Goal: Transaction & Acquisition: Purchase product/service

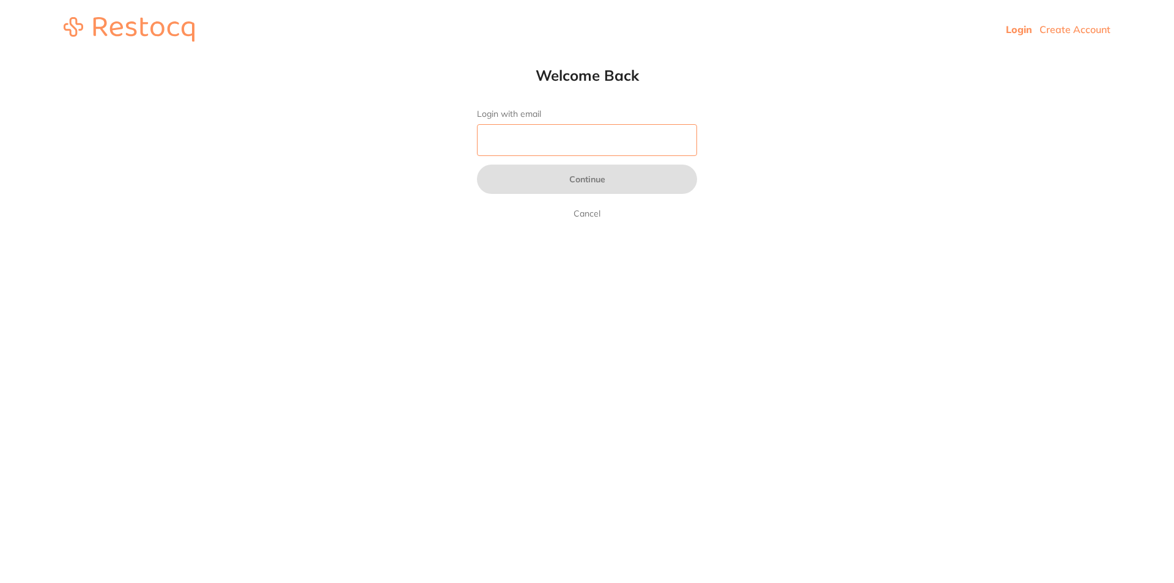
click at [520, 143] on input "Login with email" at bounding box center [587, 140] width 220 height 32
type input "[EMAIL_ADDRESS][DOMAIN_NAME]"
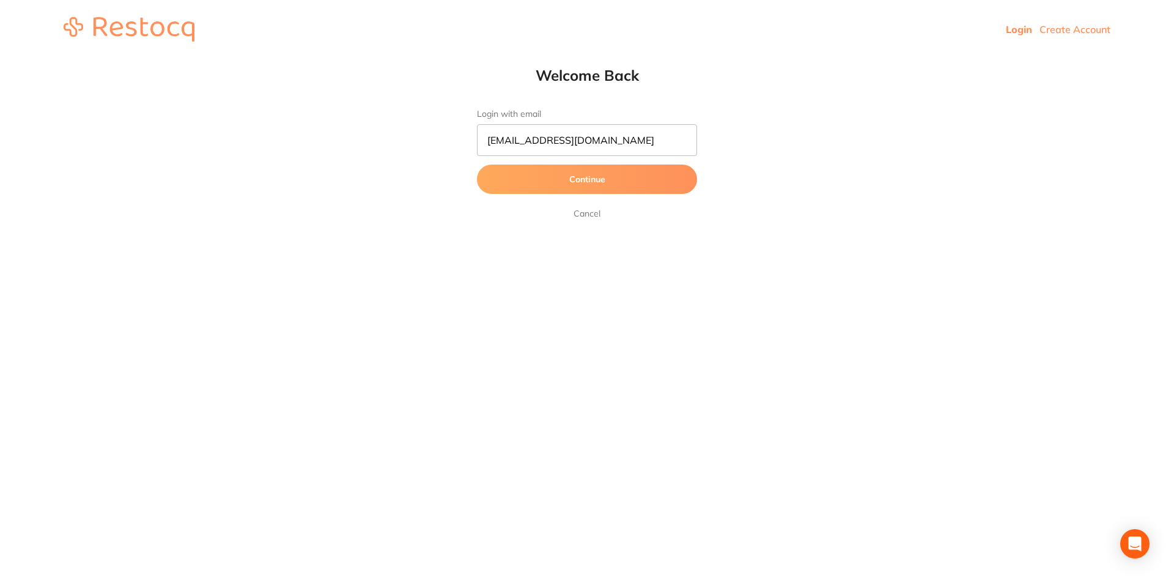
click at [531, 180] on button "Continue" at bounding box center [587, 178] width 220 height 29
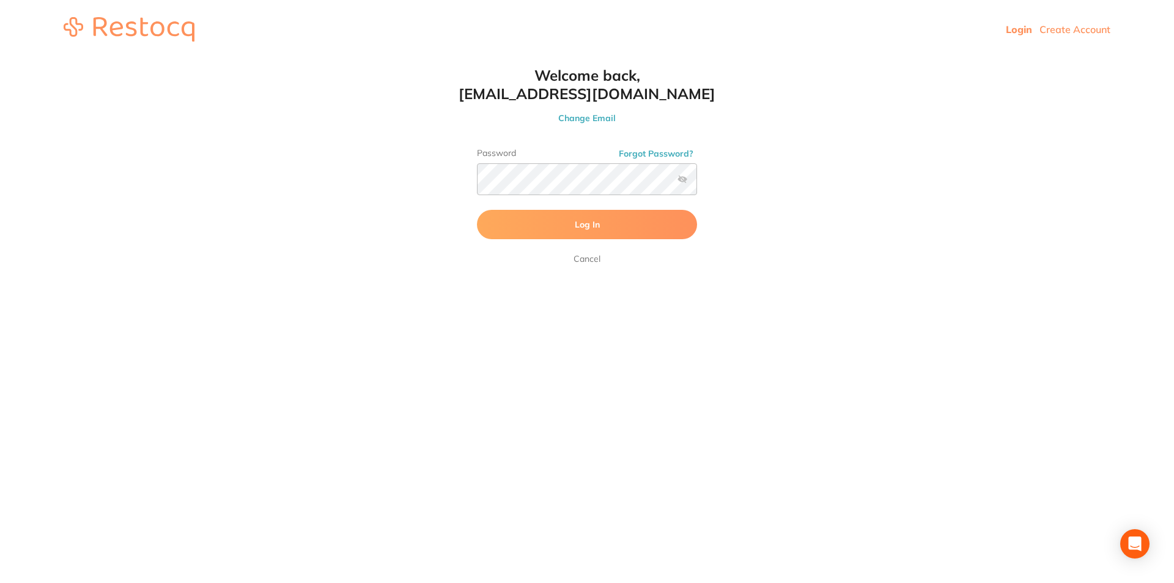
click at [589, 227] on span "Log In" at bounding box center [587, 224] width 25 height 11
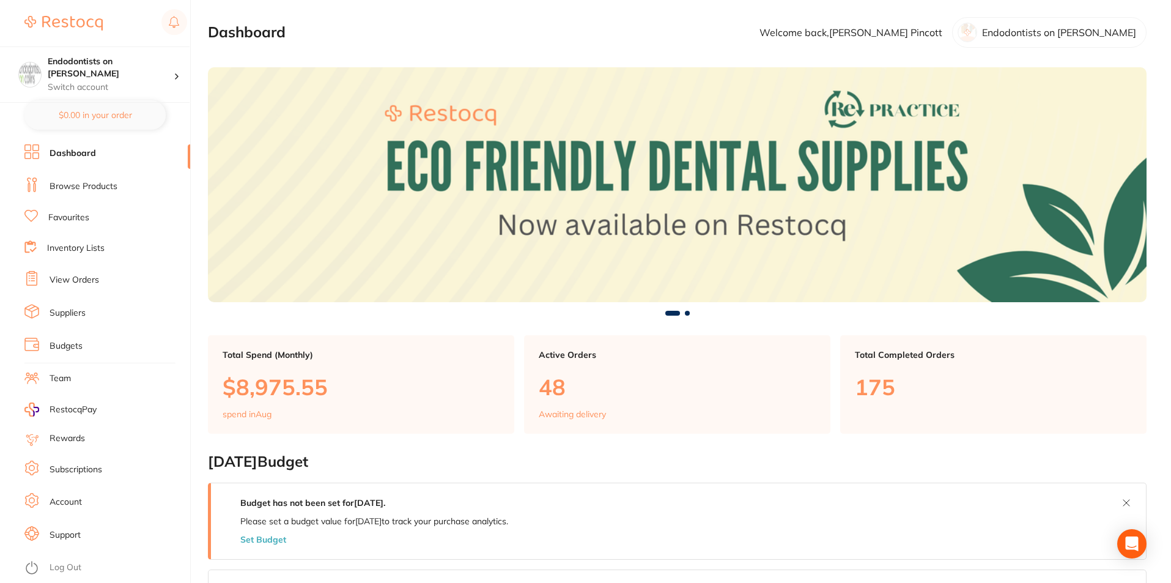
drag, startPoint x: 95, startPoint y: 185, endPoint x: 102, endPoint y: 200, distance: 16.1
click at [94, 183] on link "Browse Products" at bounding box center [84, 186] width 68 height 12
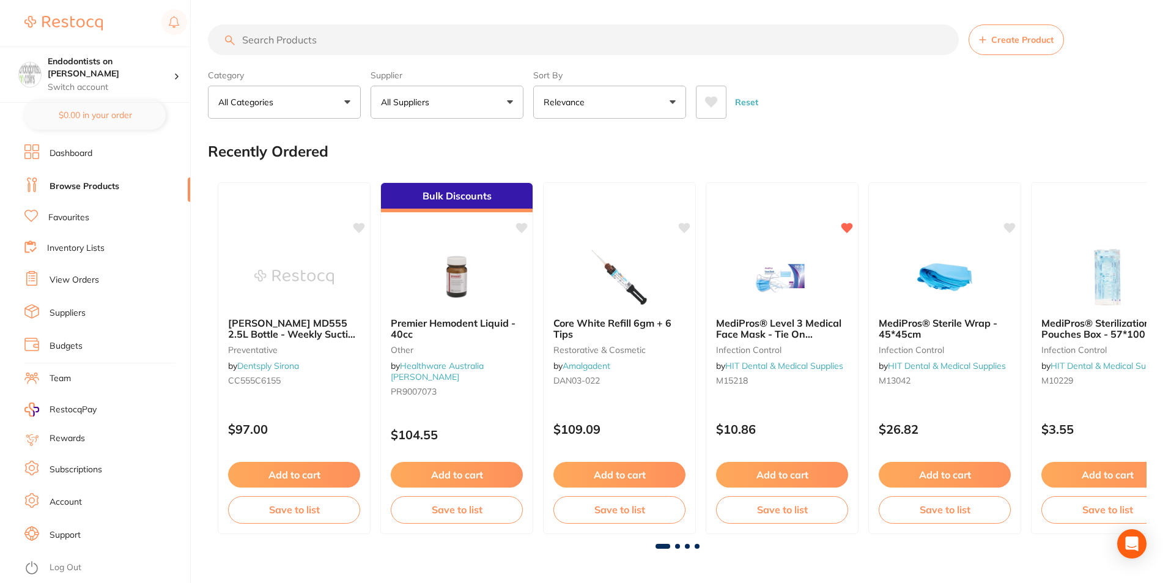
click at [280, 37] on input "search" at bounding box center [583, 39] width 751 height 31
type input "XS GLOVES"
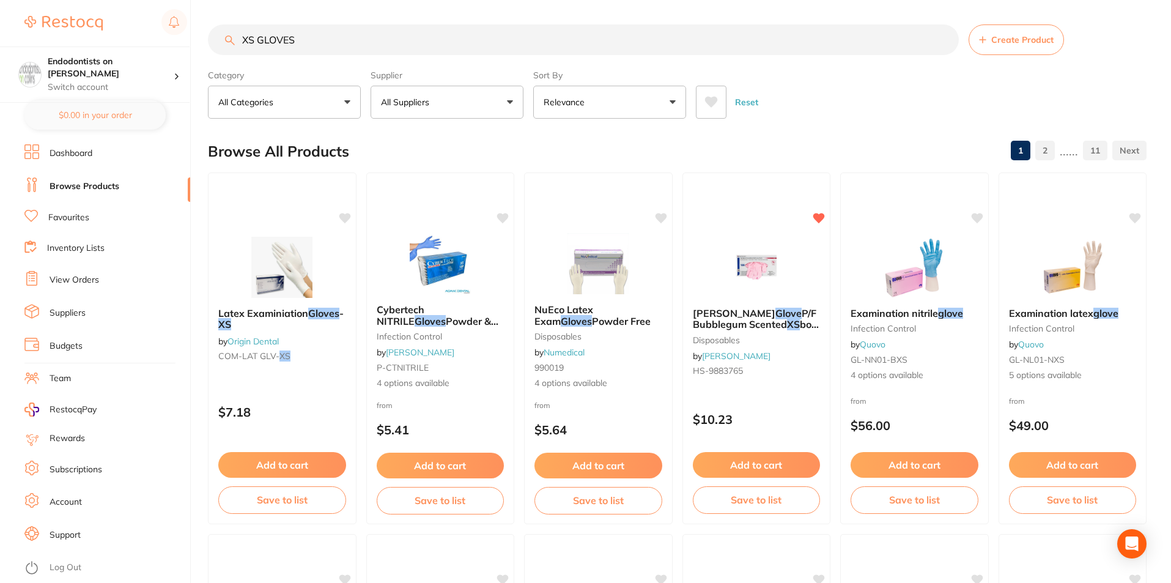
click at [66, 214] on link "Favourites" at bounding box center [68, 218] width 41 height 12
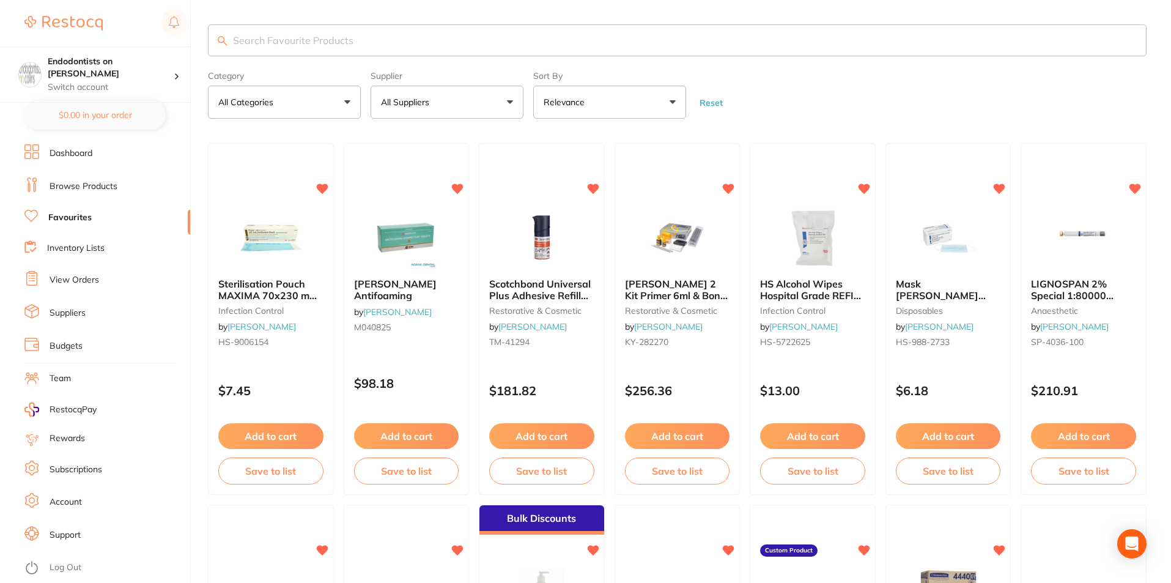
click at [269, 37] on input "search" at bounding box center [677, 40] width 939 height 32
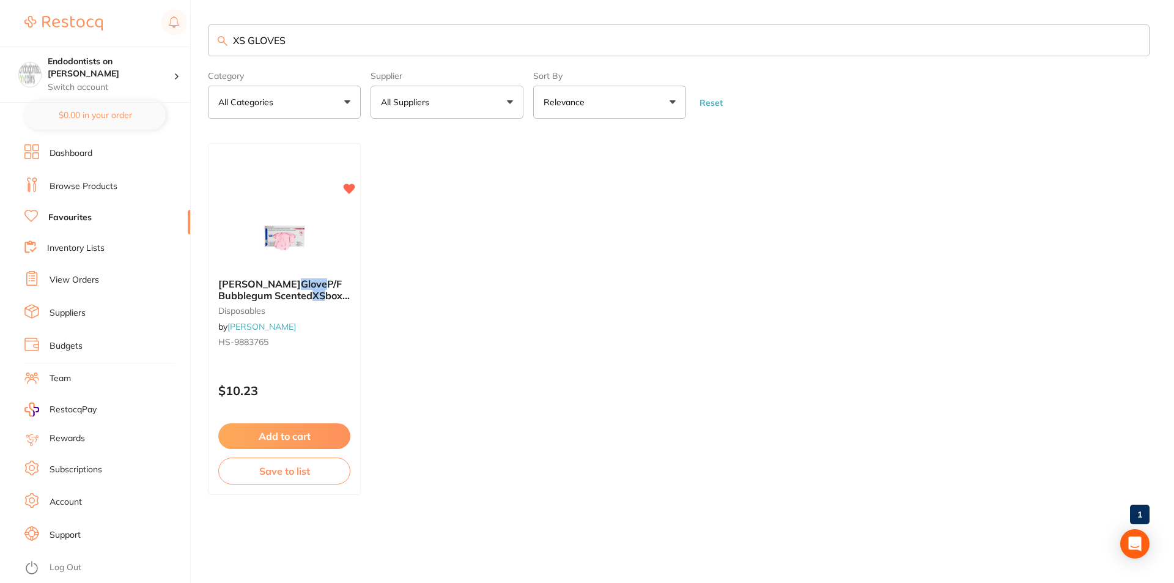
drag, startPoint x: 314, startPoint y: 34, endPoint x: 217, endPoint y: 32, distance: 96.6
click at [217, 32] on input "XS GLOVES" at bounding box center [679, 40] width 942 height 32
type input "GLOVES"
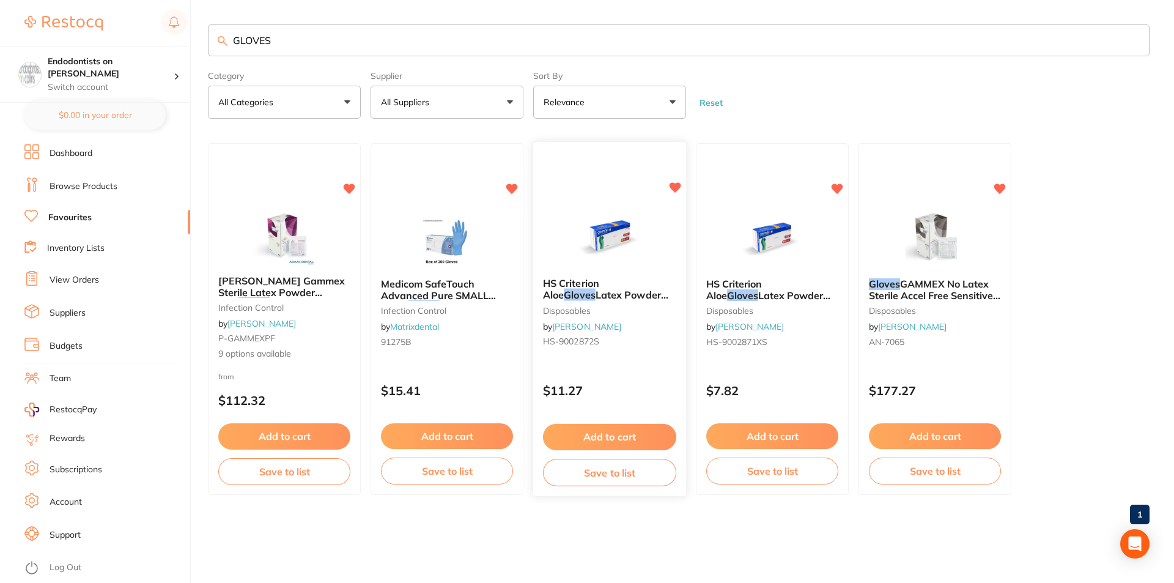
click at [576, 242] on img at bounding box center [609, 238] width 80 height 62
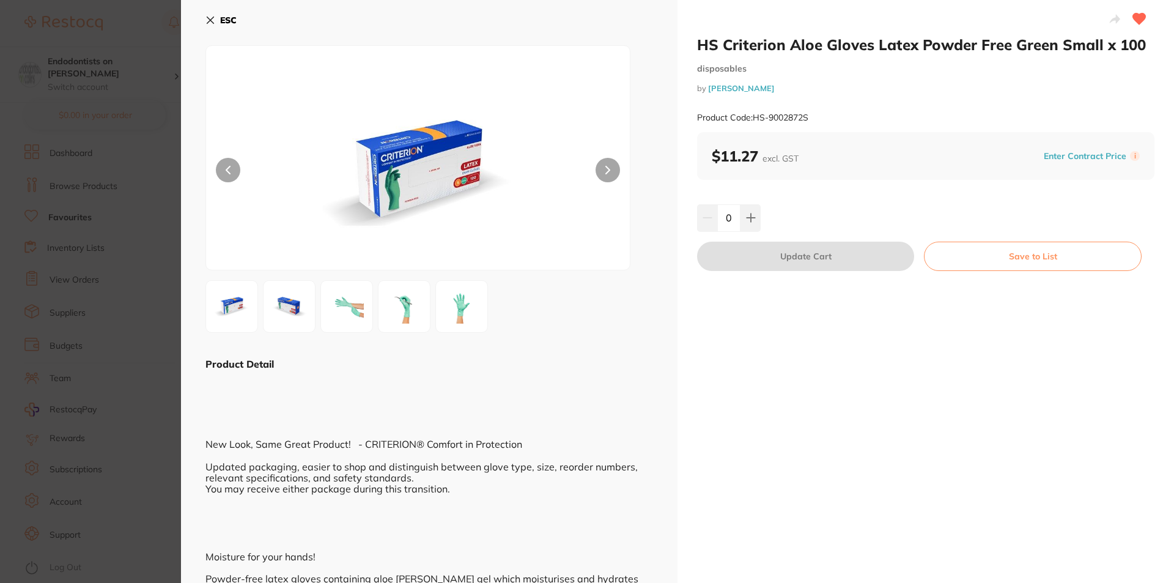
click at [211, 17] on icon at bounding box center [210, 20] width 10 height 10
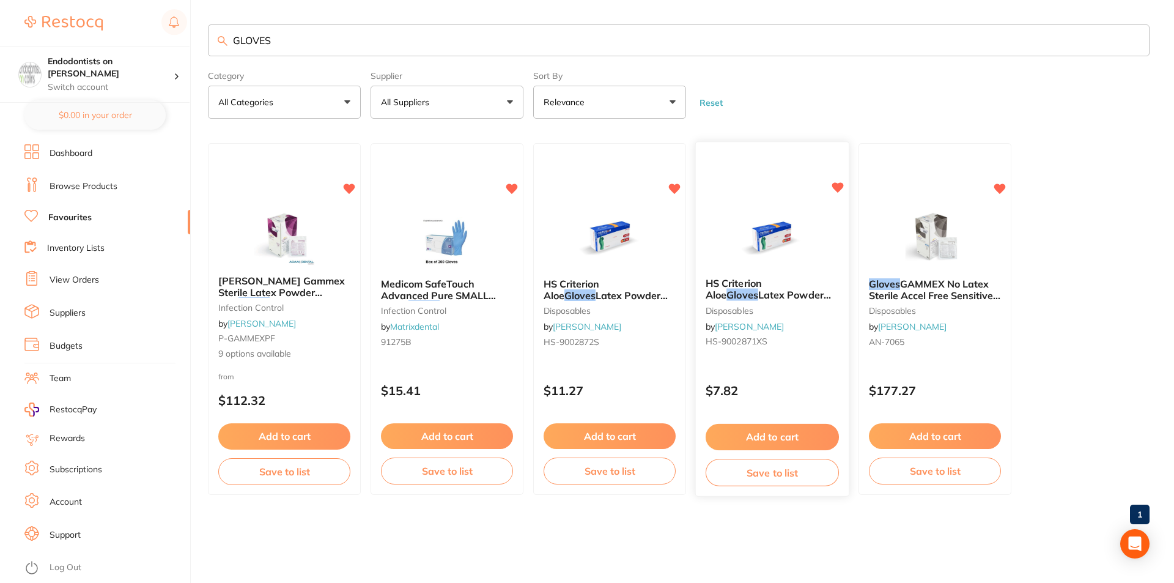
click at [774, 250] on img at bounding box center [772, 238] width 80 height 62
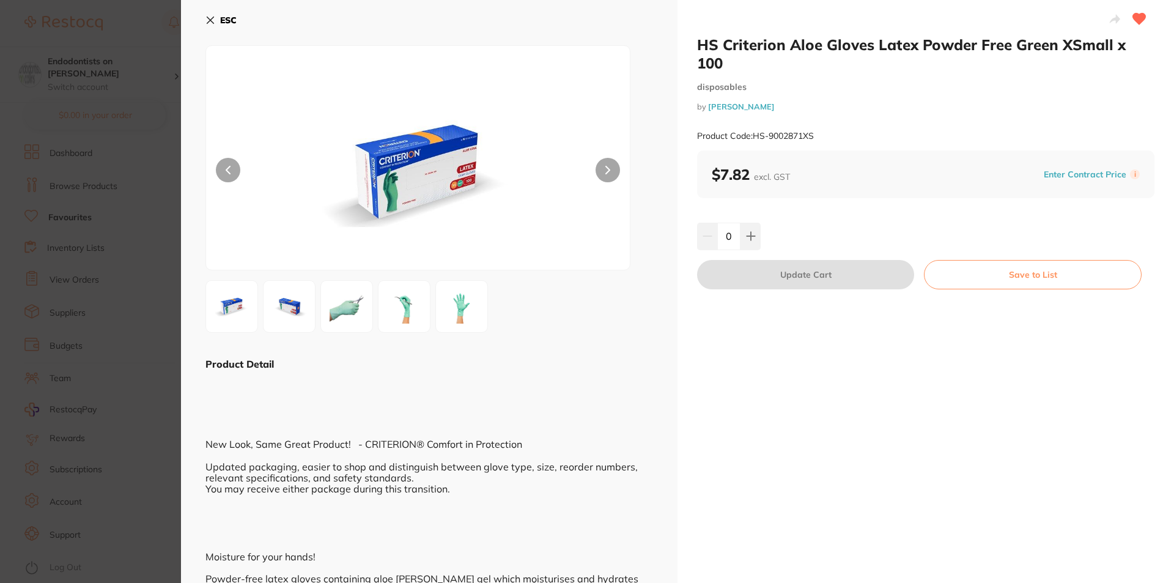
click at [714, 223] on div "0" at bounding box center [729, 236] width 64 height 27
click at [751, 231] on icon at bounding box center [751, 236] width 10 height 10
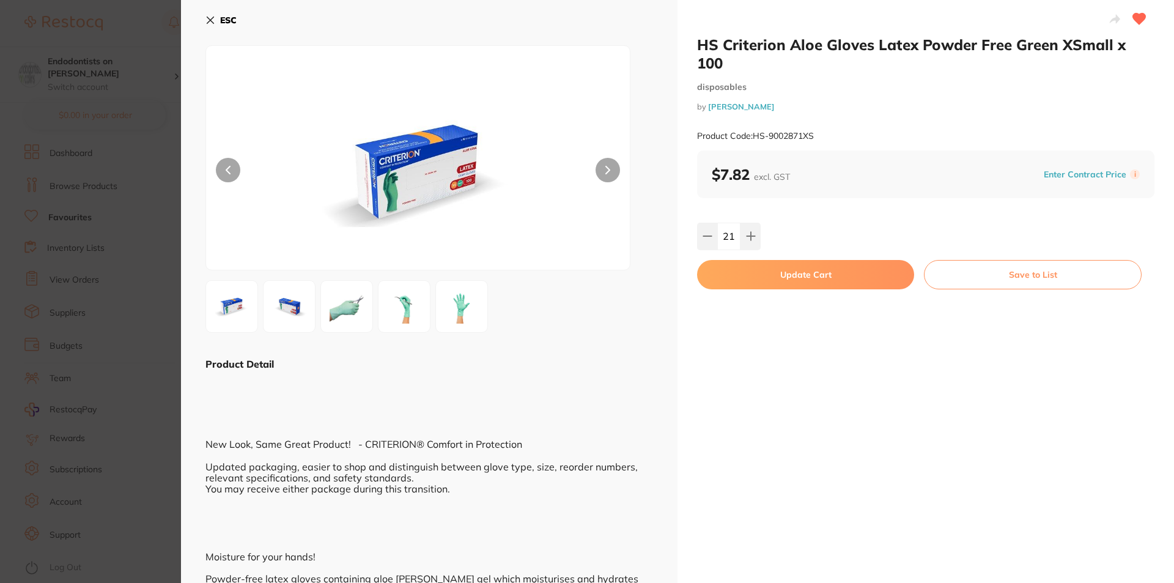
drag, startPoint x: 709, startPoint y: 216, endPoint x: 731, endPoint y: 258, distance: 46.8
click at [709, 231] on icon at bounding box center [708, 236] width 10 height 10
type input "20"
click at [788, 260] on button "Update Cart" at bounding box center [805, 274] width 217 height 29
checkbox input "false"
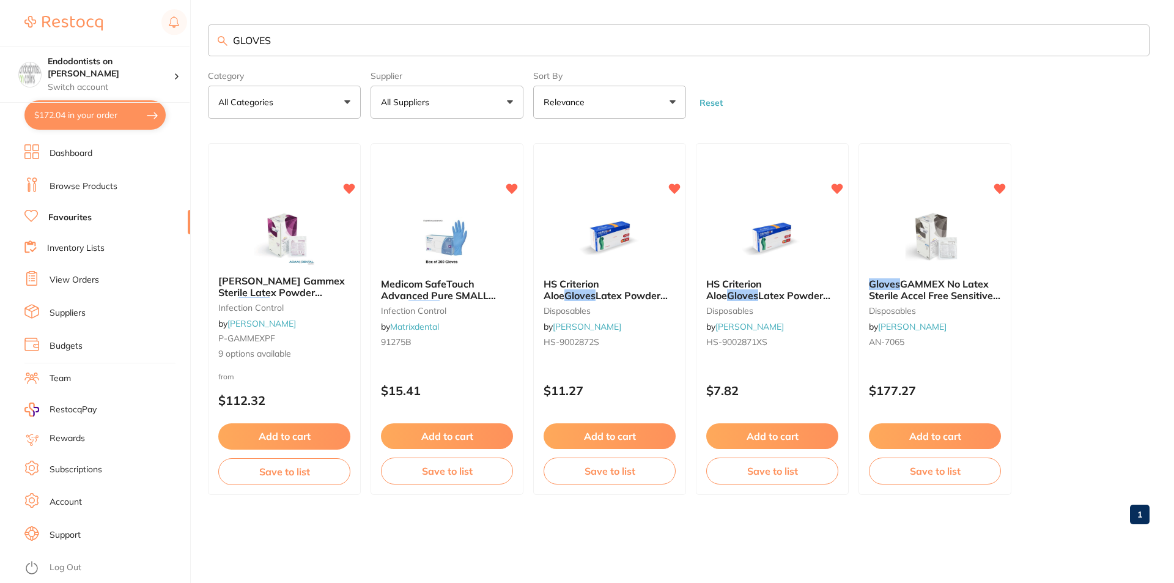
drag, startPoint x: 118, startPoint y: 34, endPoint x: 97, endPoint y: 29, distance: 21.2
click at [99, 29] on div "$172.04 Endodontists on Collins Switch account Endodontists on Collins $172.04 …" at bounding box center [587, 291] width 1174 height 583
type input "luxacore"
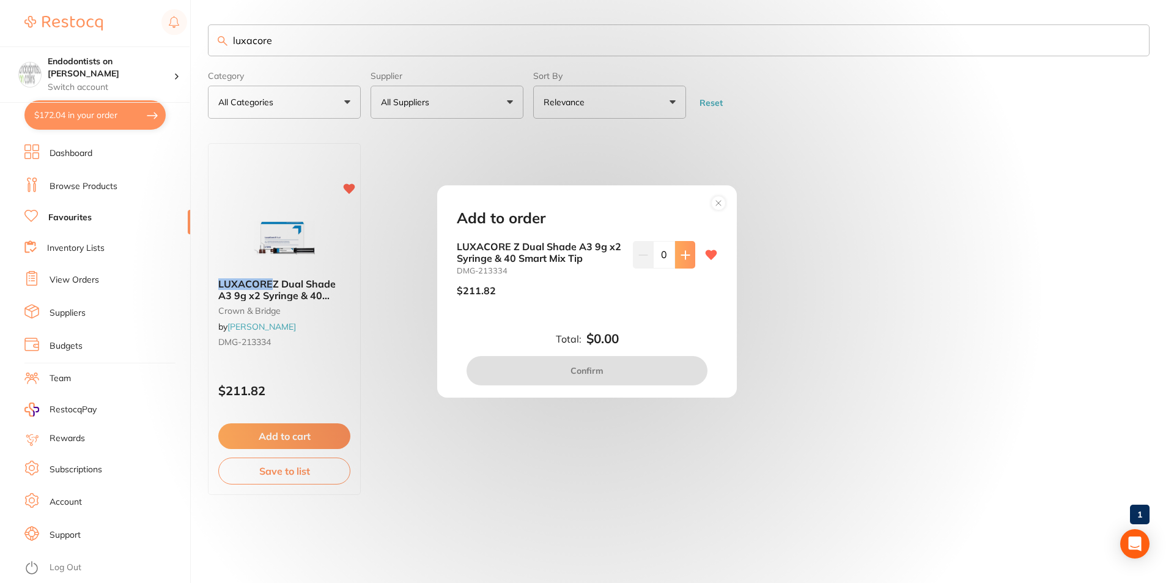
click at [684, 253] on icon at bounding box center [686, 255] width 10 height 10
type input "1"
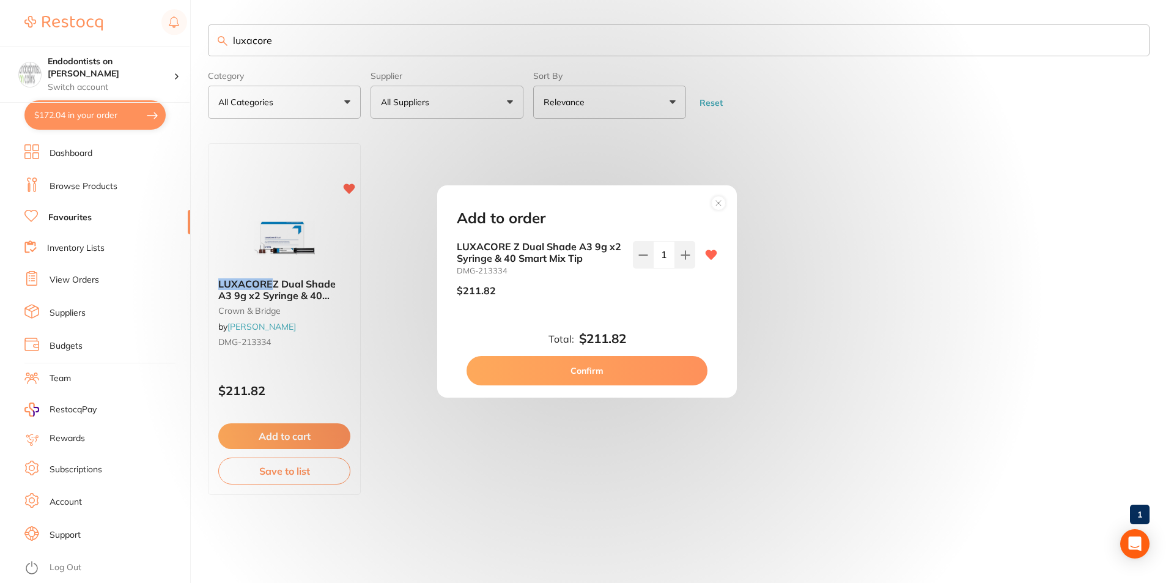
click at [591, 367] on button "Confirm" at bounding box center [587, 370] width 241 height 29
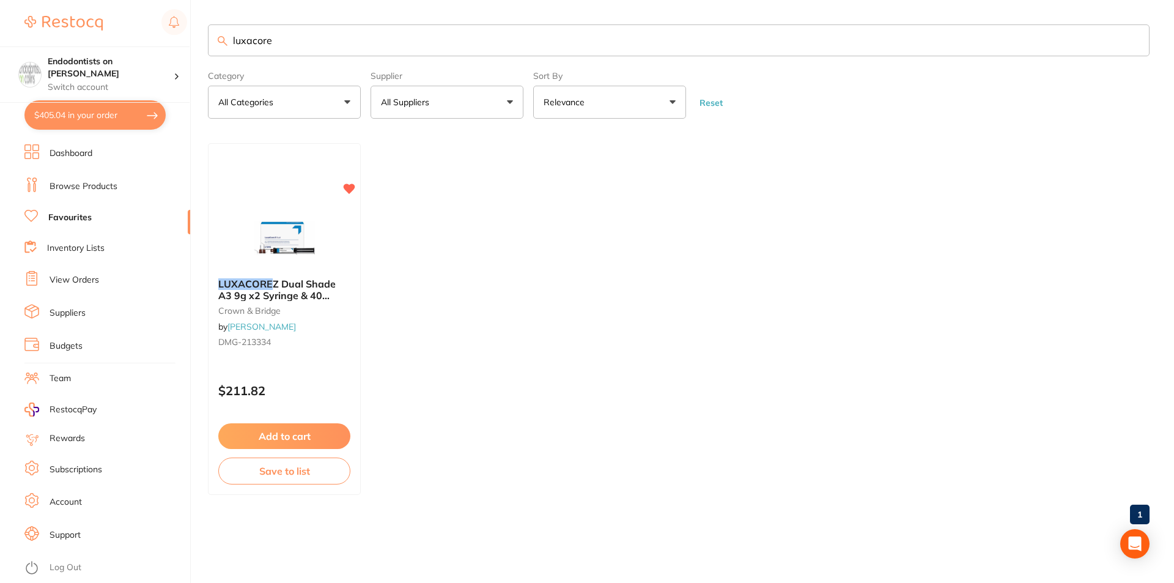
drag, startPoint x: 271, startPoint y: 46, endPoint x: 180, endPoint y: 42, distance: 90.6
click at [185, 42] on div "$405.04 Endodontists on Collins Switch account Endodontists on Collins $405.04 …" at bounding box center [587, 291] width 1174 height 583
type input "saline"
click at [286, 431] on button "Add to cart" at bounding box center [284, 436] width 132 height 26
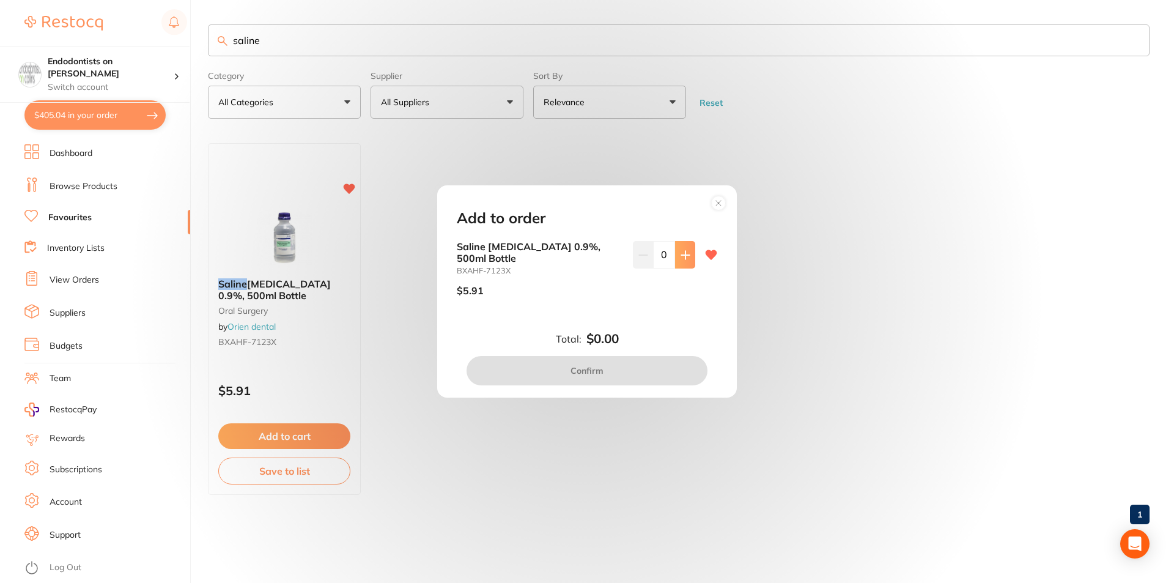
click at [682, 262] on button at bounding box center [685, 254] width 20 height 27
click at [683, 256] on icon at bounding box center [686, 255] width 10 height 10
click at [681, 260] on button at bounding box center [685, 254] width 20 height 27
type input "4"
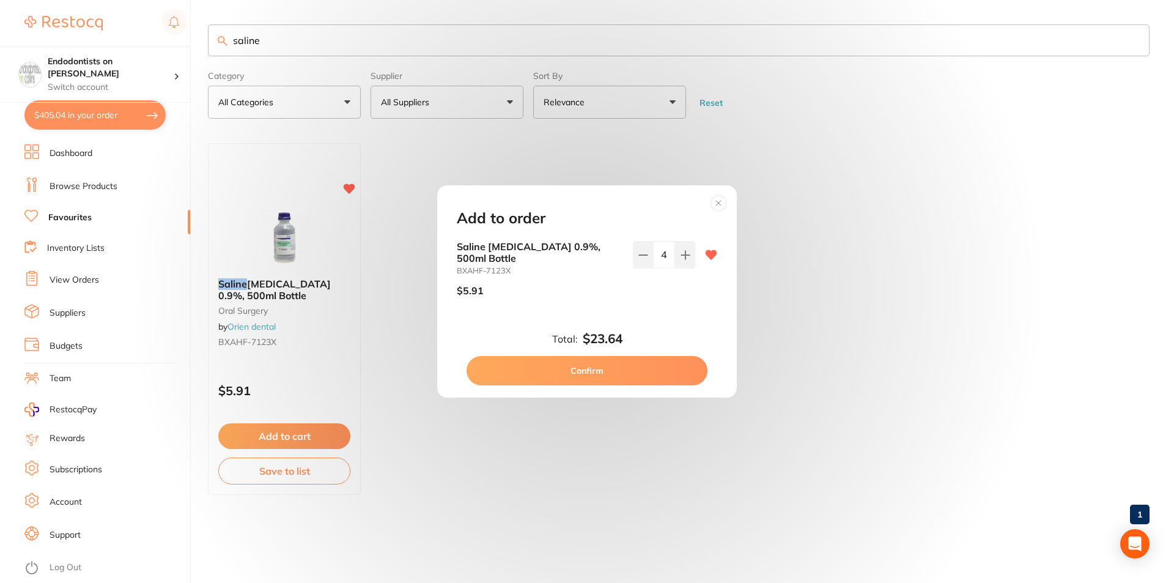
click at [592, 373] on button "Confirm" at bounding box center [587, 370] width 241 height 29
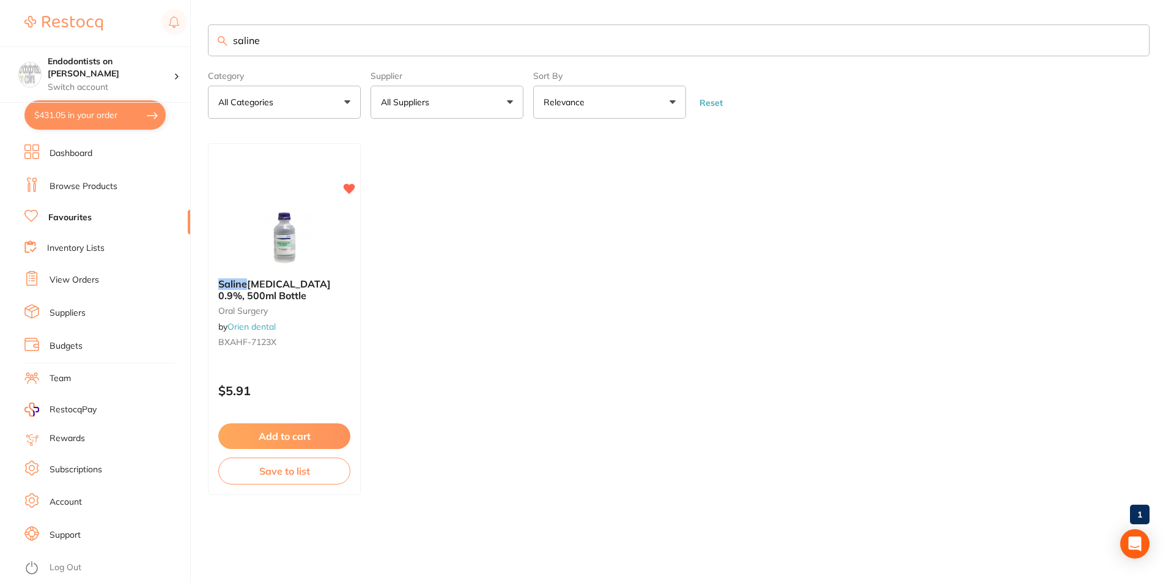
drag, startPoint x: 274, startPoint y: 41, endPoint x: 121, endPoint y: 29, distance: 153.3
click at [121, 29] on div "$431.05 Endodontists on Collins Switch account Endodontists on Collins $431.05 …" at bounding box center [587, 291] width 1174 height 583
type input "wipes"
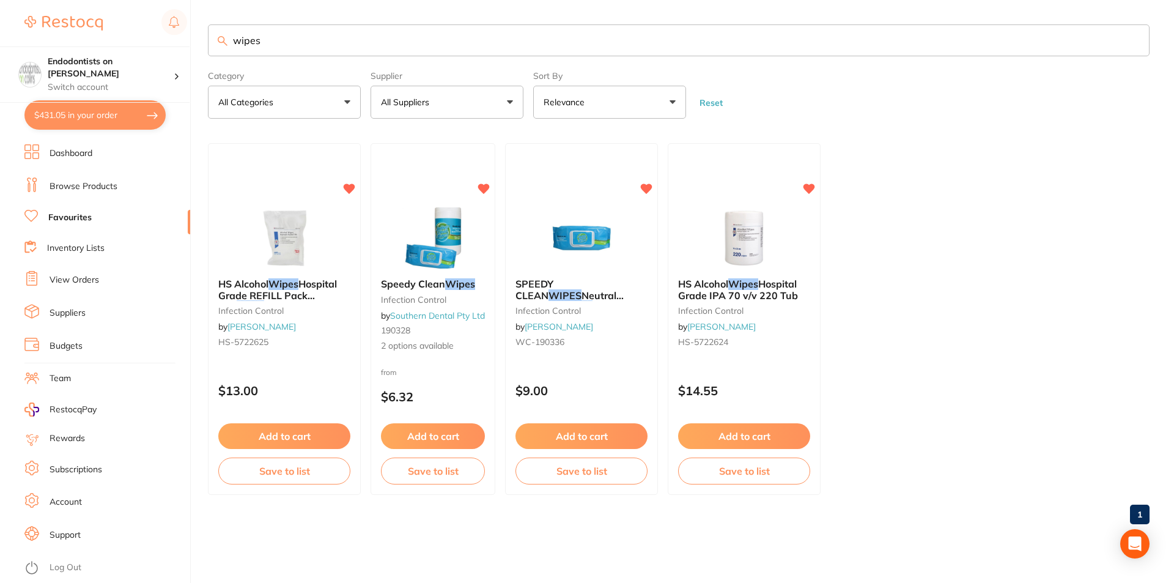
click at [600, 435] on button "Add to cart" at bounding box center [581, 436] width 132 height 26
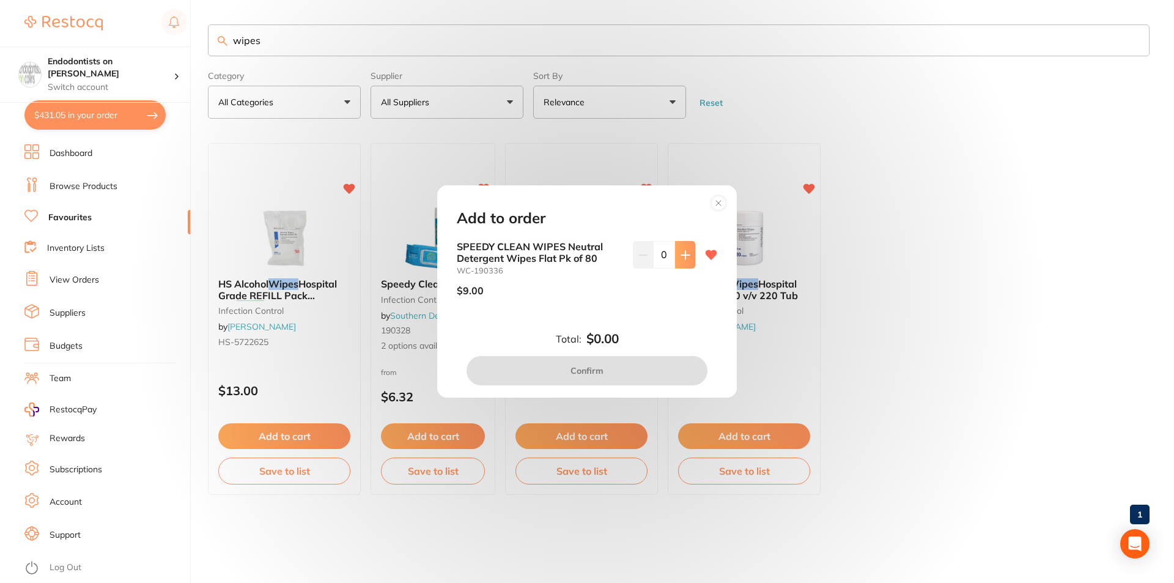
click at [681, 260] on button at bounding box center [685, 254] width 20 height 27
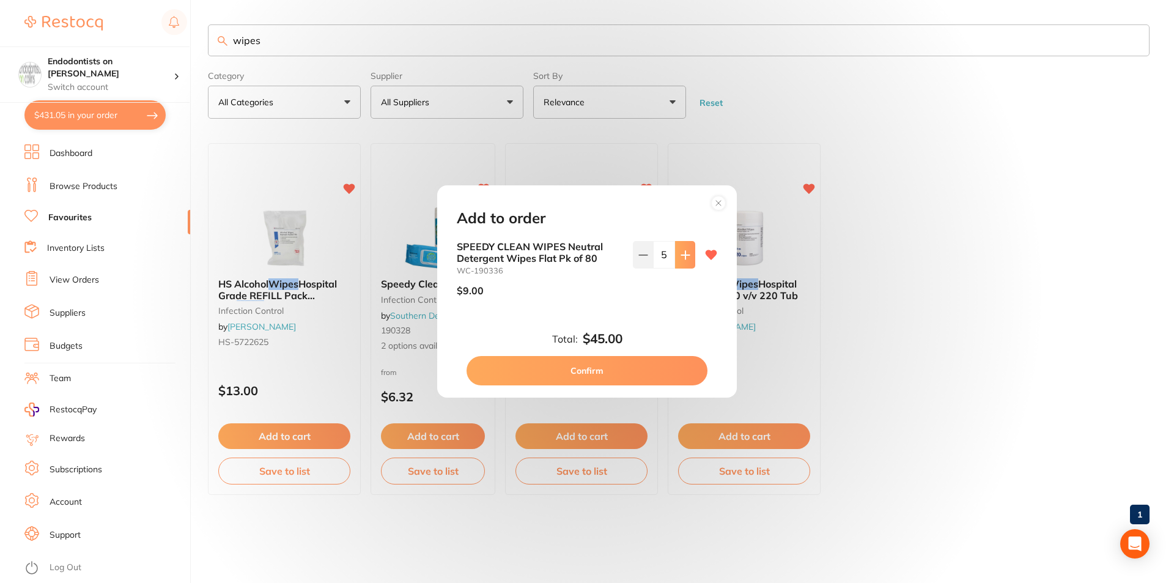
click at [681, 260] on button at bounding box center [685, 254] width 20 height 27
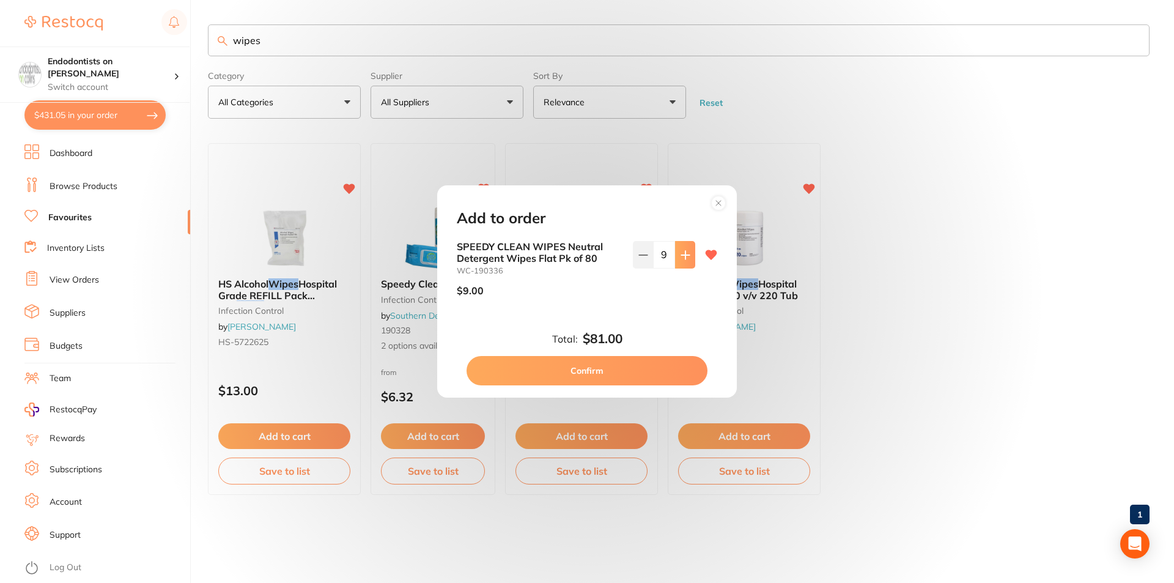
type input "10"
click at [647, 358] on button "Confirm" at bounding box center [587, 370] width 241 height 29
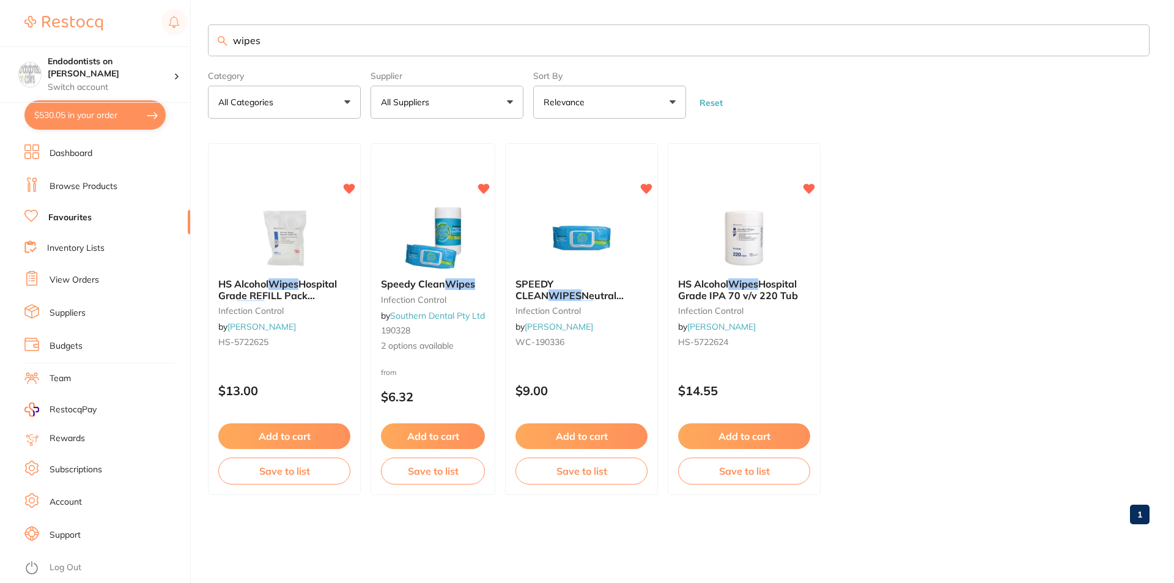
drag, startPoint x: 203, startPoint y: 42, endPoint x: 159, endPoint y: 42, distance: 44.0
click at [159, 42] on div "$530.05 Endodontists on Collins Switch account Endodontists on Collins $530.05 …" at bounding box center [587, 291] width 1174 height 583
type input "half chair"
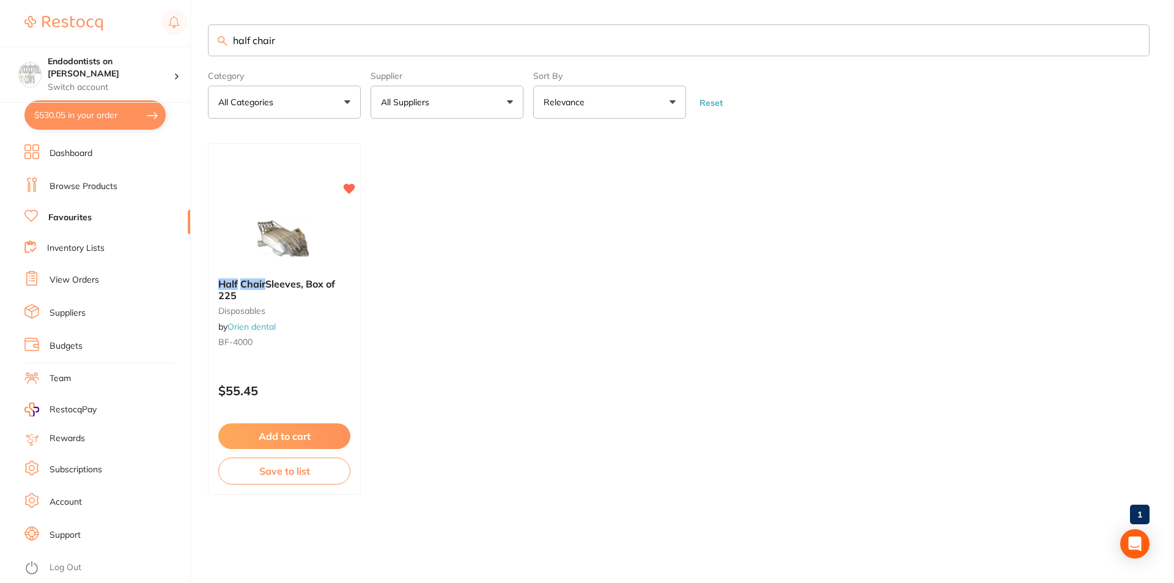
click at [274, 435] on button "Add to cart" at bounding box center [284, 436] width 132 height 26
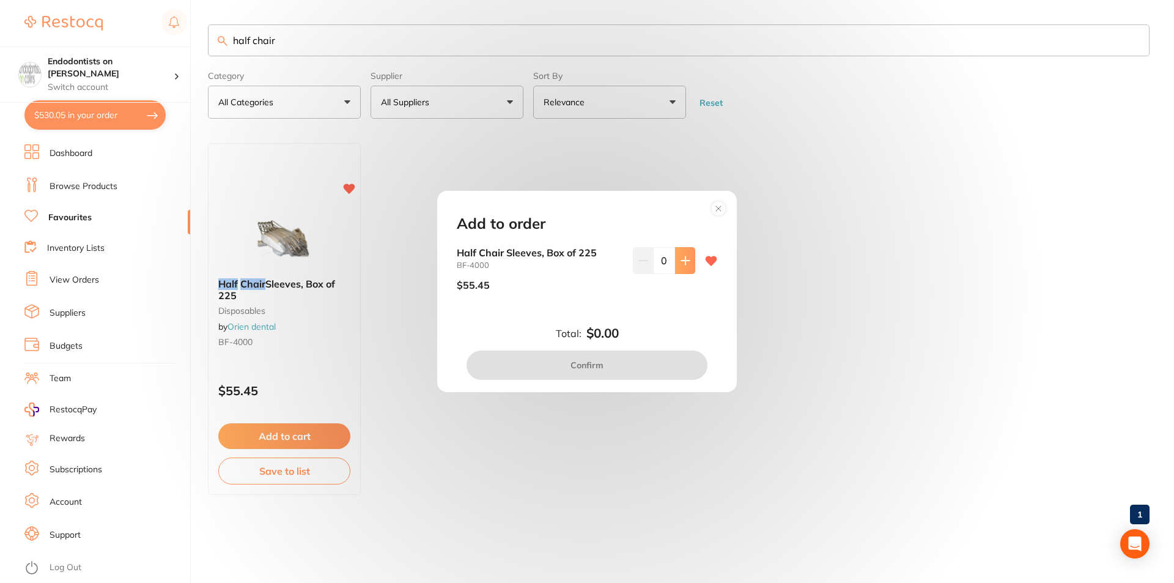
click at [681, 258] on icon at bounding box center [686, 261] width 10 height 10
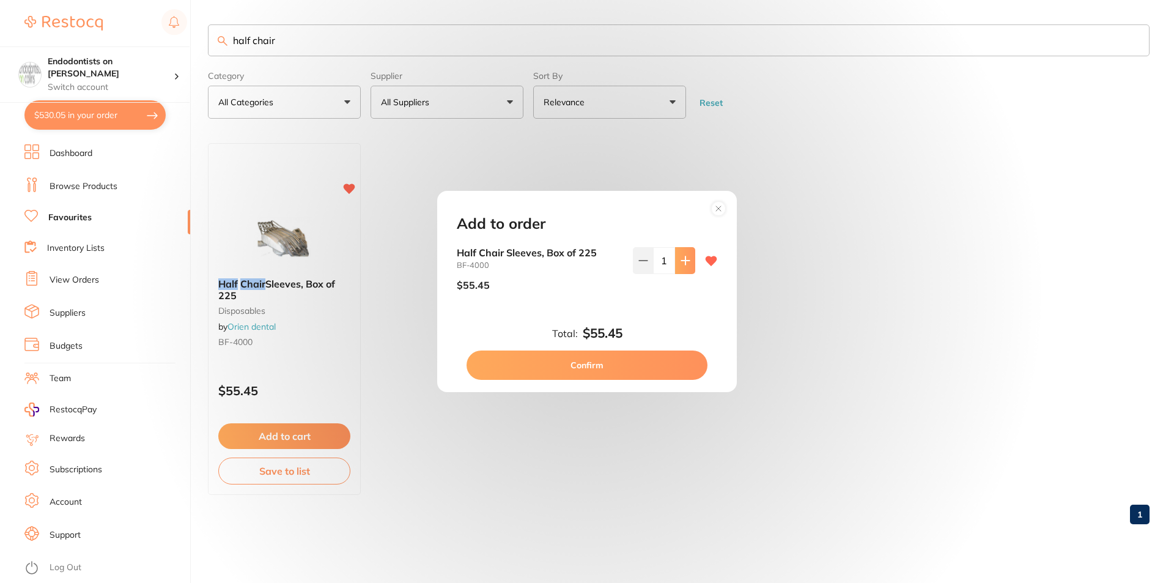
click at [681, 258] on icon at bounding box center [686, 261] width 10 height 10
click at [682, 258] on icon at bounding box center [685, 260] width 8 height 8
type input "3"
drag, startPoint x: 644, startPoint y: 358, endPoint x: 653, endPoint y: 350, distance: 11.7
click at [649, 354] on button "Confirm" at bounding box center [587, 364] width 241 height 29
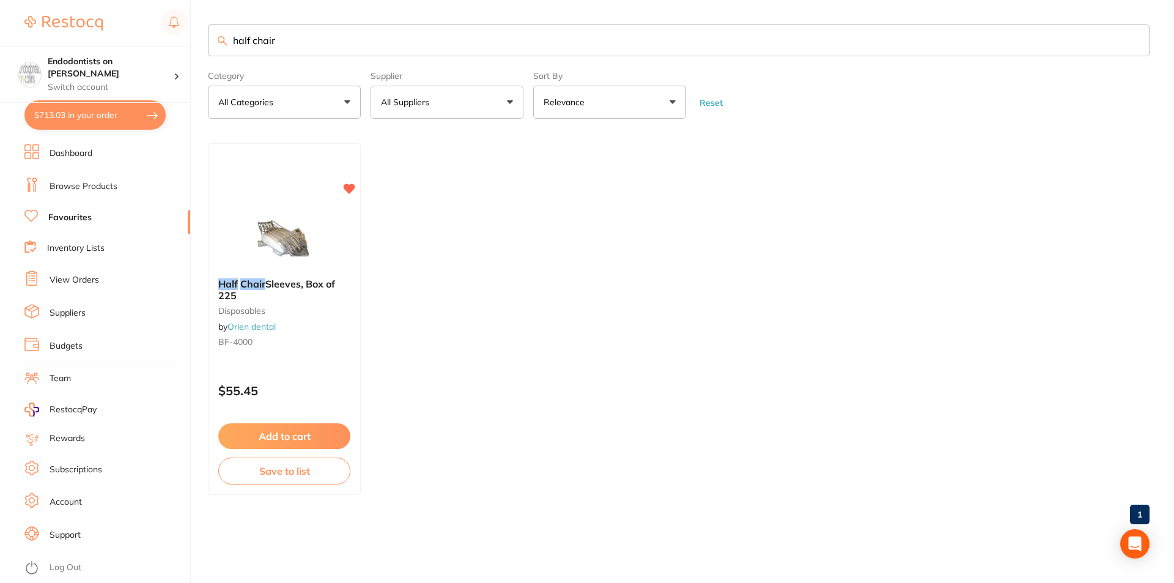
drag, startPoint x: 305, startPoint y: 39, endPoint x: 4, endPoint y: 38, distance: 300.2
click at [17, 35] on div "$713.03 Endodontists on Collins Switch account Endodontists on Collins $713.03 …" at bounding box center [587, 291] width 1174 height 583
type input "suction"
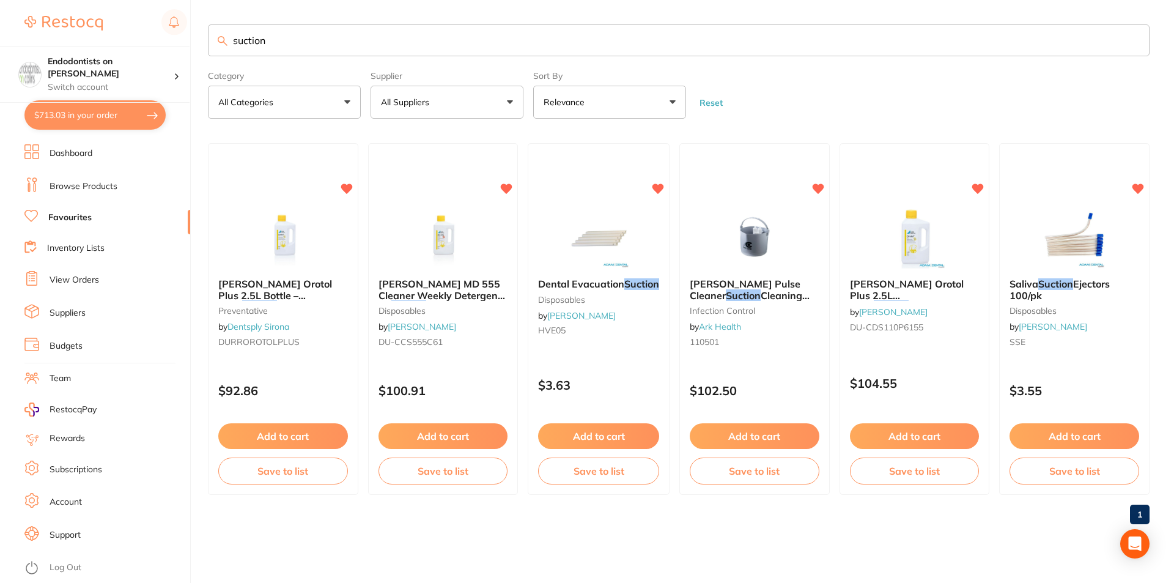
click at [596, 430] on button "Add to cart" at bounding box center [598, 436] width 121 height 26
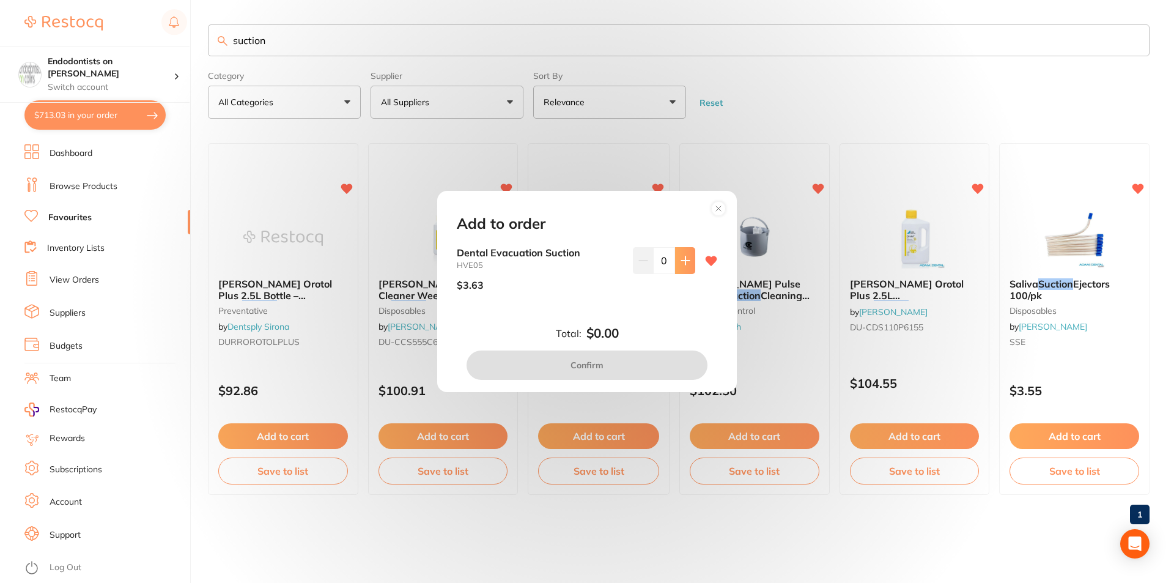
click at [685, 257] on icon at bounding box center [686, 261] width 10 height 10
click at [686, 257] on icon at bounding box center [686, 261] width 10 height 10
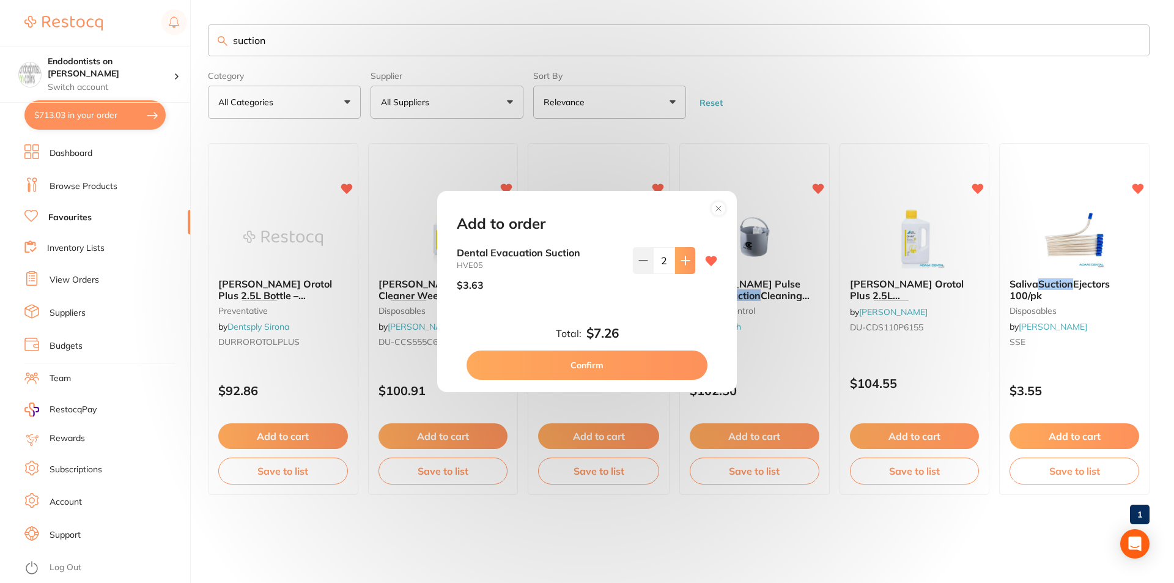
click at [686, 257] on icon at bounding box center [686, 261] width 10 height 10
type input "4"
click at [627, 369] on button "Confirm" at bounding box center [587, 364] width 241 height 29
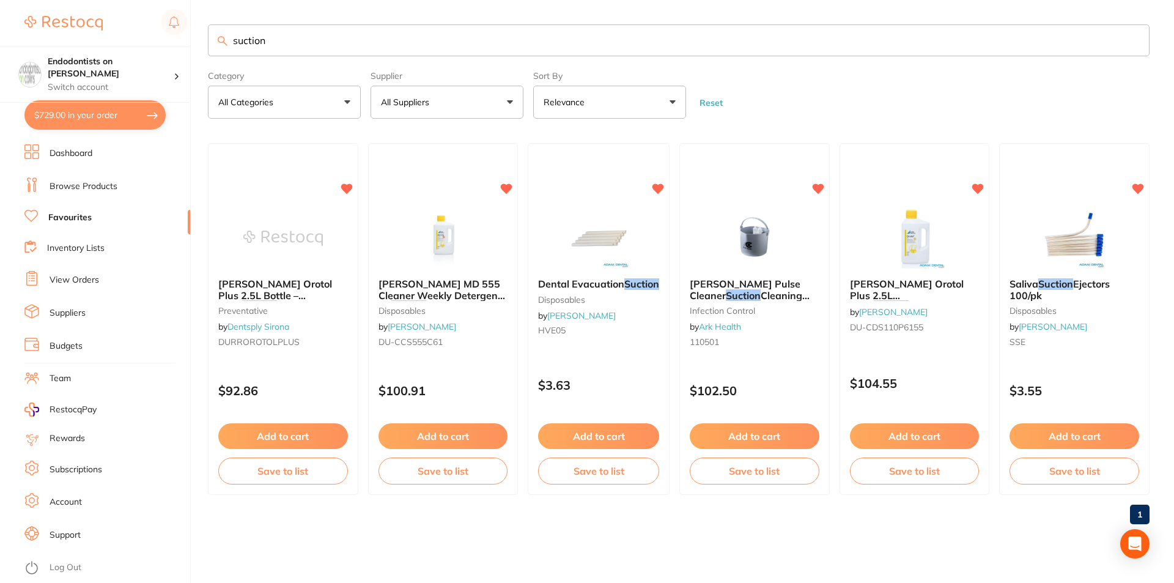
drag, startPoint x: 301, startPoint y: 42, endPoint x: 73, endPoint y: 37, distance: 228.1
click at [73, 37] on div "$729.00 Endodontists on Collins Switch account Endodontists on Collins $729.00 …" at bounding box center [587, 291] width 1174 height 583
type input "medipros"
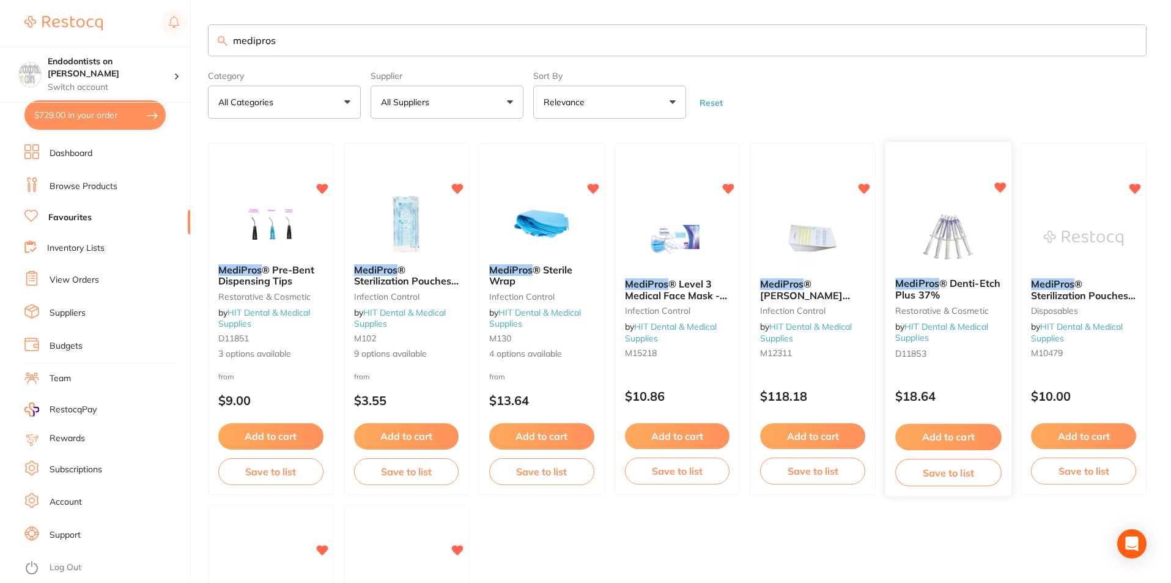
click at [935, 427] on button "Add to cart" at bounding box center [948, 437] width 106 height 26
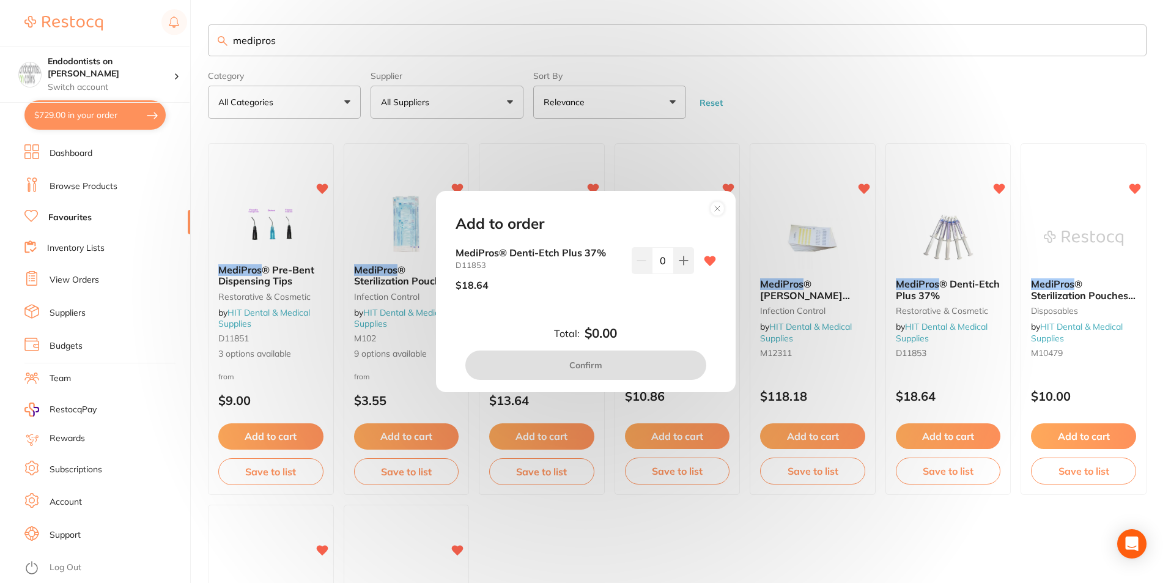
drag, startPoint x: 678, startPoint y: 265, endPoint x: 672, endPoint y: 298, distance: 33.0
click at [678, 268] on button at bounding box center [684, 260] width 20 height 27
type input "1"
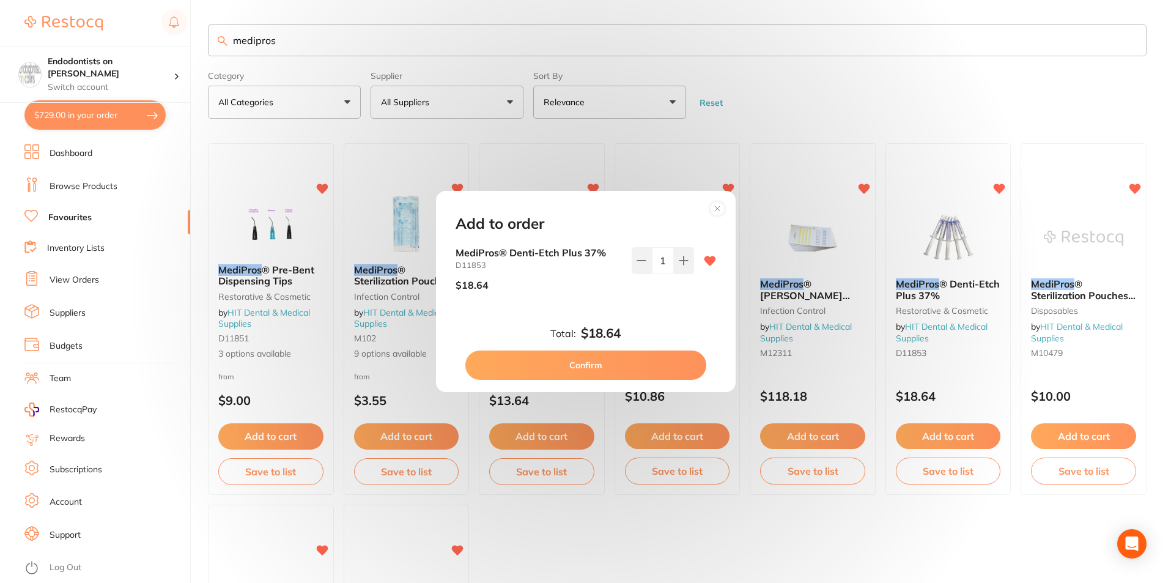
click at [644, 368] on button "Confirm" at bounding box center [585, 364] width 241 height 29
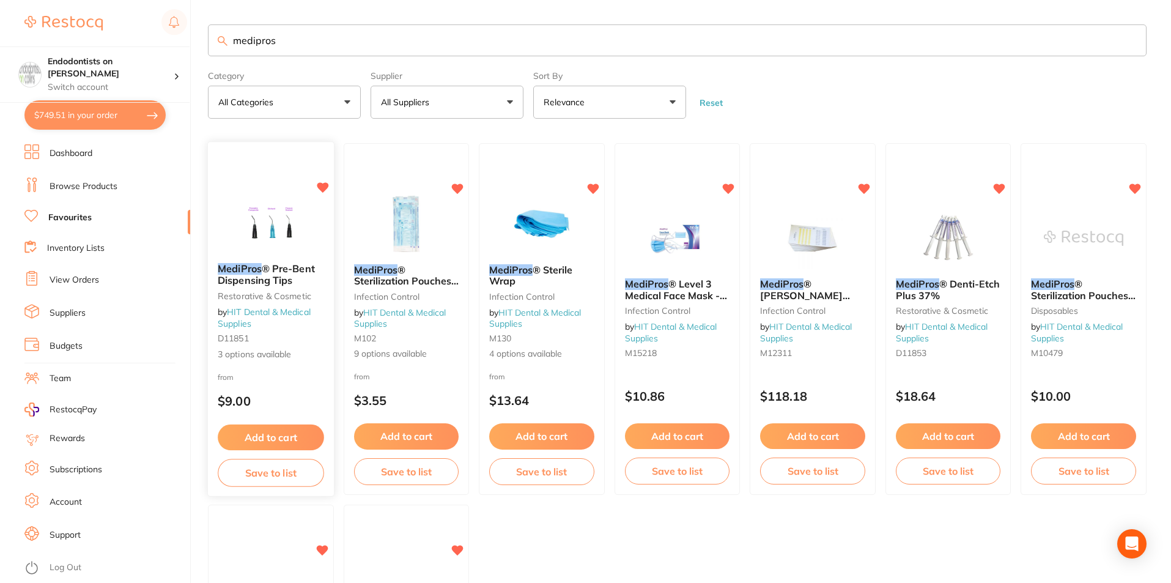
click at [276, 430] on button "Add to cart" at bounding box center [271, 437] width 106 height 26
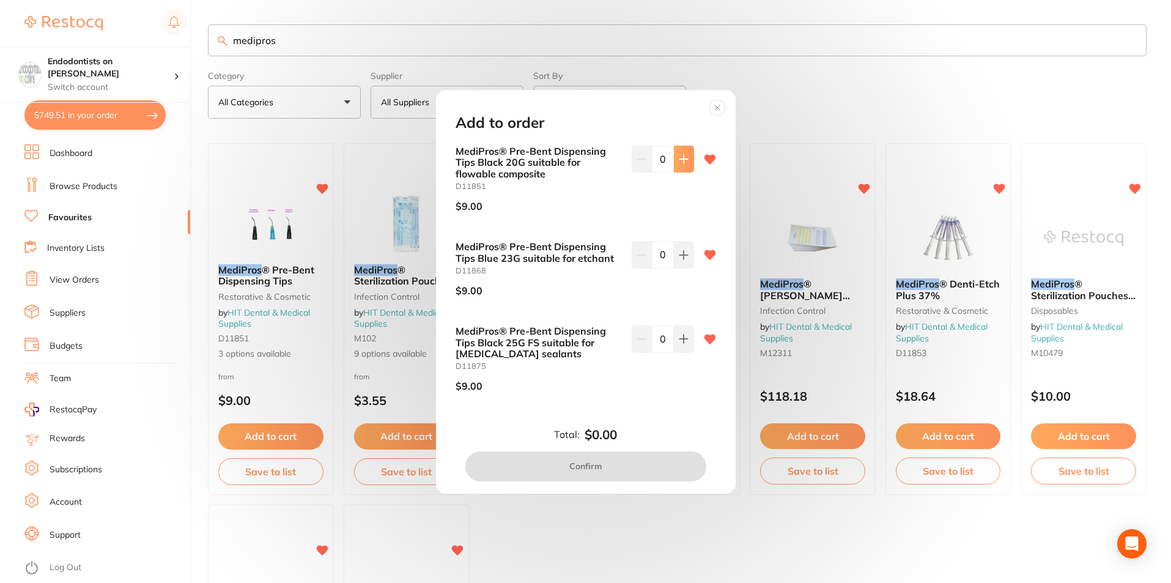
click at [681, 157] on icon at bounding box center [683, 159] width 8 height 8
click at [681, 158] on icon at bounding box center [683, 159] width 8 height 8
type input "4"
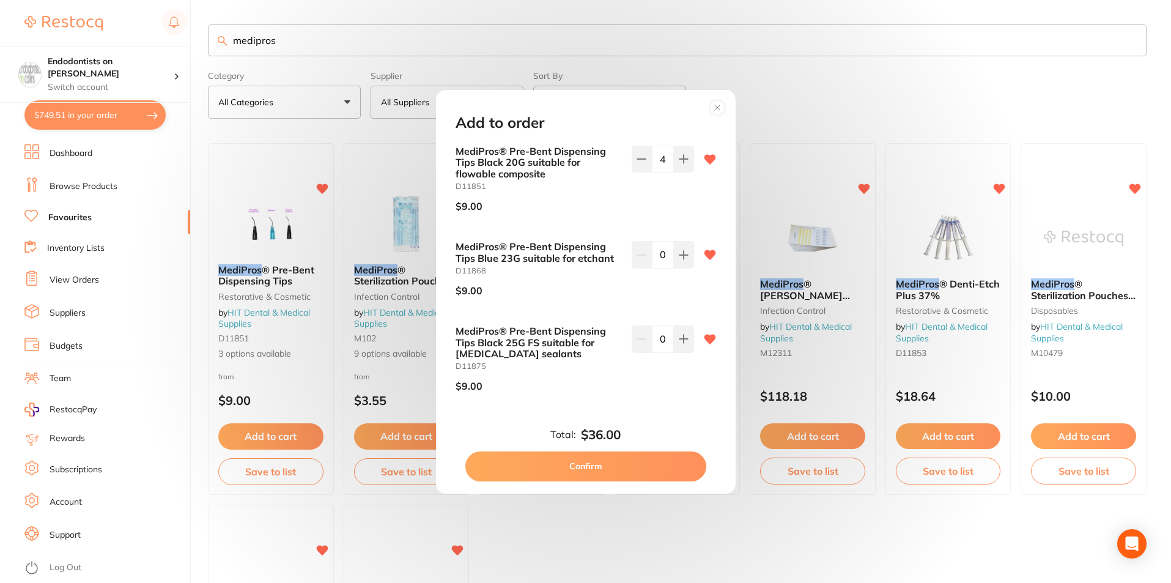
click at [580, 470] on button "Confirm" at bounding box center [585, 465] width 241 height 29
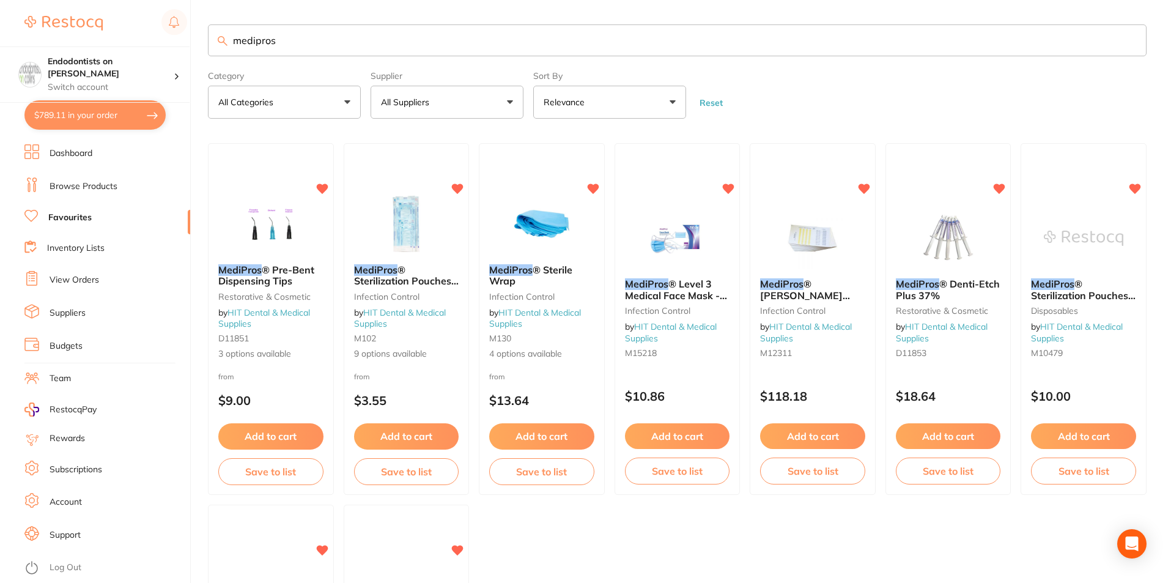
drag, startPoint x: 286, startPoint y: 40, endPoint x: 118, endPoint y: 24, distance: 169.0
click at [125, 24] on div "$789.11 Endodontists on Collins Switch account Endodontists on Collins $789.11 …" at bounding box center [585, 291] width 1171 height 583
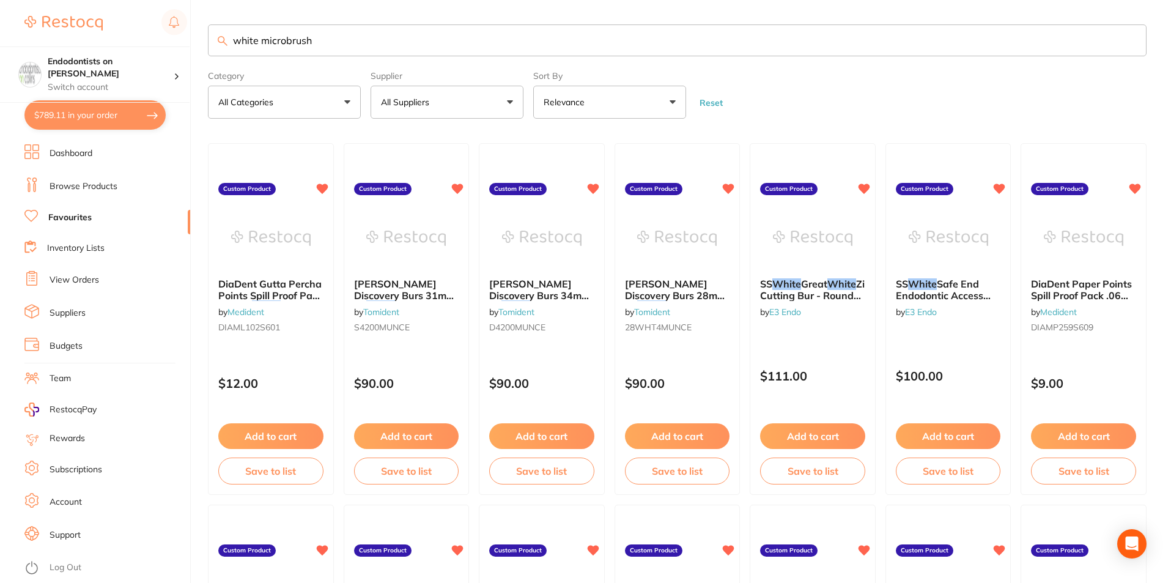
drag, startPoint x: 341, startPoint y: 45, endPoint x: 108, endPoint y: 41, distance: 233.0
click at [108, 41] on div "$789.11 Endodontists on Collins Switch account Endodontists on Collins $789.11 …" at bounding box center [585, 291] width 1171 height 583
type input "microbrush"
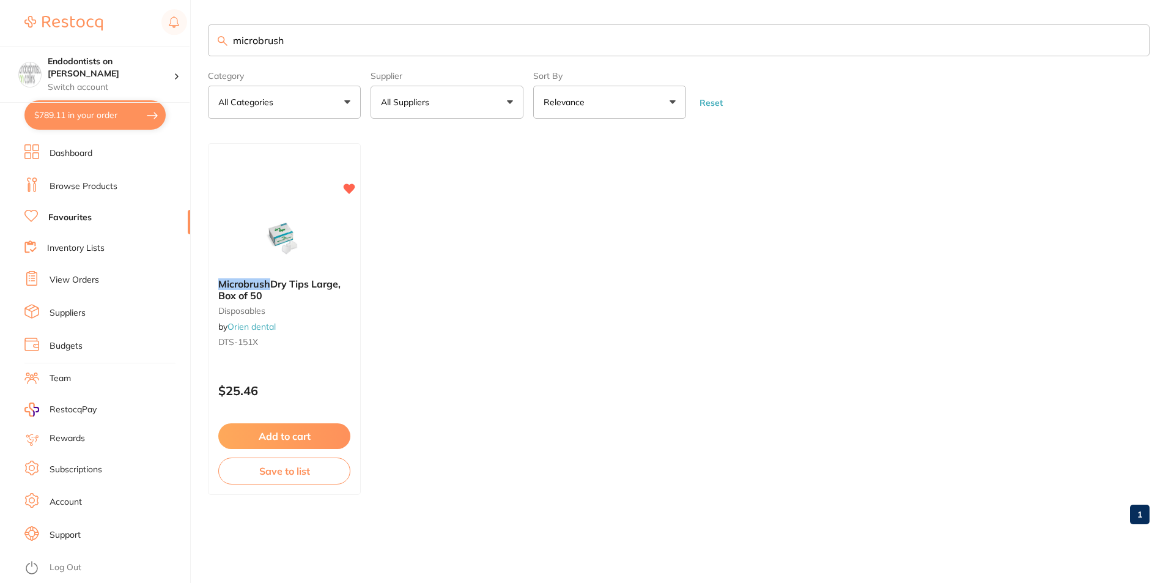
drag, startPoint x: 305, startPoint y: 43, endPoint x: 197, endPoint y: 42, distance: 108.2
click at [197, 42] on div "$789.11 Endodontists on Collins Switch account Endodontists on Collins $789.11 …" at bounding box center [587, 291] width 1174 height 583
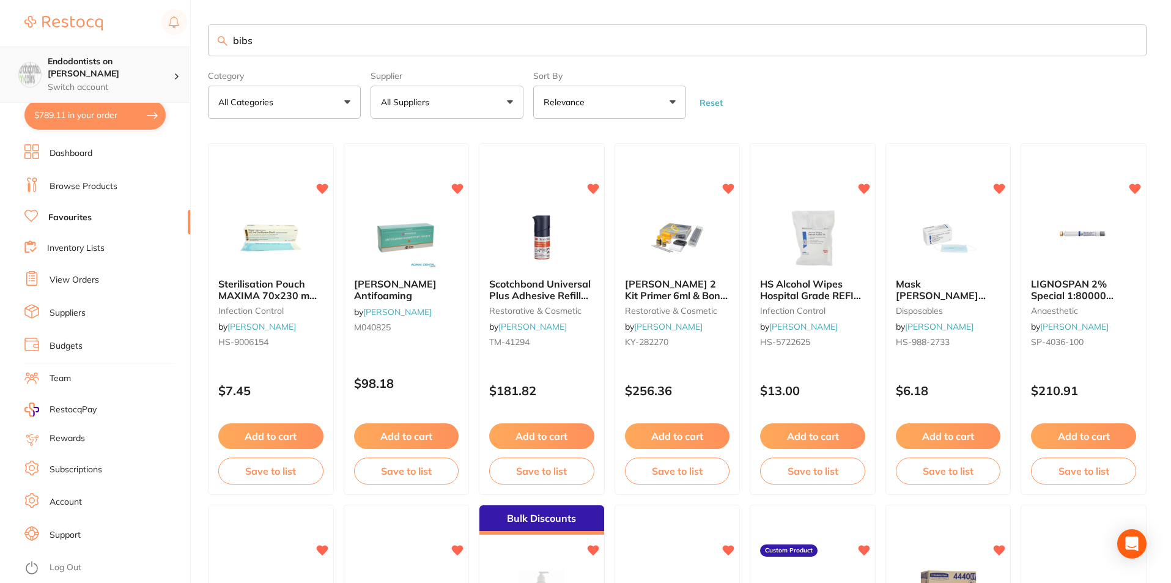
type input "bibs"
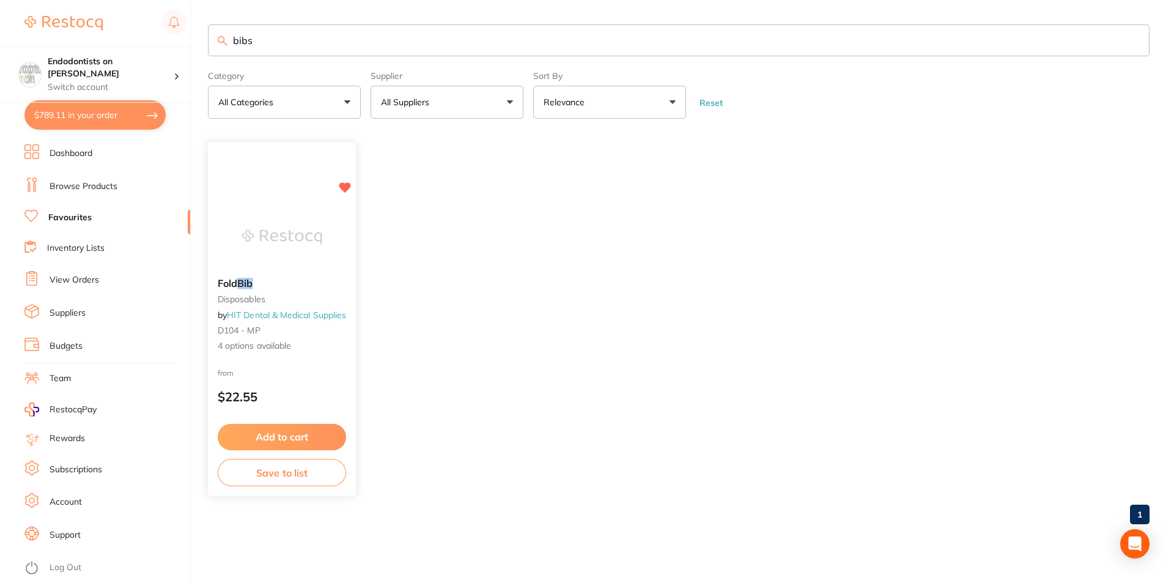
click at [296, 435] on button "Add to cart" at bounding box center [282, 437] width 128 height 26
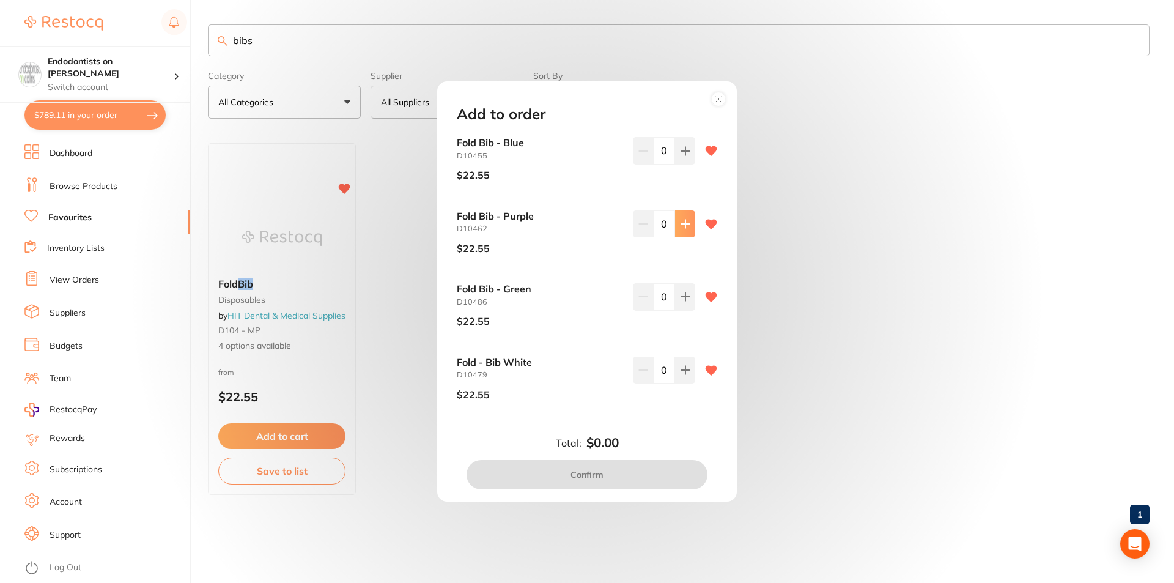
click at [685, 156] on icon at bounding box center [686, 151] width 10 height 10
type input "1"
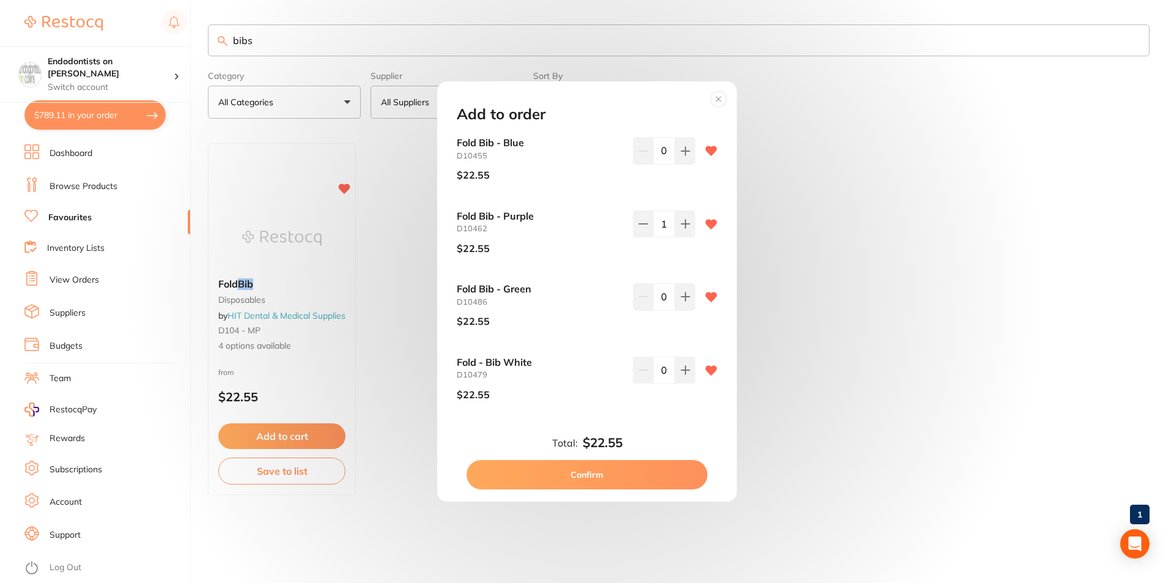
click at [576, 468] on button "Confirm" at bounding box center [587, 474] width 241 height 29
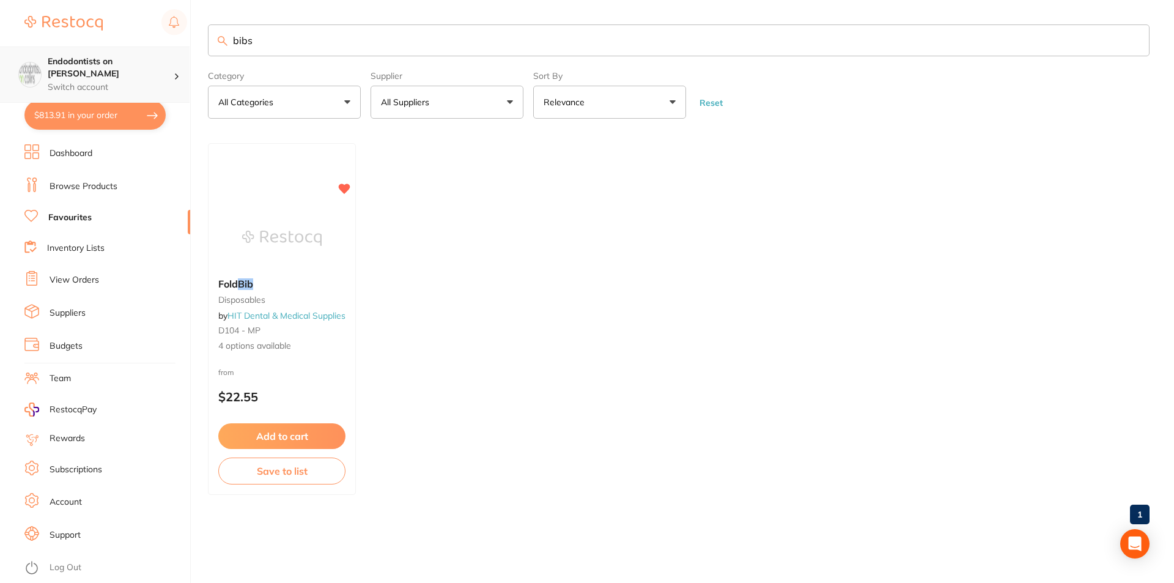
drag, startPoint x: 258, startPoint y: 43, endPoint x: 183, endPoint y: 50, distance: 75.6
click at [205, 40] on div "$813.91 Endodontists on Collins Switch account Endodontists on Collins $813.91 …" at bounding box center [587, 291] width 1174 height 583
type input "calmix"
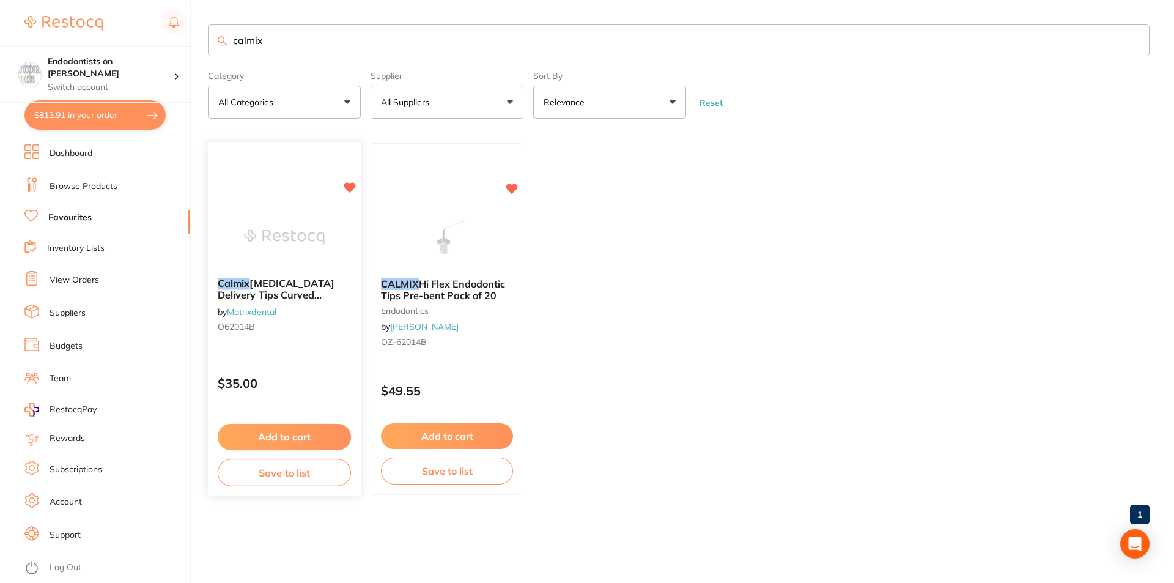
click at [296, 256] on img at bounding box center [284, 238] width 80 height 62
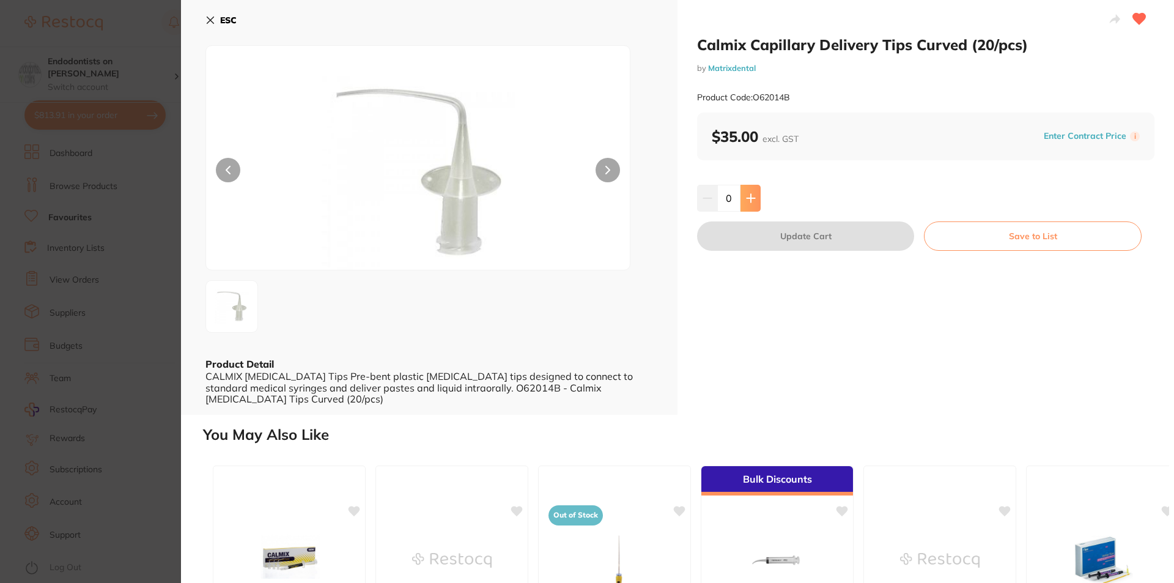
click at [751, 193] on icon at bounding box center [751, 198] width 10 height 10
click at [751, 194] on icon at bounding box center [751, 198] width 10 height 10
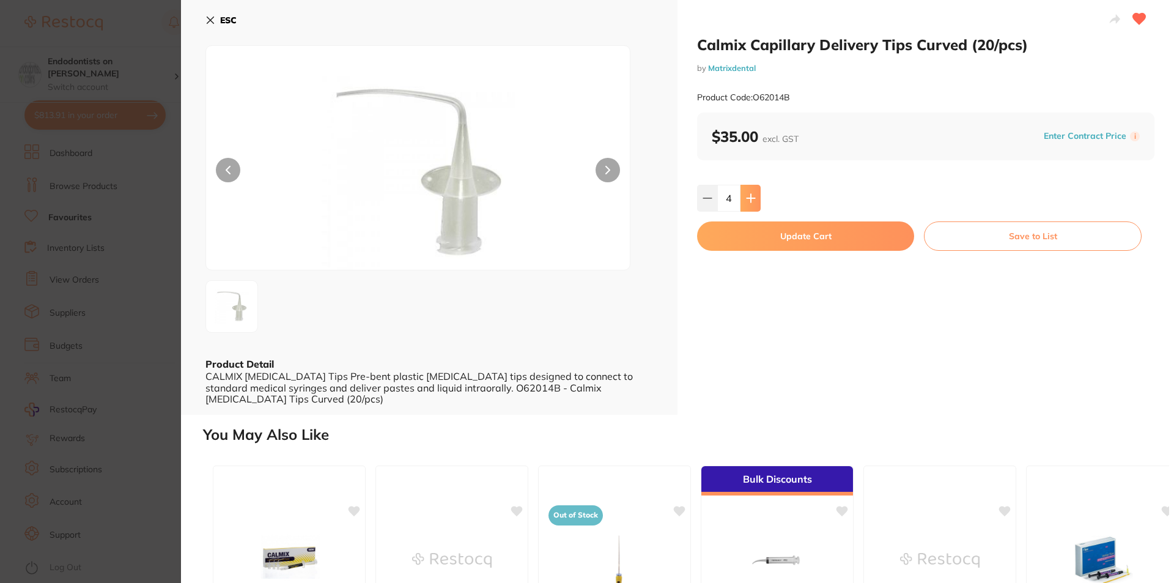
type input "5"
click at [791, 238] on button "Update Cart" at bounding box center [805, 235] width 217 height 29
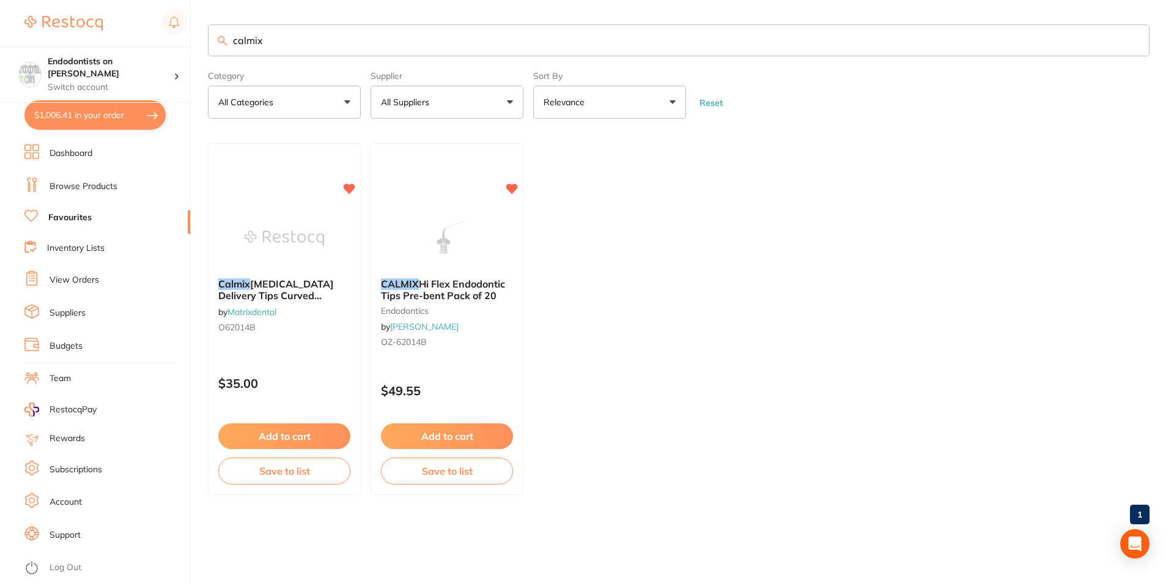
drag, startPoint x: 292, startPoint y: 39, endPoint x: 82, endPoint y: 32, distance: 210.4
click at [82, 32] on div "$1,006.41 Endodontists on Collins Switch account Endodontists on Collins $1,006…" at bounding box center [587, 291] width 1174 height 583
type input "AH plus"
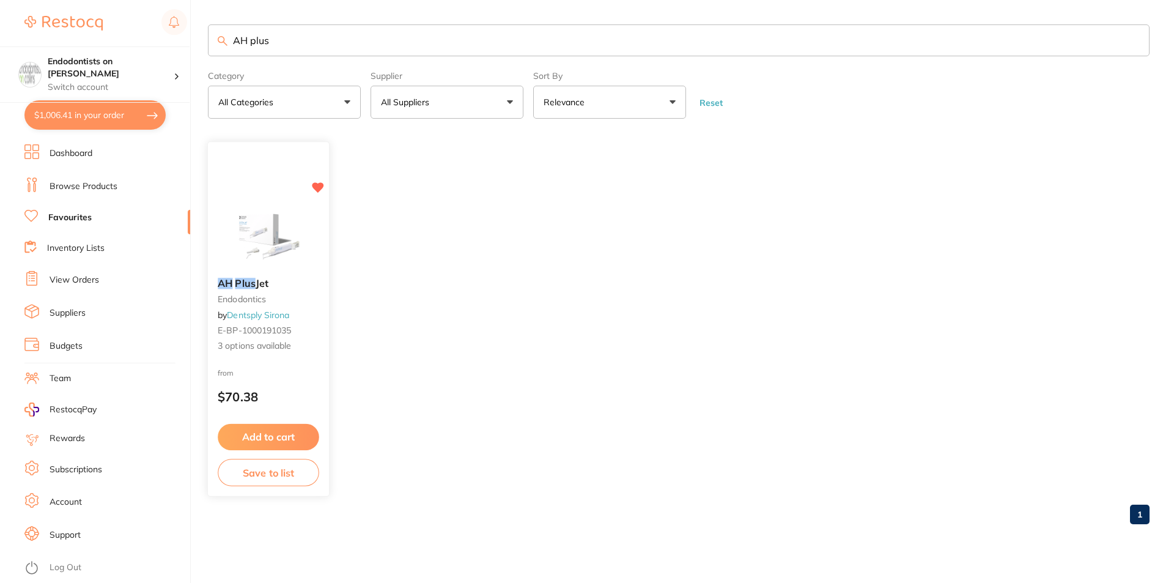
click at [268, 432] on button "Add to cart" at bounding box center [269, 437] width 102 height 26
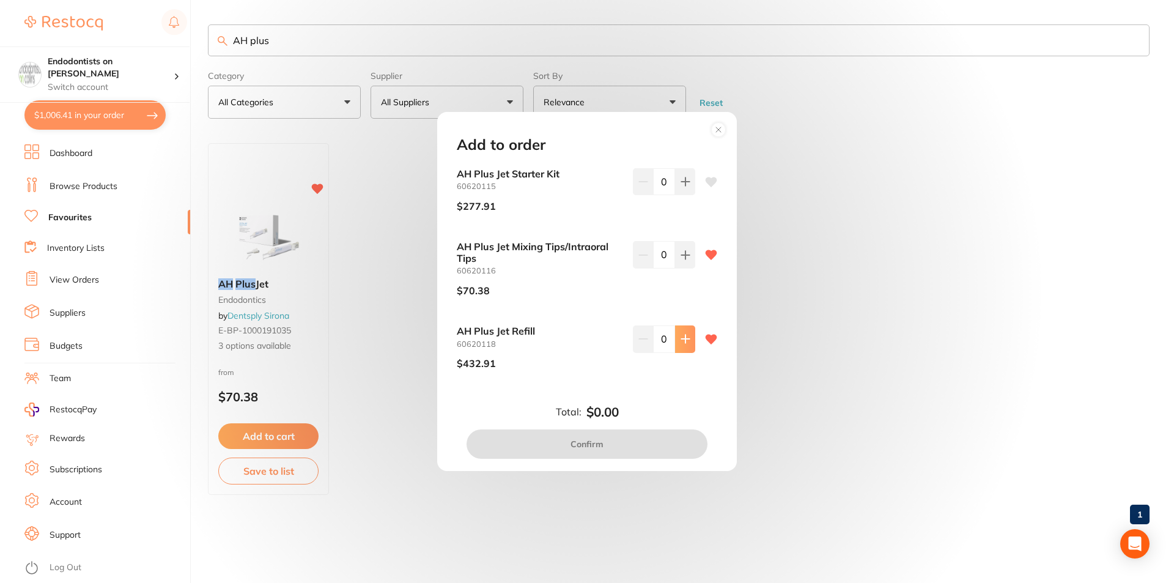
click at [681, 186] on icon at bounding box center [686, 182] width 10 height 10
type input "1"
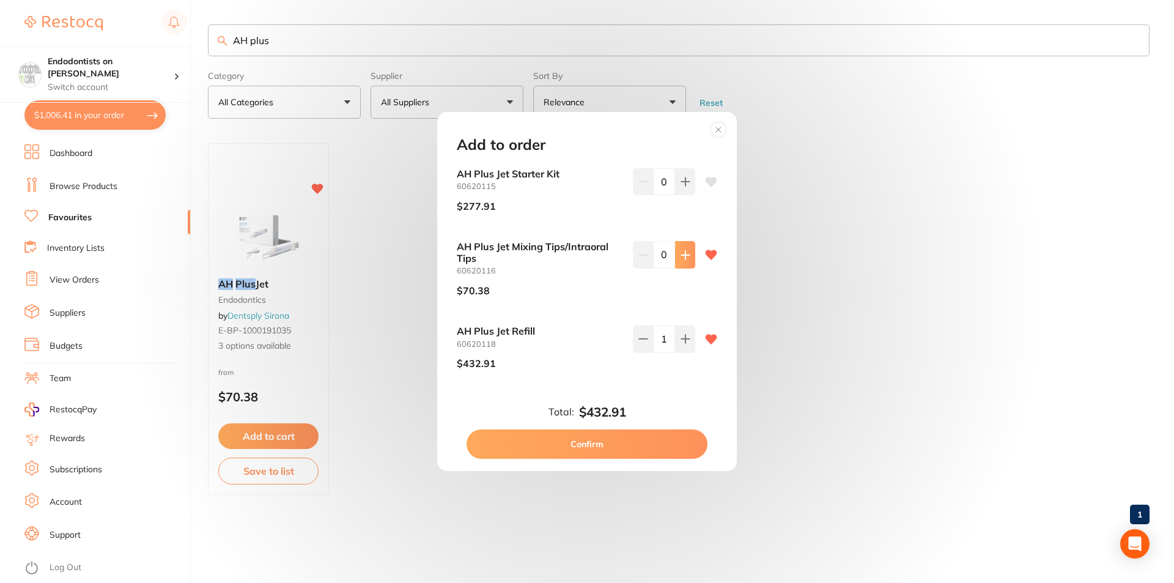
click at [684, 186] on icon at bounding box center [686, 182] width 10 height 10
click at [682, 185] on icon at bounding box center [685, 181] width 8 height 8
type input "2"
click at [643, 445] on button "Confirm" at bounding box center [587, 443] width 241 height 29
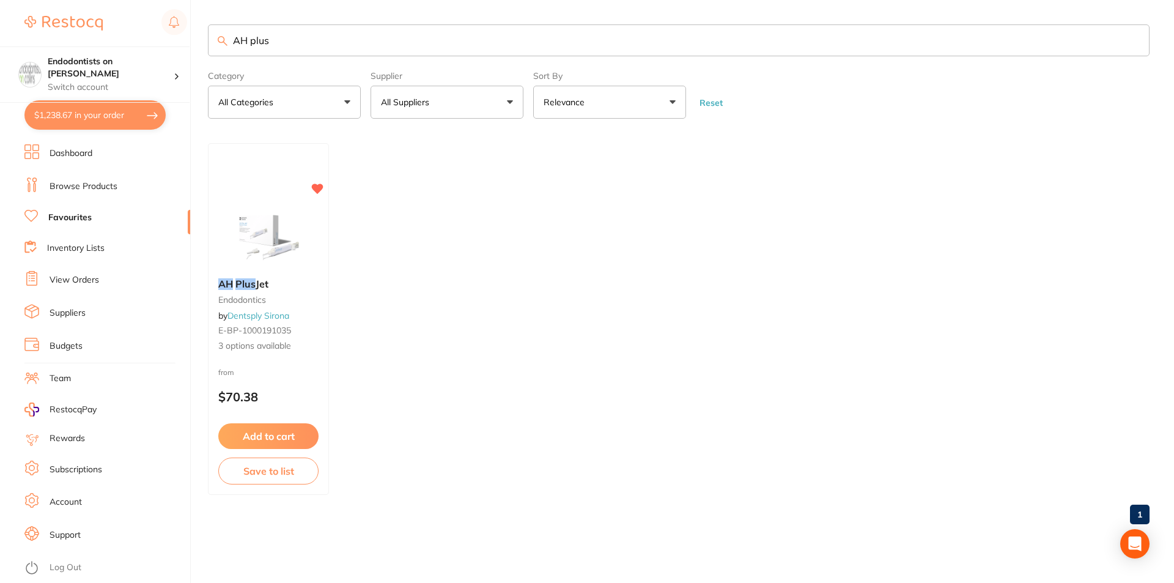
drag, startPoint x: 302, startPoint y: 35, endPoint x: 103, endPoint y: -1, distance: 202.5
click at [103, 0] on html "$1,238.67 Endodontists on Collins Switch account Endodontists on Collins $1,238…" at bounding box center [587, 291] width 1174 height 583
drag, startPoint x: 300, startPoint y: 36, endPoint x: 174, endPoint y: 43, distance: 126.7
click at [174, 43] on div "$1,238.67 Endodontists on Collins Switch account Endodontists on Collins $1,238…" at bounding box center [587, 291] width 1174 height 583
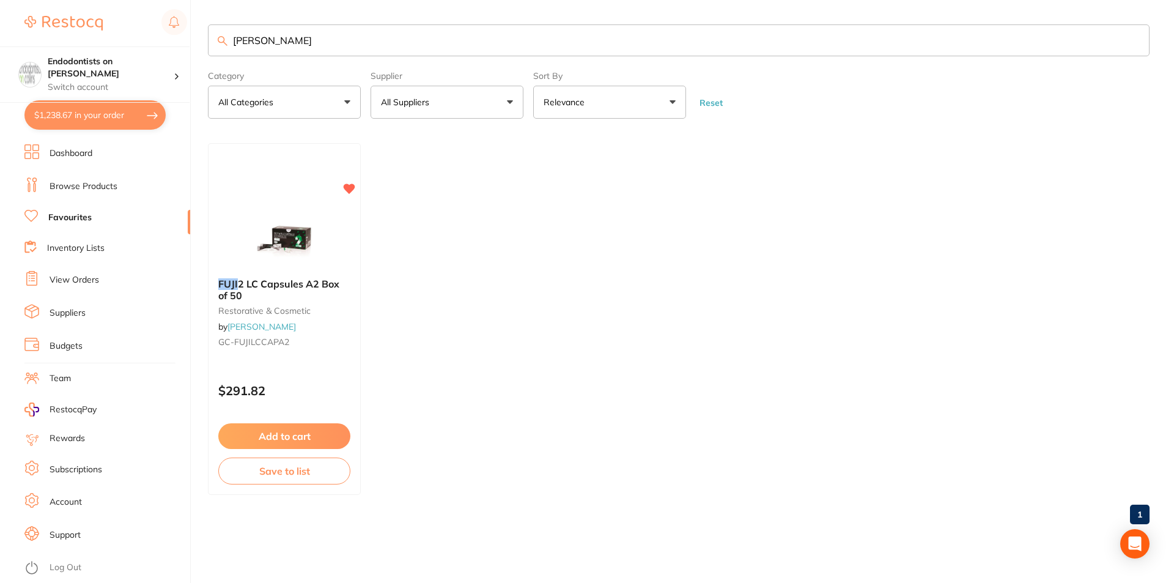
drag, startPoint x: 297, startPoint y: 41, endPoint x: 128, endPoint y: 24, distance: 170.2
click at [132, 22] on div "$1,238.67 Endodontists on Collins Switch account Endodontists on Collins $1,238…" at bounding box center [587, 291] width 1174 height 583
drag, startPoint x: 298, startPoint y: 44, endPoint x: 163, endPoint y: 39, distance: 135.2
click at [163, 39] on div "$1,238.67 Endodontists on Collins Switch account Endodontists on Collins $1,238…" at bounding box center [587, 291] width 1174 height 583
type input "pink"
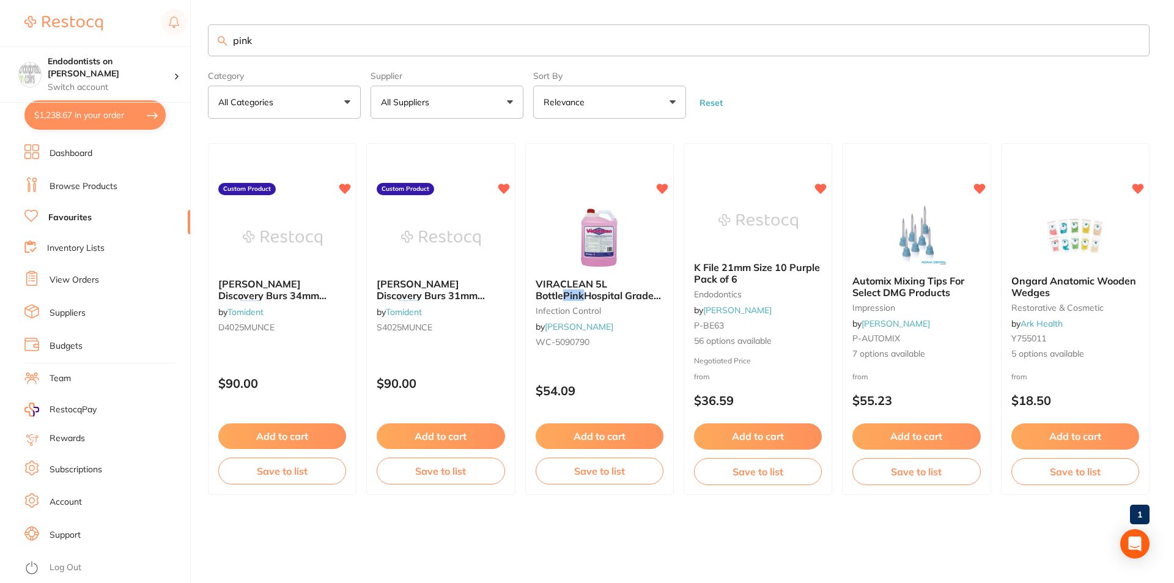
click at [76, 183] on link "Browse Products" at bounding box center [84, 186] width 68 height 12
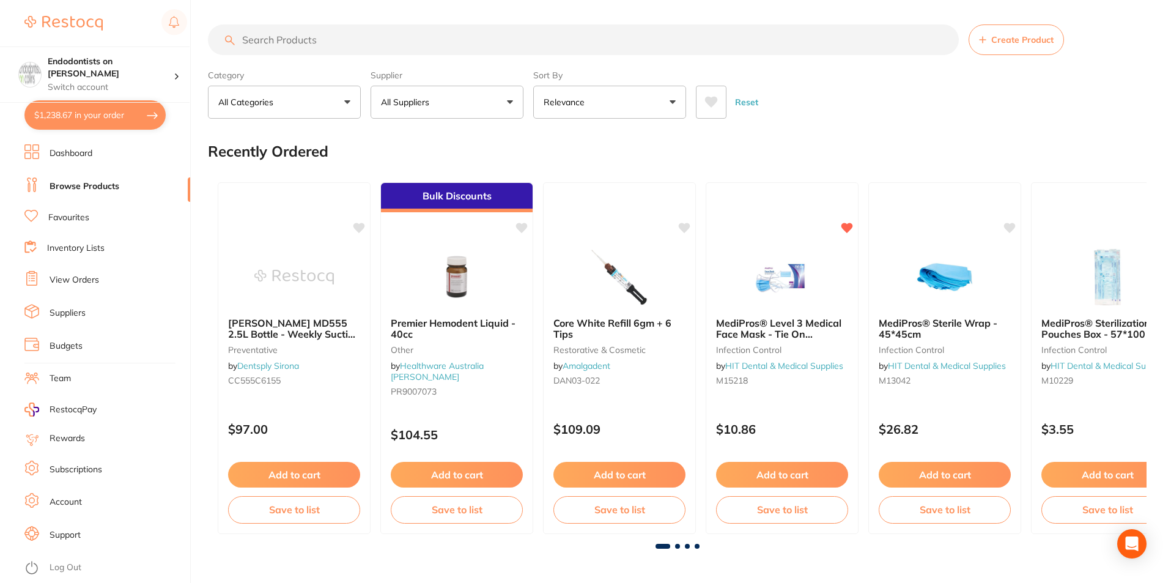
click at [279, 42] on input "search" at bounding box center [583, 39] width 751 height 31
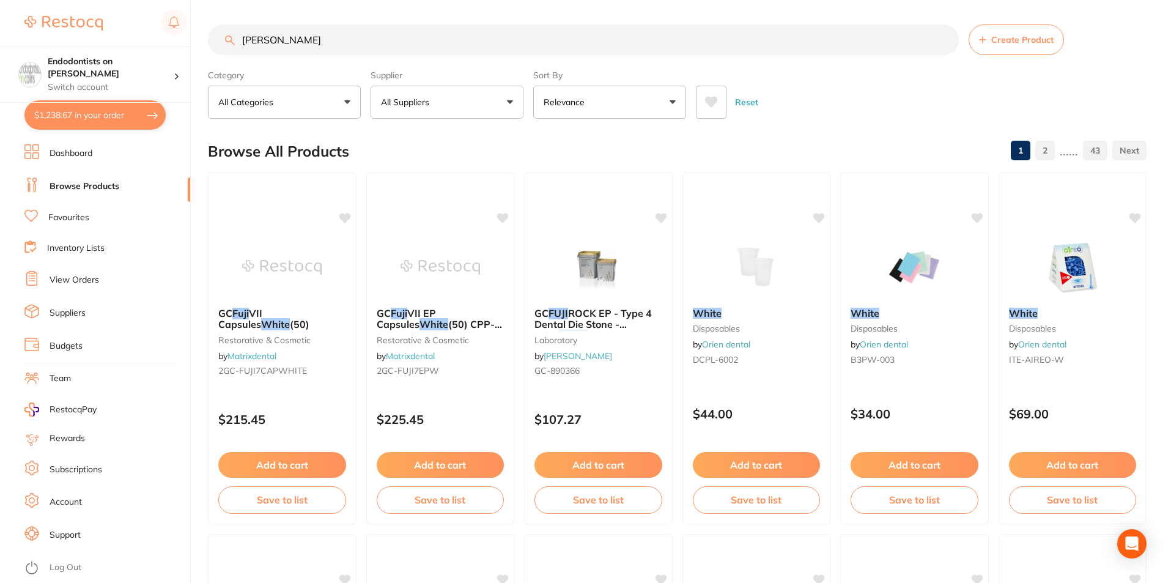
click at [260, 38] on input "fuji white" at bounding box center [583, 39] width 751 height 31
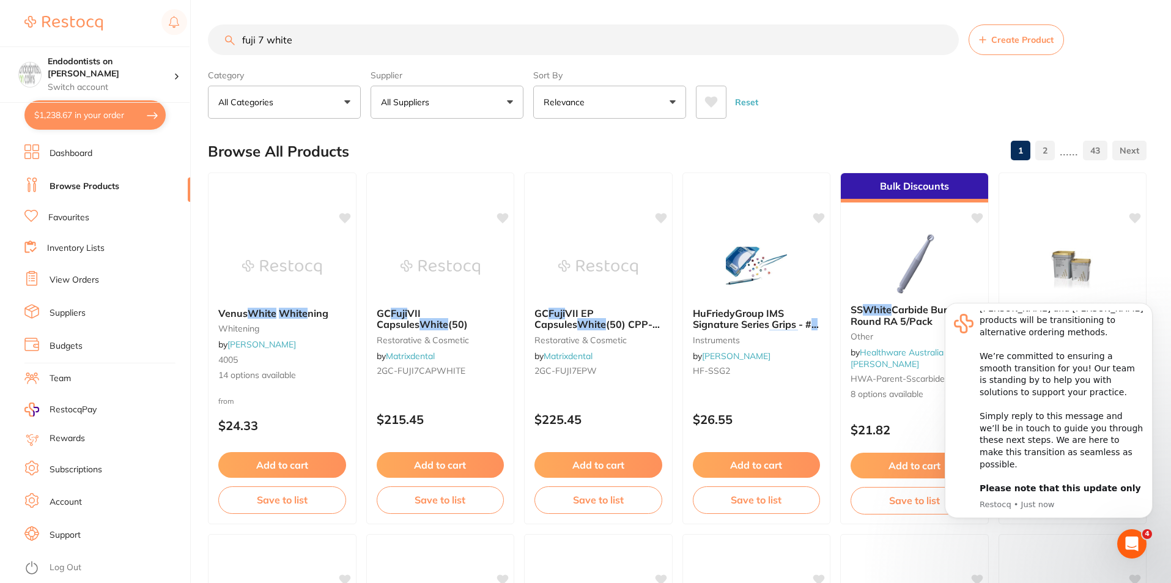
click at [427, 94] on button "All Suppliers" at bounding box center [447, 102] width 153 height 33
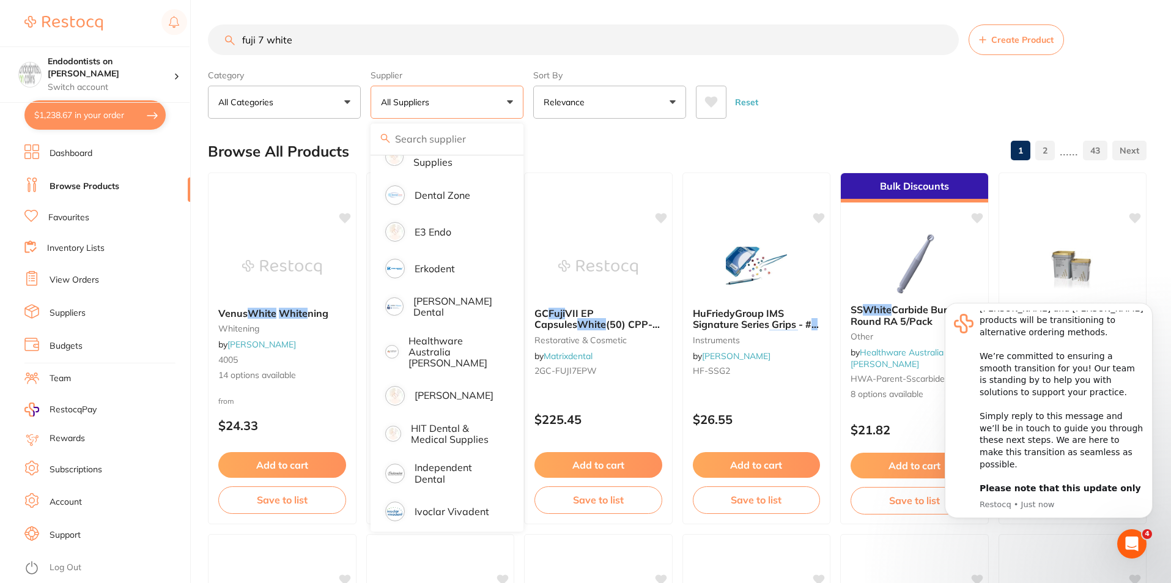
scroll to position [367, 0]
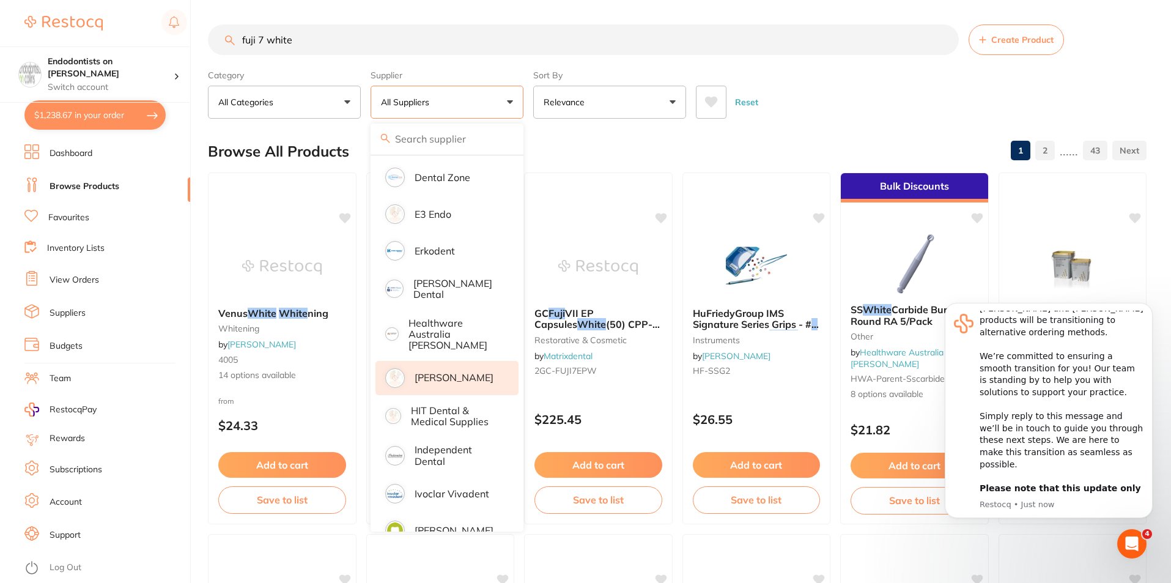
click at [458, 372] on p "[PERSON_NAME]" at bounding box center [454, 377] width 79 height 11
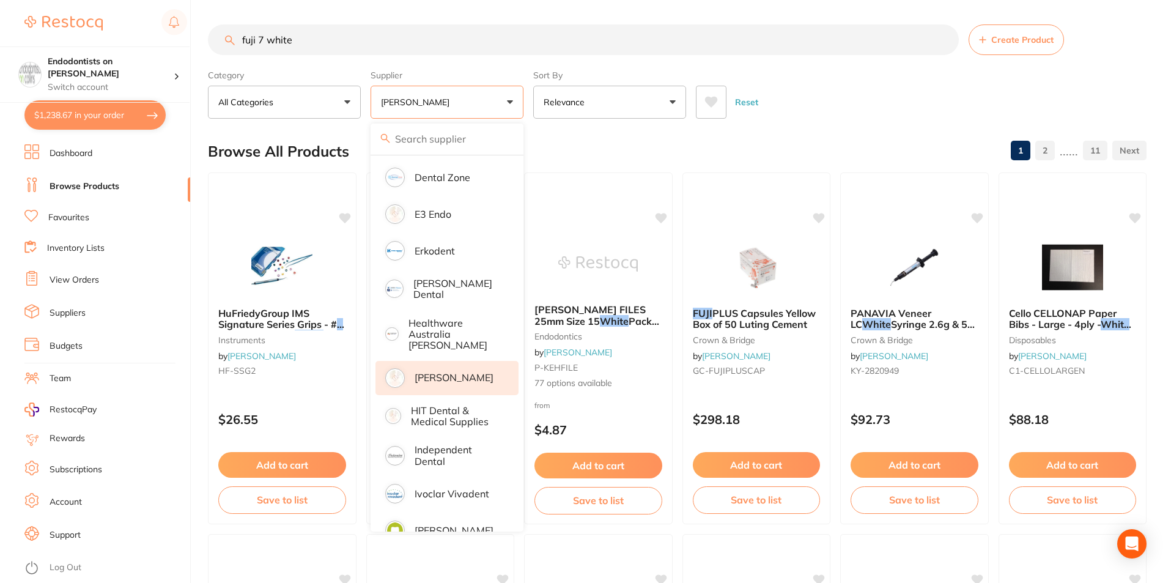
click at [323, 43] on input "fuji 7 white" at bounding box center [583, 39] width 751 height 31
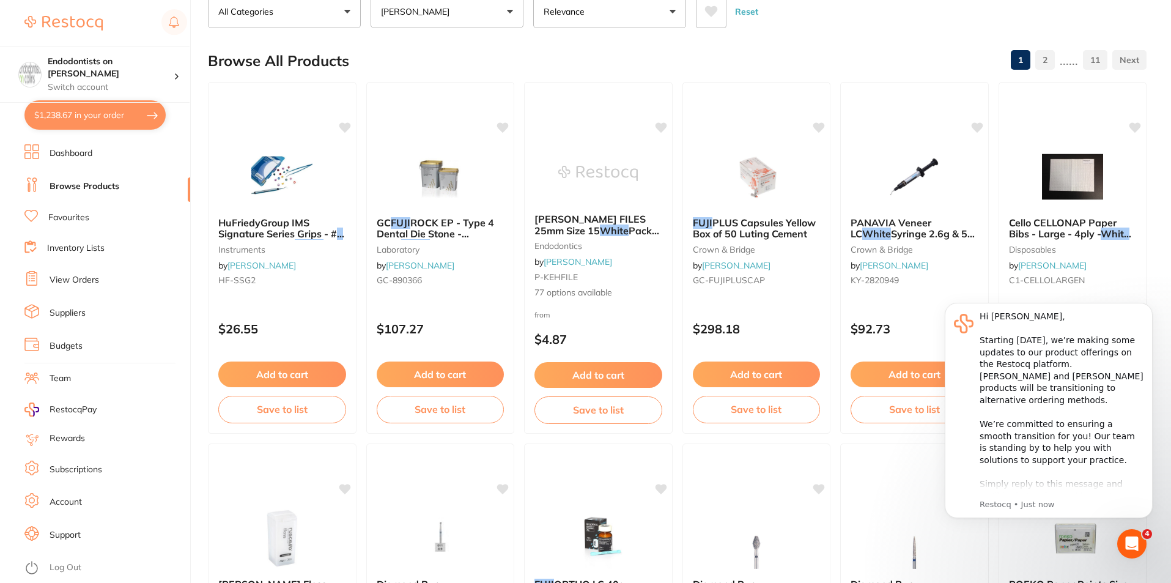
scroll to position [0, 0]
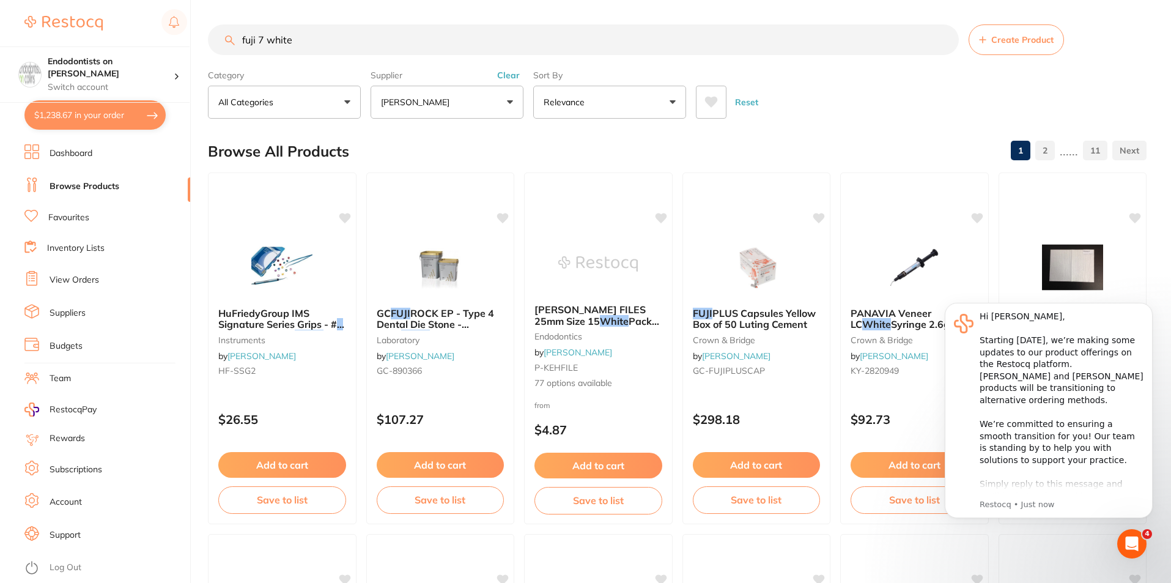
drag, startPoint x: 317, startPoint y: 50, endPoint x: 260, endPoint y: 36, distance: 59.0
click at [260, 36] on input "fuji 7 white" at bounding box center [583, 39] width 751 height 31
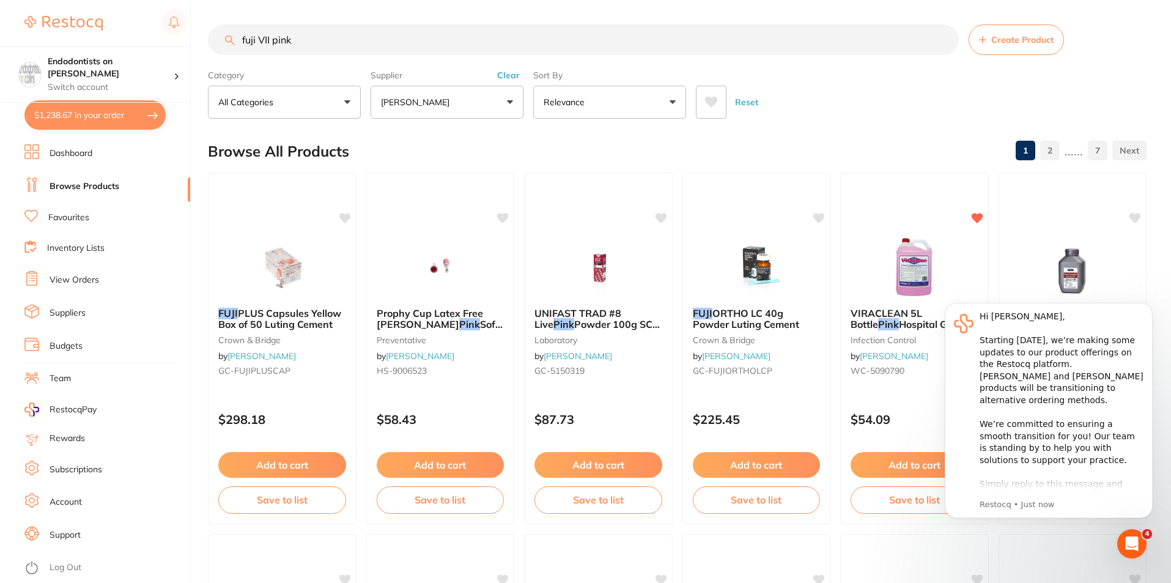
drag, startPoint x: 324, startPoint y: 46, endPoint x: 134, endPoint y: 38, distance: 190.3
click at [139, 38] on div "$1,238.67 Endodontists on Collins Switch account Endodontists on Collins $1,238…" at bounding box center [585, 291] width 1171 height 583
type input "morita spray"
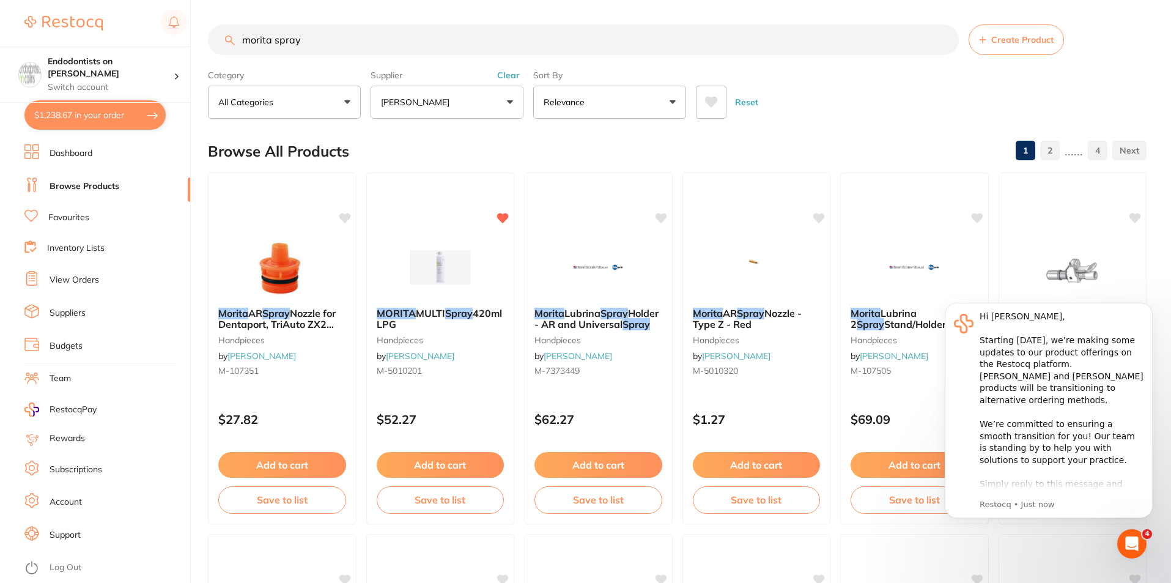
scroll to position [328, 0]
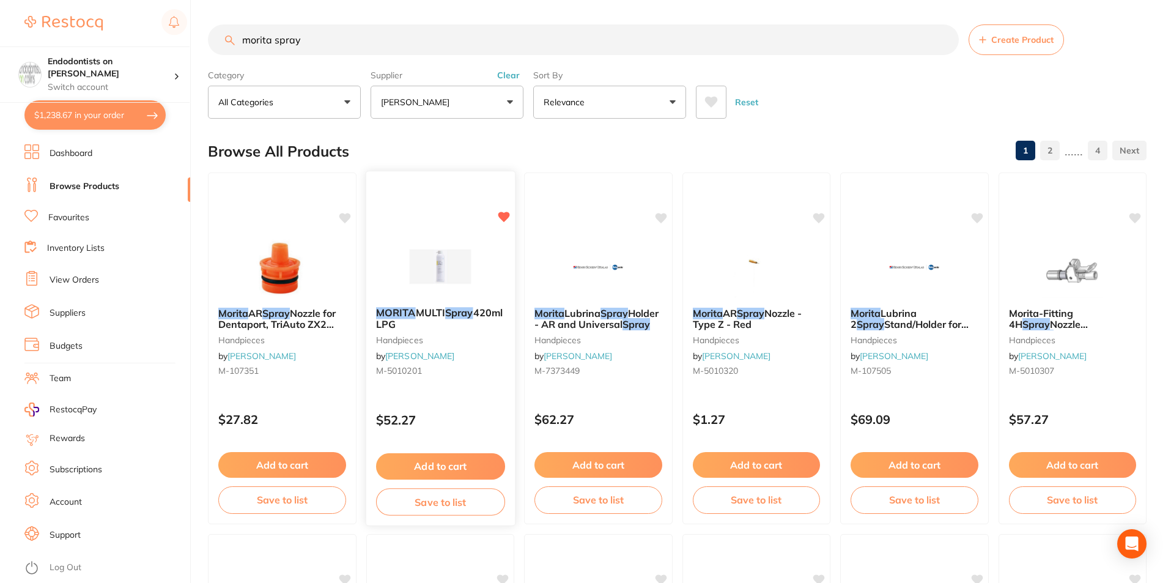
click at [467, 467] on button "Add to cart" at bounding box center [439, 466] width 129 height 26
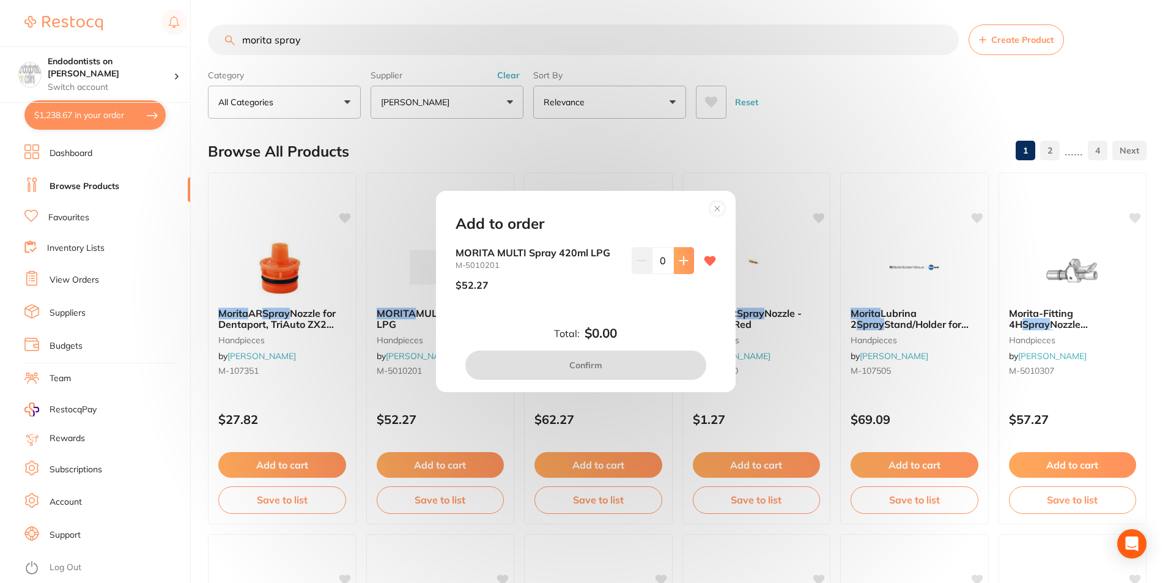
click at [679, 264] on icon at bounding box center [684, 261] width 10 height 10
type input "1"
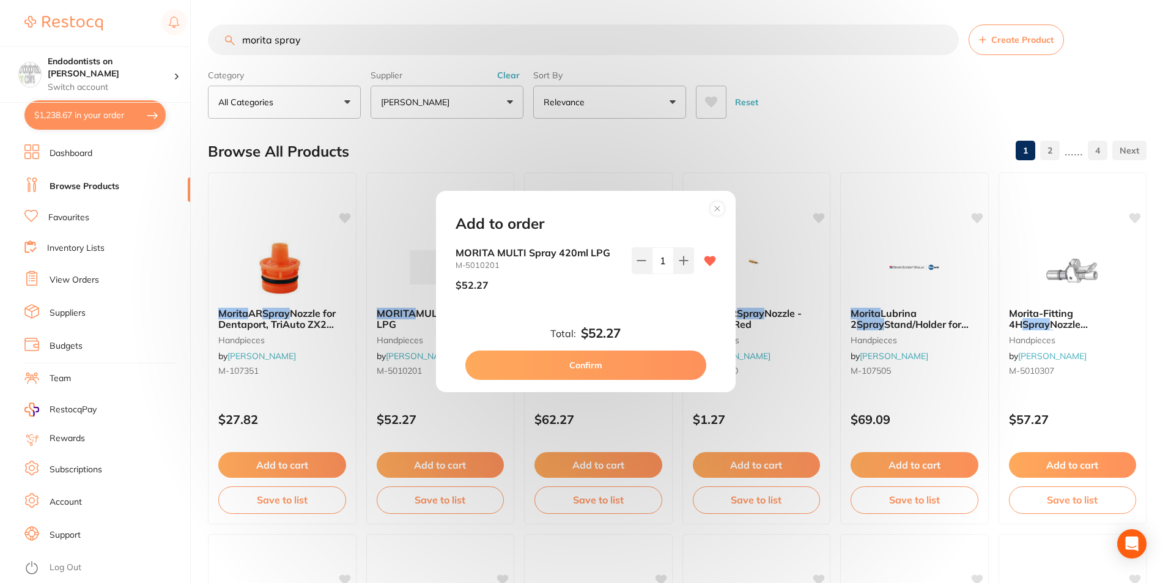
click at [620, 366] on button "Confirm" at bounding box center [585, 364] width 241 height 29
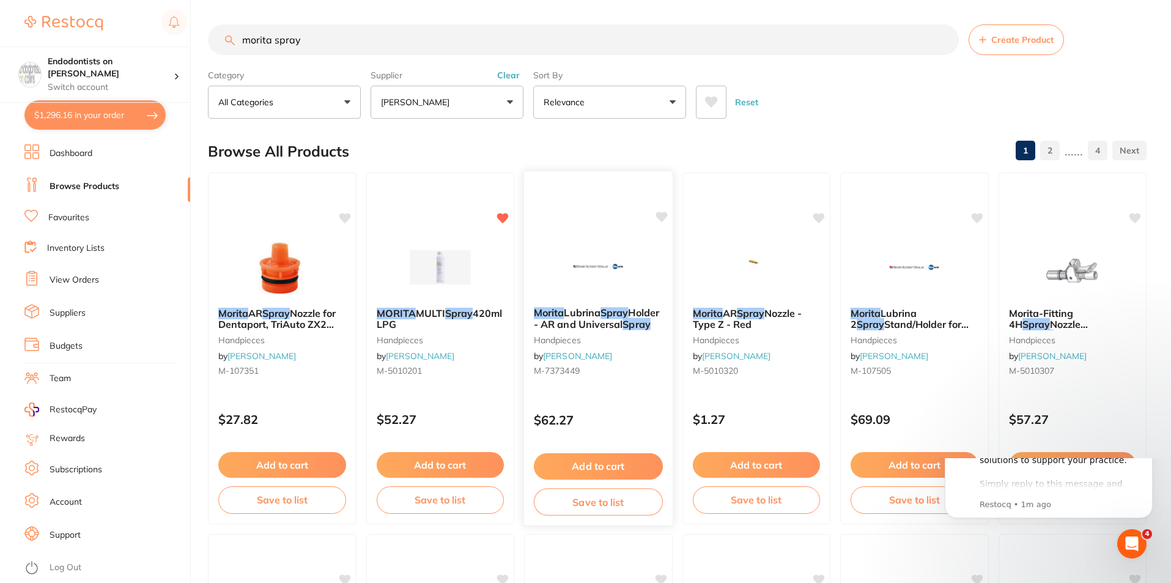
scroll to position [0, 0]
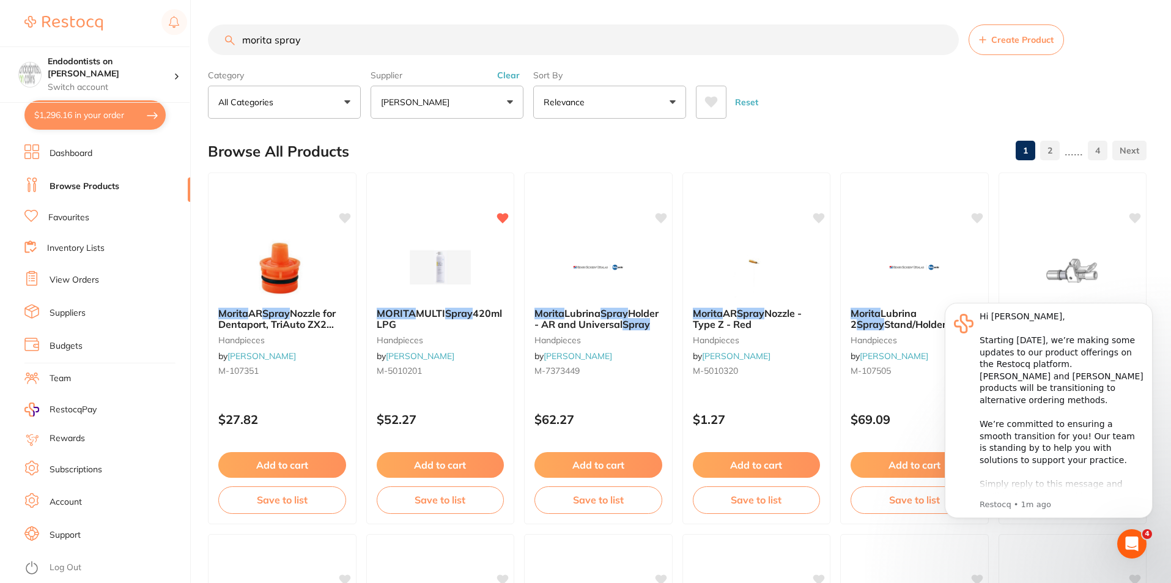
click at [71, 149] on link "Dashboard" at bounding box center [71, 153] width 43 height 12
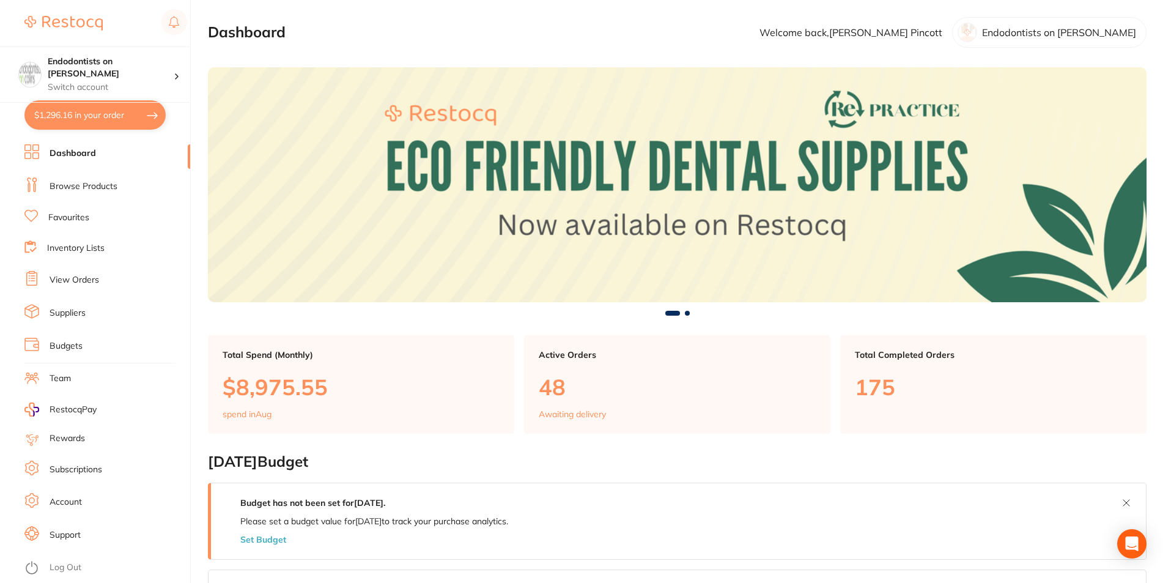
click at [76, 216] on link "Favourites" at bounding box center [68, 218] width 41 height 12
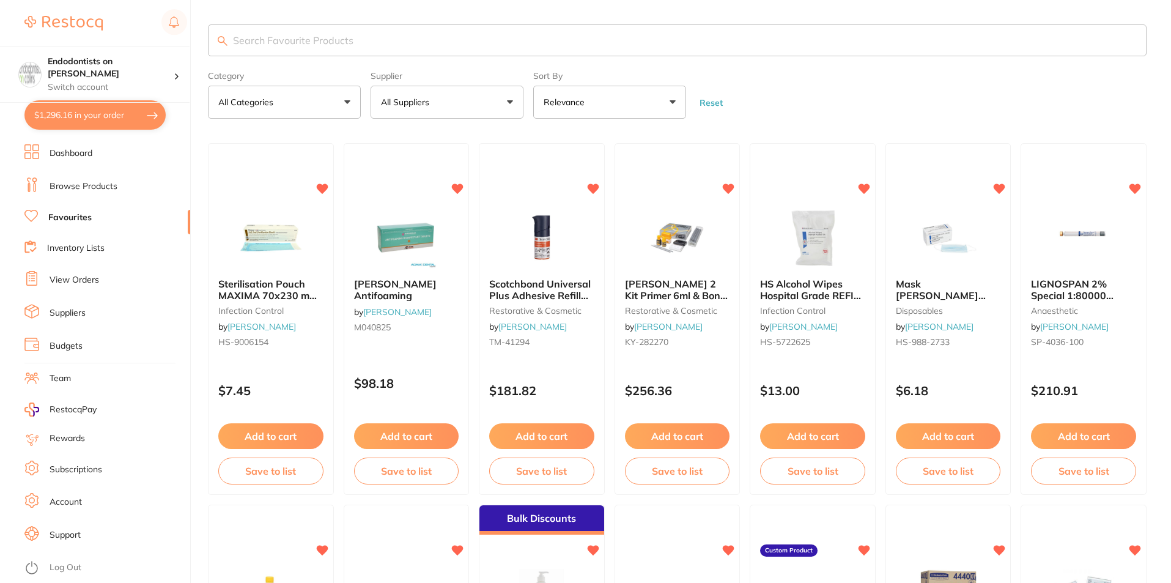
click at [255, 40] on input "search" at bounding box center [677, 40] width 939 height 32
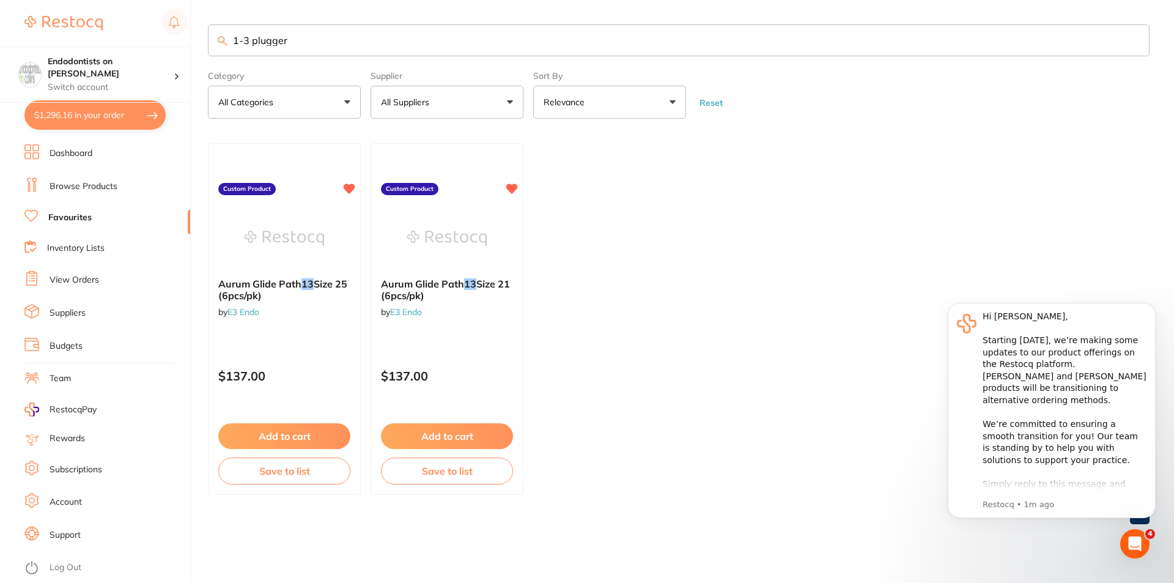
drag, startPoint x: 214, startPoint y: 42, endPoint x: 202, endPoint y: 42, distance: 11.6
click at [202, 42] on div "$1,296.16 Endodontists on Collins Switch account Endodontists on Collins $1,296…" at bounding box center [587, 291] width 1174 height 583
type input "mandril"
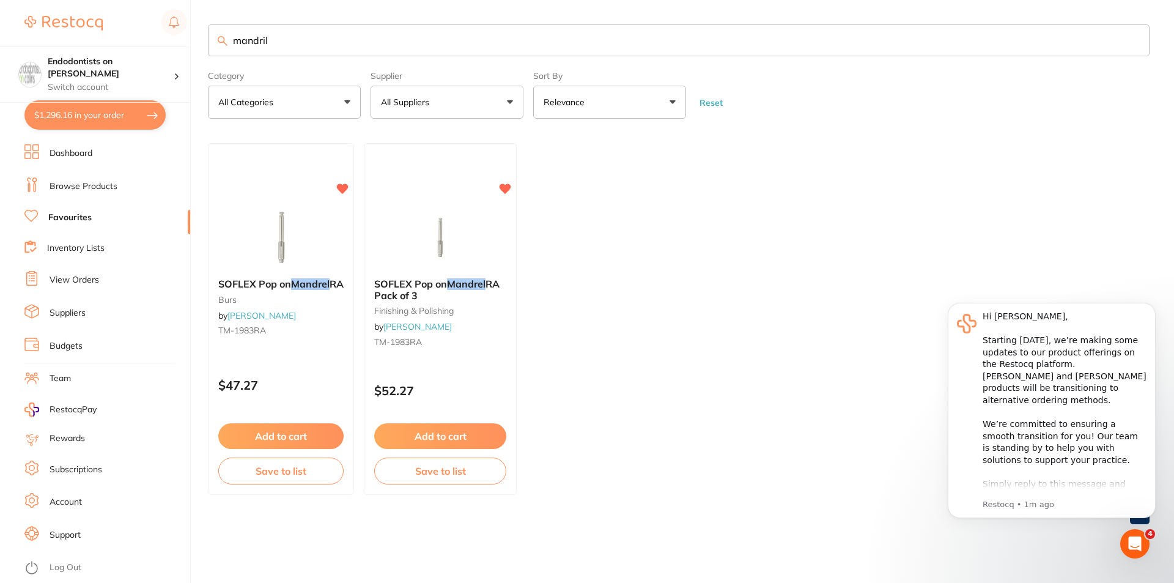
click at [299, 432] on button "Add to cart" at bounding box center [280, 436] width 125 height 26
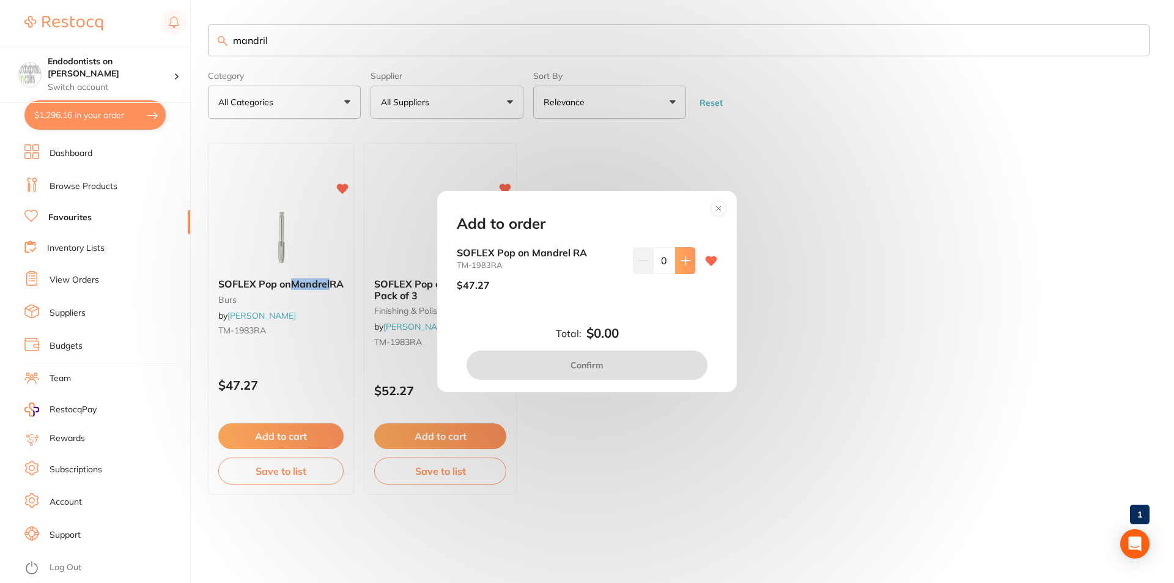
click at [684, 260] on icon at bounding box center [685, 260] width 8 height 8
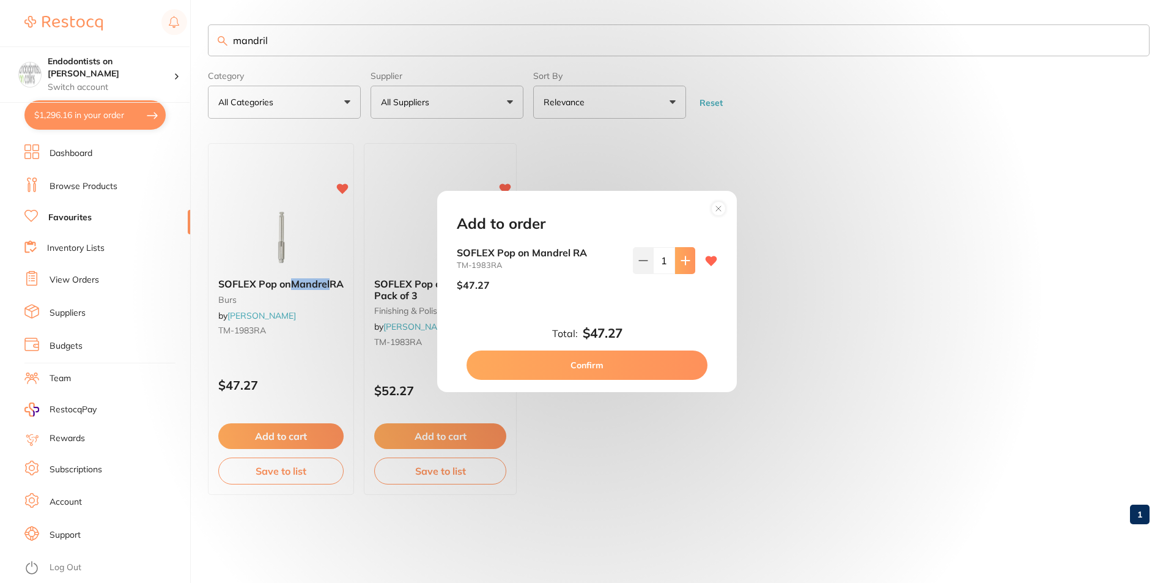
click at [683, 260] on icon at bounding box center [685, 260] width 8 height 8
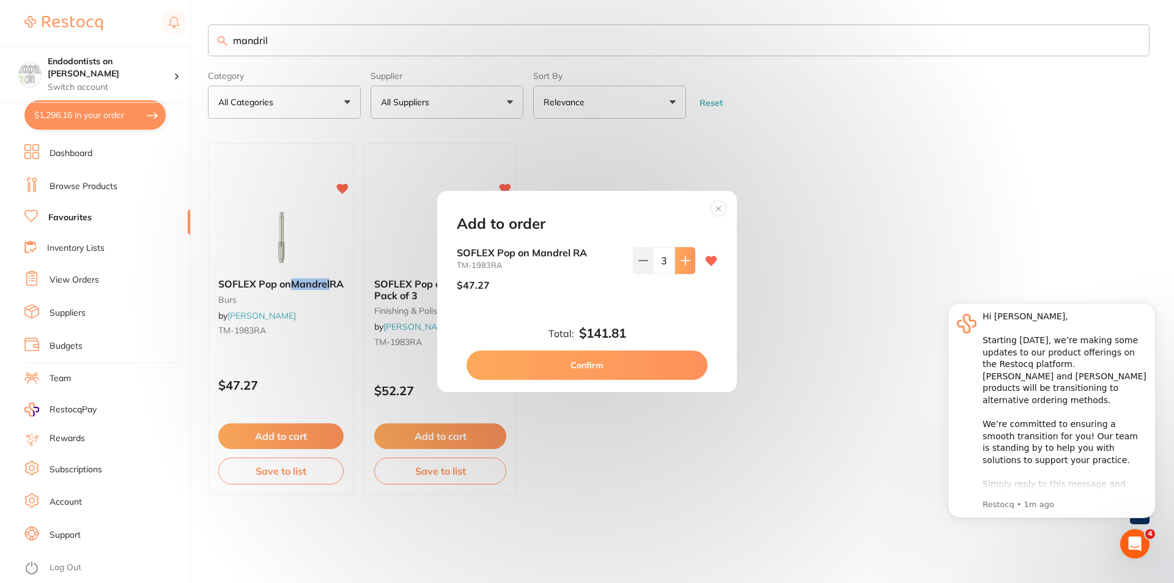
click at [679, 271] on button at bounding box center [685, 260] width 20 height 27
type input "5"
click at [630, 360] on button "Confirm" at bounding box center [587, 364] width 241 height 29
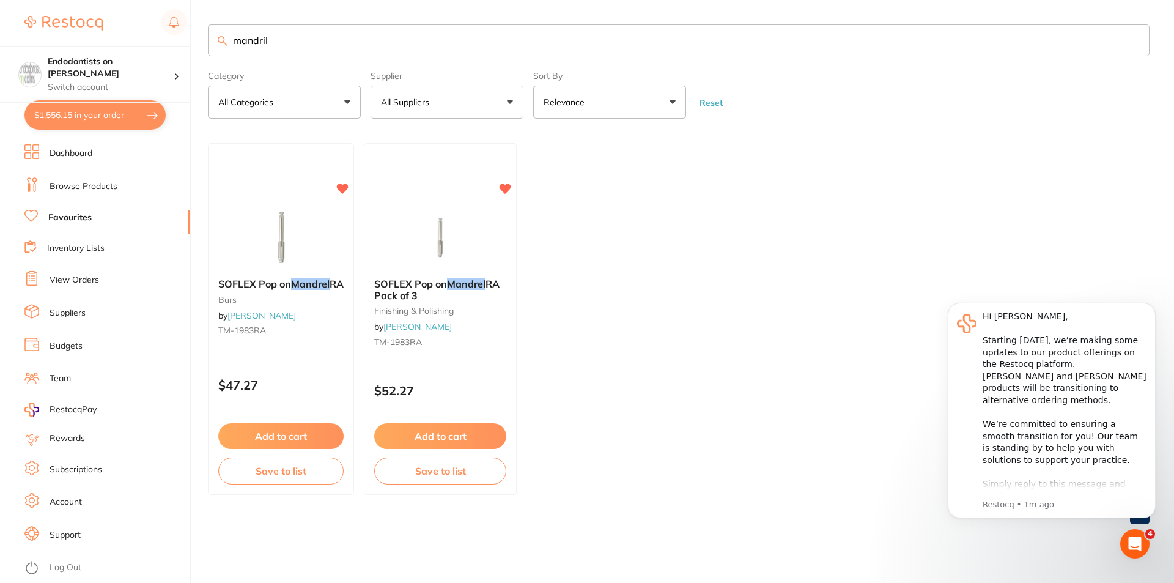
drag, startPoint x: 300, startPoint y: 39, endPoint x: 62, endPoint y: 45, distance: 237.9
click at [62, 45] on div "$1,556.15 Endodontists on Collins Switch account Endodontists on Collins $1,556…" at bounding box center [587, 291] width 1174 height 583
type input "purple pathfile"
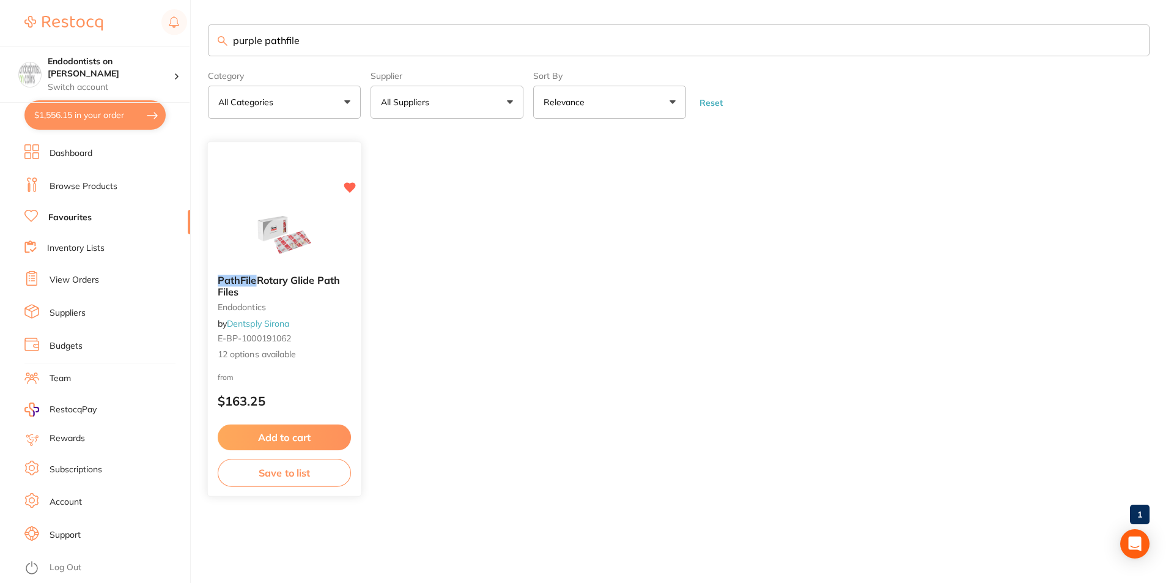
click at [295, 441] on button "Add to cart" at bounding box center [284, 437] width 133 height 26
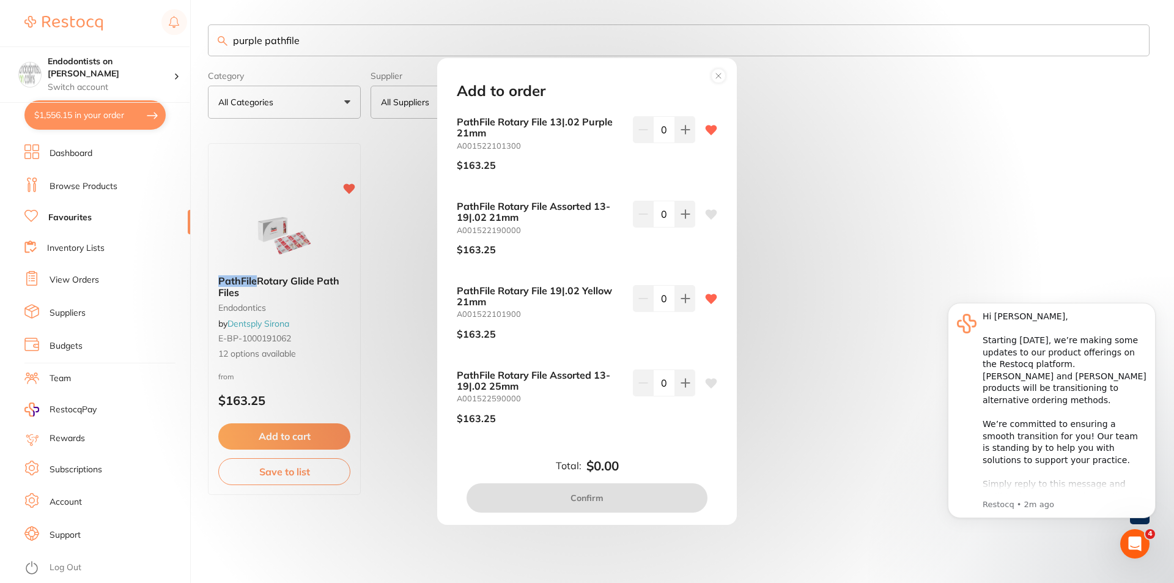
scroll to position [673, 0]
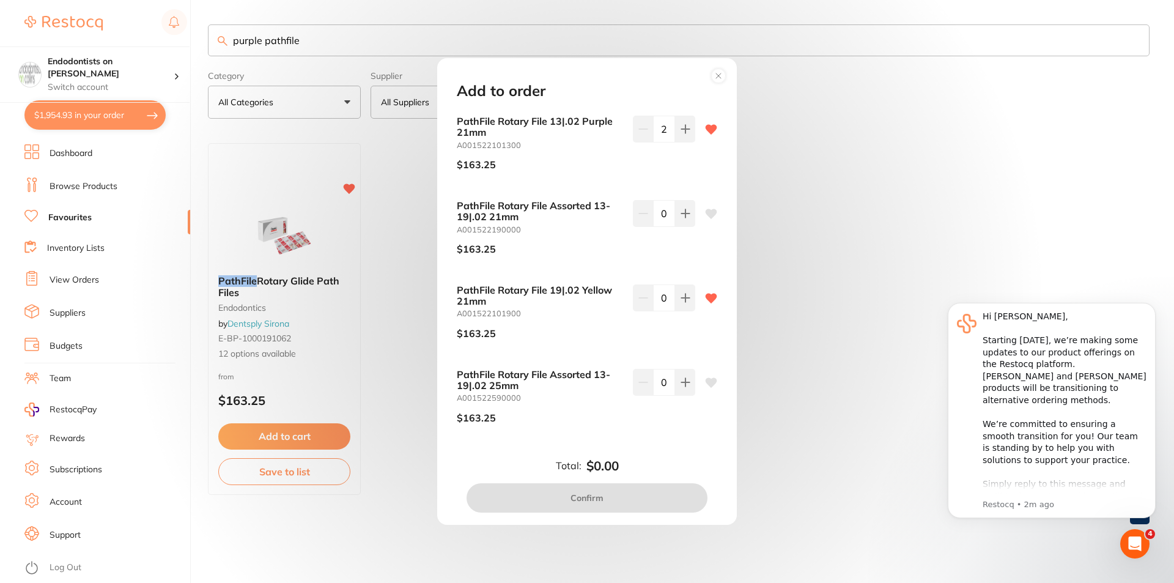
type input "0"
click at [116, 109] on div "Add to order PathFile Rotary File 13|.02 Purple 31mm A001523101300 $163.25 0 Pa…" at bounding box center [587, 291] width 1174 height 583
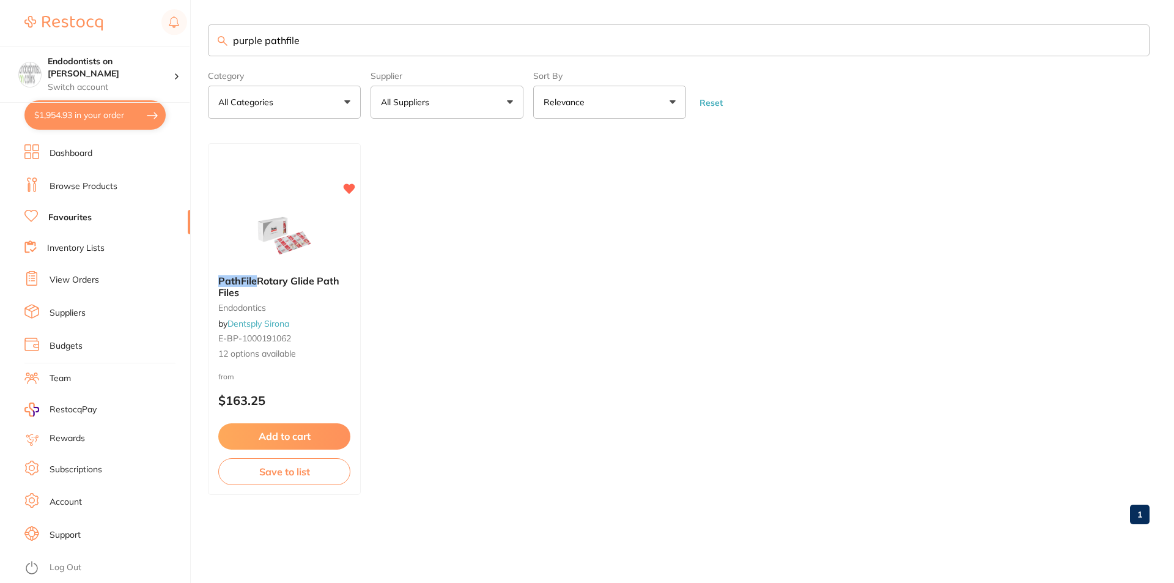
click at [116, 112] on button "$1,954.93 in your order" at bounding box center [94, 114] width 141 height 29
checkbox input "true"
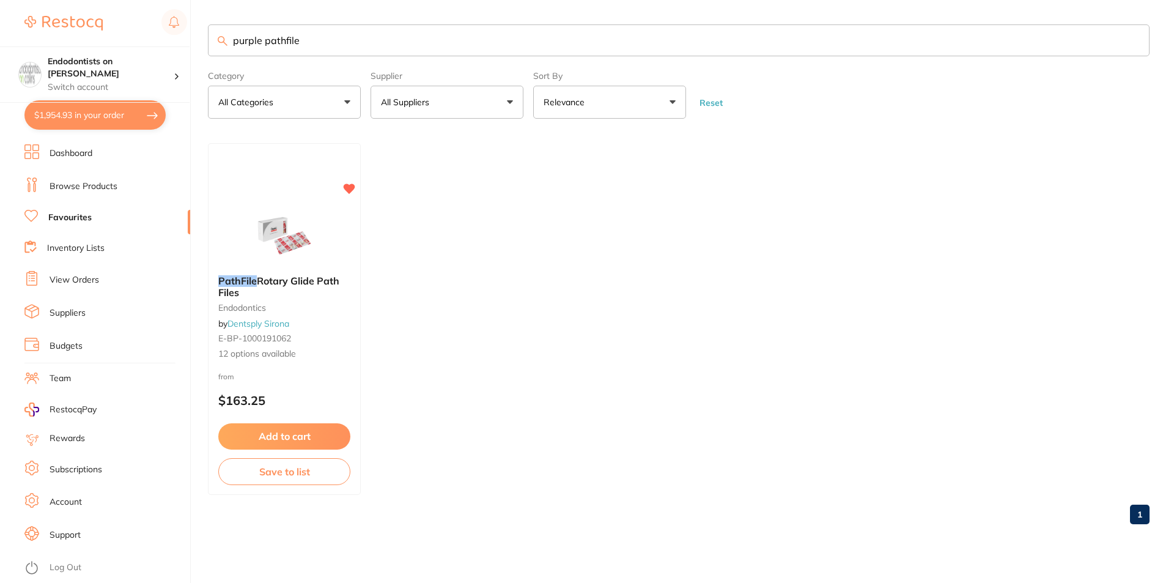
checkbox input "true"
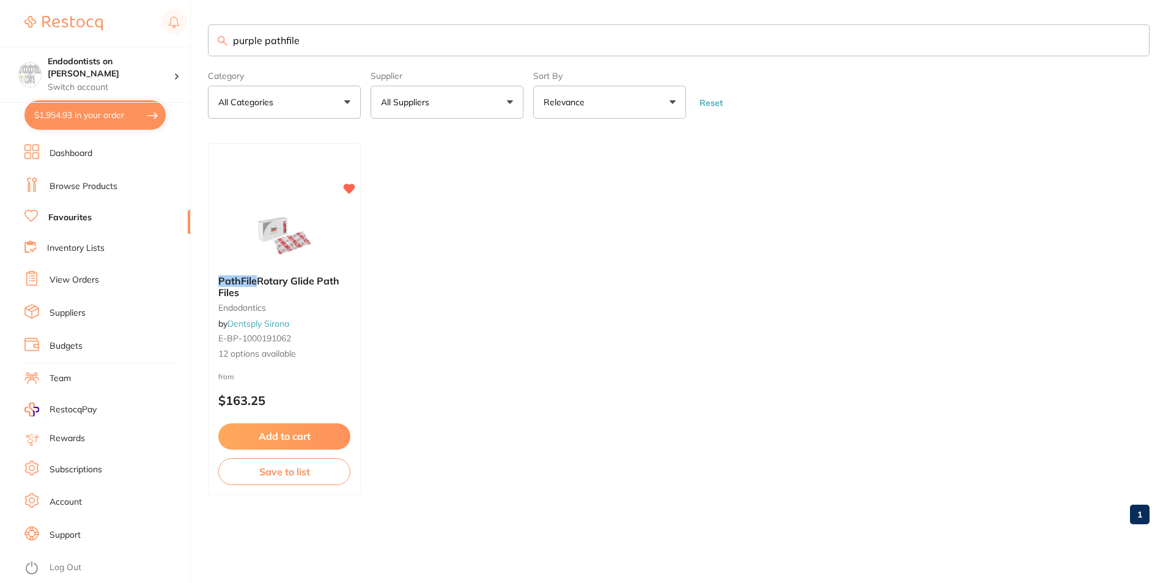
checkbox input "true"
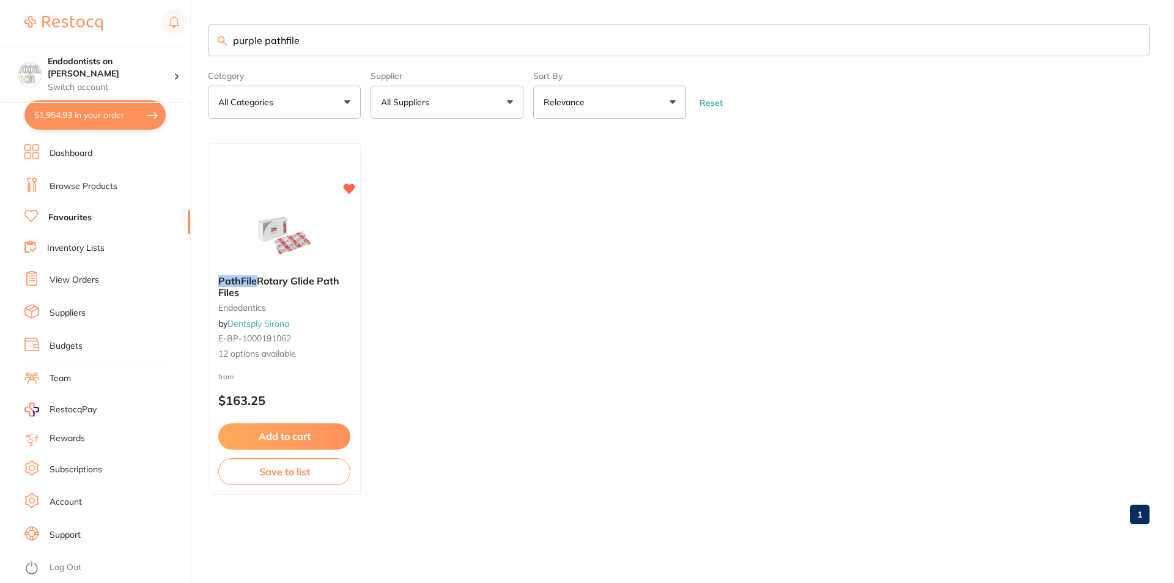
checkbox input "true"
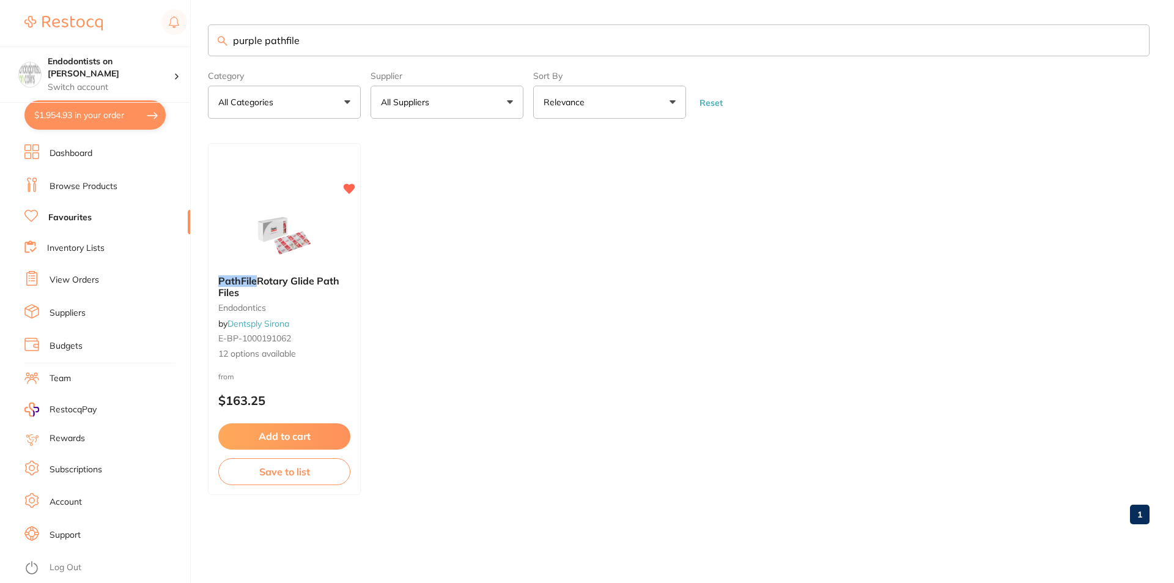
checkbox input "true"
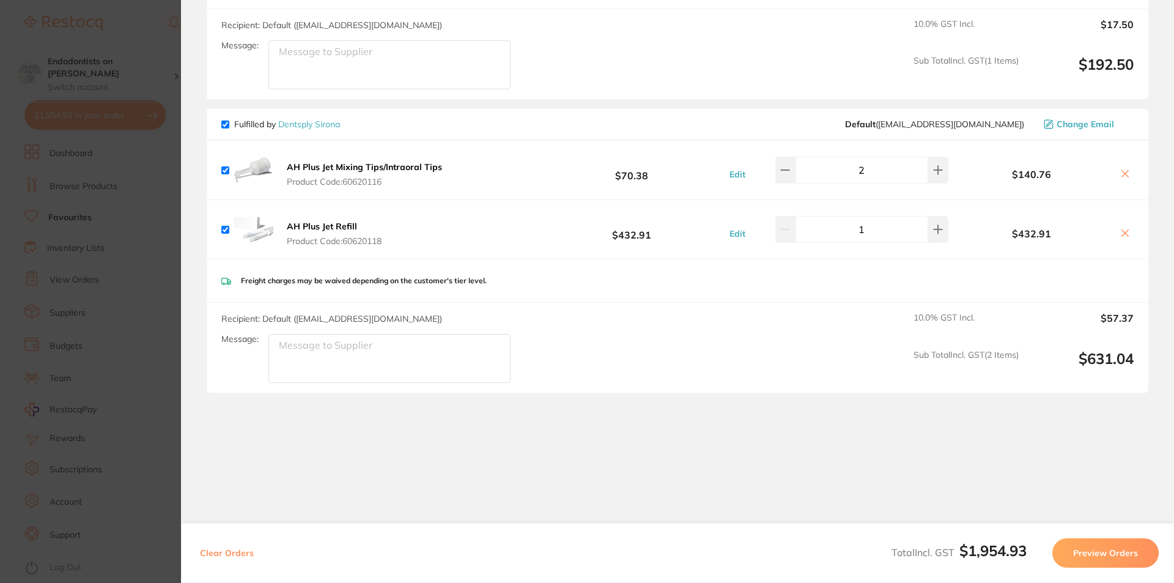
scroll to position [1653, 0]
click at [177, 209] on section "Update RRP Set your pre negotiated price for this item. Item Agreed RRP (excl. …" at bounding box center [587, 291] width 1174 height 583
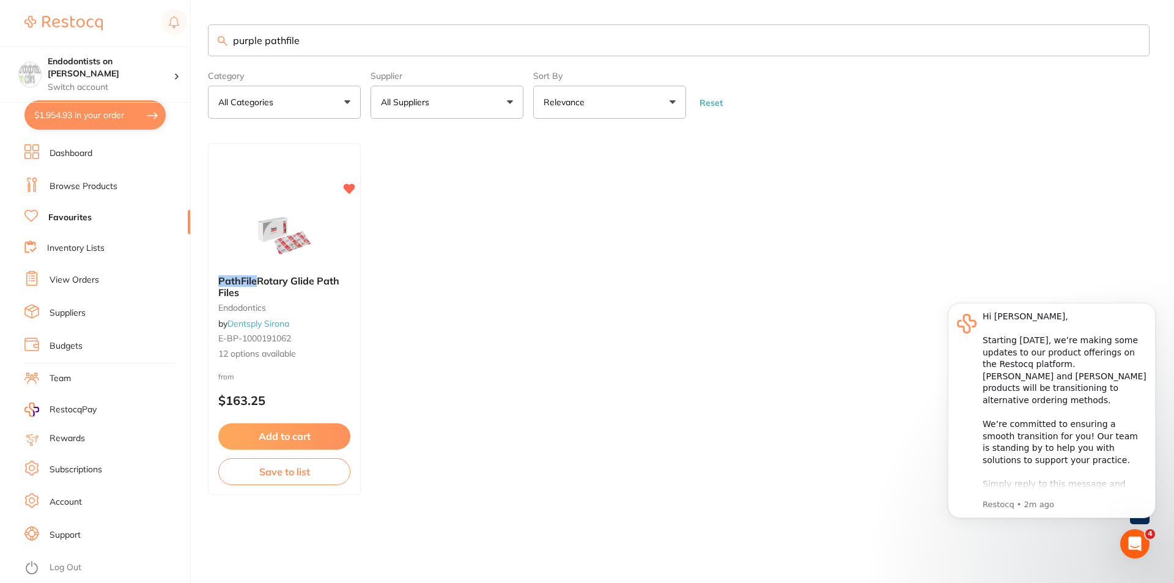
click at [327, 434] on button "Add to cart" at bounding box center [284, 436] width 132 height 26
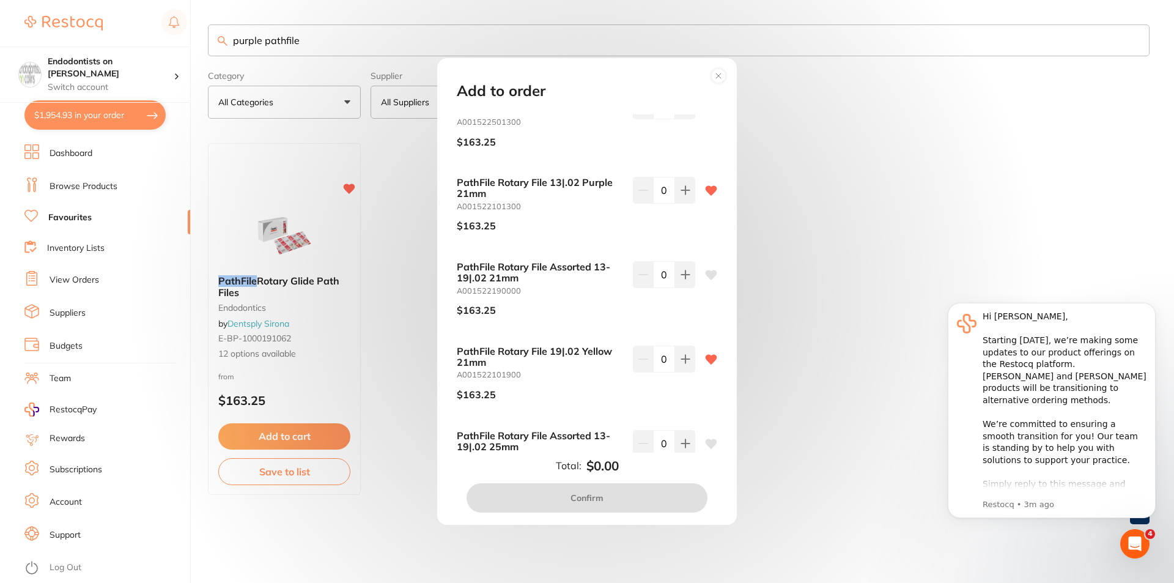
scroll to position [673, 0]
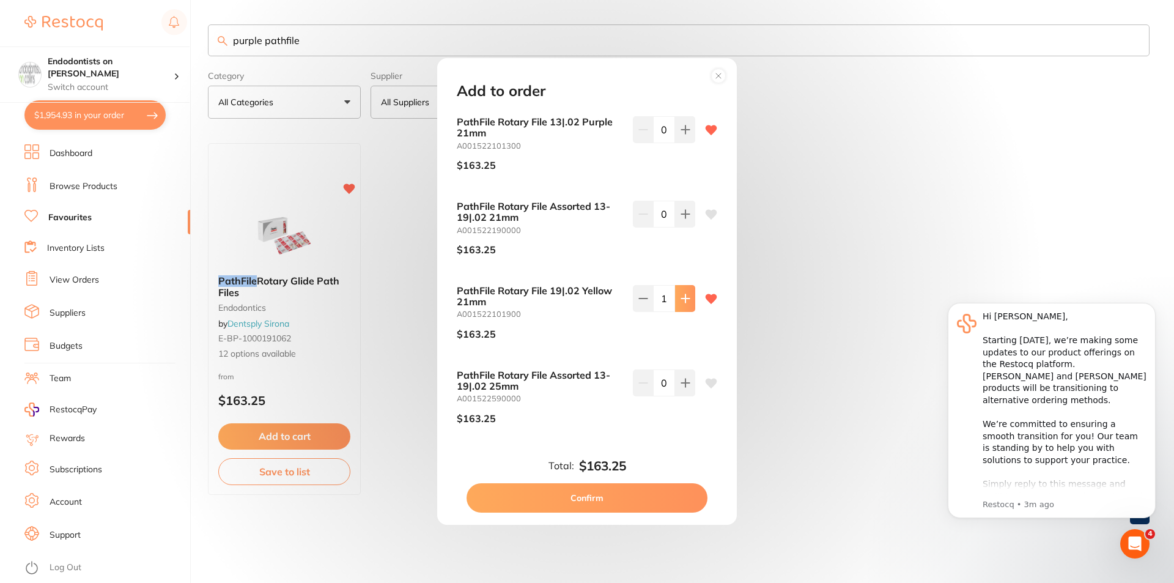
type input "4"
click at [588, 490] on button "Confirm" at bounding box center [587, 497] width 241 height 29
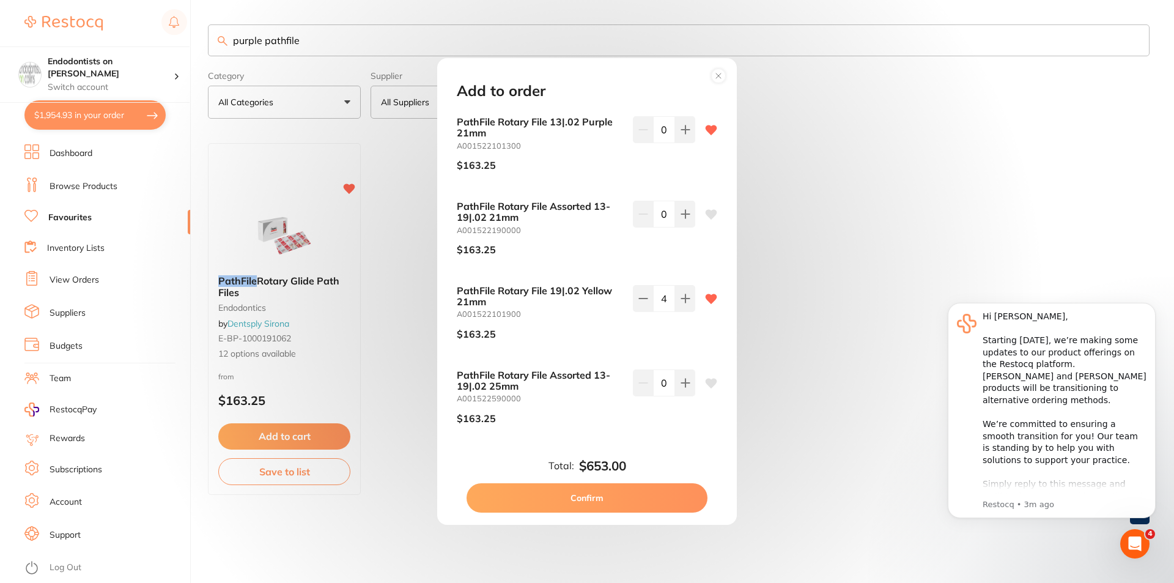
checkbox input "false"
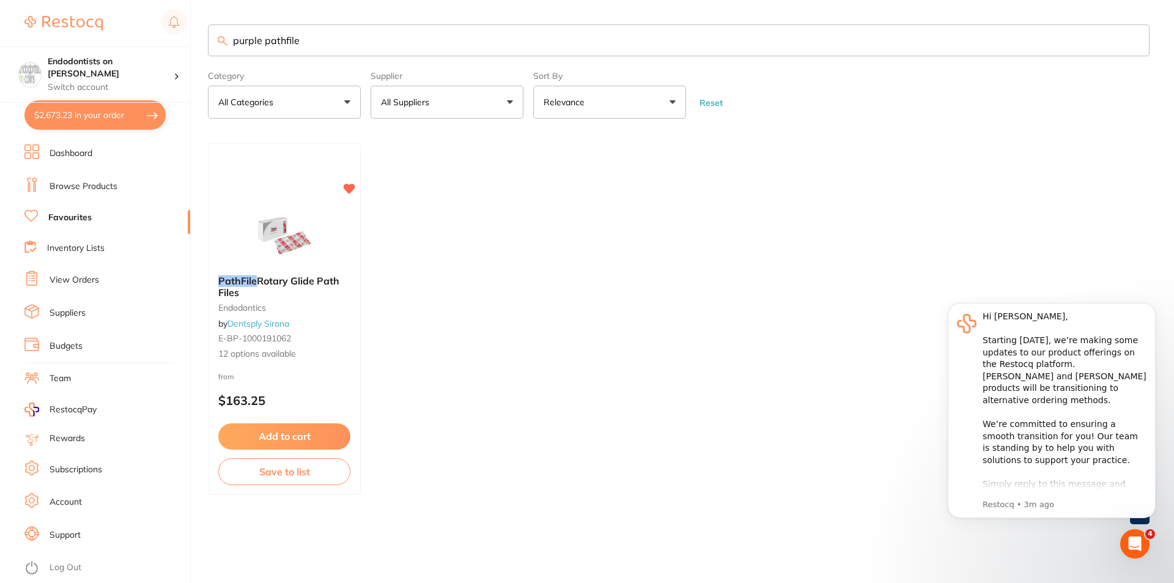
scroll to position [0, 0]
drag, startPoint x: 347, startPoint y: 49, endPoint x: 194, endPoint y: 43, distance: 153.0
click at [194, 43] on div "$2,673.23 Endodontists on Collins Switch account Endodontists on Collins $2,673…" at bounding box center [587, 291] width 1174 height 583
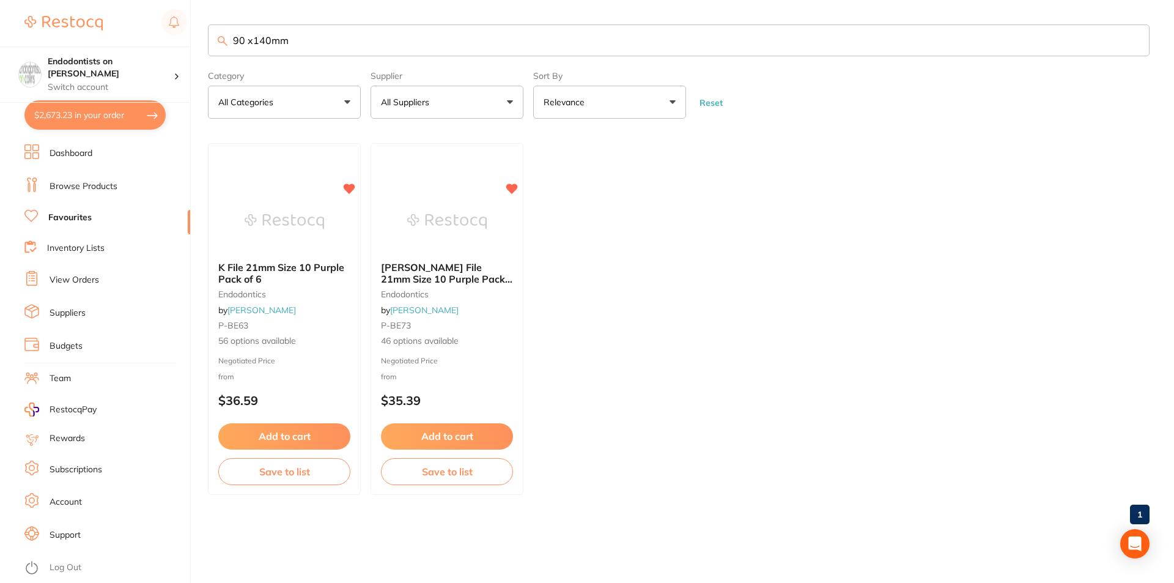
drag, startPoint x: 189, startPoint y: 48, endPoint x: 144, endPoint y: 44, distance: 44.8
click at [144, 44] on div "$2,673.23 Endodontists on Collins Switch account Endodontists on Collins $2,673…" at bounding box center [587, 291] width 1174 height 583
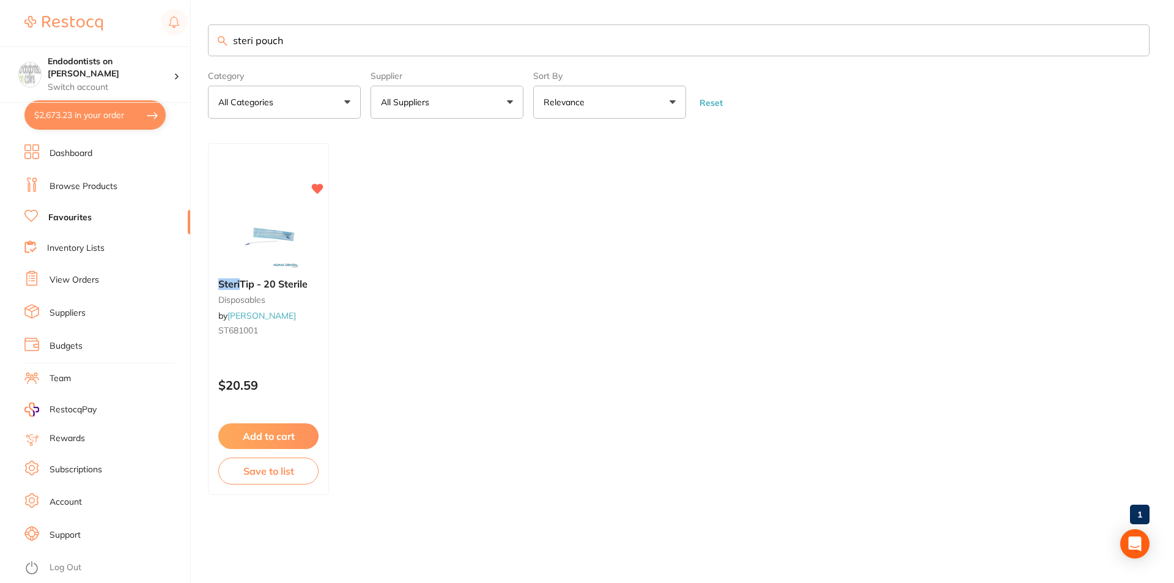
drag, startPoint x: 237, startPoint y: 34, endPoint x: 83, endPoint y: 31, distance: 154.1
click at [86, 29] on div "$2,673.23 Endodontists on Collins Switch account Endodontists on Collins $2,673…" at bounding box center [587, 291] width 1174 height 583
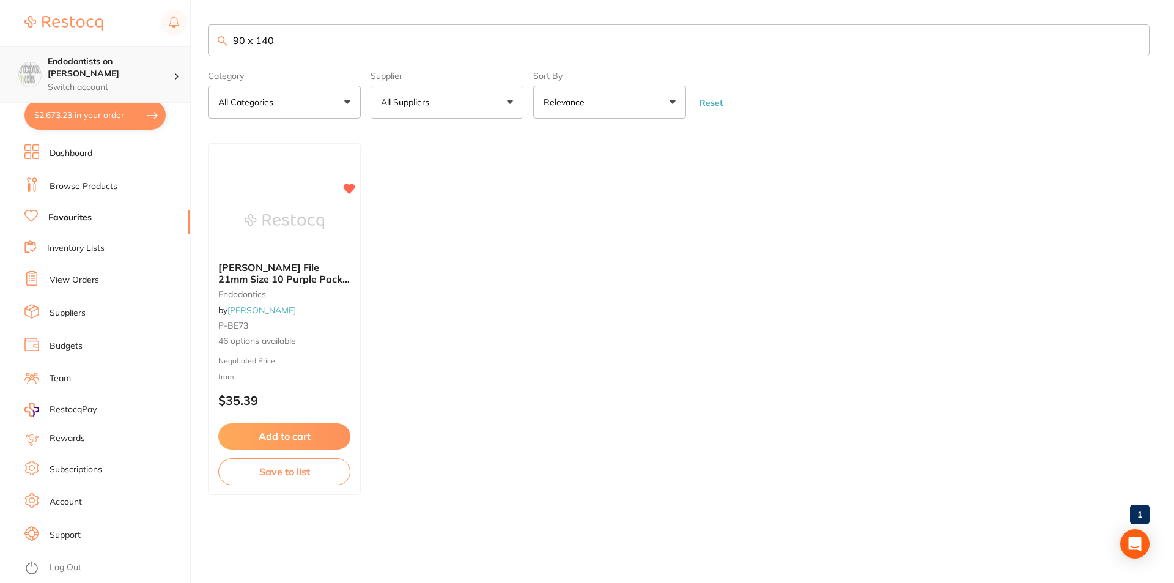
scroll to position [1, 0]
drag, startPoint x: 297, startPoint y: 46, endPoint x: 178, endPoint y: 48, distance: 118.6
click at [178, 48] on div "$2,673.23 Endodontists on Collins Switch account Endodontists on Collins $2,673…" at bounding box center [587, 291] width 1174 height 583
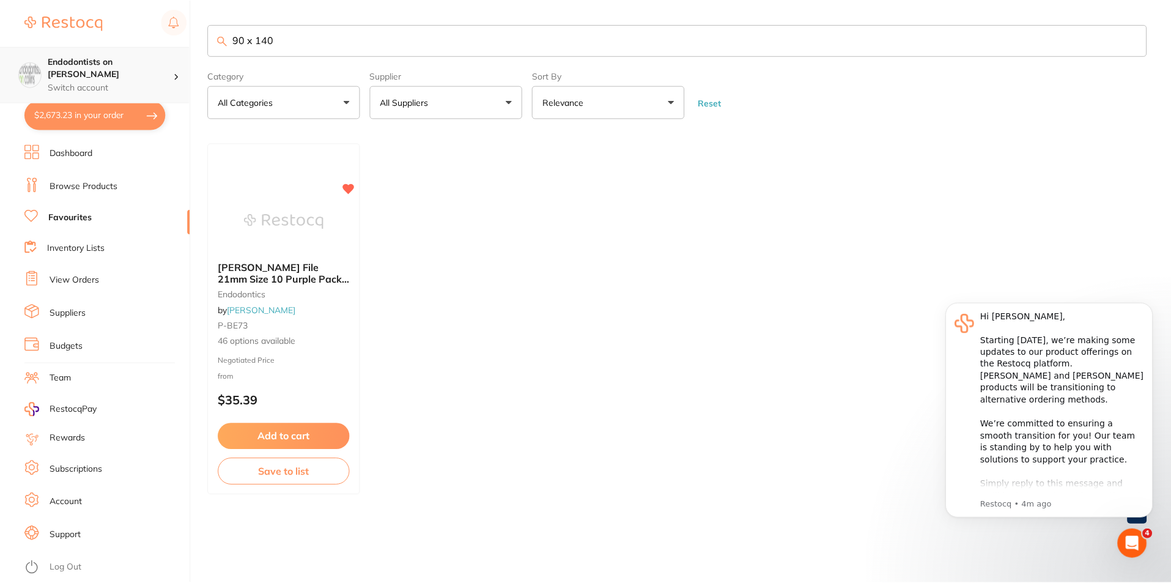
scroll to position [0, 0]
type input "medipros"
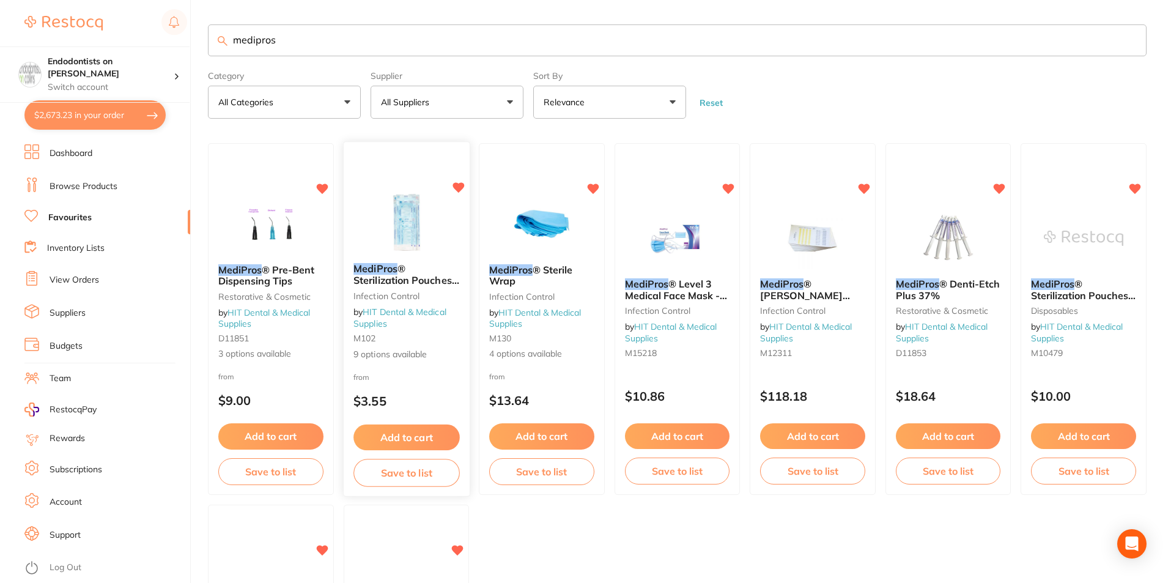
click at [408, 436] on button "Add to cart" at bounding box center [406, 437] width 106 height 26
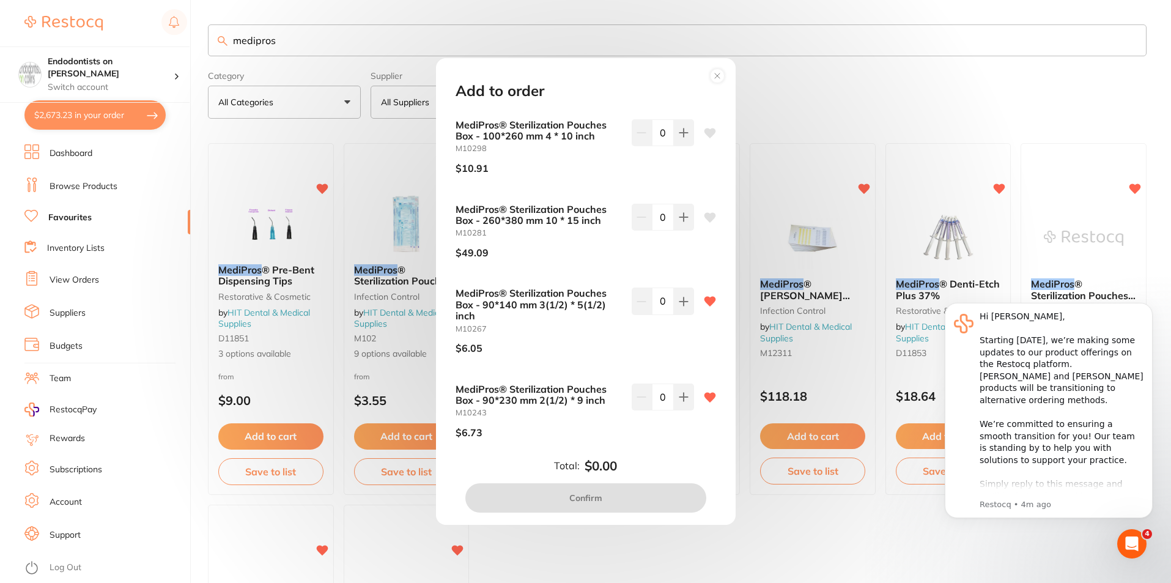
scroll to position [443, 0]
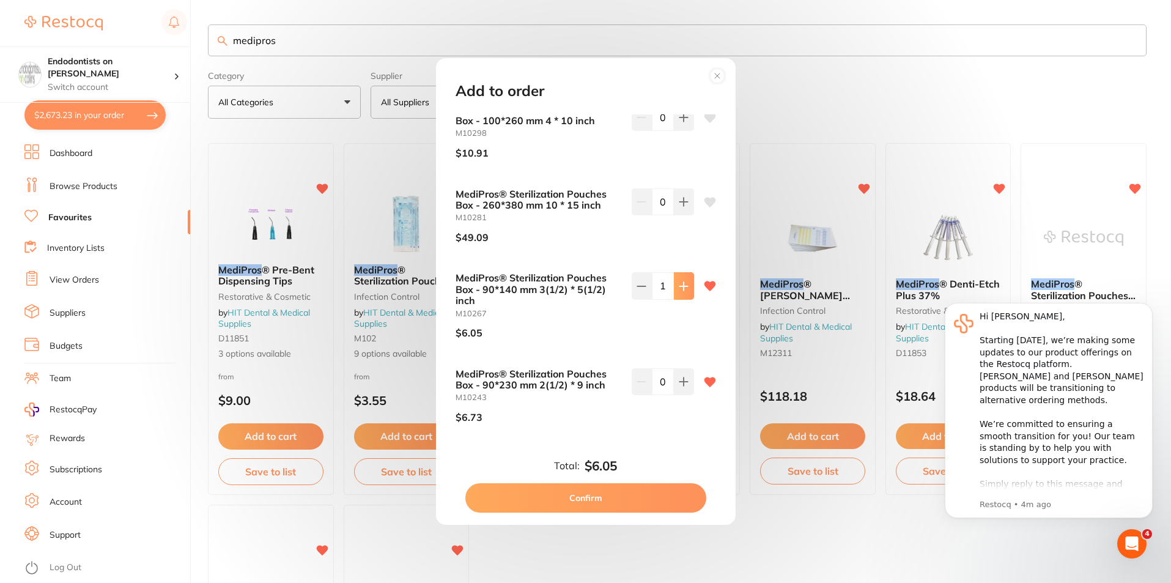
type input "2"
click at [597, 496] on button "Confirm" at bounding box center [585, 497] width 241 height 29
checkbox input "false"
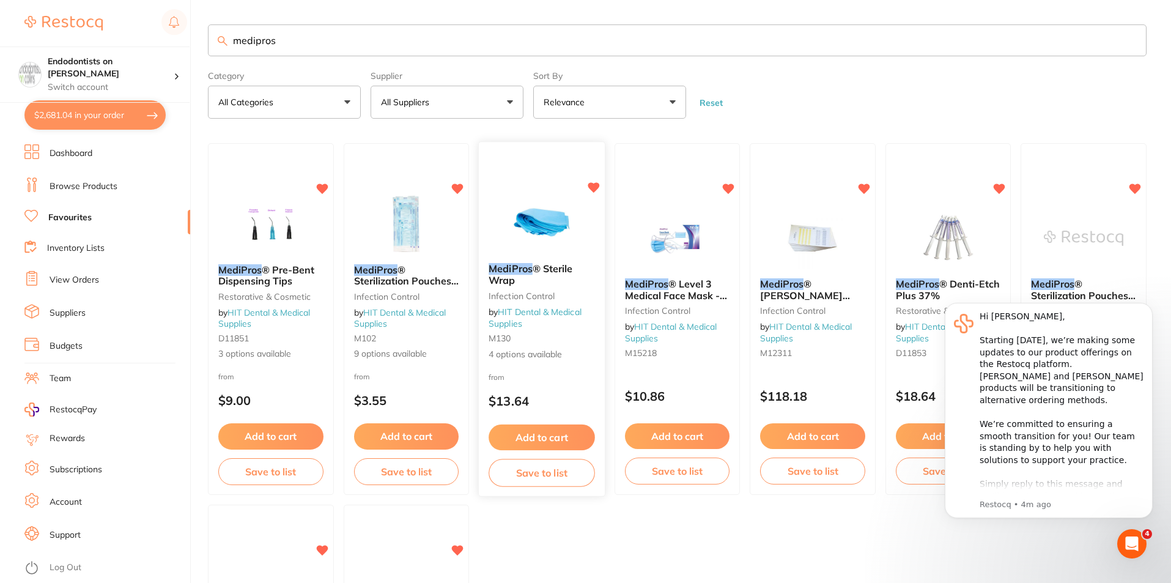
scroll to position [1718, 0]
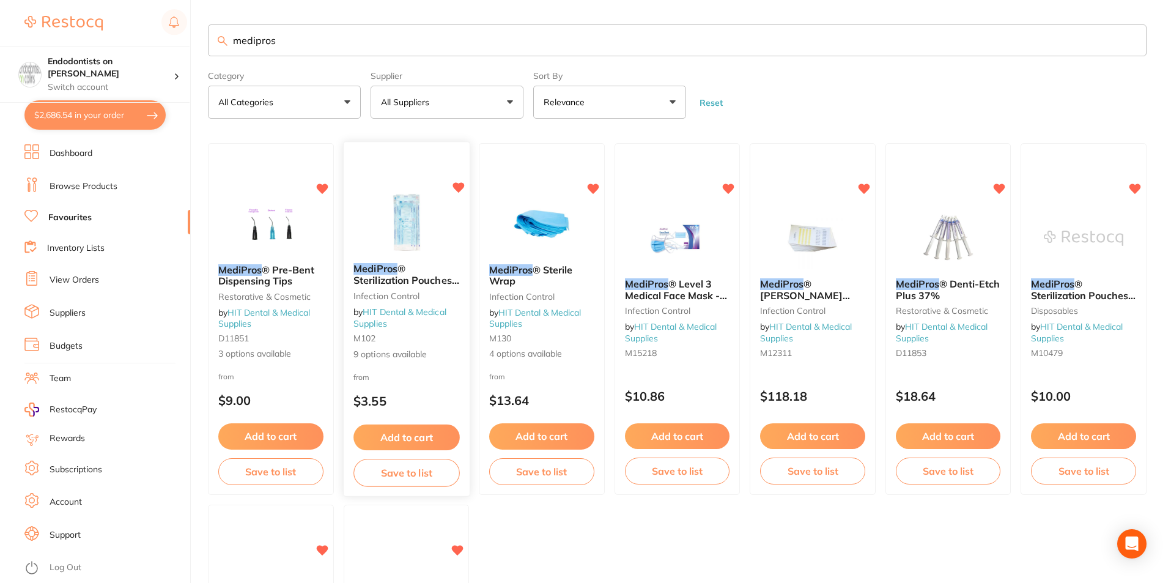
click at [418, 432] on button "Add to cart" at bounding box center [406, 437] width 106 height 26
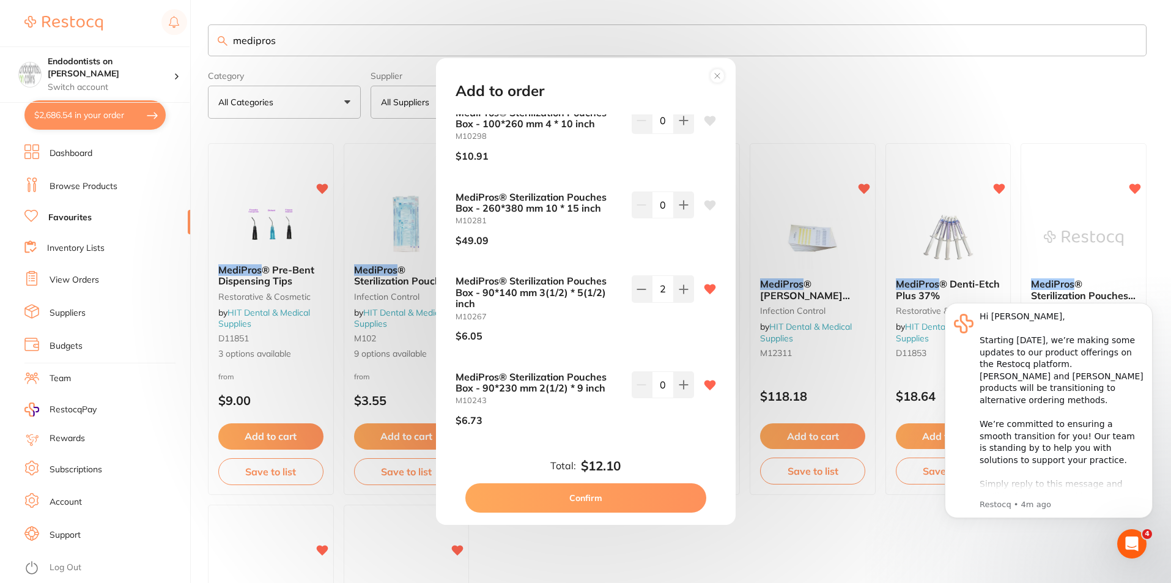
scroll to position [443, 0]
click at [316, 131] on div "Add to order MediPros® Sterilization Pouches Box - 220*350 mm 8(3/4) * 13(3/4) …" at bounding box center [585, 291] width 1171 height 583
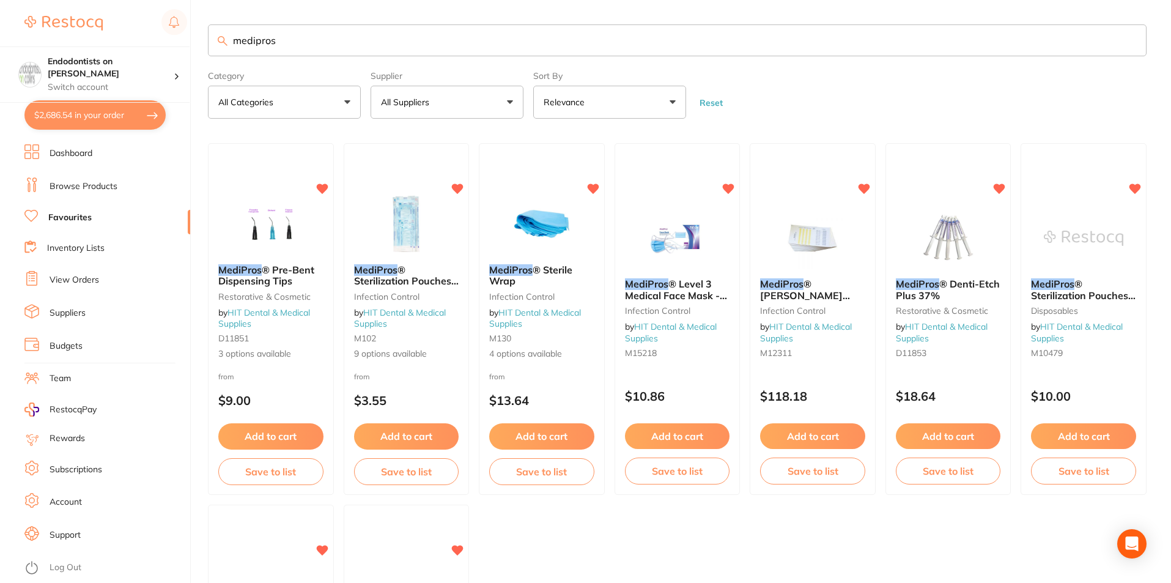
drag, startPoint x: 286, startPoint y: 43, endPoint x: 197, endPoint y: 41, distance: 89.3
click at [197, 41] on div "$2,686.54 Endodontists on Collins Switch account Endodontists on Collins $2,686…" at bounding box center [585, 291] width 1171 height 583
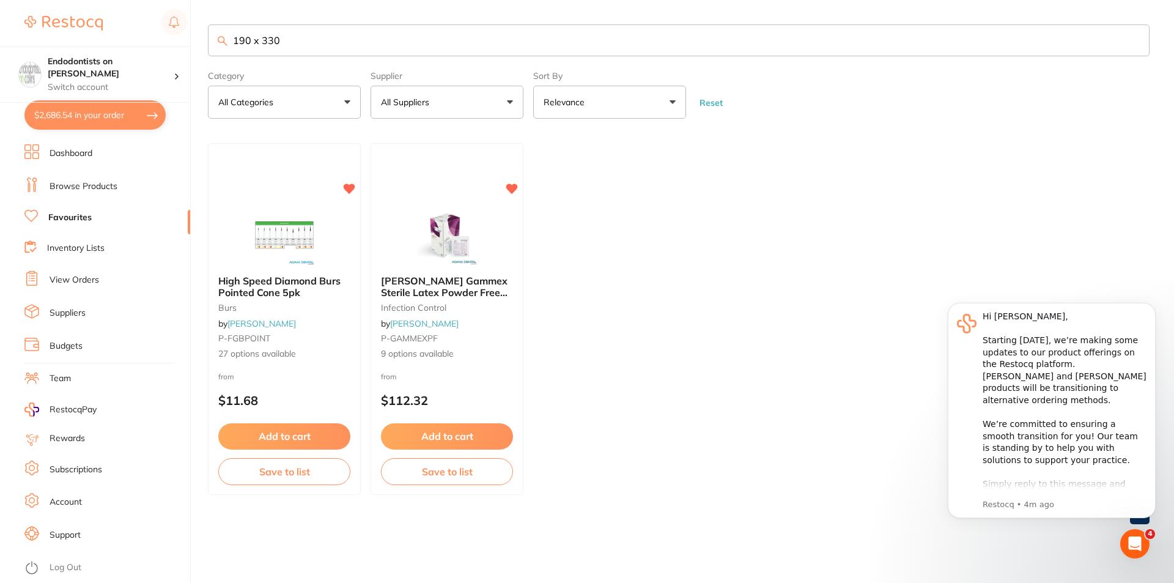
scroll to position [0, 0]
drag, startPoint x: 306, startPoint y: 40, endPoint x: 229, endPoint y: 41, distance: 77.0
click at [229, 41] on input "190 x 330" at bounding box center [679, 40] width 942 height 32
type input "sterilisation pouch"
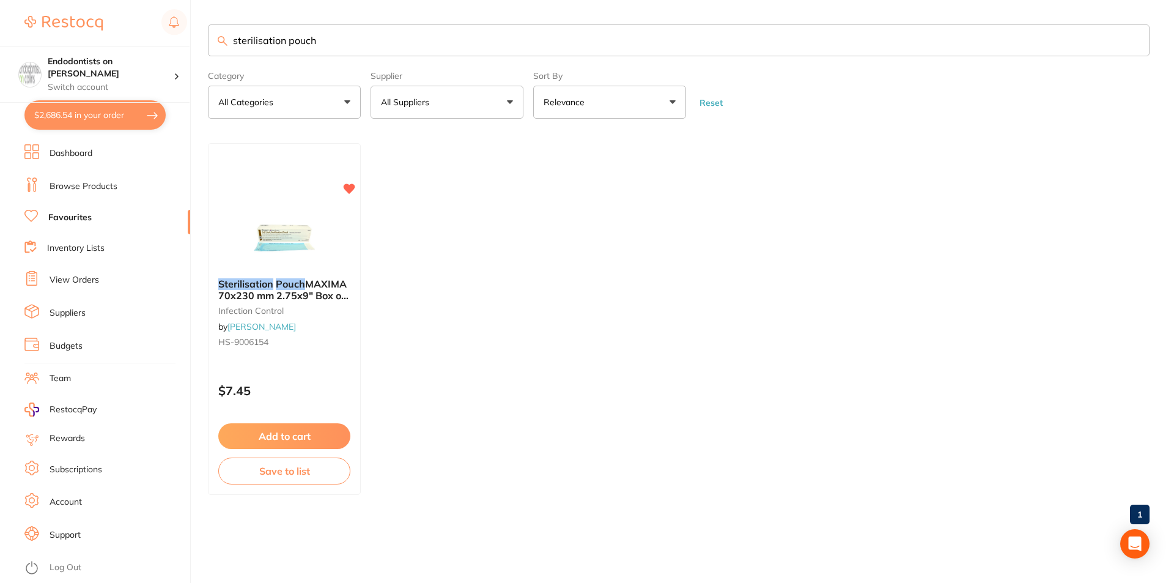
click at [268, 246] on img at bounding box center [284, 237] width 79 height 61
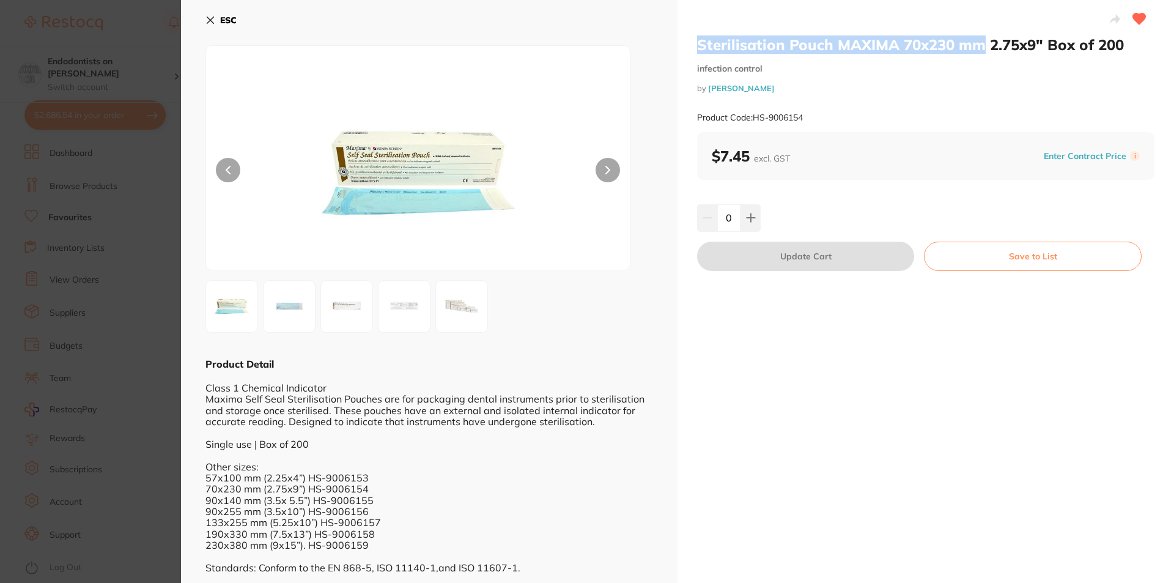
drag, startPoint x: 696, startPoint y: 43, endPoint x: 978, endPoint y: 50, distance: 281.4
click at [978, 50] on h2 "Sterilisation Pouch MAXIMA 70x230 mm 2.75x9" Box of 200" at bounding box center [925, 44] width 457 height 18
copy h2 "Sterilisation Pouch MAXIMA 70x230 mm"
drag, startPoint x: 73, startPoint y: 205, endPoint x: 97, endPoint y: 163, distance: 49.3
click at [74, 204] on section "Sterilisation Pouch MAXIMA 70x230 mm 2.75x9" Box of 200 infection control by [P…" at bounding box center [587, 291] width 1174 height 583
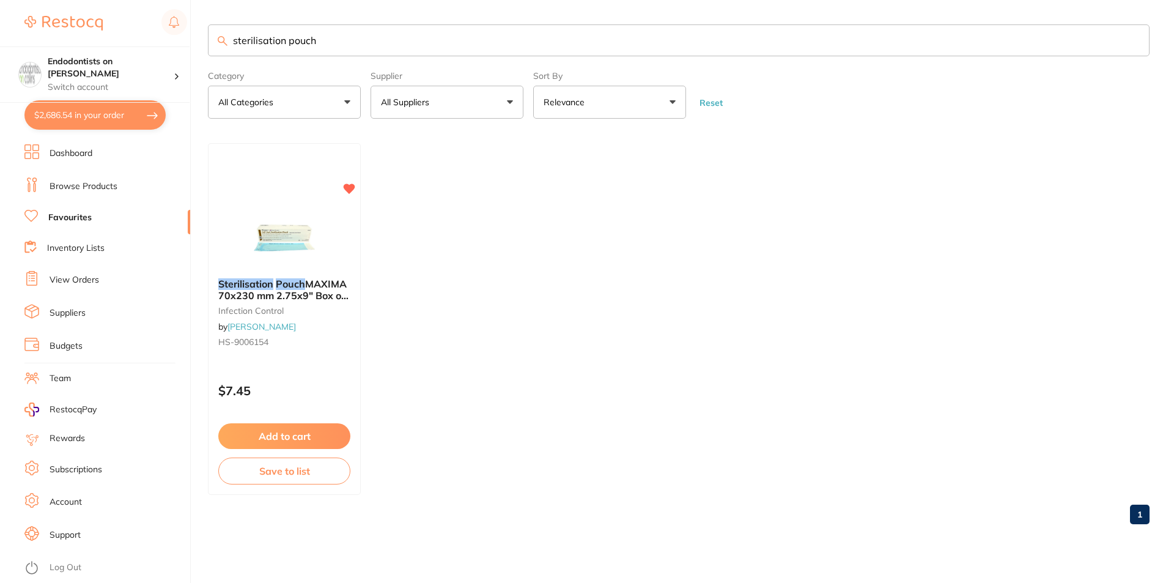
click at [81, 146] on li "Dashboard" at bounding box center [107, 153] width 166 height 18
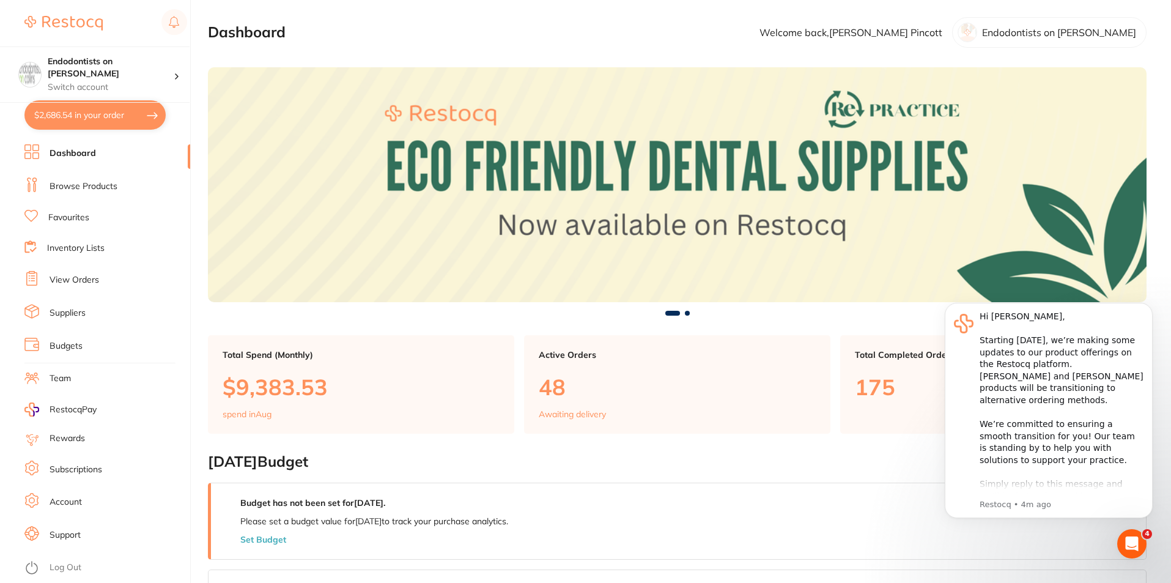
click at [73, 190] on link "Browse Products" at bounding box center [84, 186] width 68 height 12
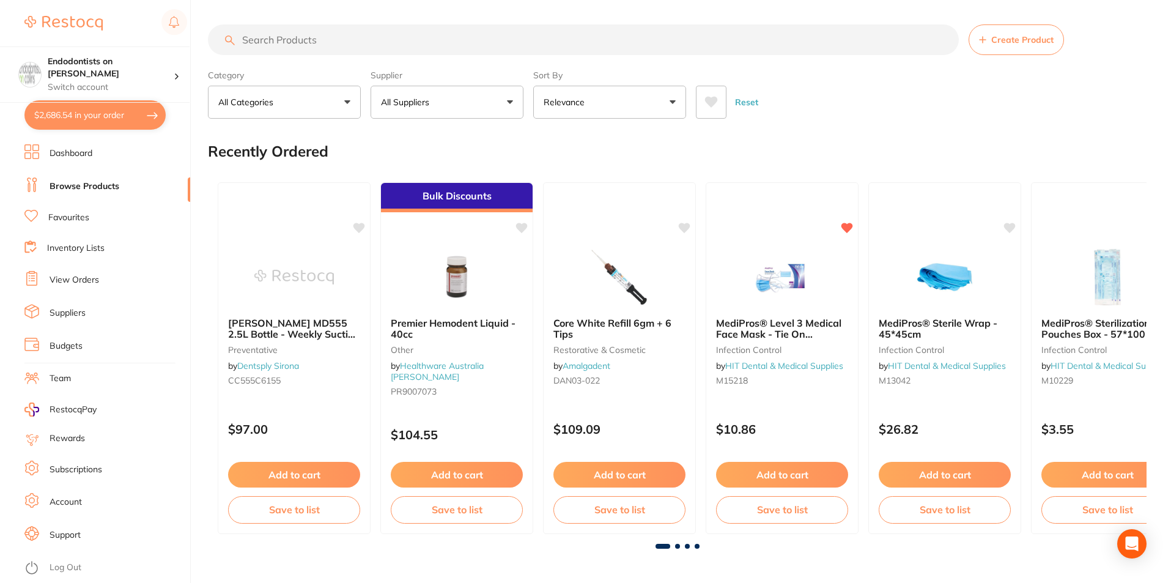
click at [275, 29] on input "search" at bounding box center [583, 39] width 751 height 31
paste input "Sterilisation Pouch MAXIMA 70x230 mm"
click at [378, 39] on input "Sterilisation Pouch MAXIMA 70x230 mm" at bounding box center [583, 39] width 751 height 31
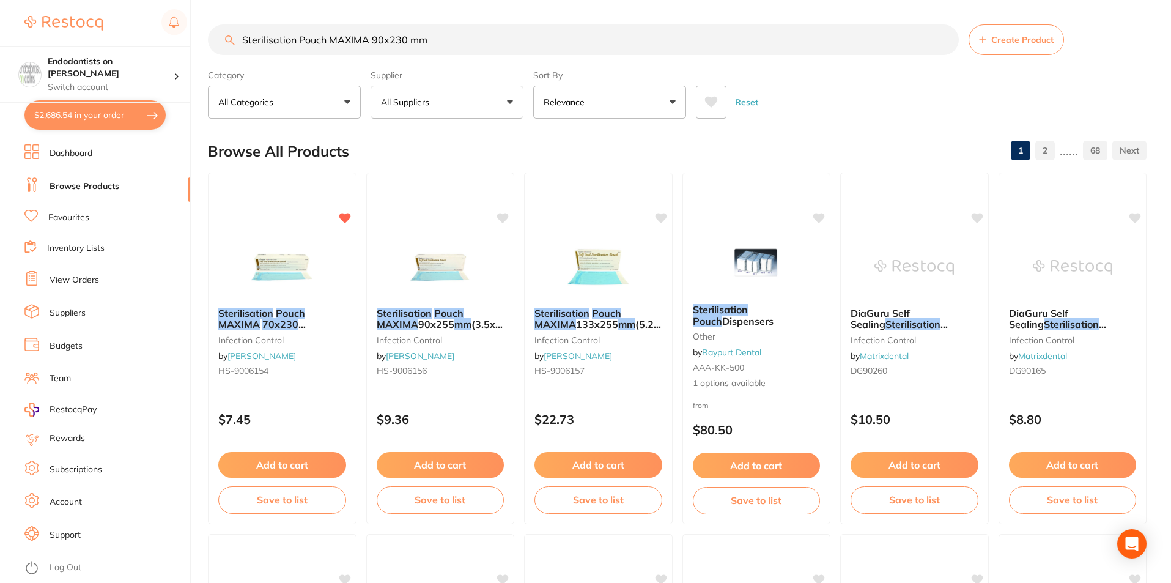
click at [397, 42] on input "Sterilisation Pouch MAXIMA 90x230 mm" at bounding box center [583, 39] width 751 height 31
type input "Sterilisation Pouch MAXIMA 90x140 mm"
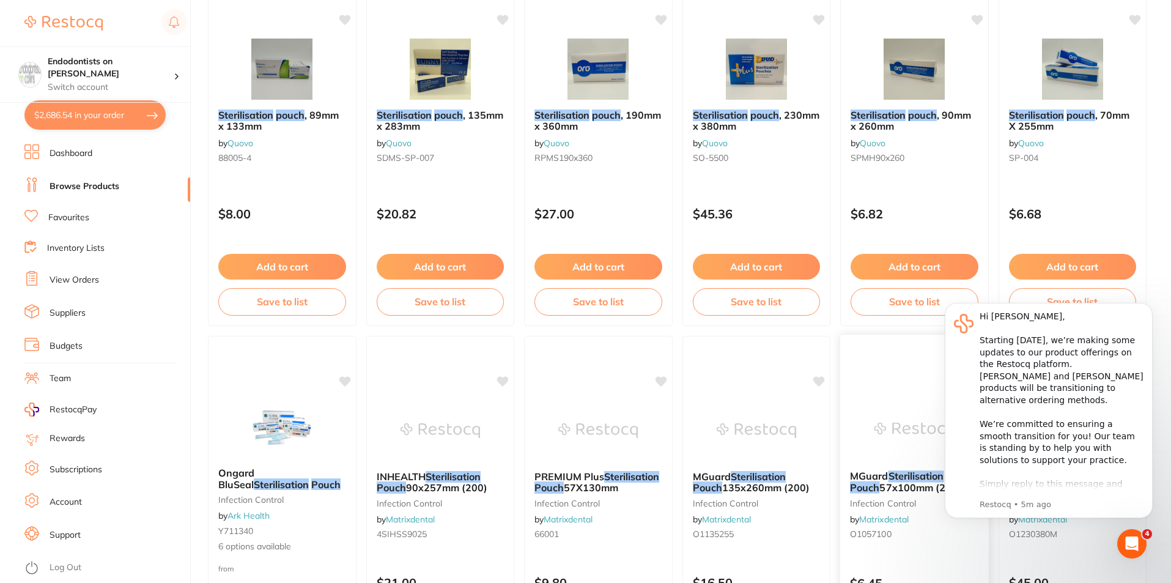
scroll to position [1162, 0]
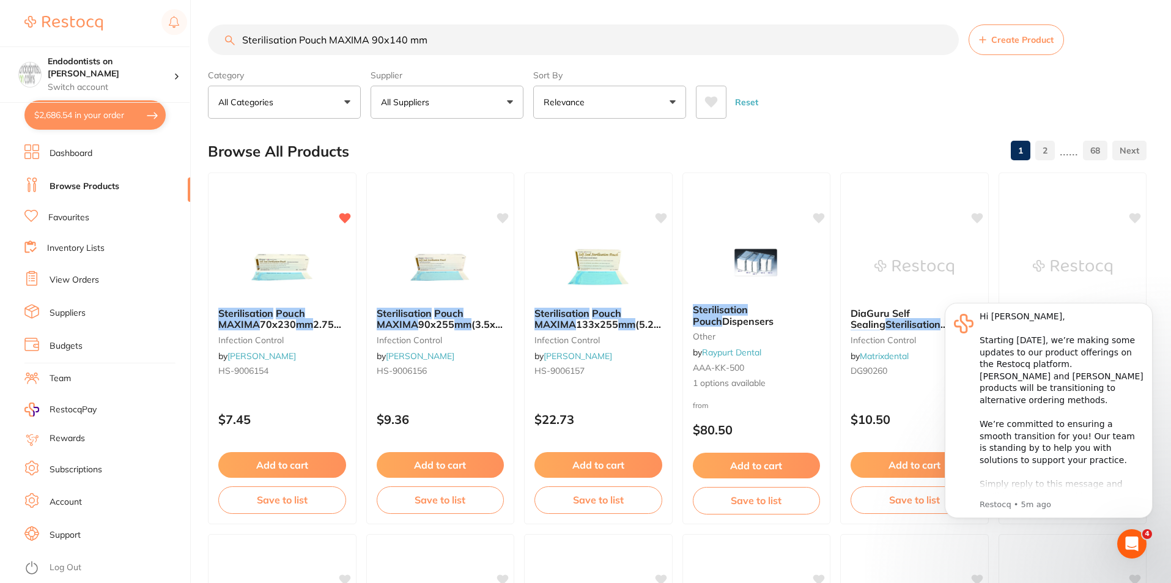
type input "Sterilisation Pouch MAXIMA 90x140 mm"
click at [69, 215] on link "Favourites" at bounding box center [68, 218] width 41 height 12
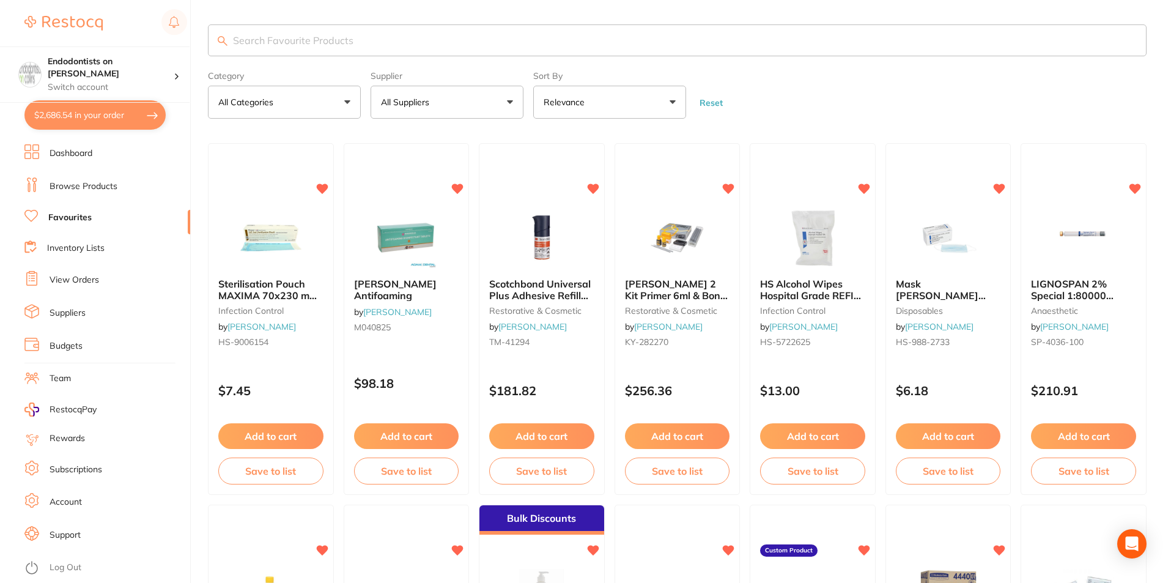
click at [279, 46] on input "search" at bounding box center [677, 40] width 939 height 32
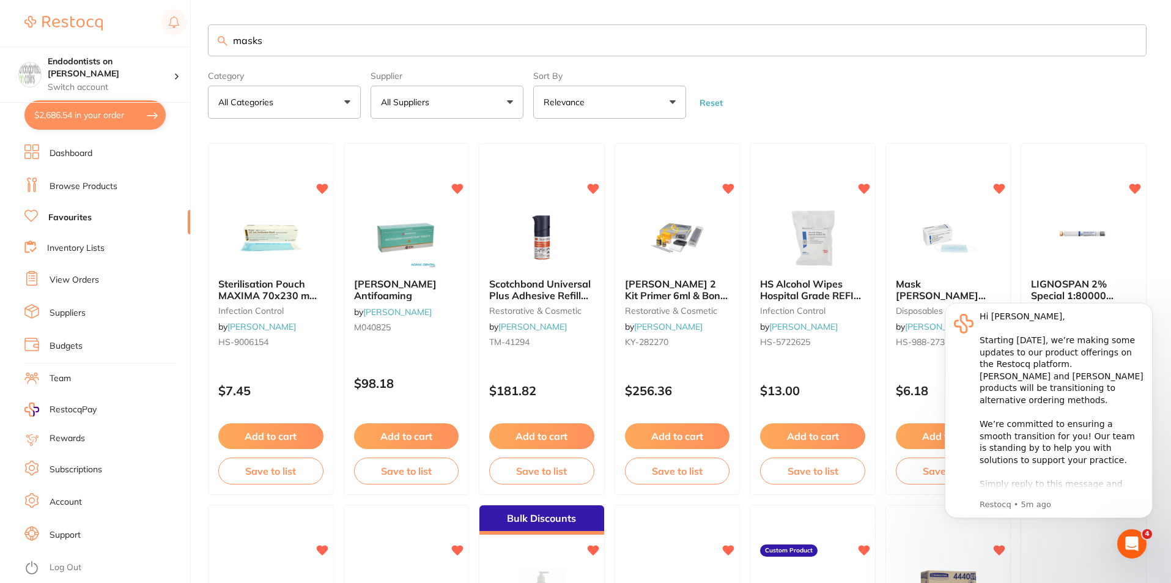
type input "masks"
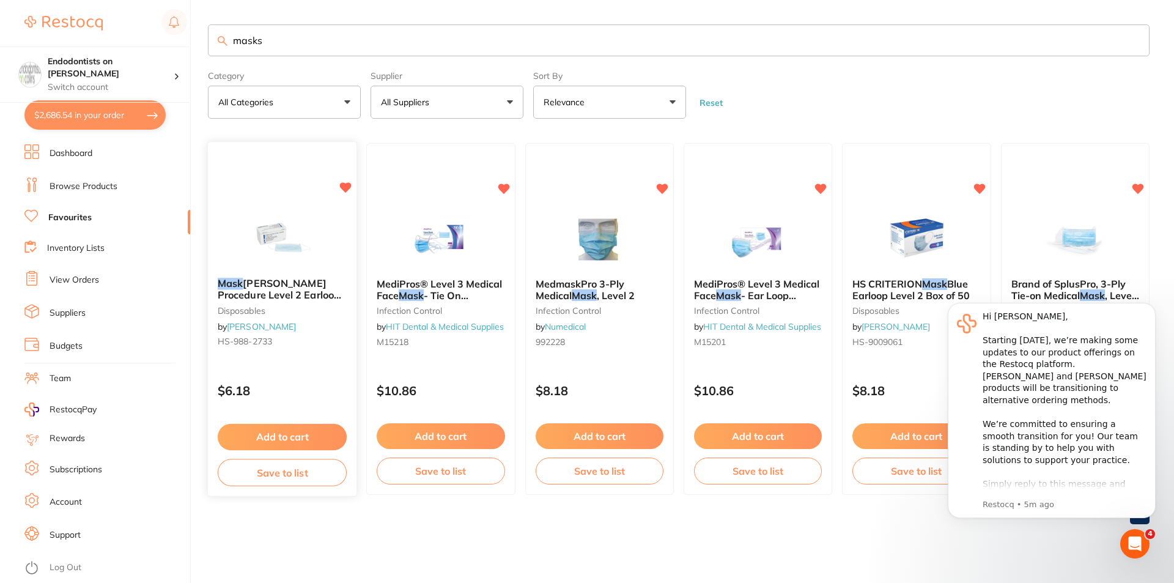
click at [287, 432] on button "Add to cart" at bounding box center [282, 437] width 129 height 26
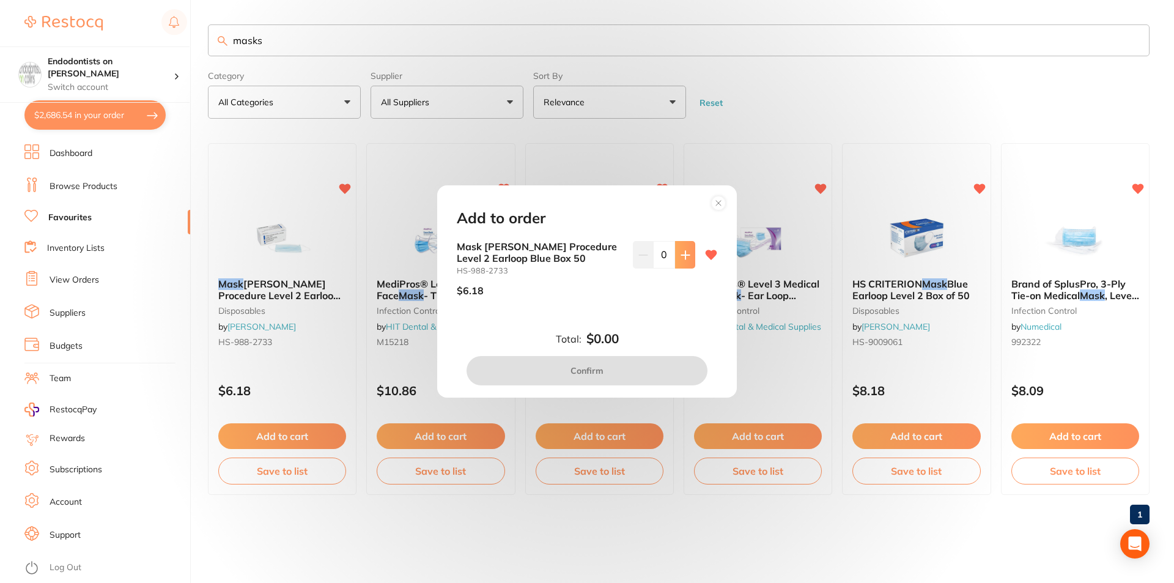
click at [681, 255] on icon at bounding box center [685, 255] width 8 height 8
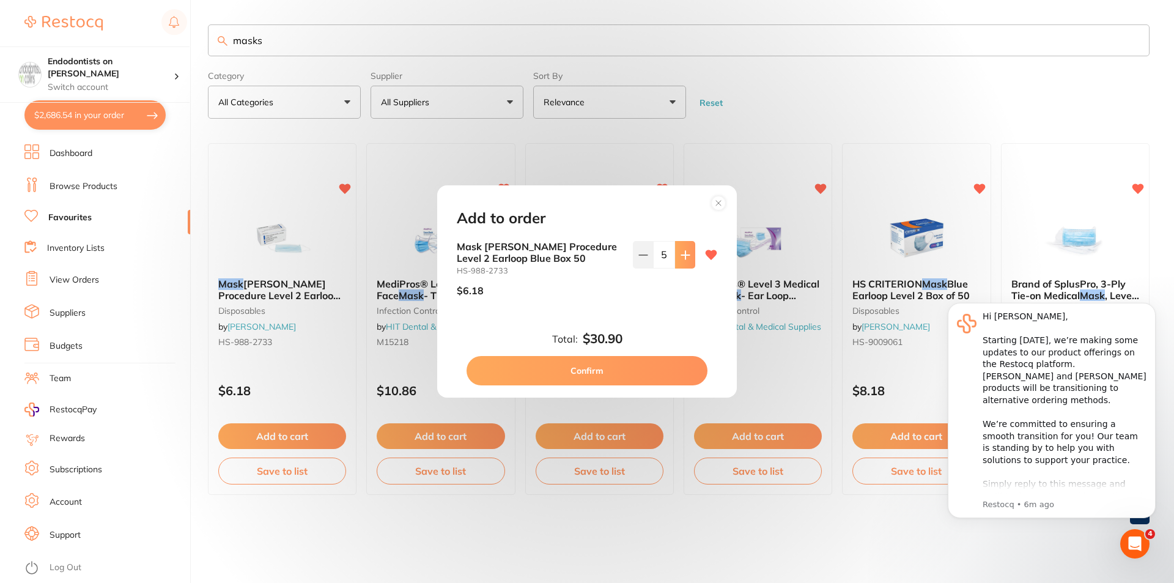
click at [681, 255] on icon at bounding box center [685, 255] width 8 height 8
type input "9"
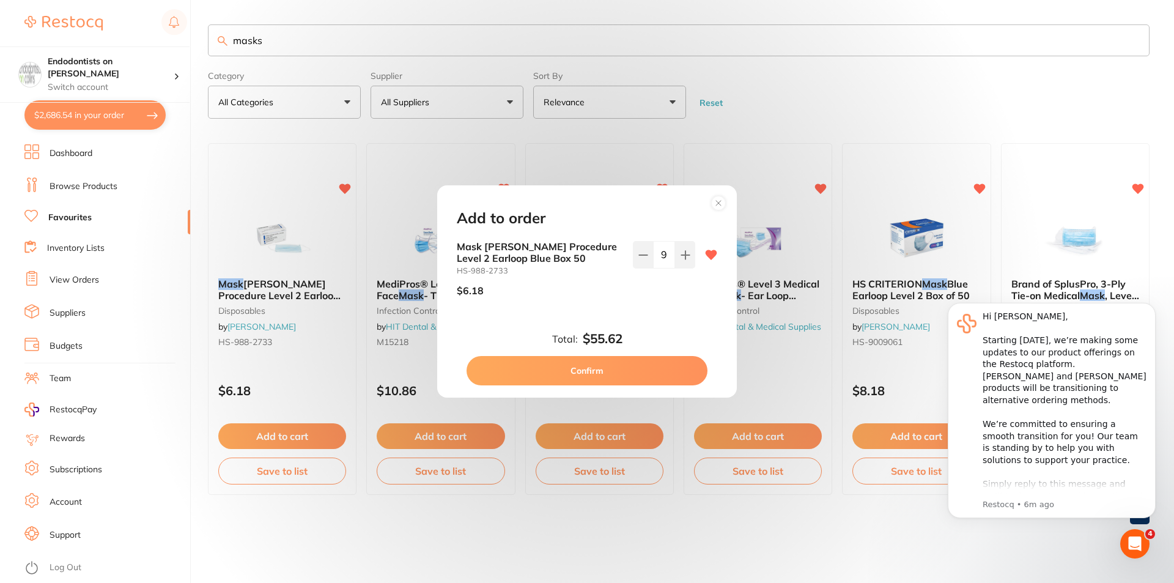
click at [621, 372] on button "Confirm" at bounding box center [587, 370] width 241 height 29
checkbox input "false"
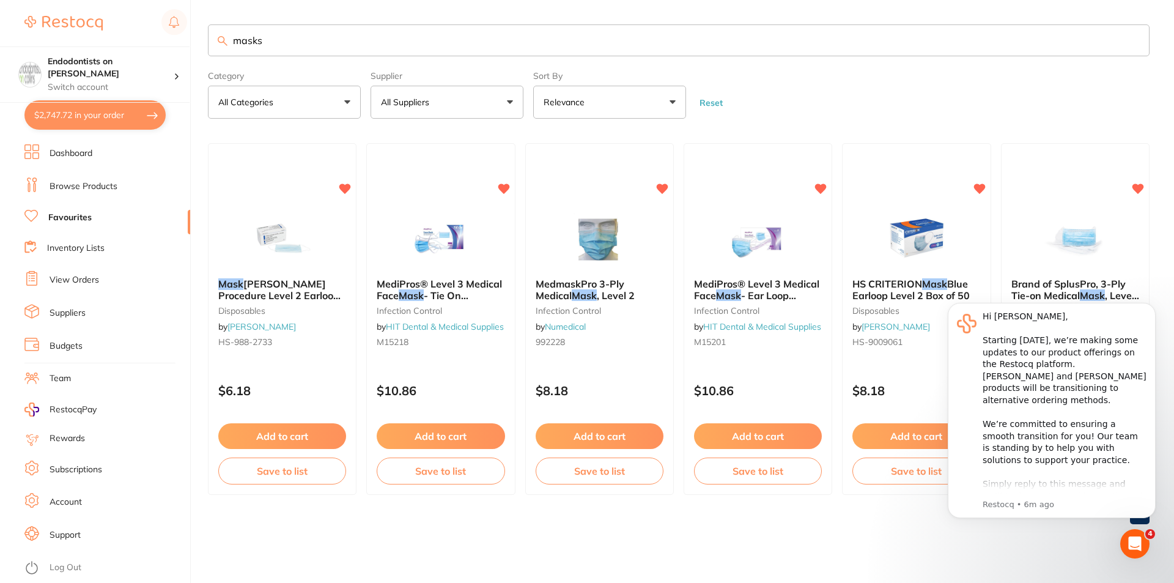
drag, startPoint x: 297, startPoint y: 39, endPoint x: 73, endPoint y: 28, distance: 224.1
click at [75, 28] on div "$2,747.72 Endodontists on Collins Switch account Endodontists on Collins $2,747…" at bounding box center [587, 291] width 1174 height 583
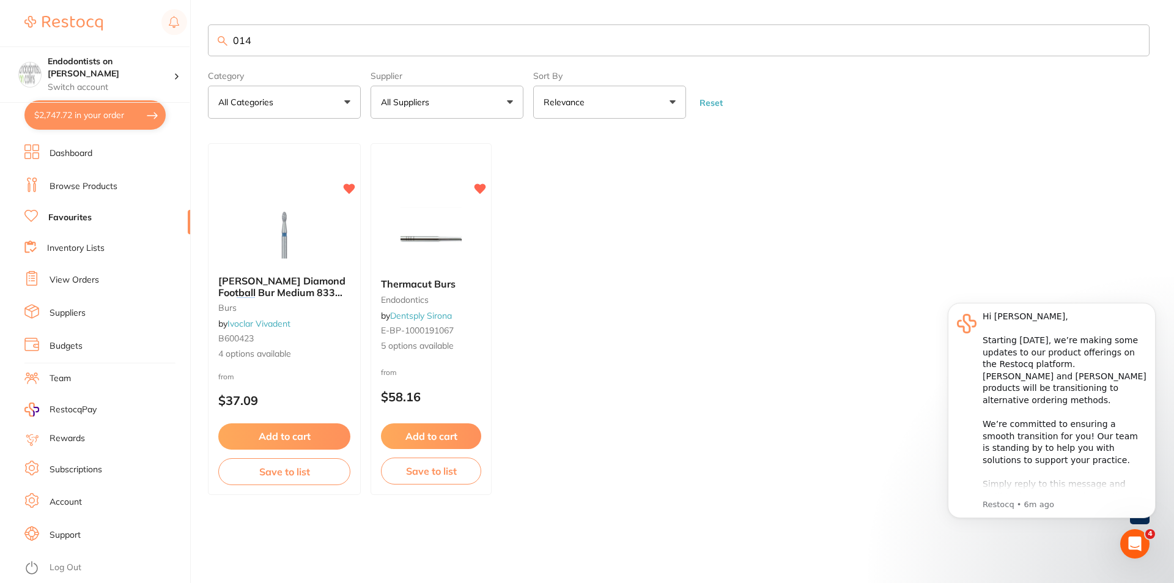
drag, startPoint x: 286, startPoint y: 23, endPoint x: 275, endPoint y: 38, distance: 18.5
click at [275, 38] on main "014 Category All Categories All Categories burs endodontics Clear Category fals…" at bounding box center [691, 279] width 966 height 558
click at [235, 42] on input "014" at bounding box center [679, 40] width 942 height 32
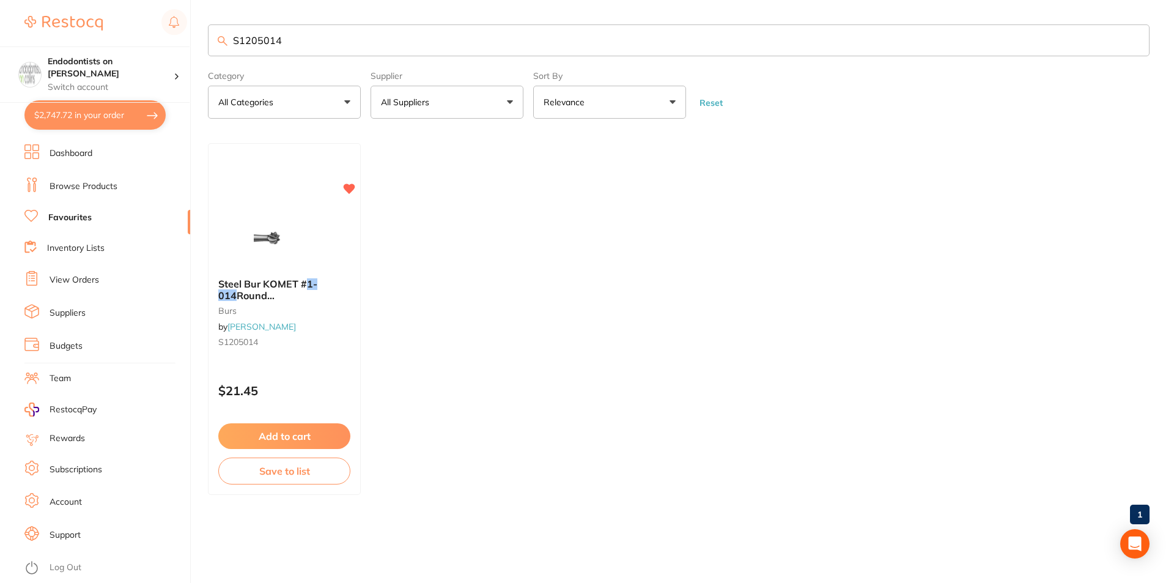
type input "S1205014"
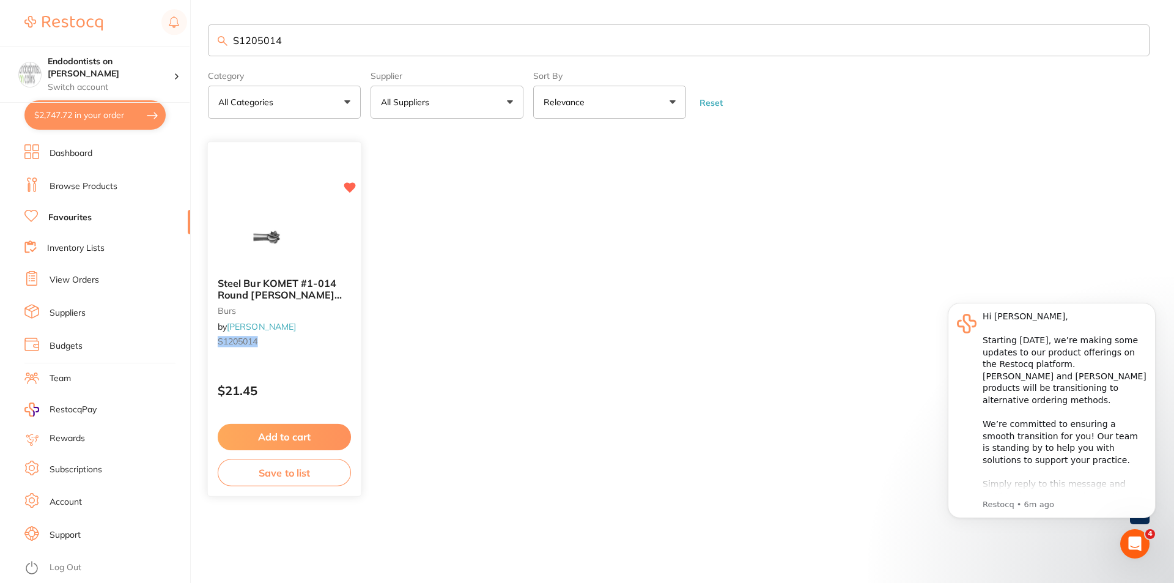
click at [294, 434] on button "Add to cart" at bounding box center [284, 437] width 133 height 26
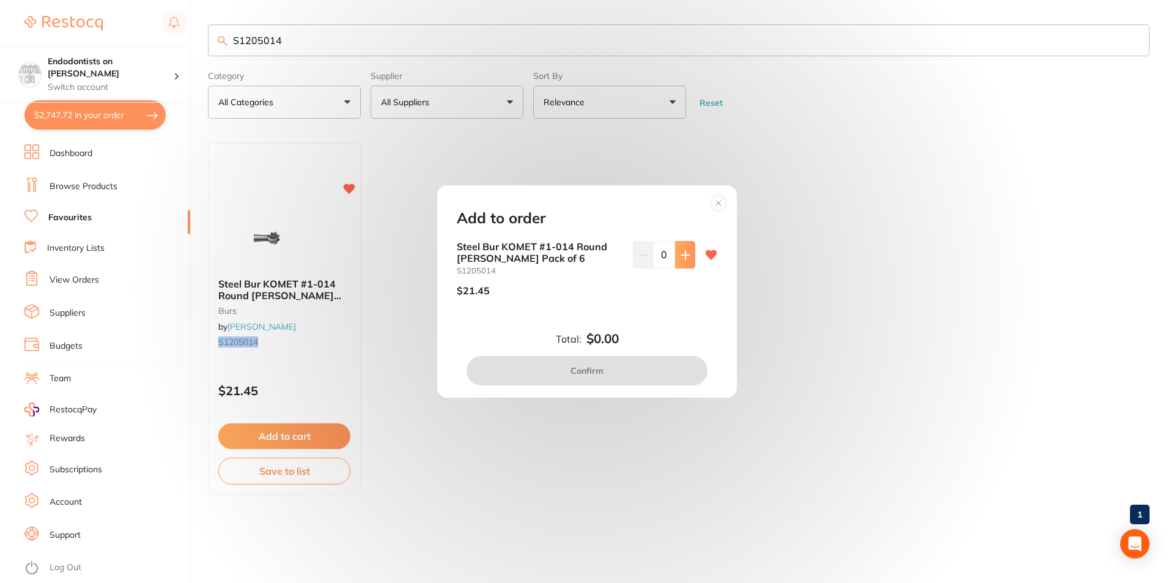
click at [681, 257] on icon at bounding box center [686, 255] width 10 height 10
type input "3"
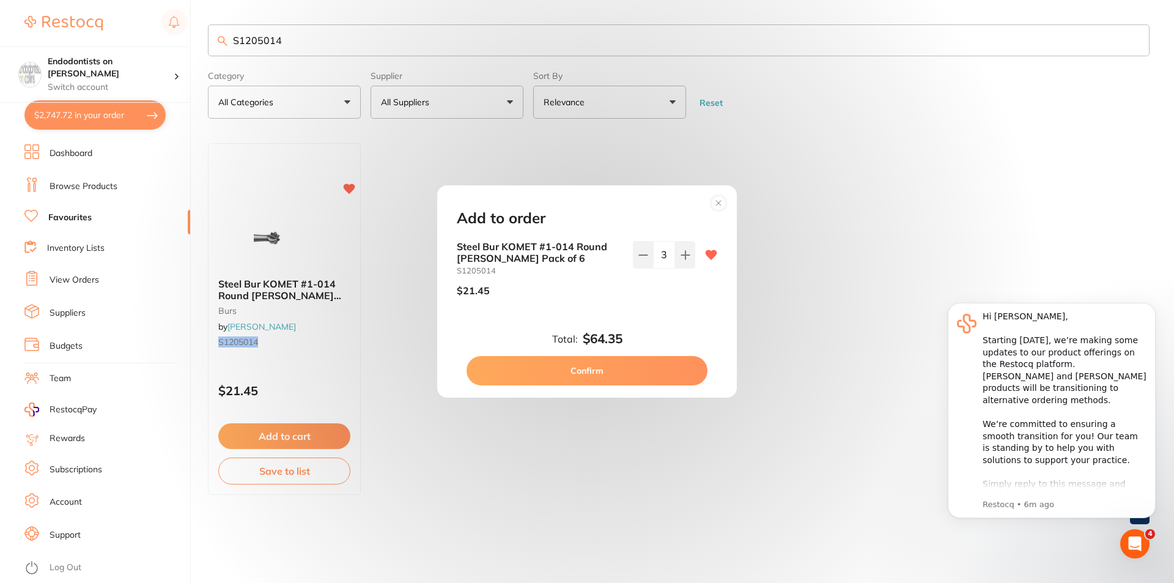
click at [627, 372] on button "Confirm" at bounding box center [587, 370] width 241 height 29
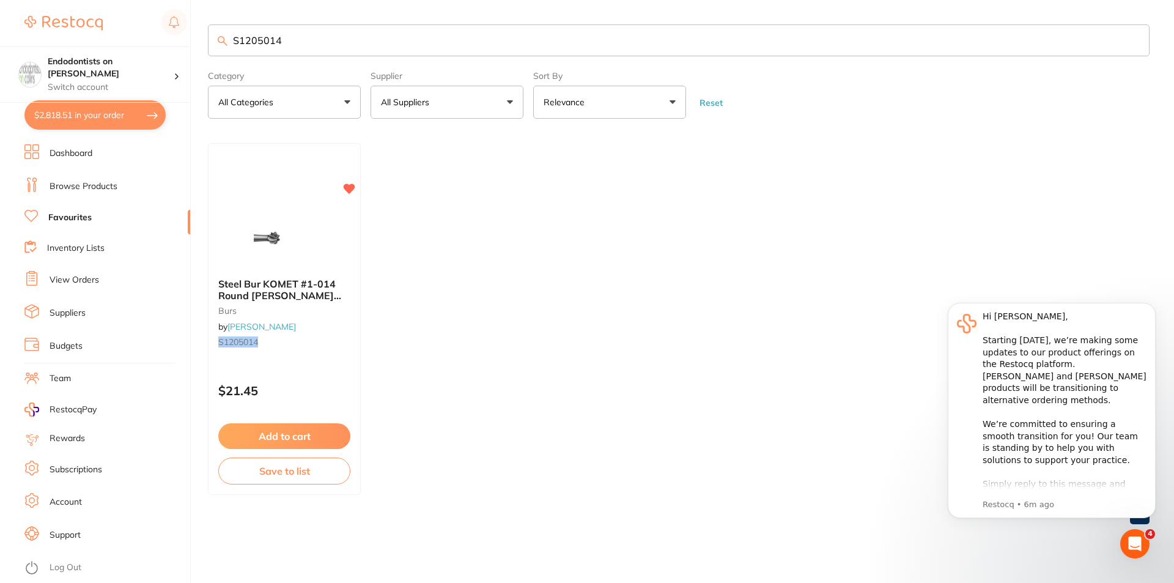
drag, startPoint x: 324, startPoint y: 51, endPoint x: 13, endPoint y: 28, distance: 312.1
click at [13, 28] on div "$2,818.51 Endodontists on Collins Switch account Endodontists on Collins $2,818…" at bounding box center [587, 291] width 1174 height 583
drag, startPoint x: 300, startPoint y: 36, endPoint x: 152, endPoint y: 29, distance: 147.5
click at [152, 29] on div "$2,818.51 Endodontists on Collins Switch account Endodontists on Collins $2,818…" at bounding box center [587, 291] width 1174 height 583
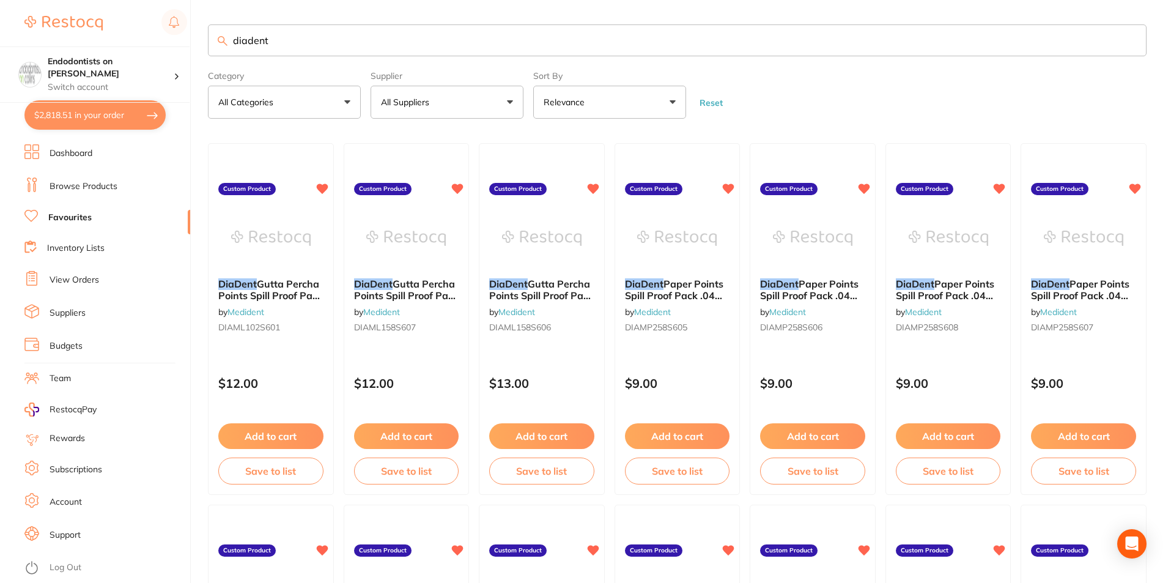
click at [260, 273] on div "DiaDent Gutta Percha Points Spill Proof Pack Size XF White (100) by Medident DI…" at bounding box center [271, 307] width 125 height 78
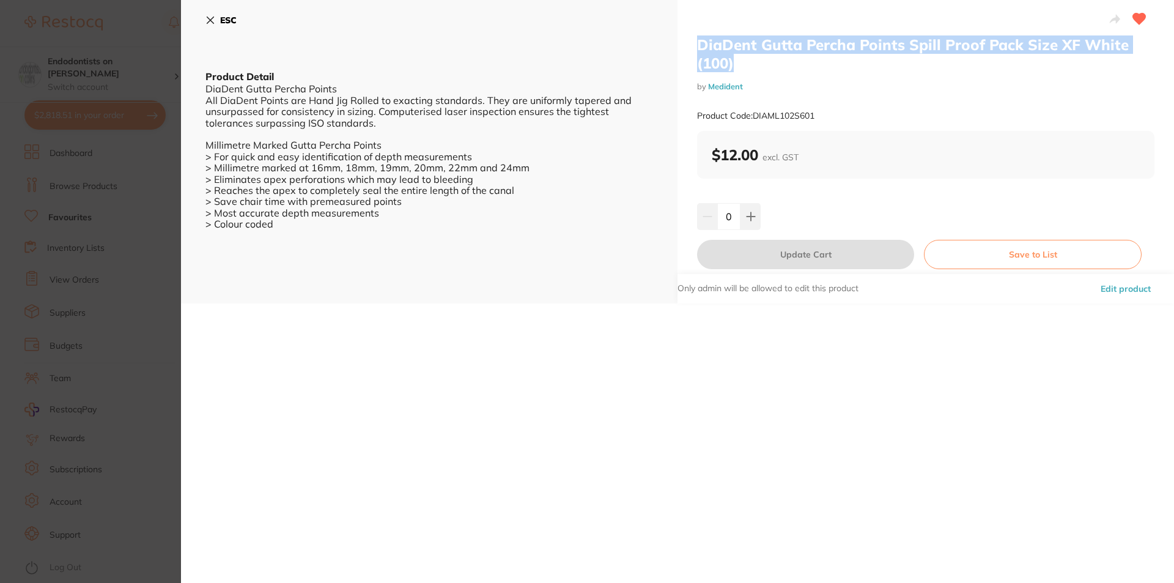
drag, startPoint x: 736, startPoint y: 67, endPoint x: 687, endPoint y: 39, distance: 56.7
click at [687, 39] on div "DiaDent Gutta Percha Points Spill Proof Pack Size XF White (100) by Medident Pr…" at bounding box center [925, 151] width 496 height 303
copy h2 "DiaDent Gutta Percha Points Spill Proof Pack Size XF White (100)"
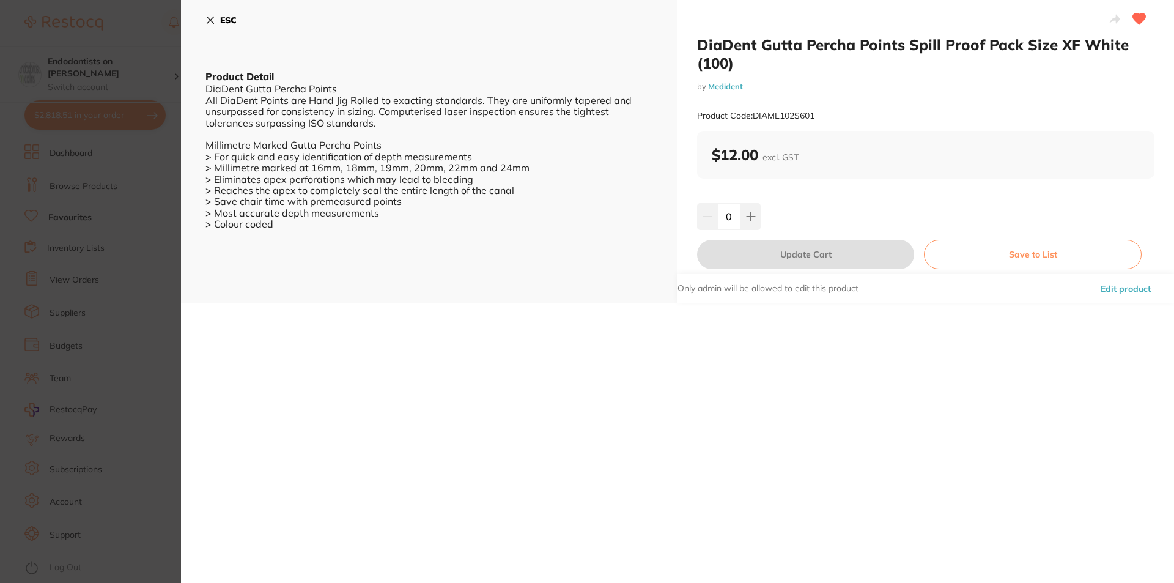
click at [135, 221] on section "DiaDent Gutta Percha Points Spill Proof Pack Size XF White (100) by Medident Pr…" at bounding box center [587, 291] width 1174 height 583
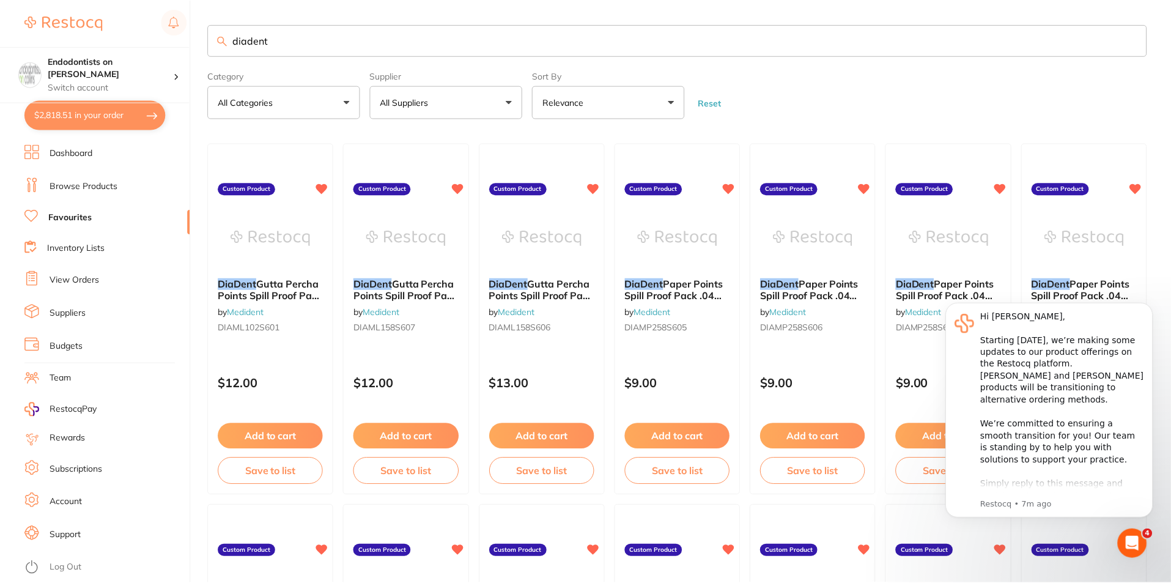
scroll to position [2, 0]
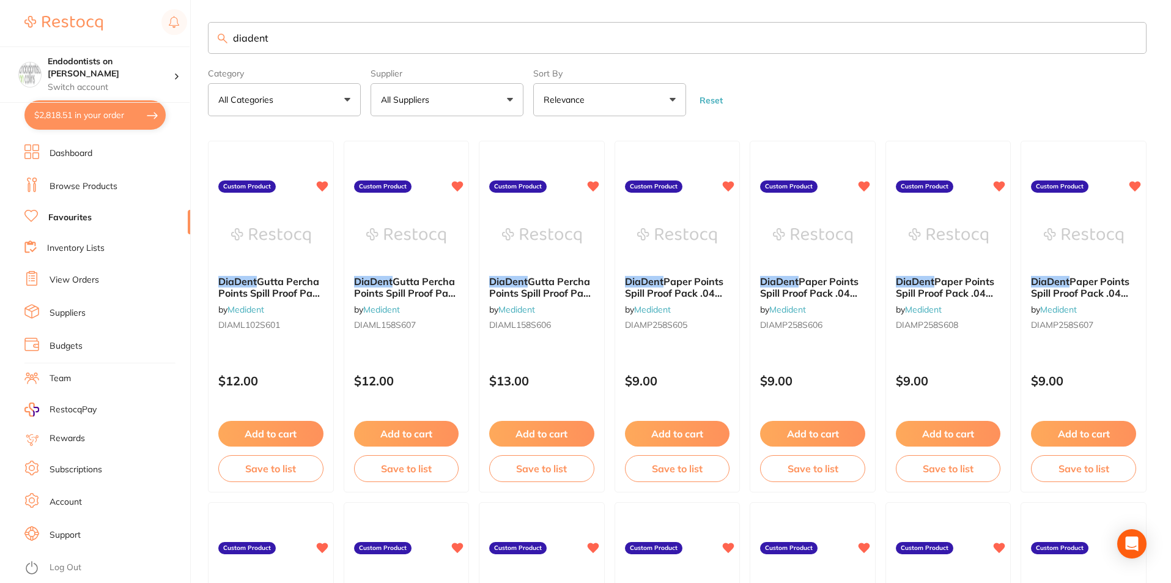
drag, startPoint x: 220, startPoint y: 39, endPoint x: 146, endPoint y: 35, distance: 74.1
click at [146, 35] on div "$2,818.51 Endodontists on Collins Switch account Endodontists on Collins $2,818…" at bounding box center [585, 289] width 1171 height 583
paste input "DiaDent Gutta Percha Points Spill Proof Pack Size XF White (100)"
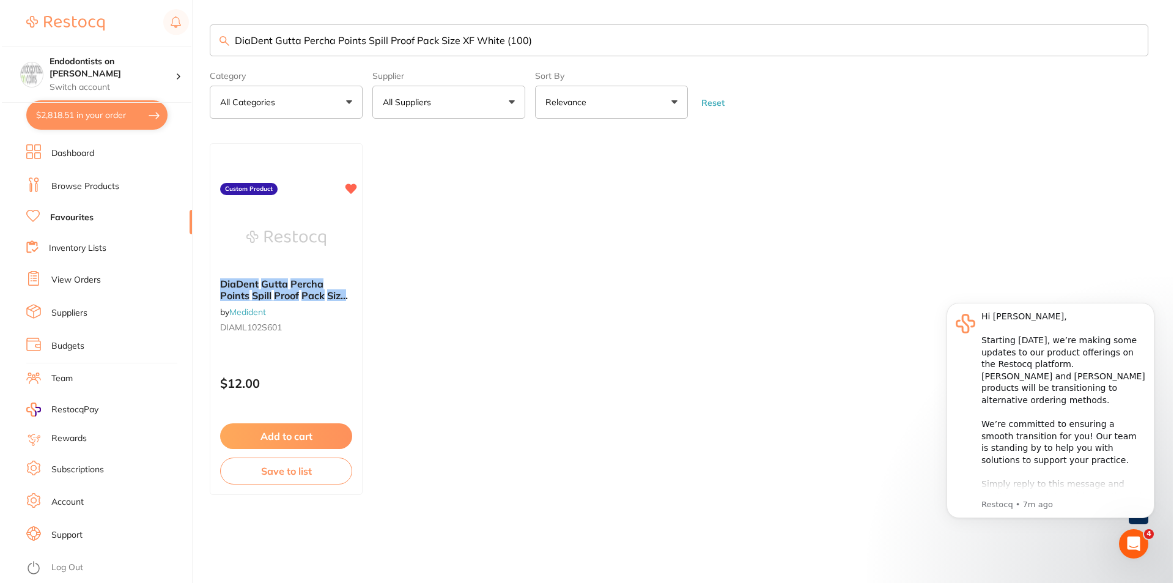
scroll to position [0, 0]
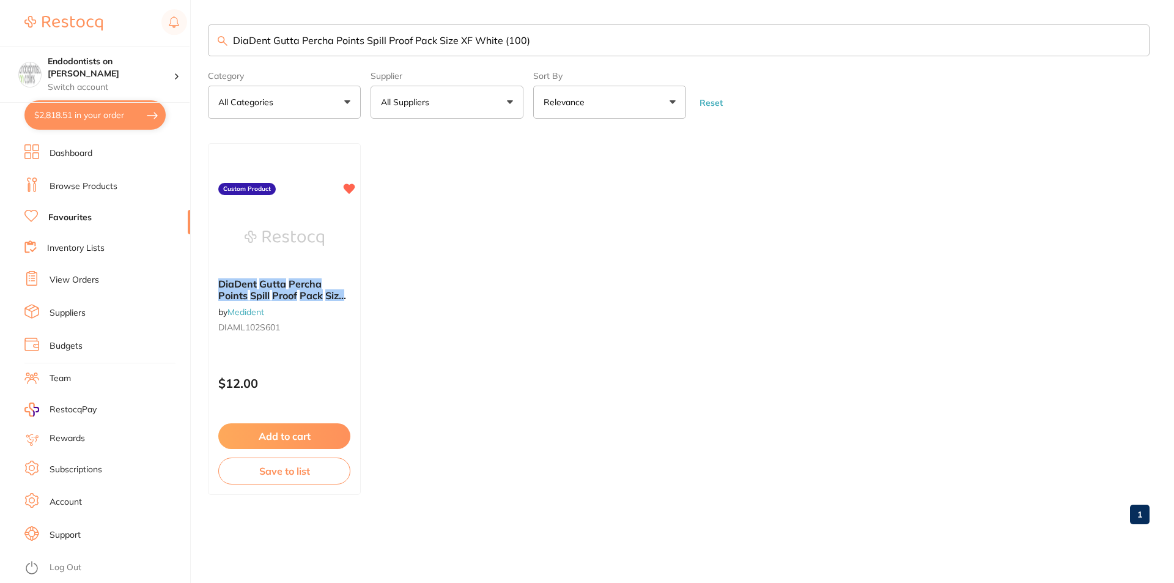
drag, startPoint x: 586, startPoint y: 32, endPoint x: 367, endPoint y: 32, distance: 218.9
click at [367, 32] on input "DiaDent Gutta Percha Points Spill Proof Pack Size XF White (100)" at bounding box center [679, 40] width 942 height 32
type input "DiaDent Gutta Percha Points 25"
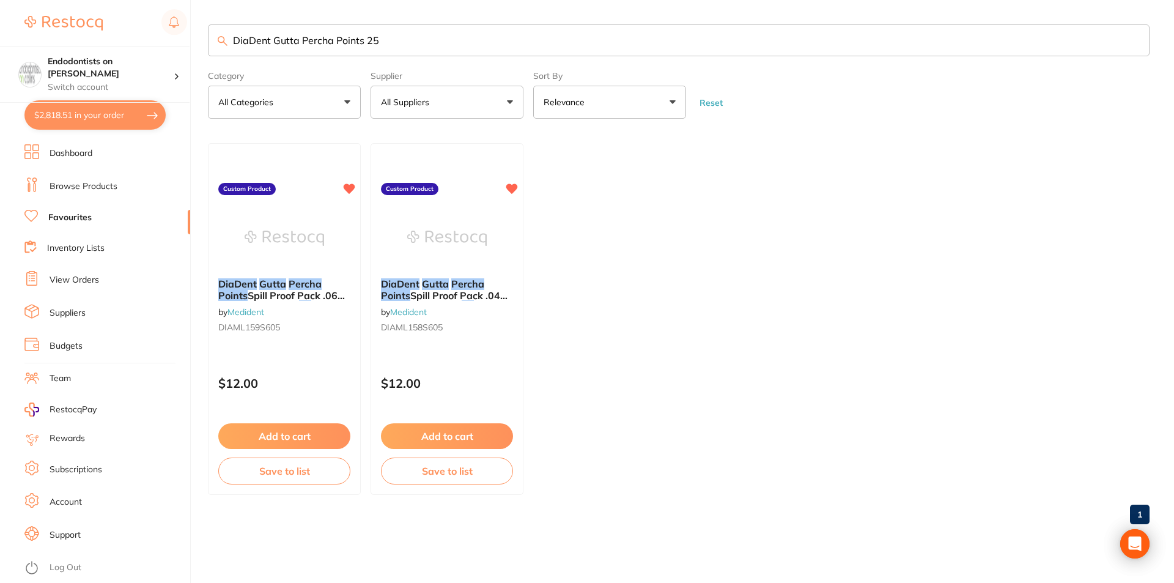
click at [443, 266] on img at bounding box center [446, 237] width 79 height 61
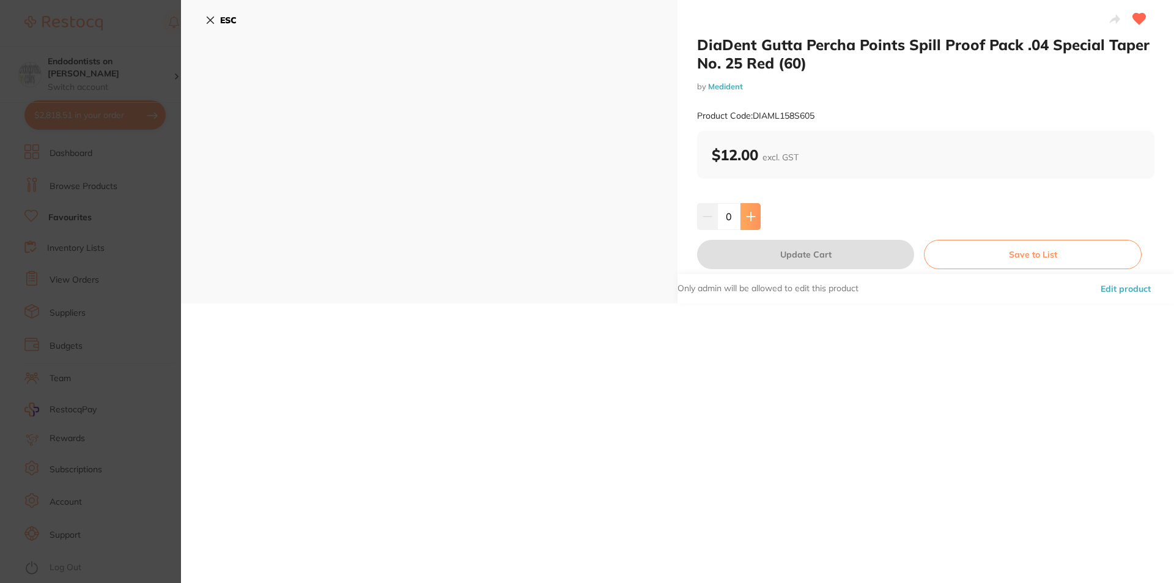
click at [750, 221] on button at bounding box center [750, 216] width 20 height 27
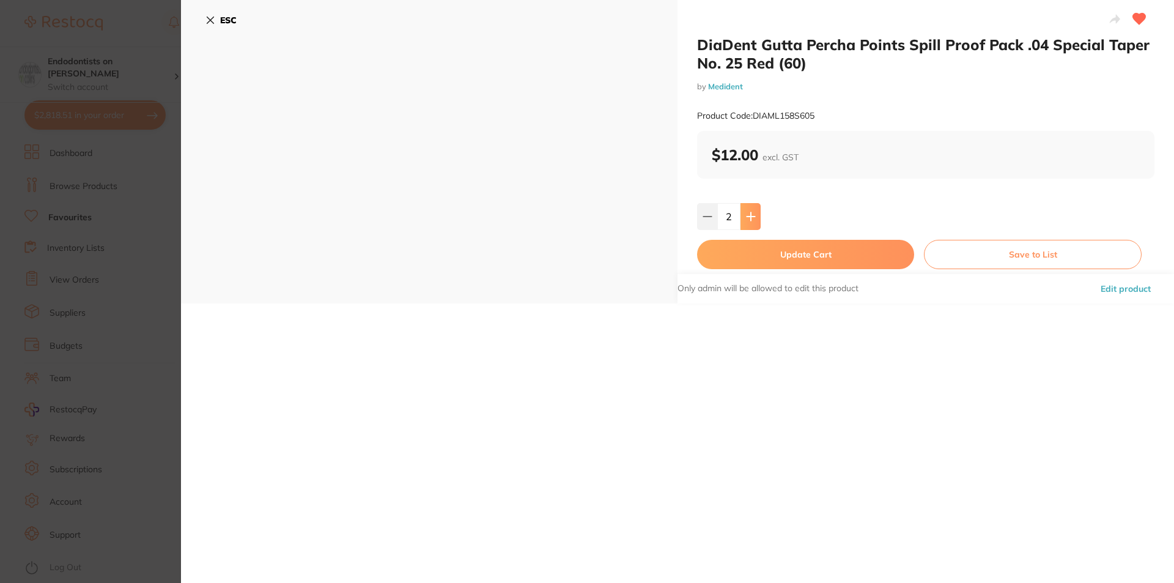
click at [750, 221] on button at bounding box center [750, 216] width 20 height 27
type input "4"
click at [759, 256] on button "Update Cart" at bounding box center [805, 254] width 217 height 29
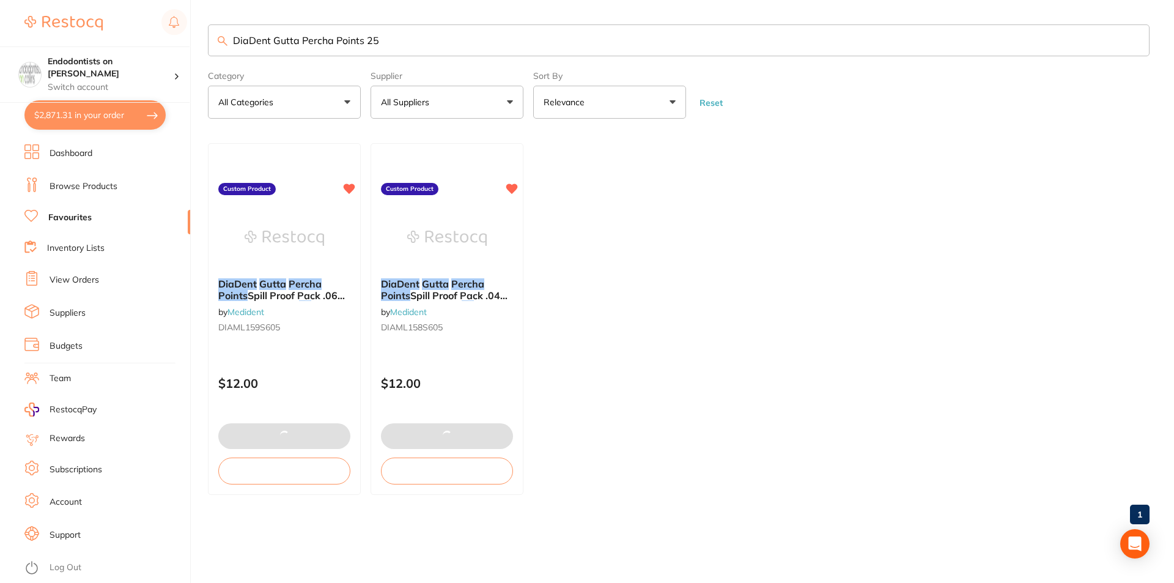
scroll to position [1249, 0]
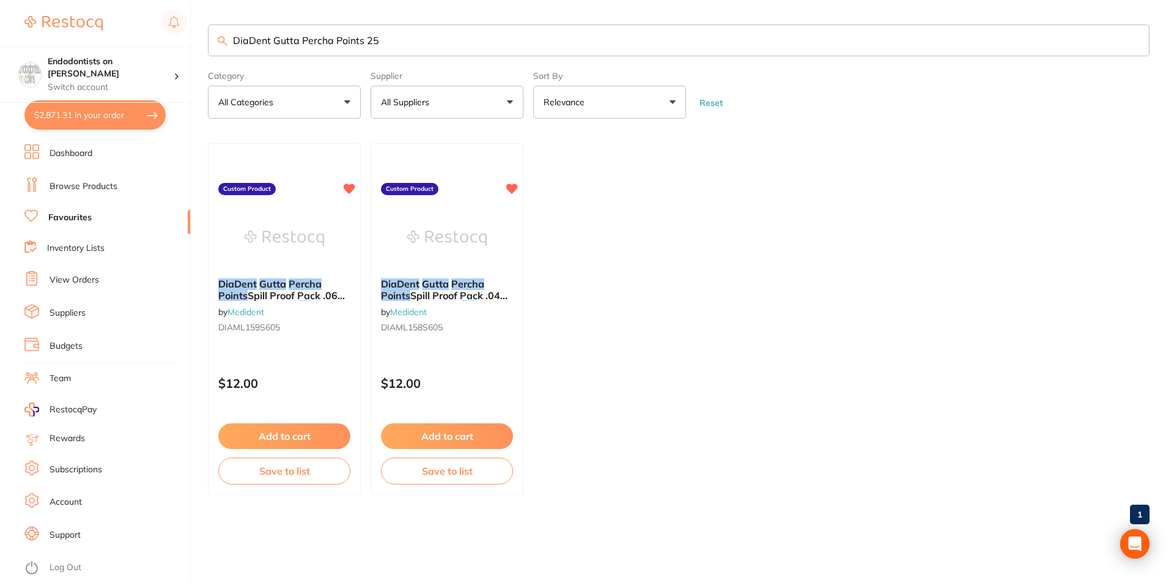
click at [393, 39] on input "DiaDent Gutta Percha Points 25" at bounding box center [679, 40] width 942 height 32
type input "DiaDent Gutta Percha Points 35"
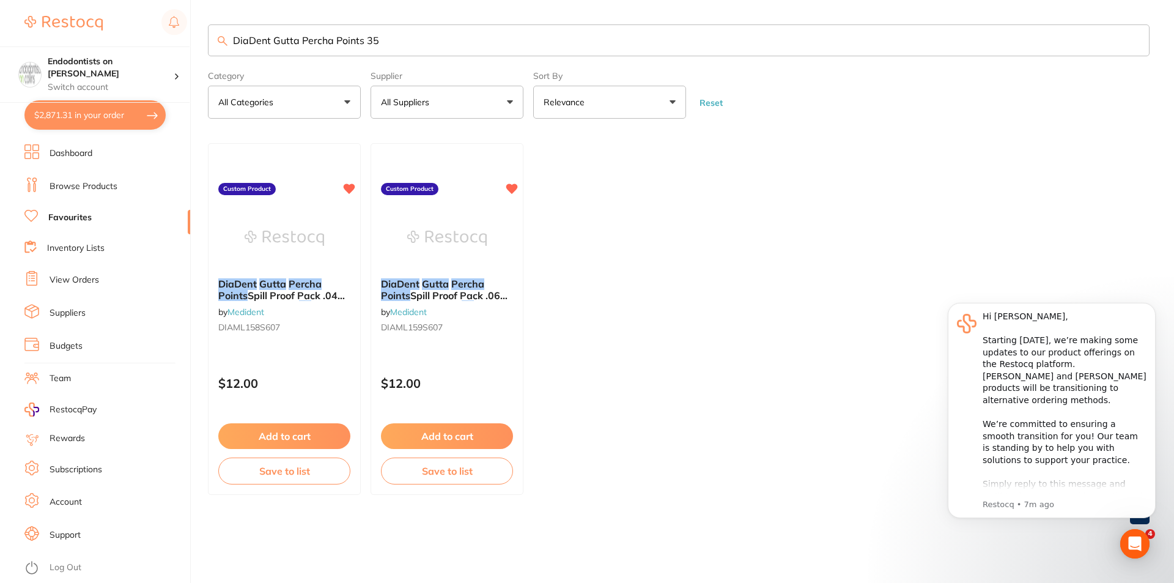
scroll to position [0, 0]
click at [293, 257] on img at bounding box center [284, 237] width 79 height 61
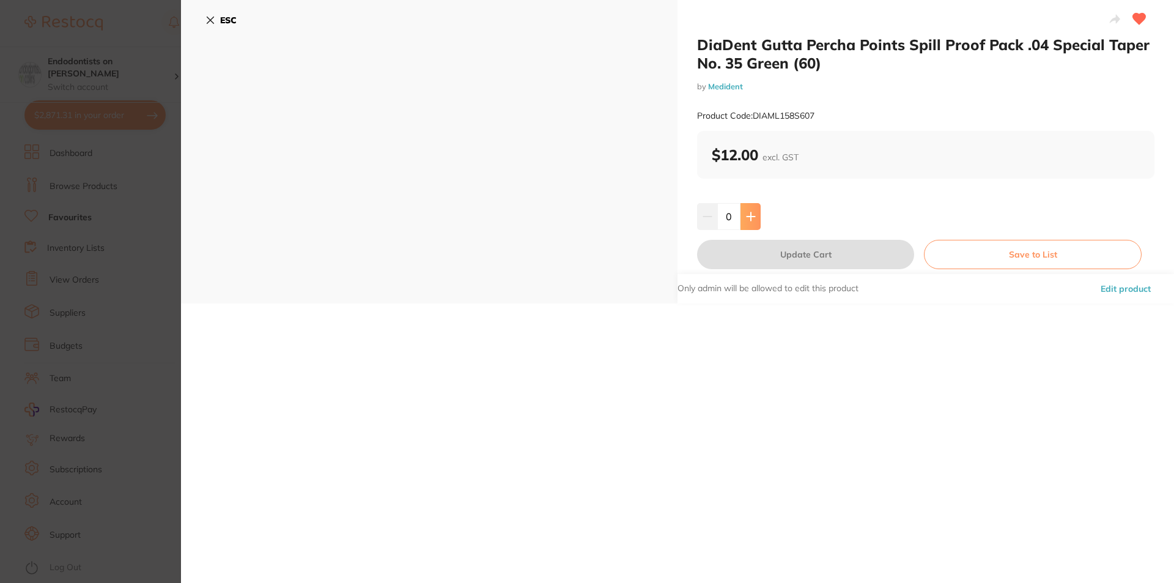
click at [747, 223] on button at bounding box center [750, 216] width 20 height 27
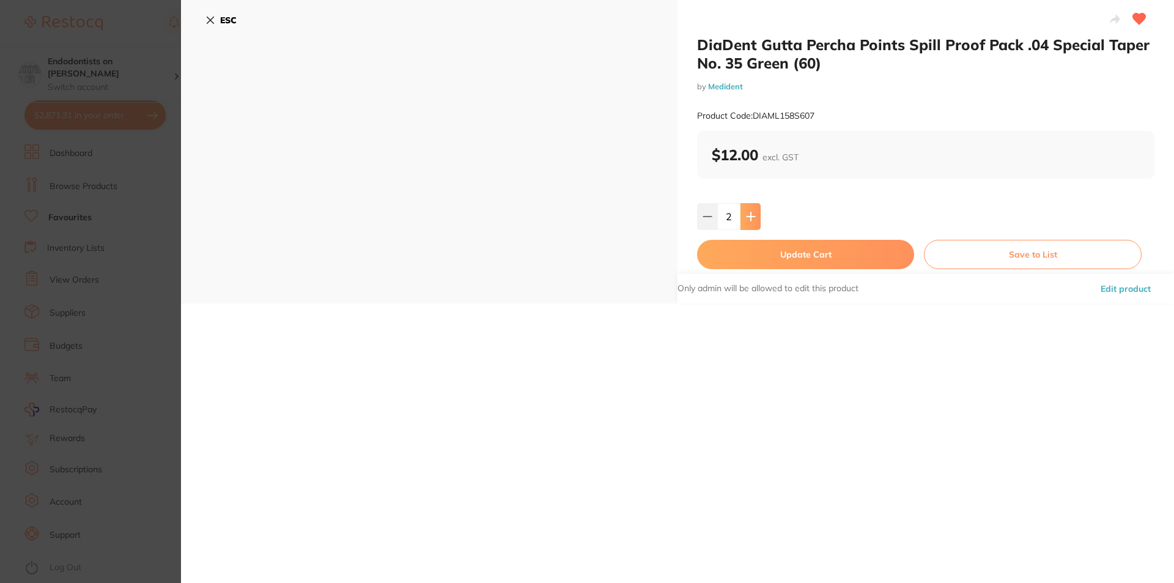
click at [747, 222] on button at bounding box center [750, 216] width 20 height 27
type input "3"
click at [765, 256] on button "Update Cart" at bounding box center [805, 254] width 217 height 29
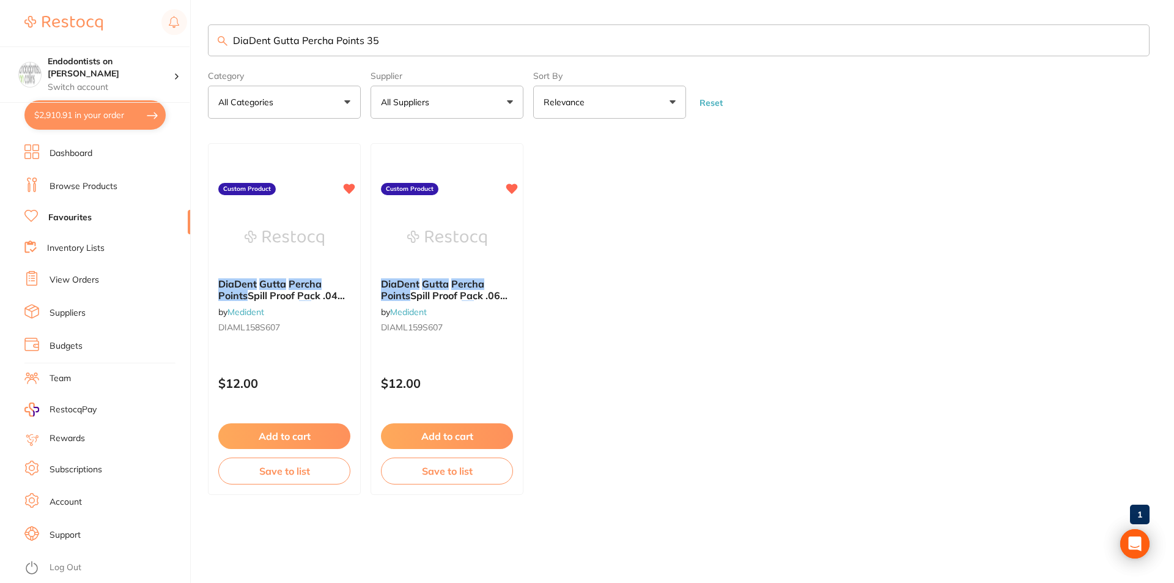
click at [443, 49] on input "DiaDent Gutta Percha Points 35" at bounding box center [679, 40] width 942 height 32
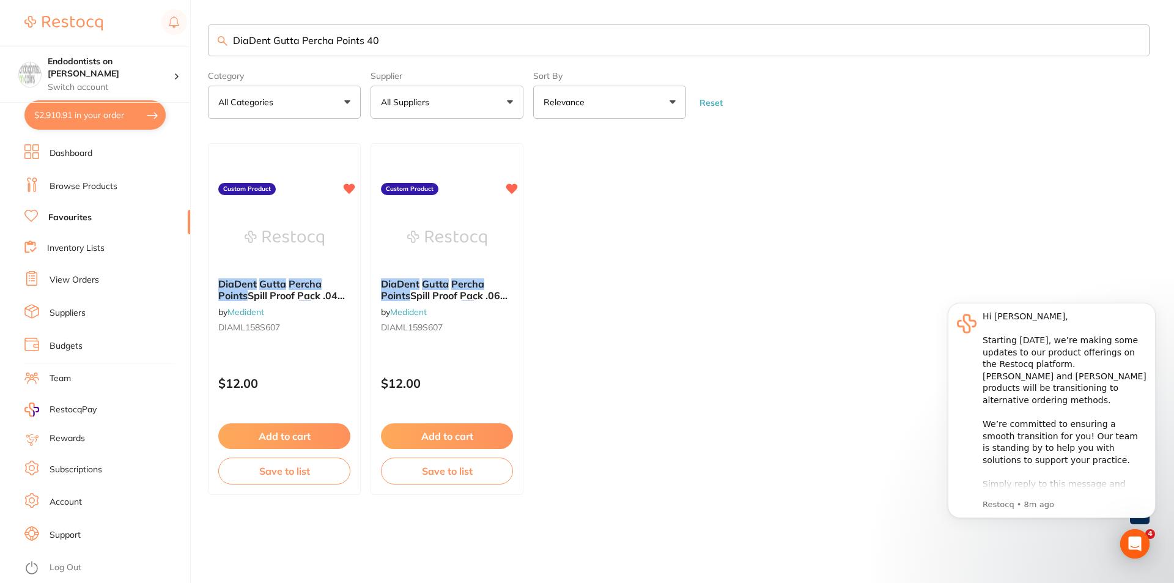
type input "DiaDent Gutta Percha Points 40"
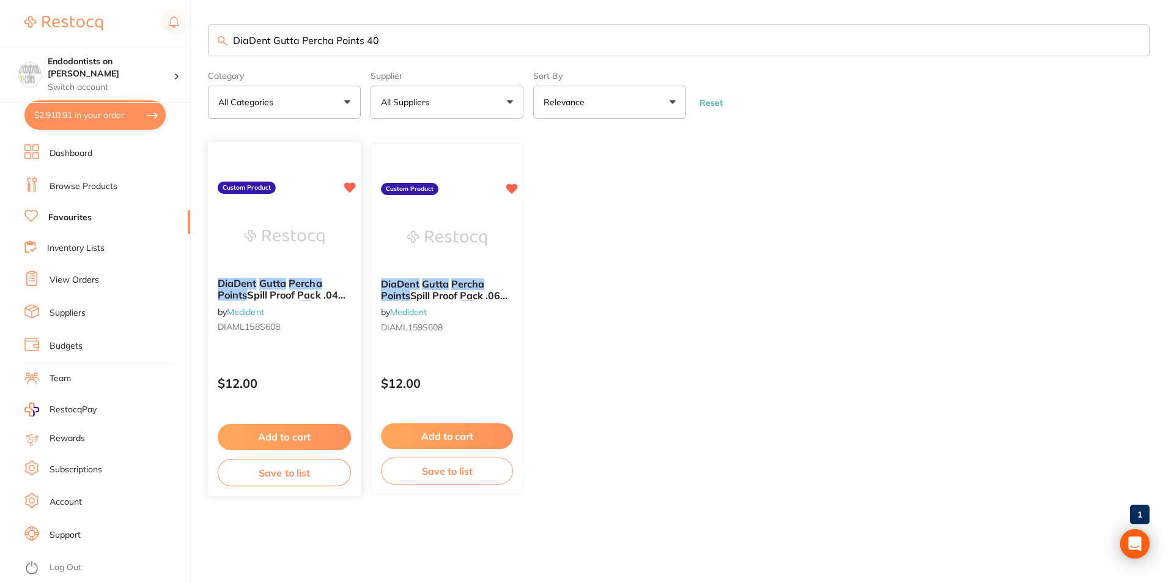
click at [303, 265] on img at bounding box center [284, 238] width 80 height 62
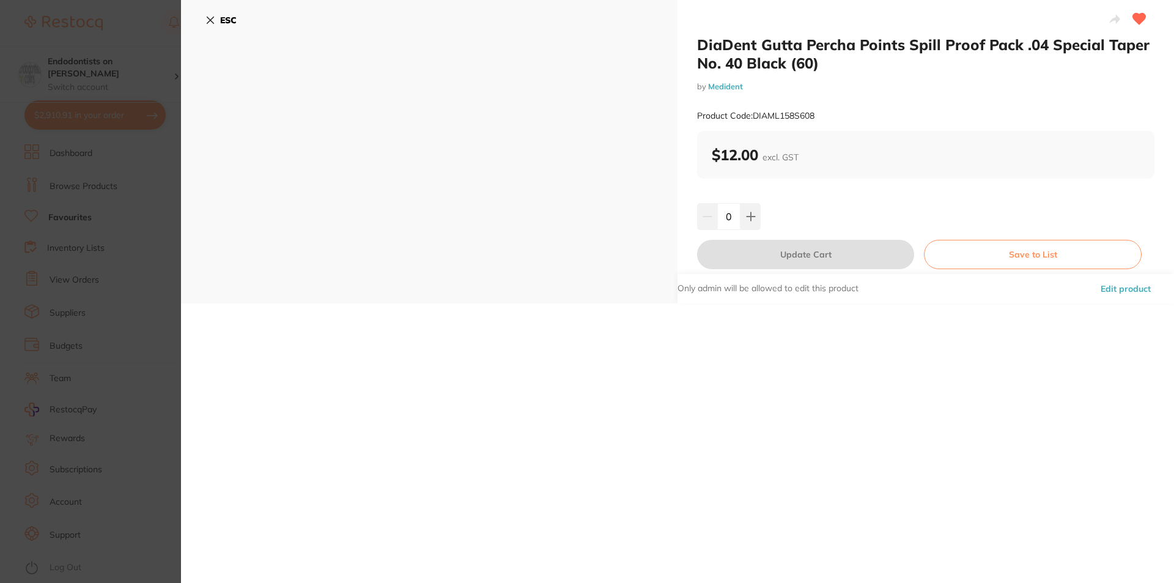
click at [748, 211] on button at bounding box center [750, 216] width 20 height 27
type input "1"
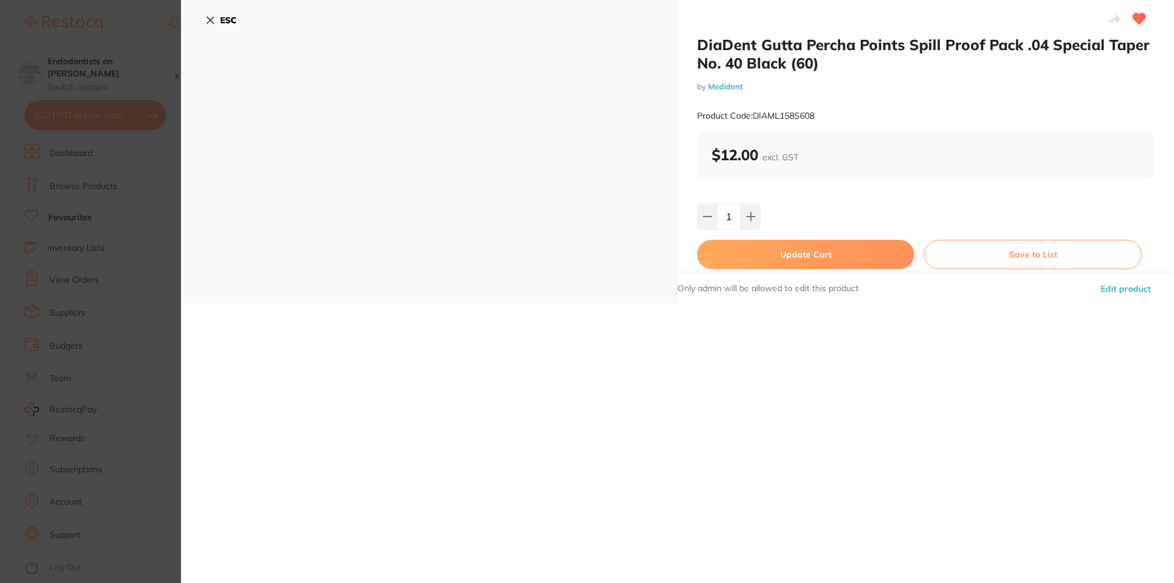
click at [770, 251] on button "Update Cart" at bounding box center [805, 254] width 217 height 29
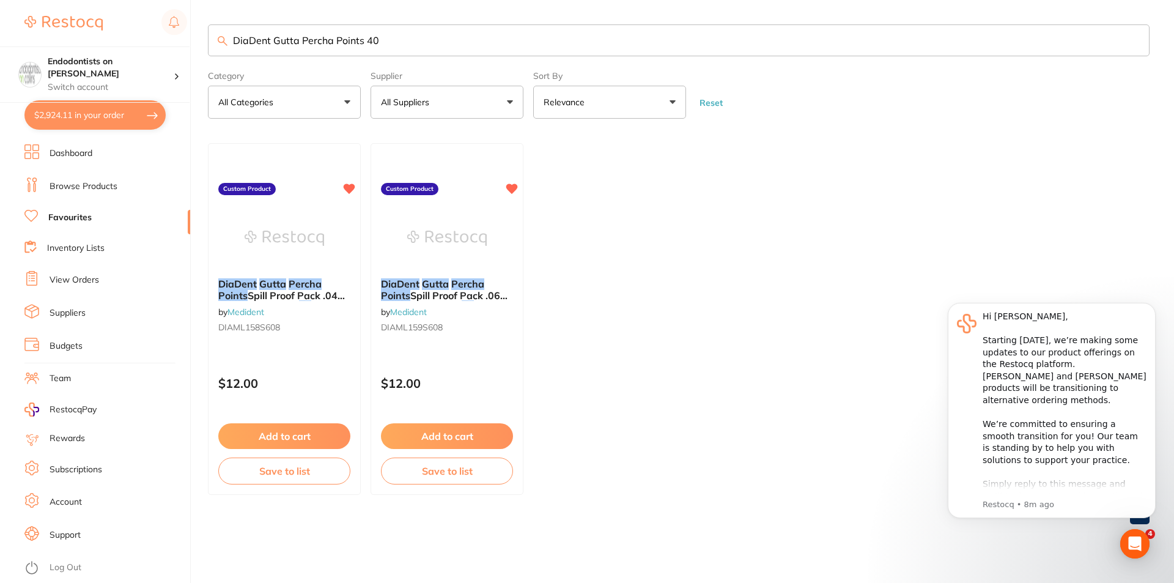
drag, startPoint x: 345, startPoint y: 37, endPoint x: 270, endPoint y: 43, distance: 75.4
click at [271, 41] on input "DiaDent Gutta Percha Points 40" at bounding box center [679, 40] width 942 height 32
type input "DiaDent Paper points 25"
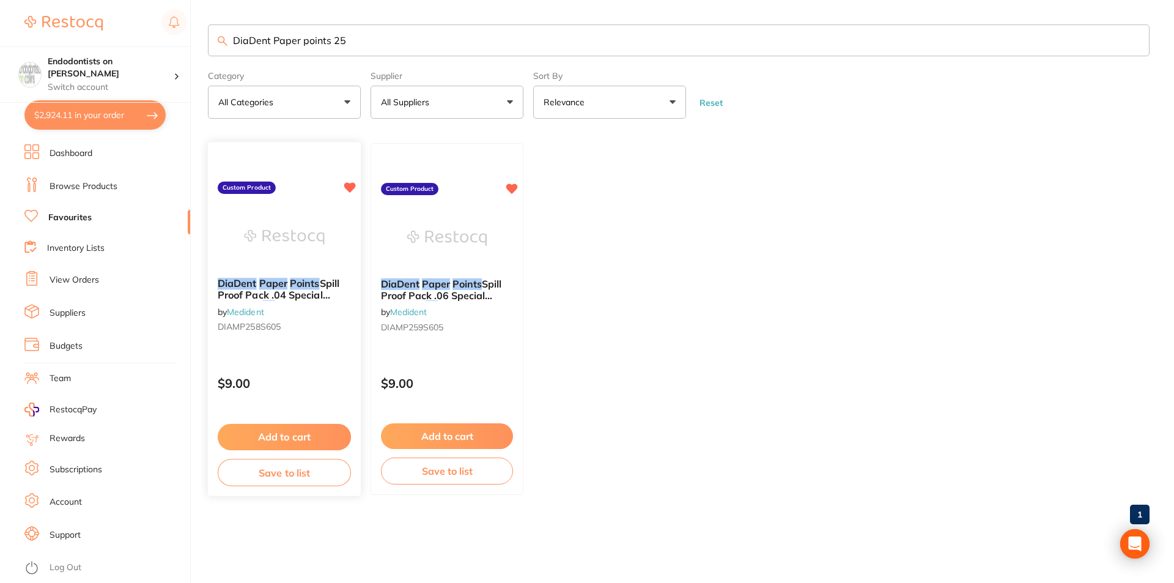
click at [287, 430] on button "Add to cart" at bounding box center [284, 437] width 133 height 26
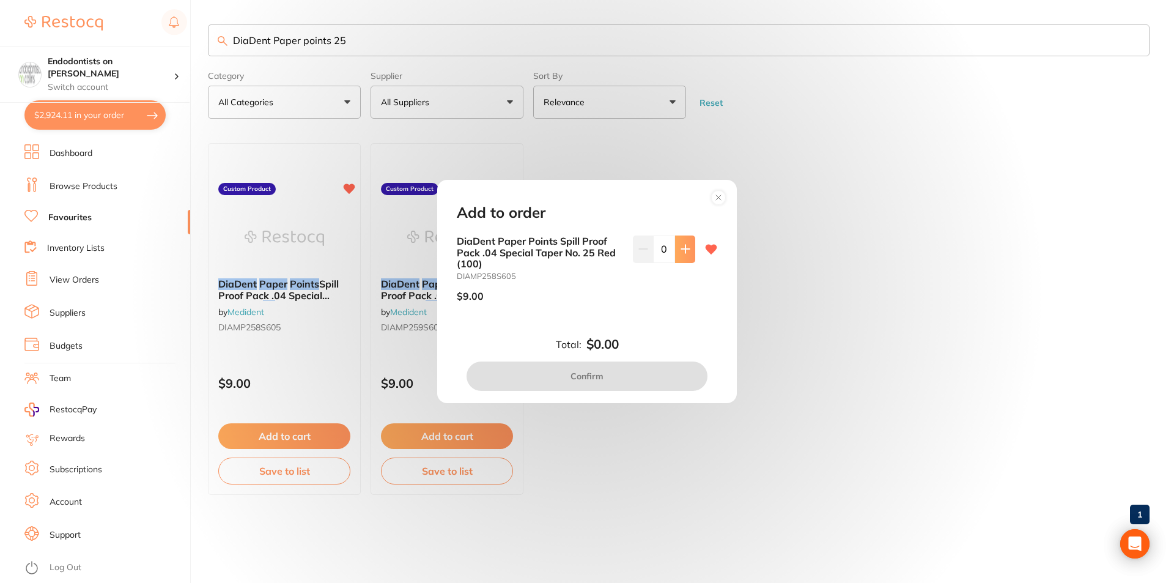
click at [681, 253] on icon at bounding box center [686, 249] width 10 height 10
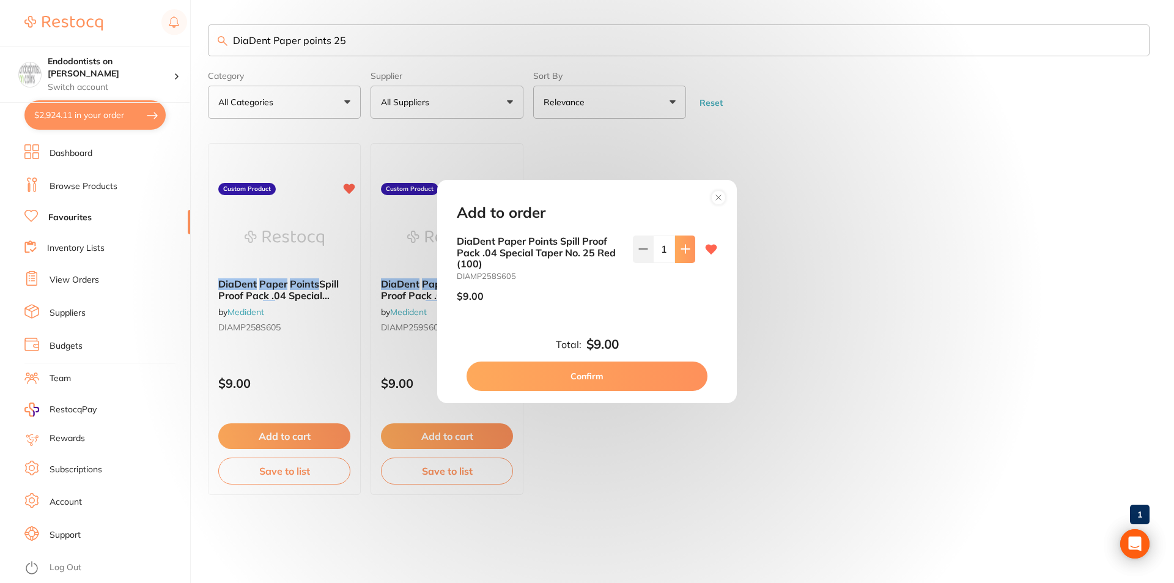
click at [681, 253] on icon at bounding box center [686, 249] width 10 height 10
type input "3"
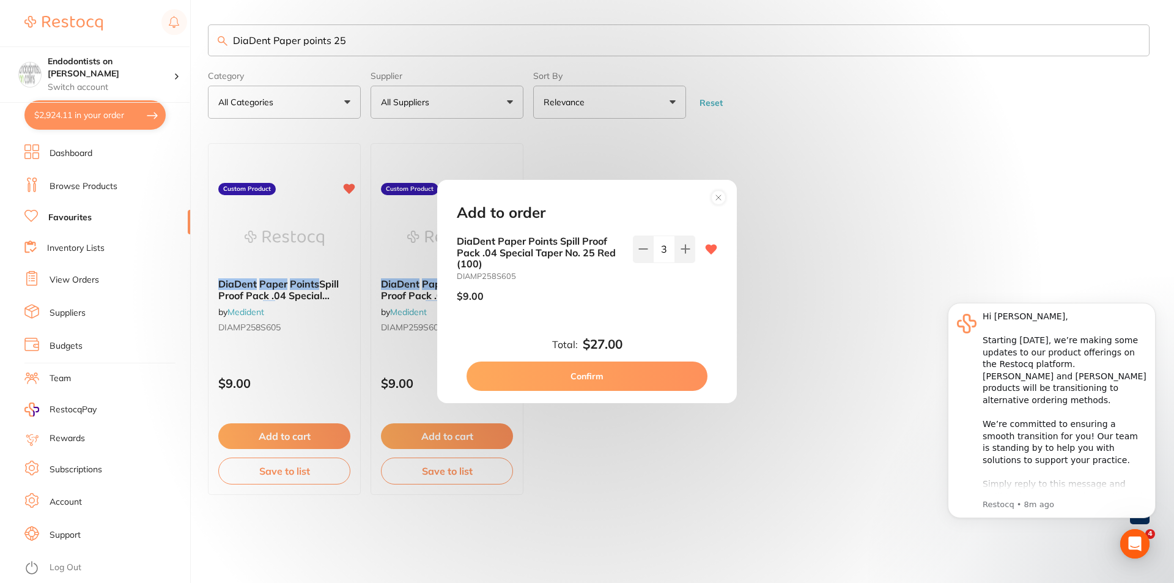
click at [572, 375] on button "Confirm" at bounding box center [587, 375] width 241 height 29
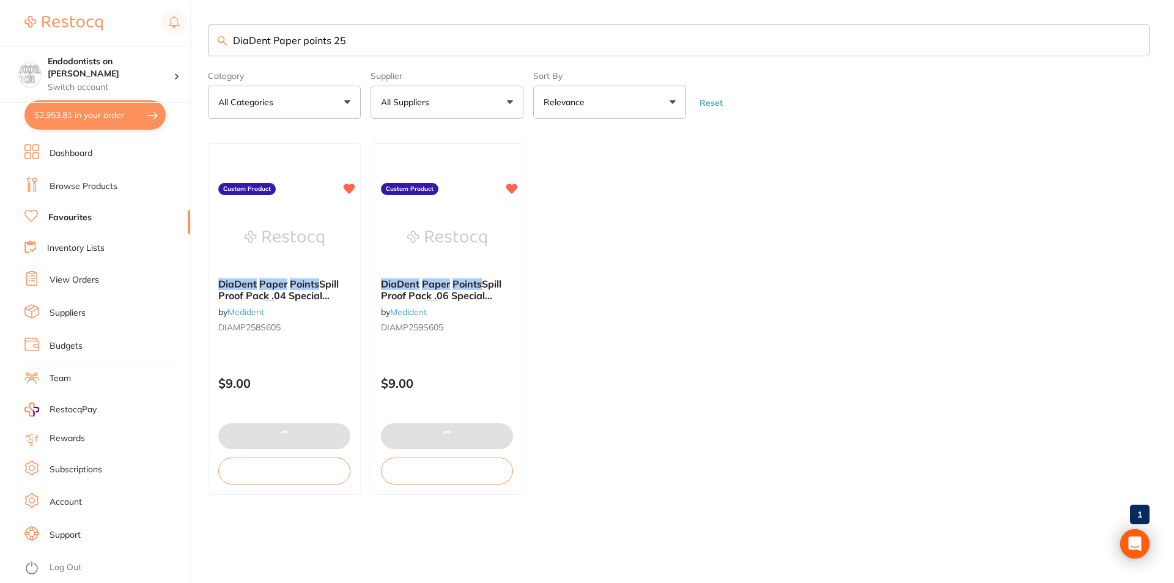
click at [362, 41] on input "DiaDent Paper points 25" at bounding box center [679, 40] width 942 height 32
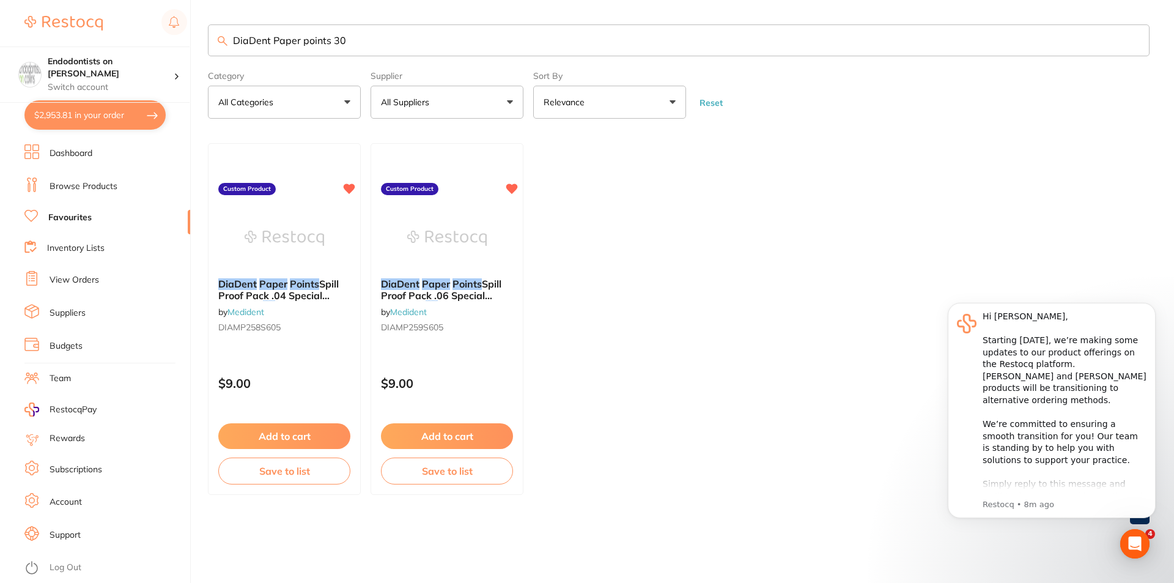
type input "DiaDent Paper points 30"
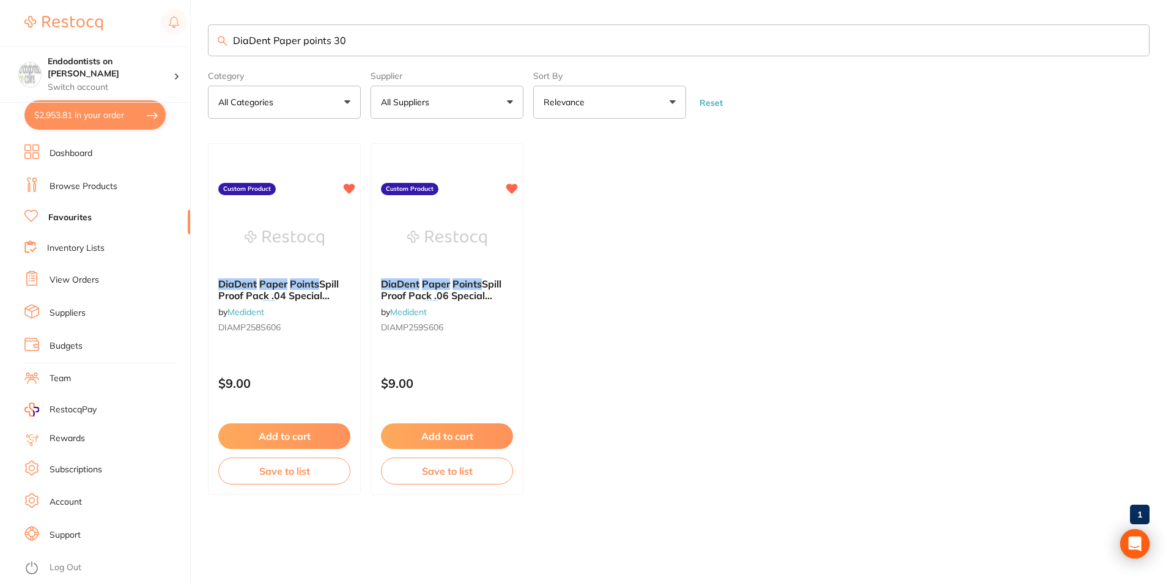
click at [302, 434] on button "Add to cart" at bounding box center [284, 436] width 132 height 26
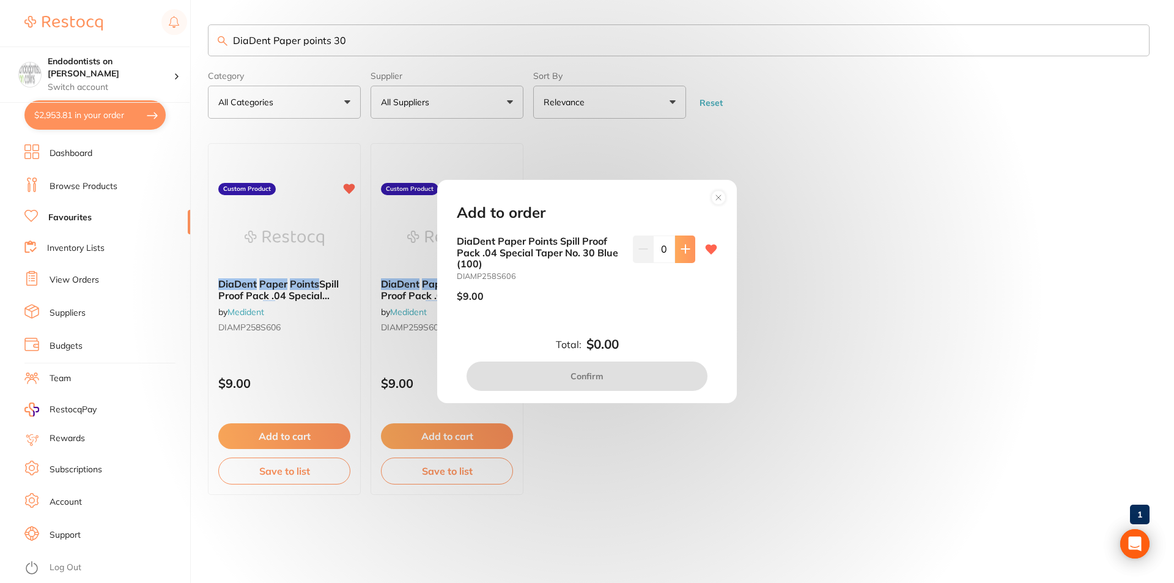
click at [691, 254] on button at bounding box center [685, 248] width 20 height 27
type input "1"
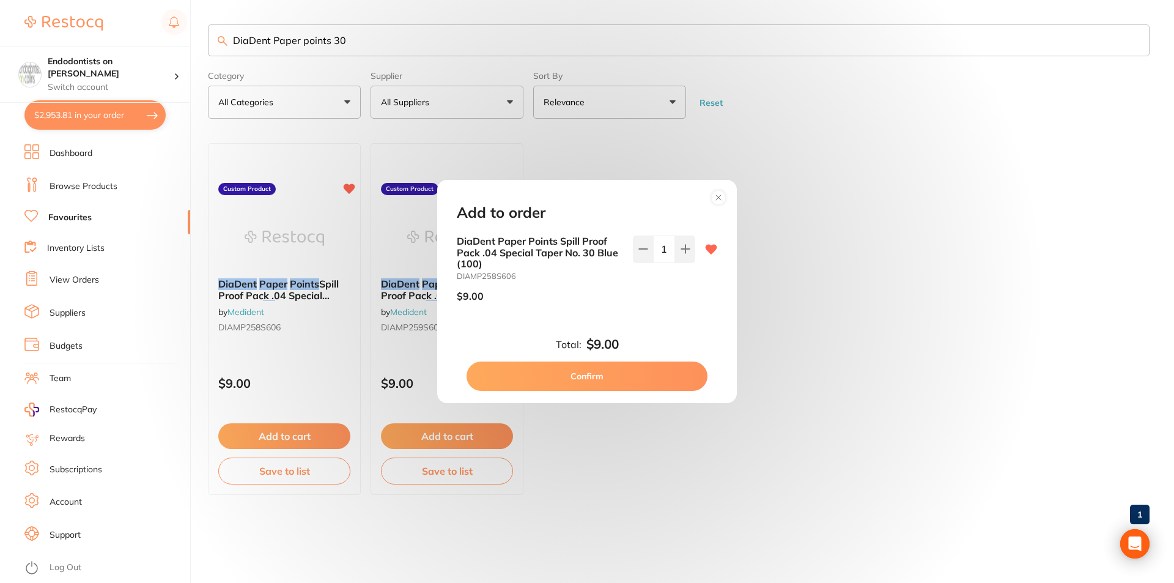
click at [649, 377] on button "Confirm" at bounding box center [587, 375] width 241 height 29
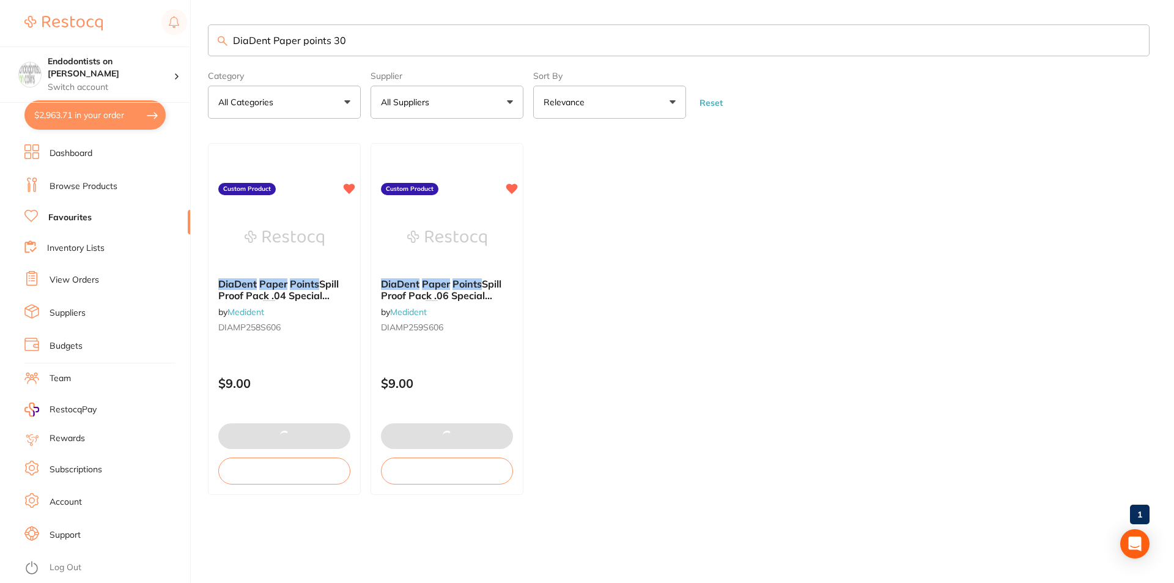
click at [287, 286] on em "Paper" at bounding box center [273, 284] width 28 height 12
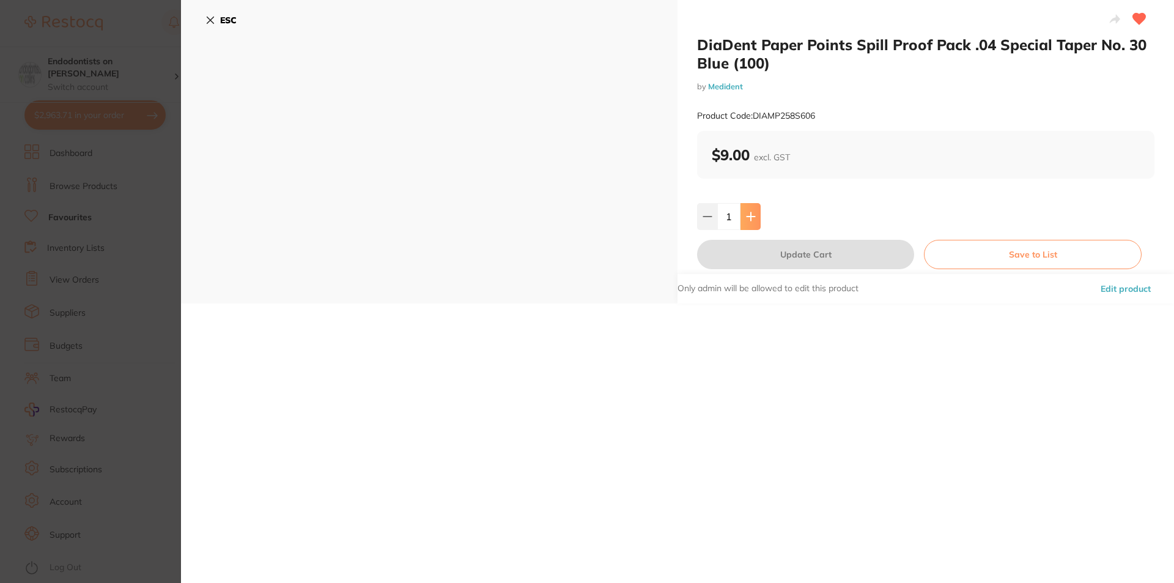
click at [755, 217] on button at bounding box center [750, 216] width 20 height 27
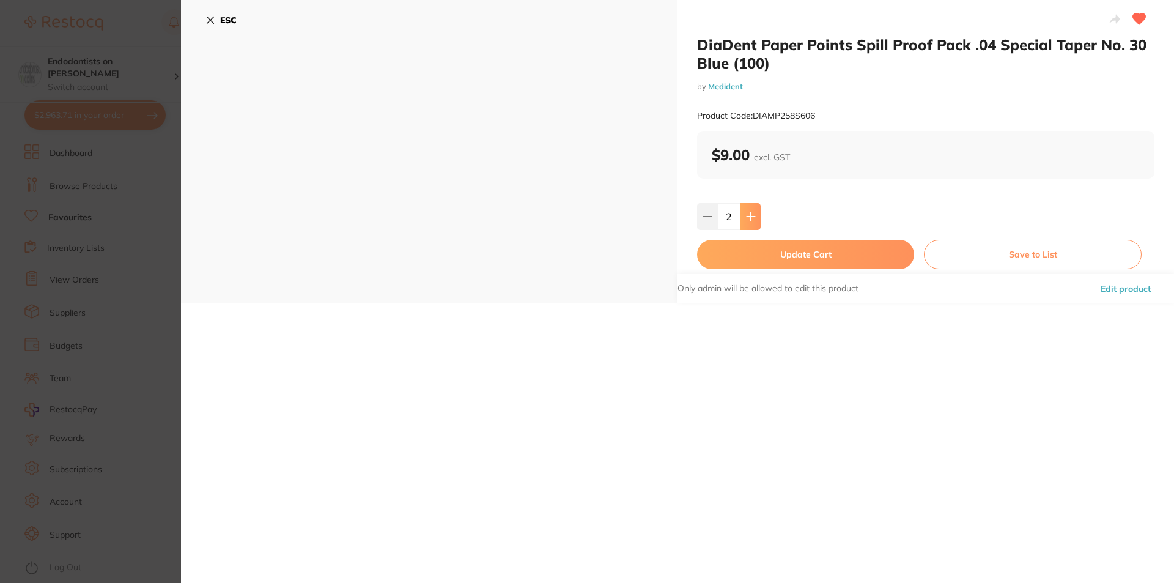
click at [755, 217] on button at bounding box center [750, 216] width 20 height 27
type input "3"
click at [780, 255] on button "Update Cart" at bounding box center [805, 254] width 217 height 29
type input "3"
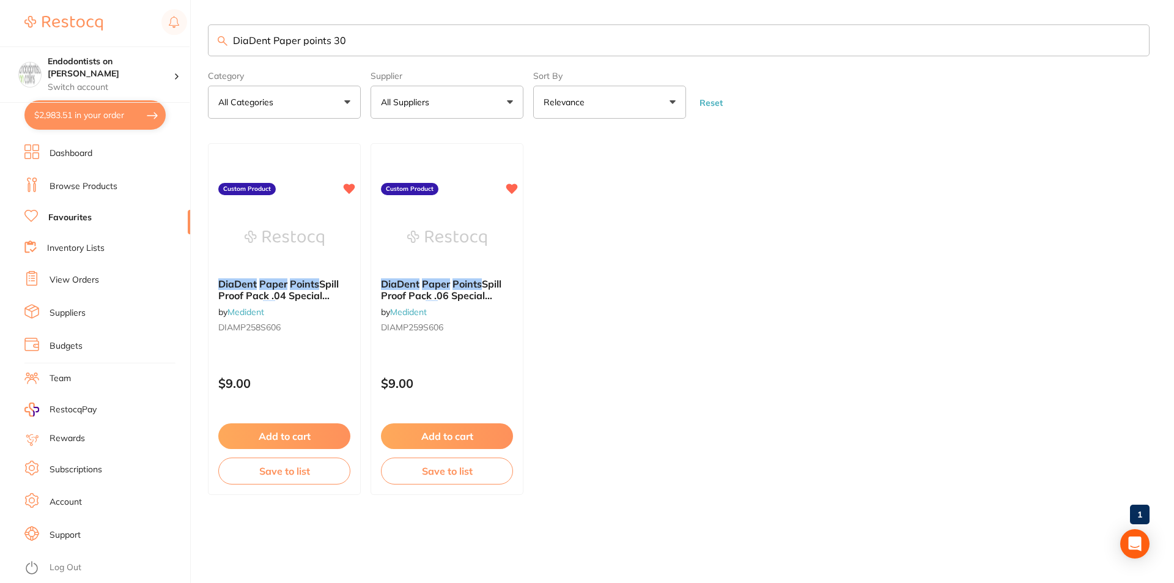
click at [369, 39] on input "DiaDent Paper points 30" at bounding box center [679, 40] width 942 height 32
type input "DiaDent Paper points 35"
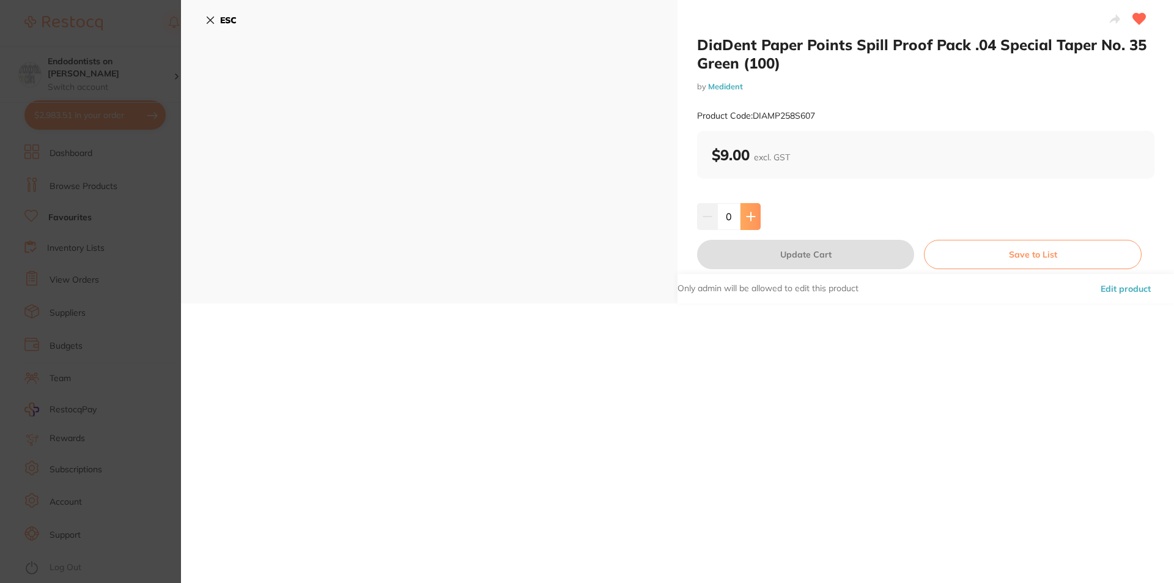
click at [747, 218] on icon at bounding box center [751, 217] width 10 height 10
type input "1"
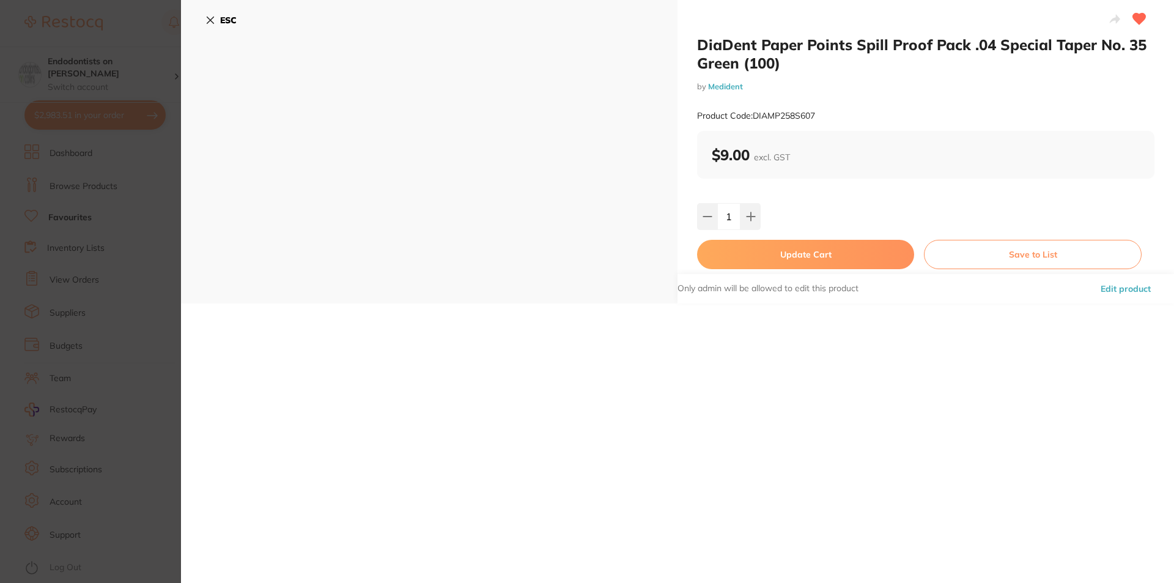
click at [769, 253] on button "Update Cart" at bounding box center [805, 254] width 217 height 29
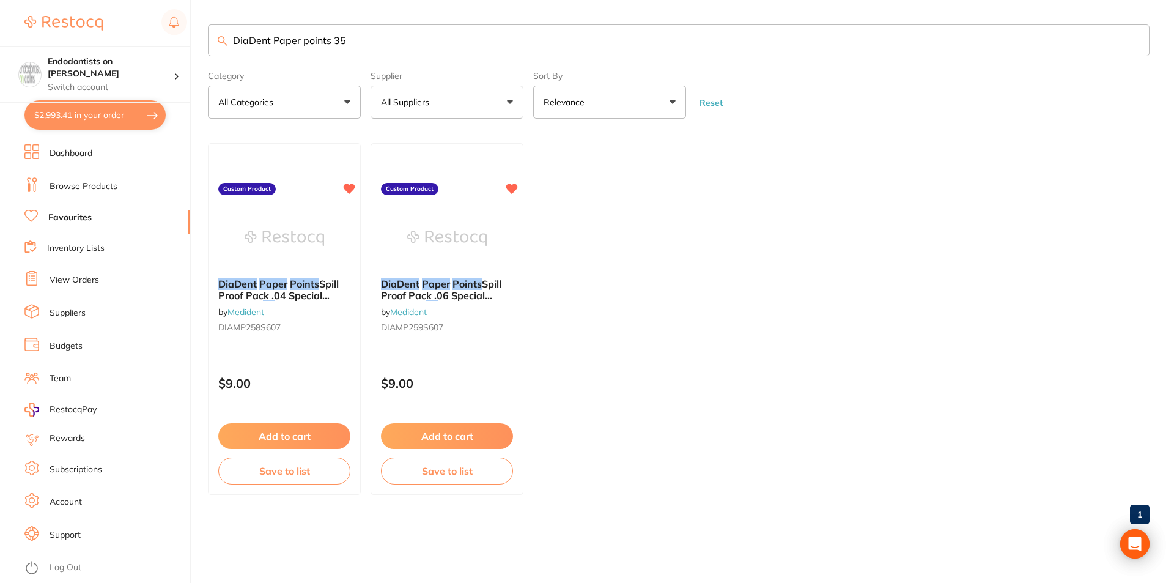
click at [353, 37] on input "DiaDent Paper points 35" at bounding box center [679, 40] width 942 height 32
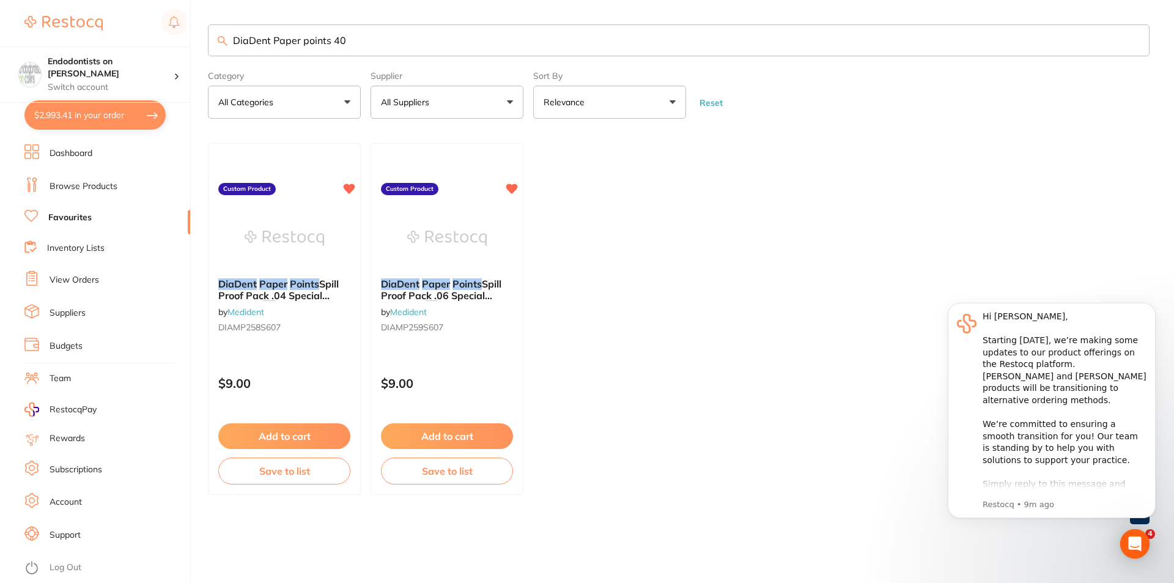
type input "DiaDent Paper points 40"
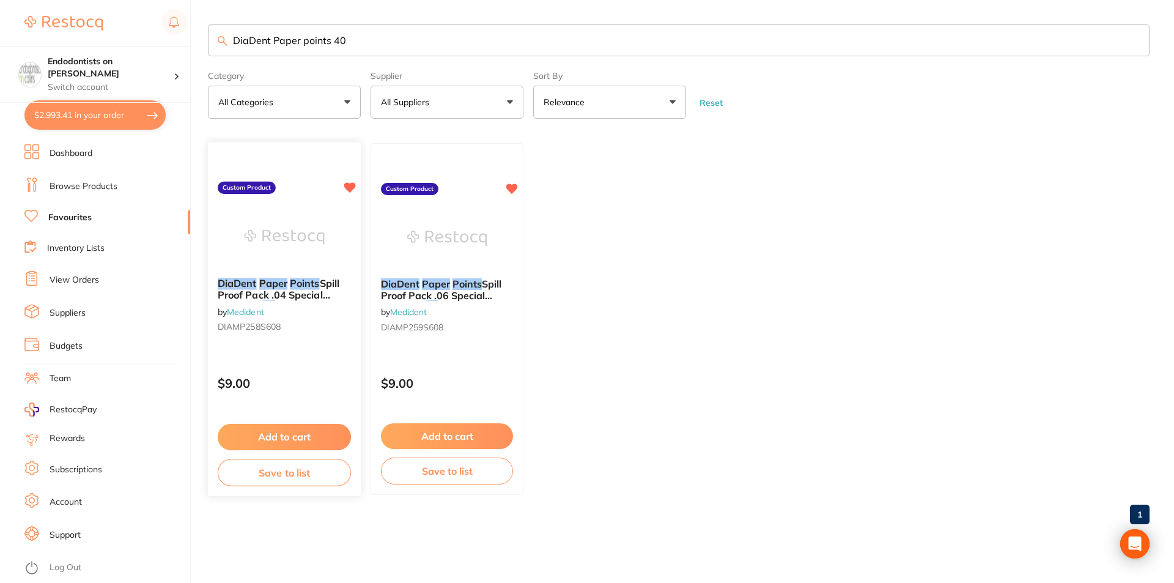
click at [306, 262] on img at bounding box center [284, 238] width 80 height 62
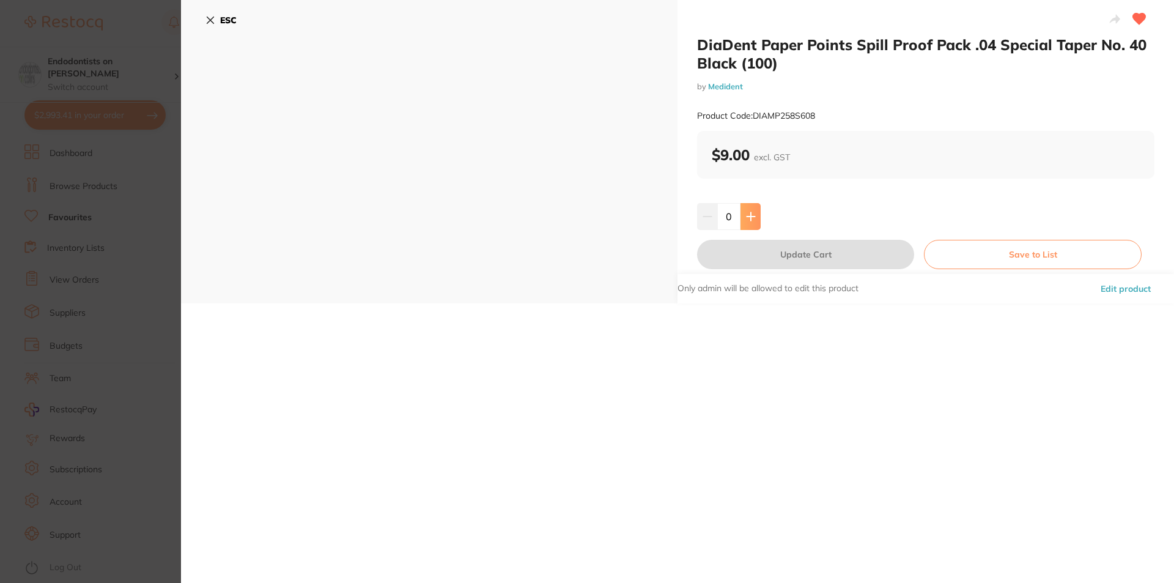
click at [753, 212] on icon at bounding box center [751, 217] width 10 height 10
type input "1"
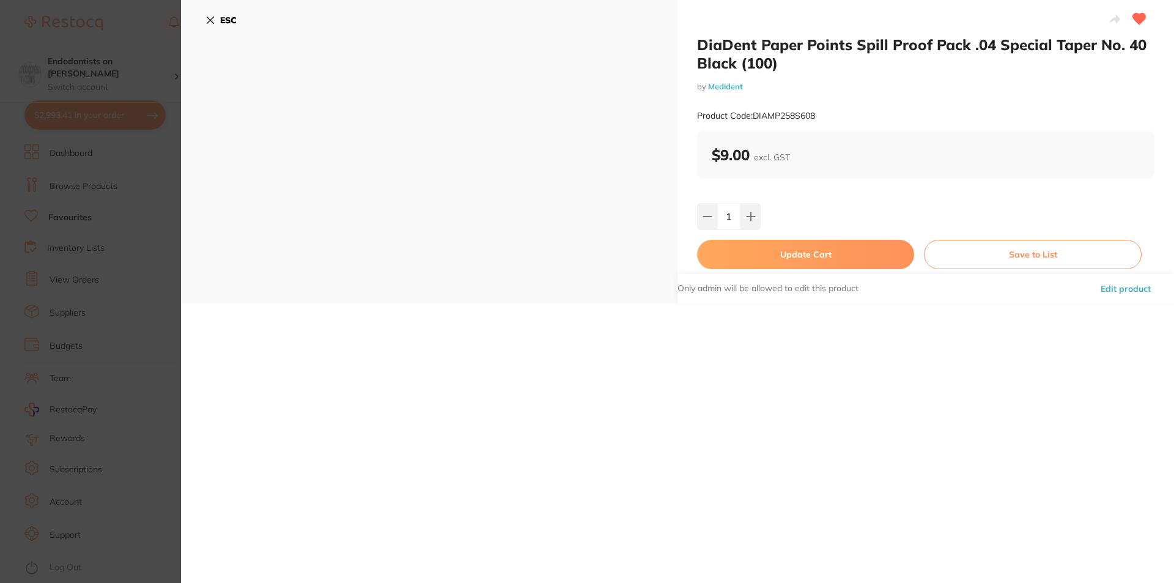
click at [780, 256] on button "Update Cart" at bounding box center [805, 254] width 217 height 29
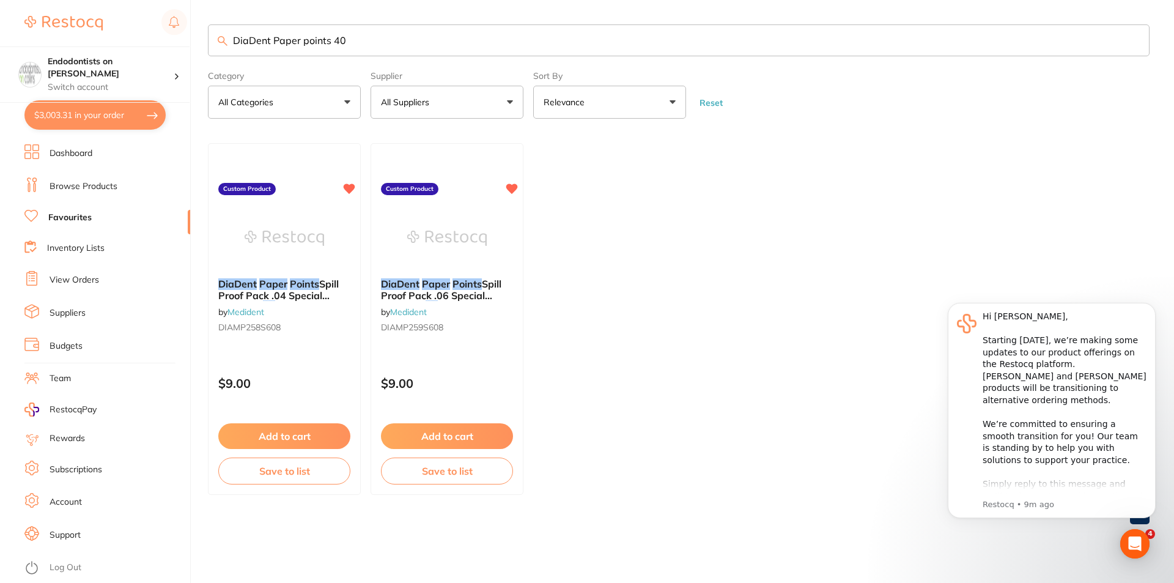
click at [360, 40] on input "DiaDent Paper points 40" at bounding box center [679, 40] width 942 height 32
drag, startPoint x: 268, startPoint y: 43, endPoint x: 188, endPoint y: 42, distance: 80.1
click at [188, 42] on div "$3,003.31 Endodontists on Collins Switch account Endodontists on Collins $3,003…" at bounding box center [587, 291] width 1174 height 583
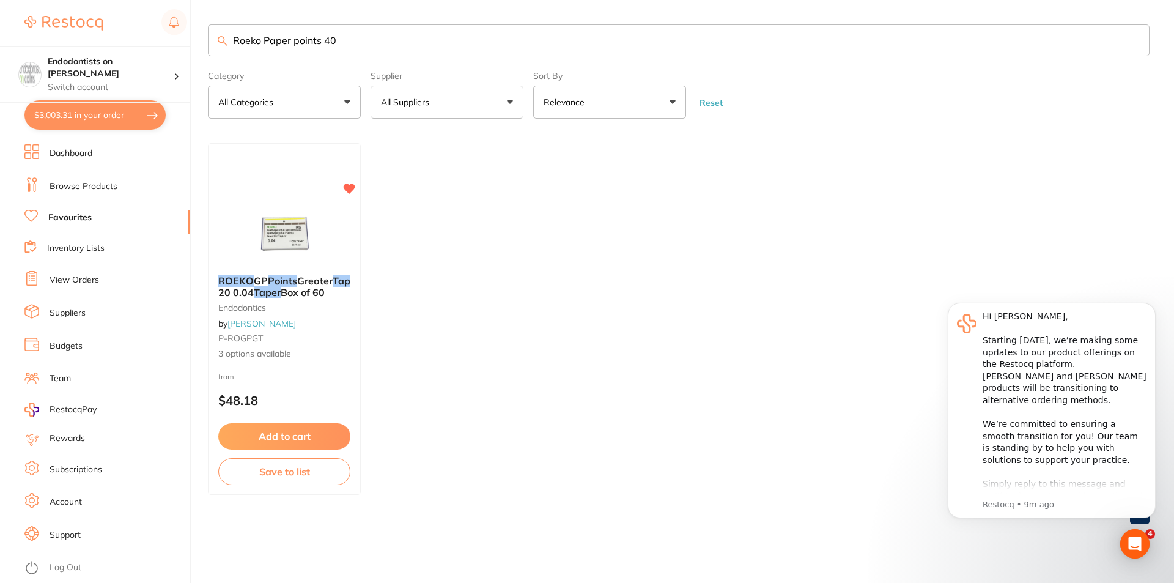
click at [340, 36] on input "Roeko Paper points 40" at bounding box center [679, 40] width 942 height 32
click at [281, 245] on img at bounding box center [284, 238] width 80 height 62
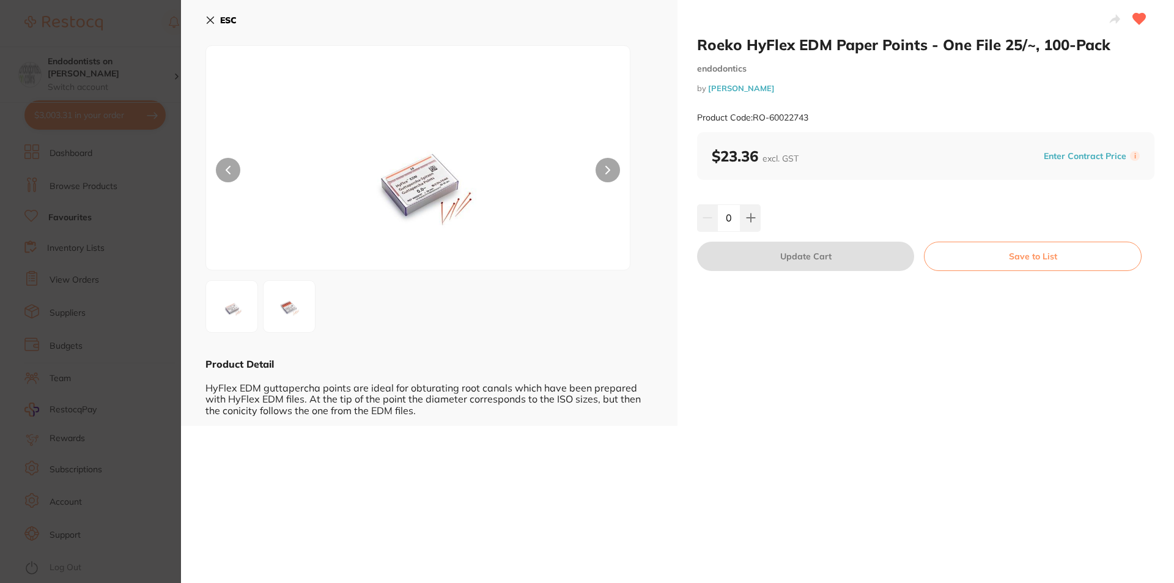
click at [135, 238] on section "Roeko HyFlex EDM Paper Points - One File 25/~, 100-Pack endodontics by Henry Sc…" at bounding box center [587, 291] width 1174 height 583
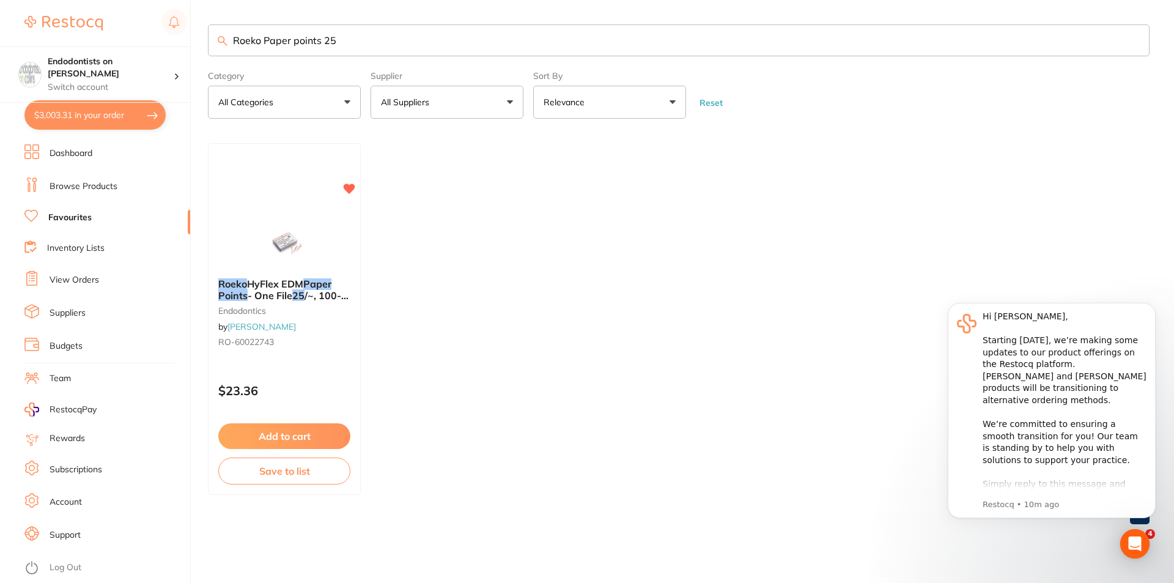
drag, startPoint x: 371, startPoint y: 40, endPoint x: 60, endPoint y: 20, distance: 311.8
click at [60, 20] on div "$3,003.31 Endodontists on Collins Switch account Endodontists on Collins $3,003…" at bounding box center [587, 291] width 1174 height 583
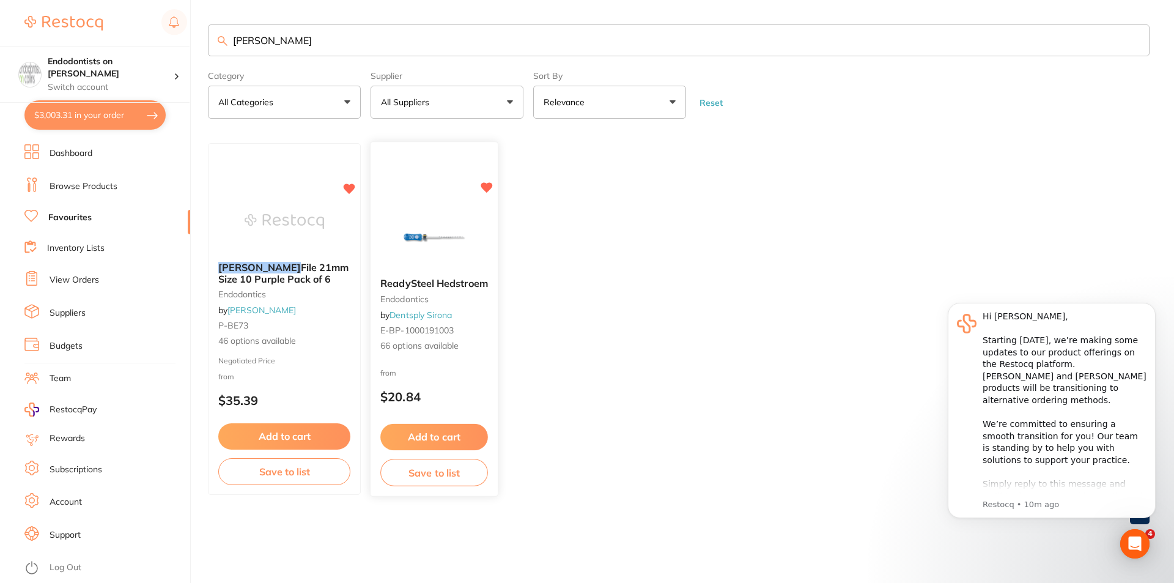
type input "Hedstrom"
click at [413, 432] on button "Add to cart" at bounding box center [434, 437] width 108 height 26
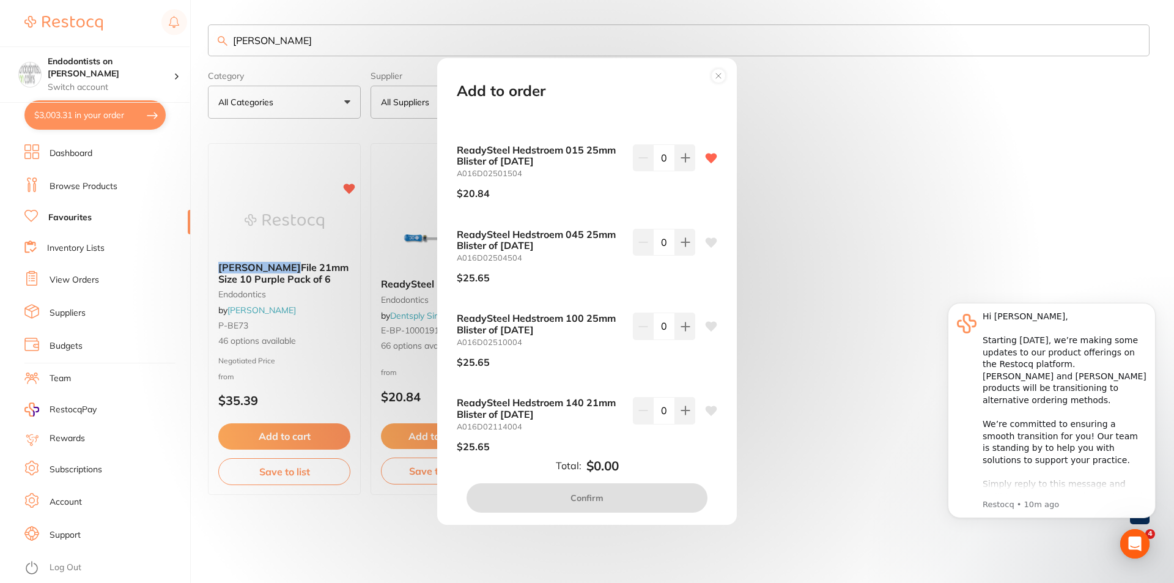
scroll to position [795, 0]
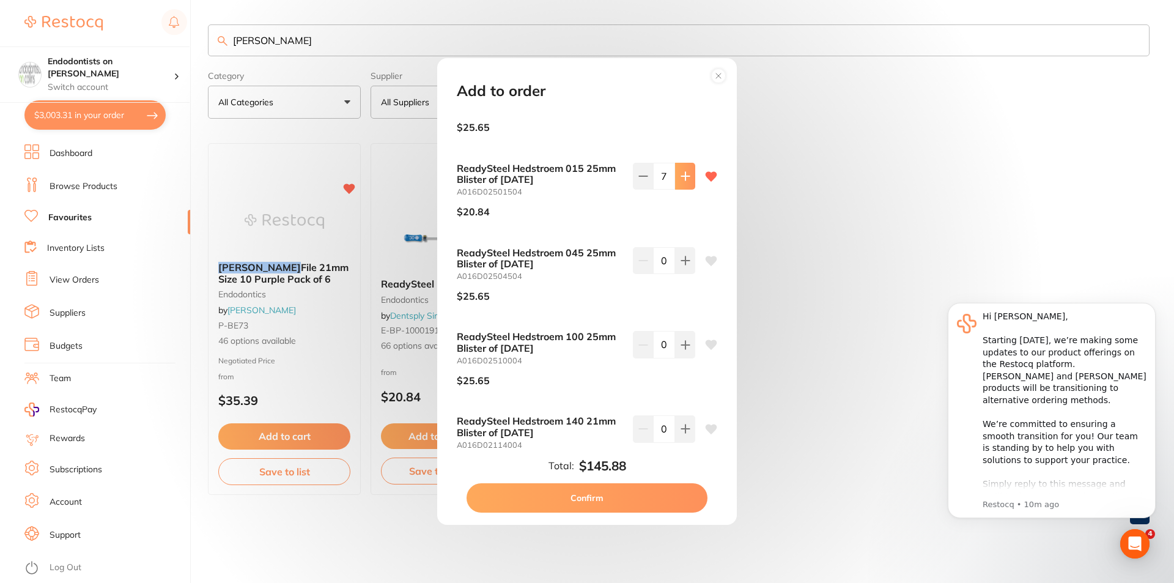
type input "10"
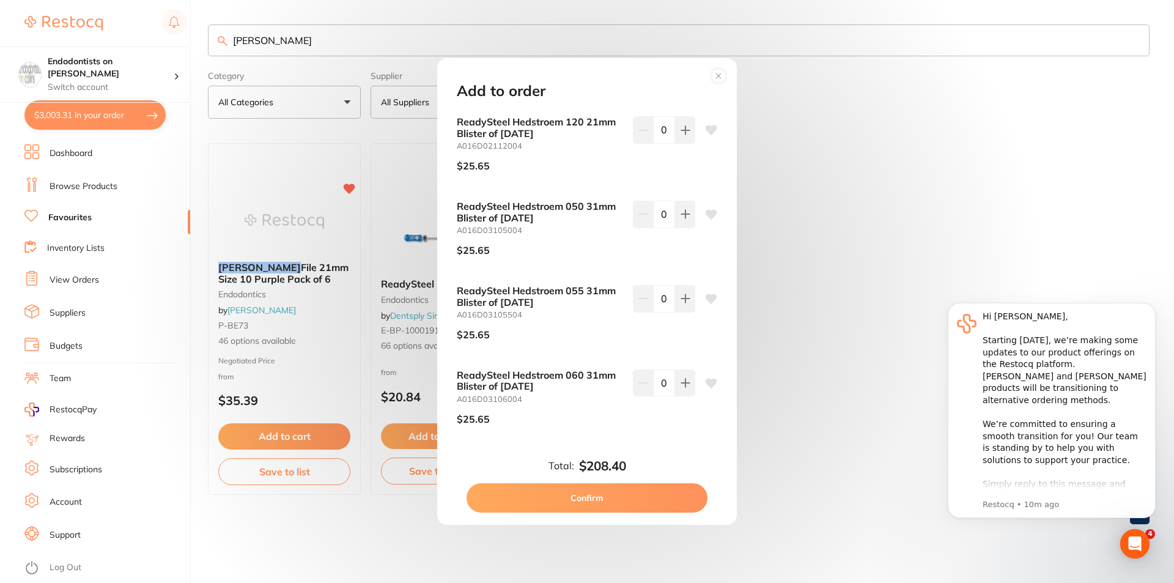
scroll to position [1712, 0]
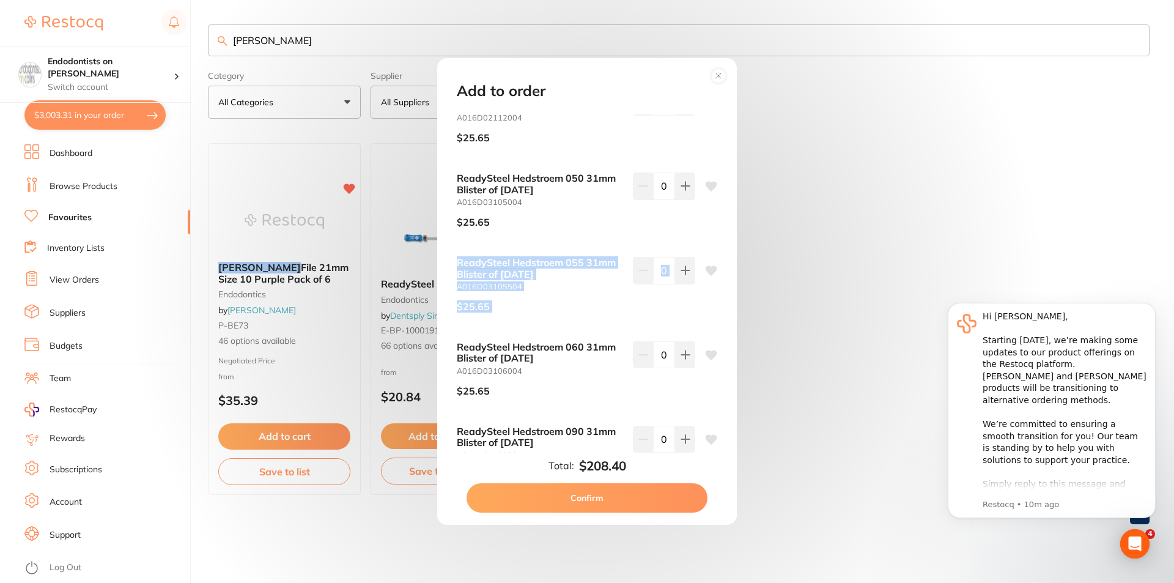
drag, startPoint x: 733, startPoint y: 230, endPoint x: 732, endPoint y: 264, distance: 34.3
click at [732, 264] on div "Add to order ReadySteel Hedstroem 040 31mm Blister of 6 CE A016D03104004 $25.65…" at bounding box center [587, 291] width 300 height 466
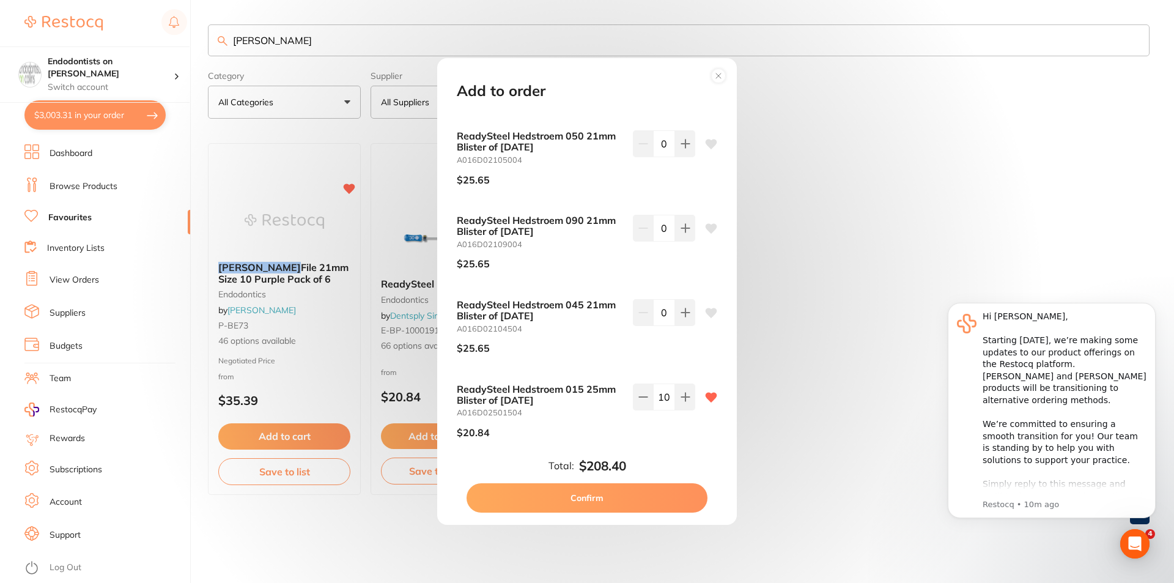
scroll to position [634, 0]
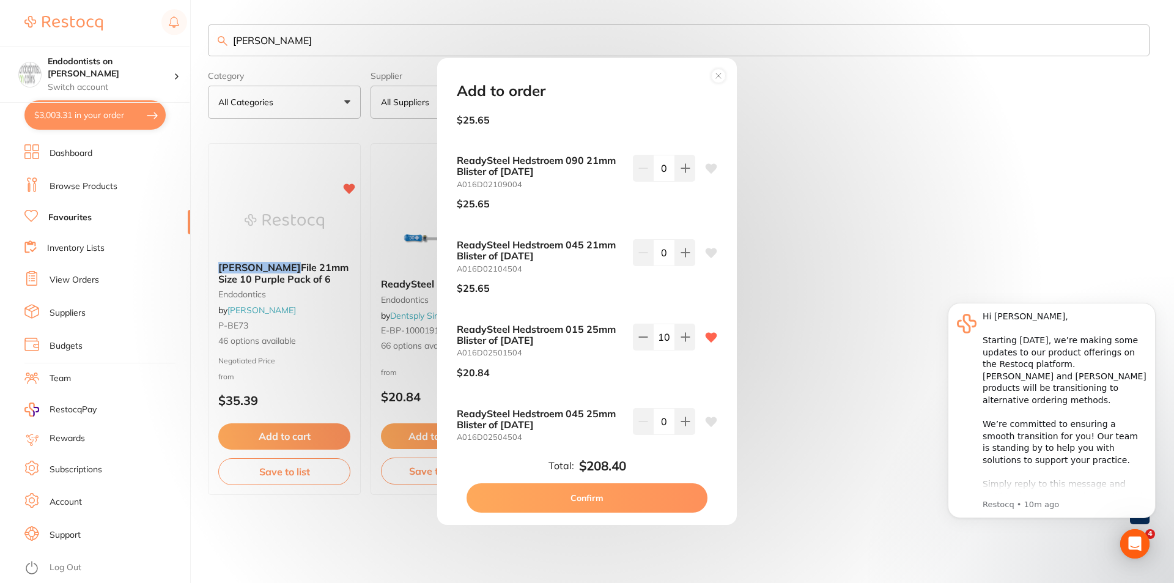
click at [596, 495] on button "Confirm" at bounding box center [587, 497] width 241 height 29
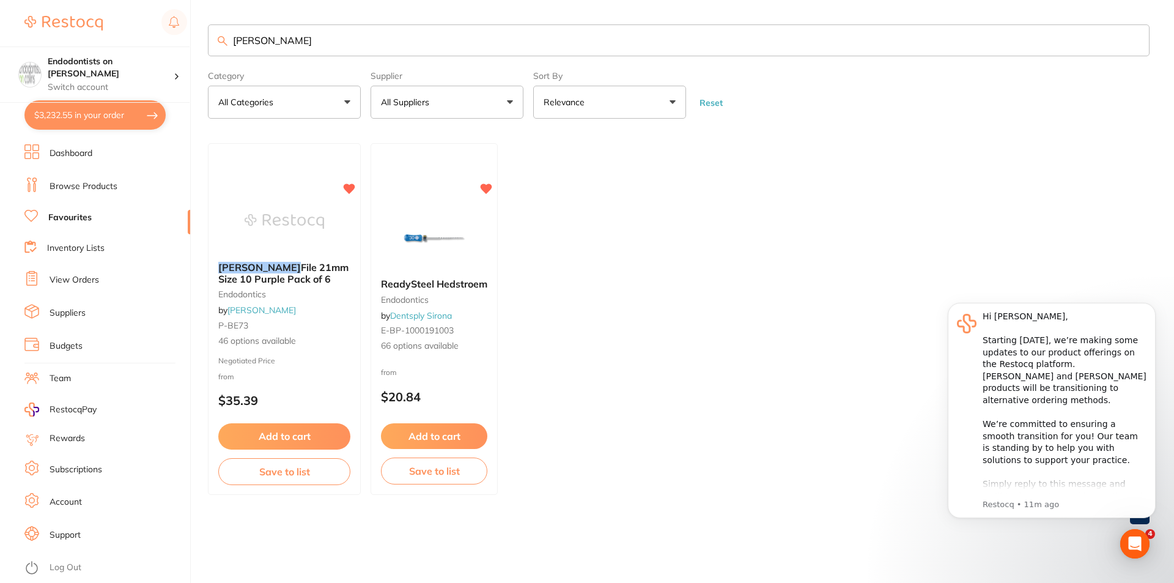
scroll to position [0, 0]
click at [430, 439] on button "Add to cart" at bounding box center [434, 437] width 108 height 26
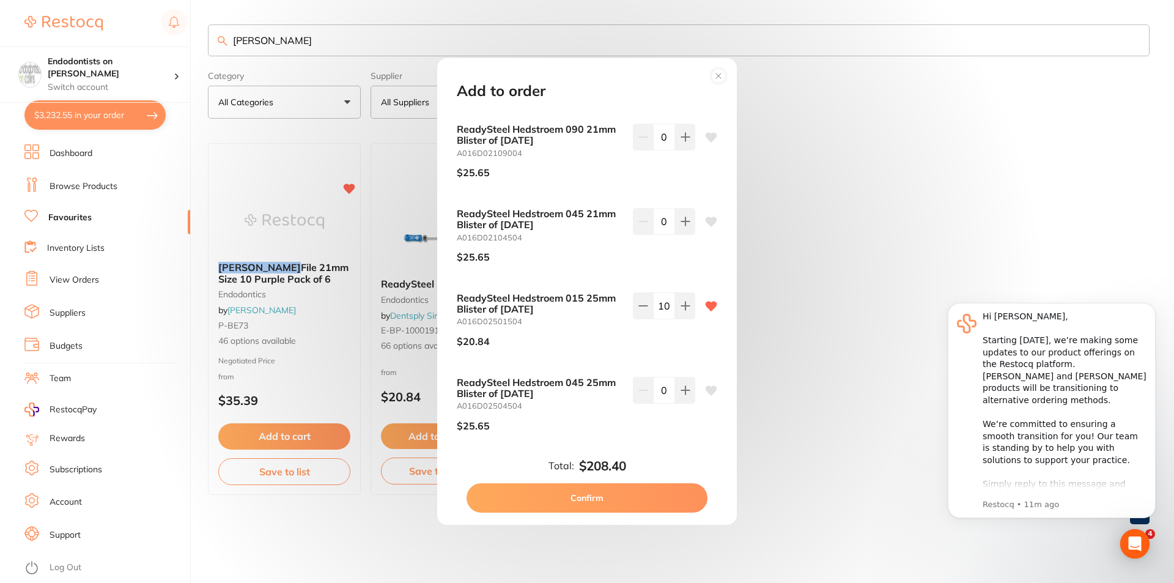
scroll to position [673, 0]
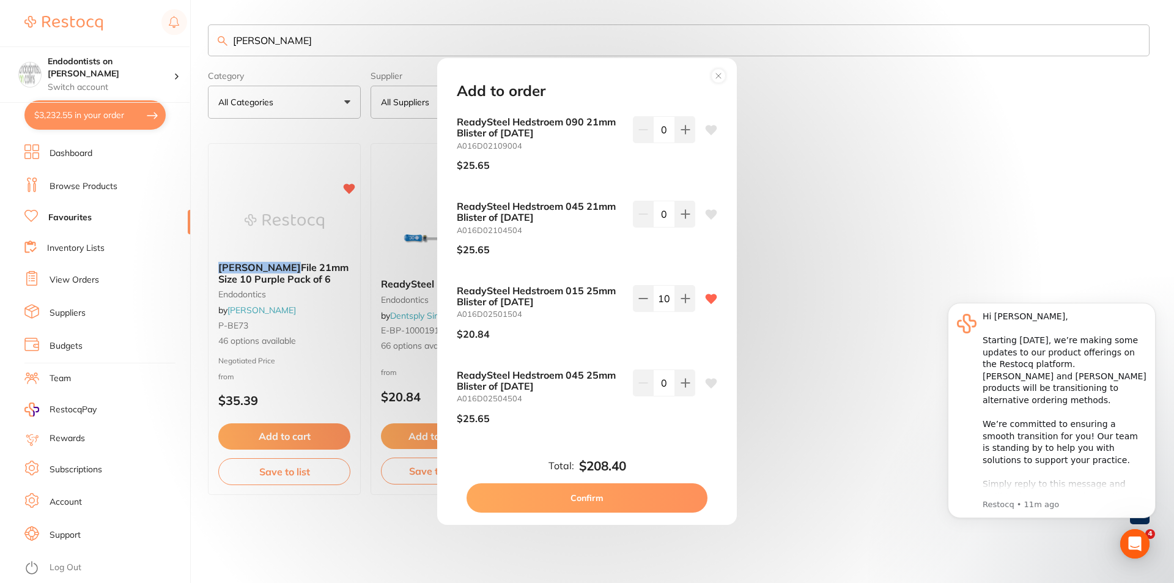
drag, startPoint x: 669, startPoint y: 301, endPoint x: 653, endPoint y: 300, distance: 15.9
click at [653, 300] on input "10" at bounding box center [664, 298] width 22 height 27
type input "0"
click at [626, 490] on button "Confirm" at bounding box center [587, 497] width 241 height 29
click at [681, 491] on ul "Hedstrom File 21mm Size 10 Purple Pack of 6 endodontics by Henry Schein Halas P…" at bounding box center [679, 319] width 942 height 352
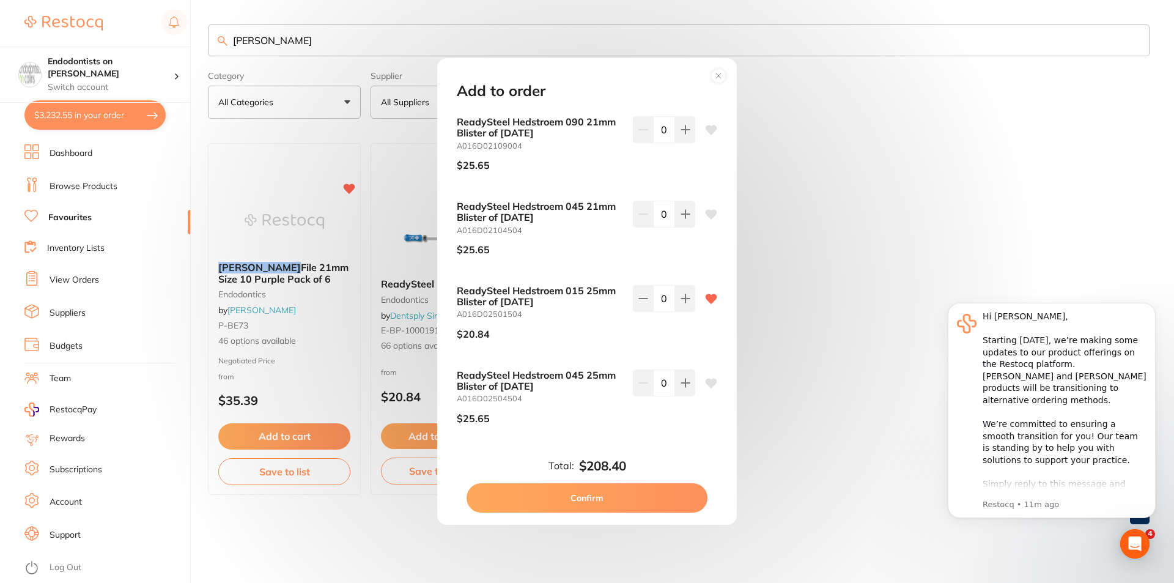
type input "0"
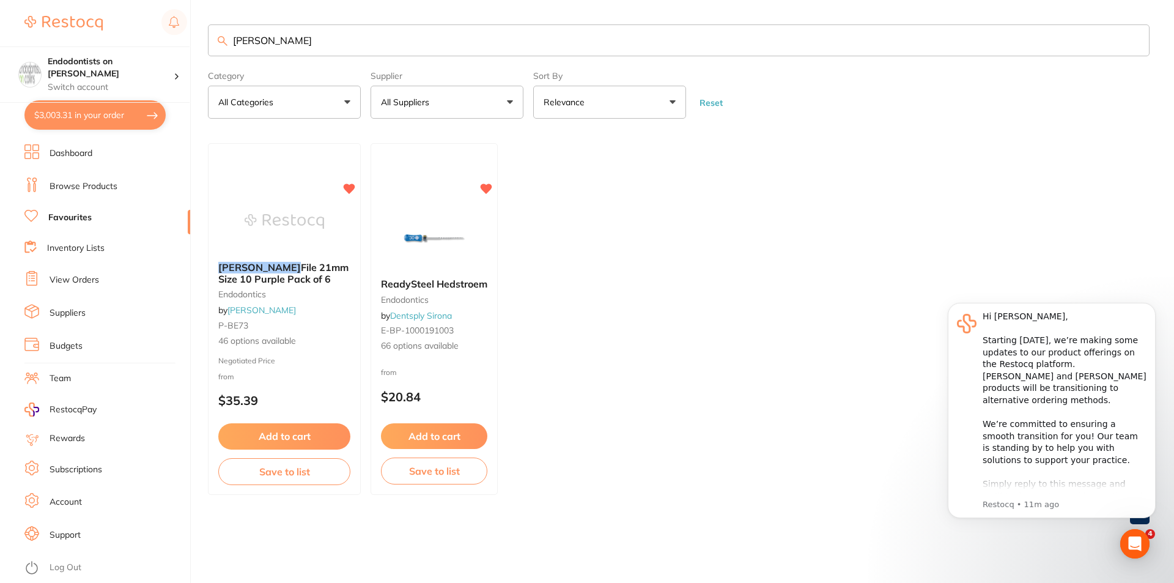
scroll to position [0, 0]
drag, startPoint x: 306, startPoint y: 39, endPoint x: 131, endPoint y: 40, distance: 174.9
click at [131, 40] on div "$3,003.31 Endodontists on Collins Switch account Endodontists on Collins $3,003…" at bounding box center [587, 291] width 1174 height 583
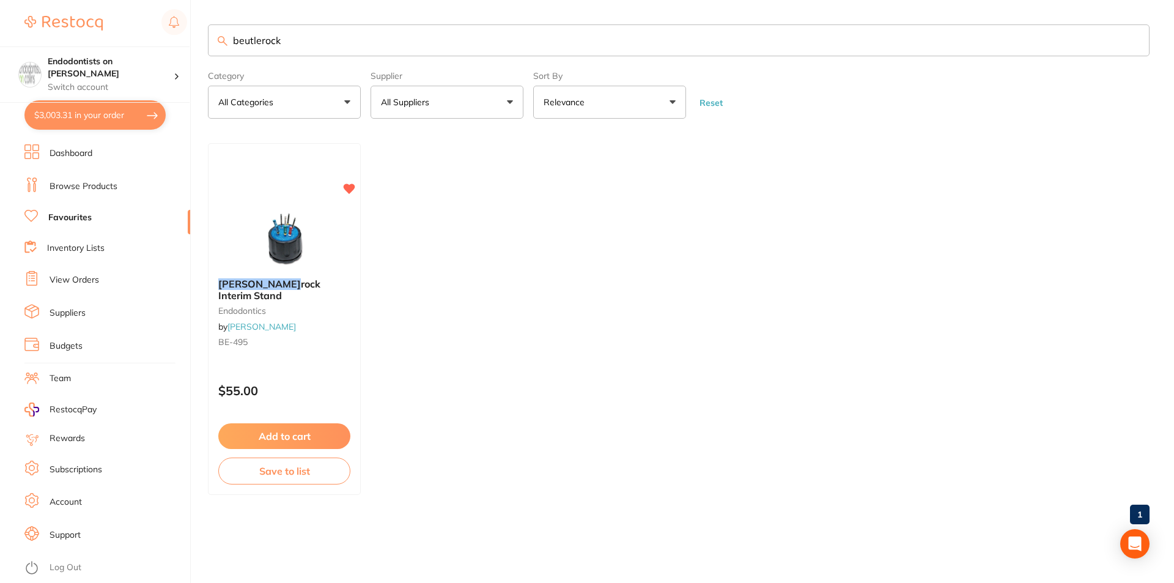
click at [185, 37] on div "$3,003.31 Endodontists on Collins Switch account Endodontists on Collins $3,003…" at bounding box center [587, 291] width 1174 height 583
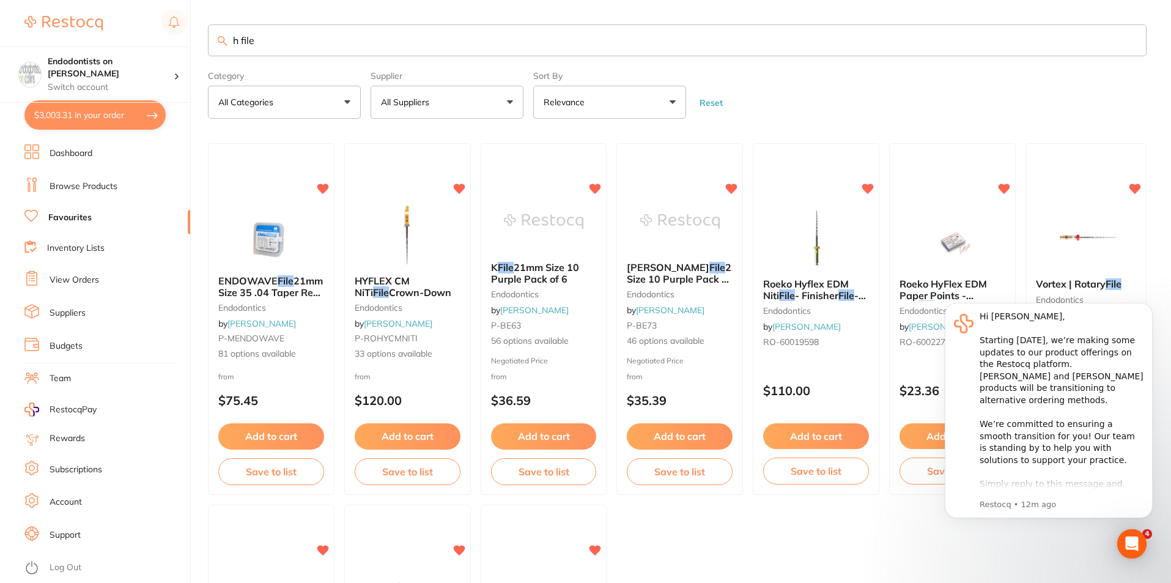
drag, startPoint x: 278, startPoint y: 37, endPoint x: 151, endPoint y: 32, distance: 126.7
click at [173, 36] on div "$3,003.31 Endodontists on Collins Switch account Endodontists on Collins $3,003…" at bounding box center [585, 291] width 1171 height 583
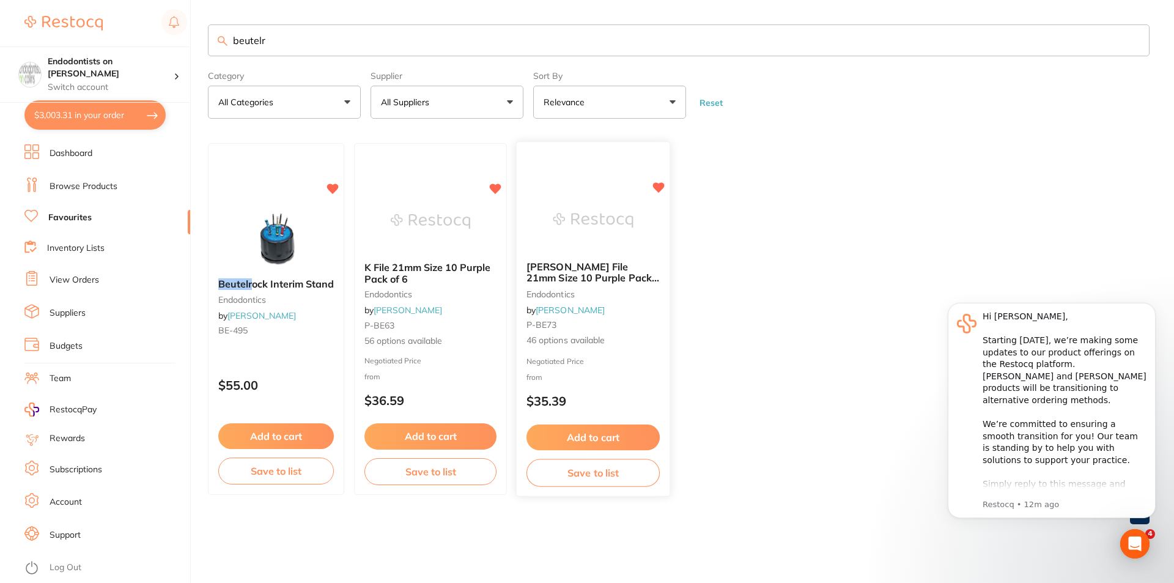
type input "beutelr"
click at [595, 434] on button "Add to cart" at bounding box center [592, 437] width 133 height 26
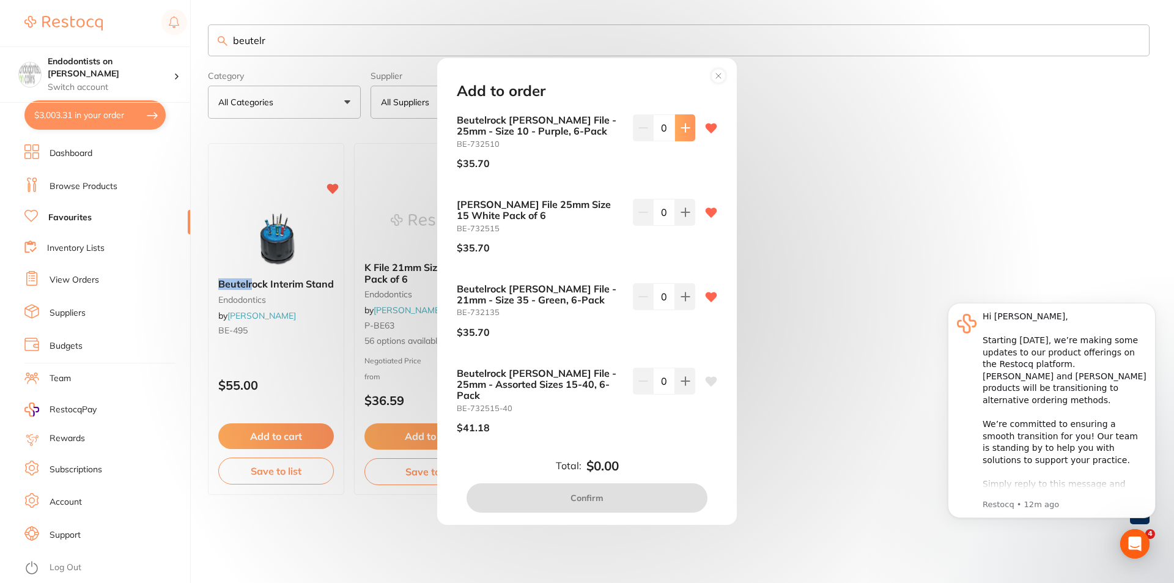
click at [682, 129] on icon at bounding box center [685, 128] width 8 height 8
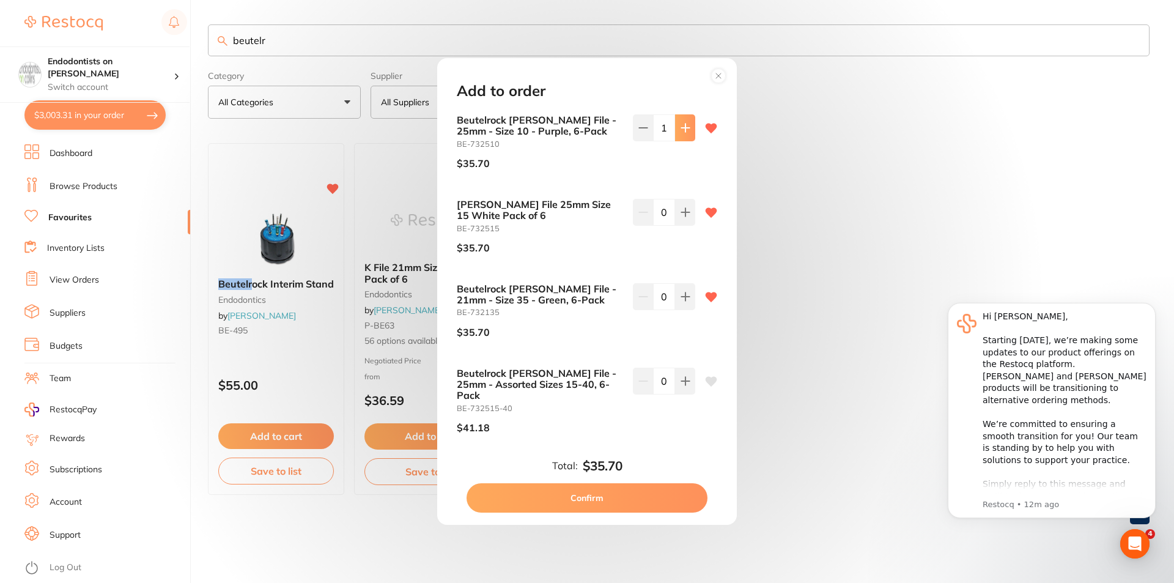
click at [682, 129] on icon at bounding box center [685, 128] width 8 height 8
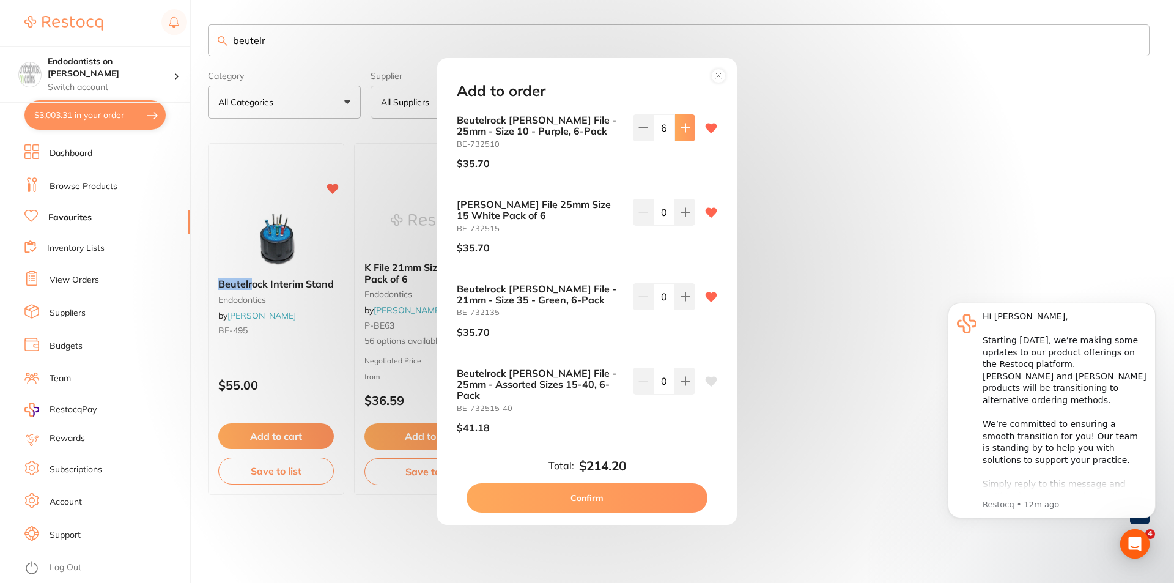
click at [682, 129] on icon at bounding box center [685, 128] width 8 height 8
type input "10"
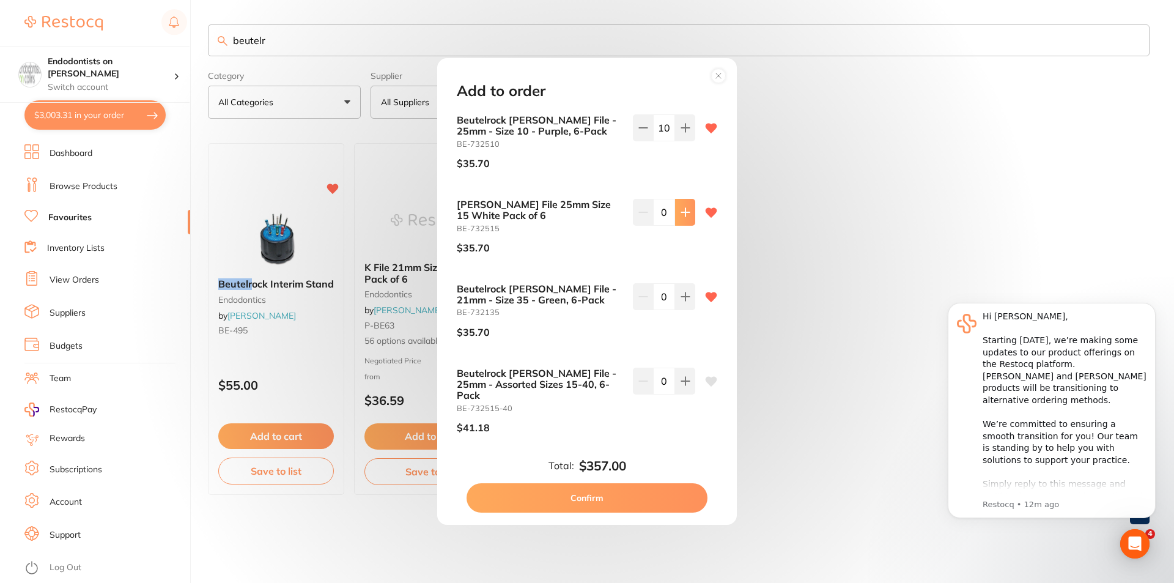
click at [684, 133] on icon at bounding box center [686, 128] width 10 height 10
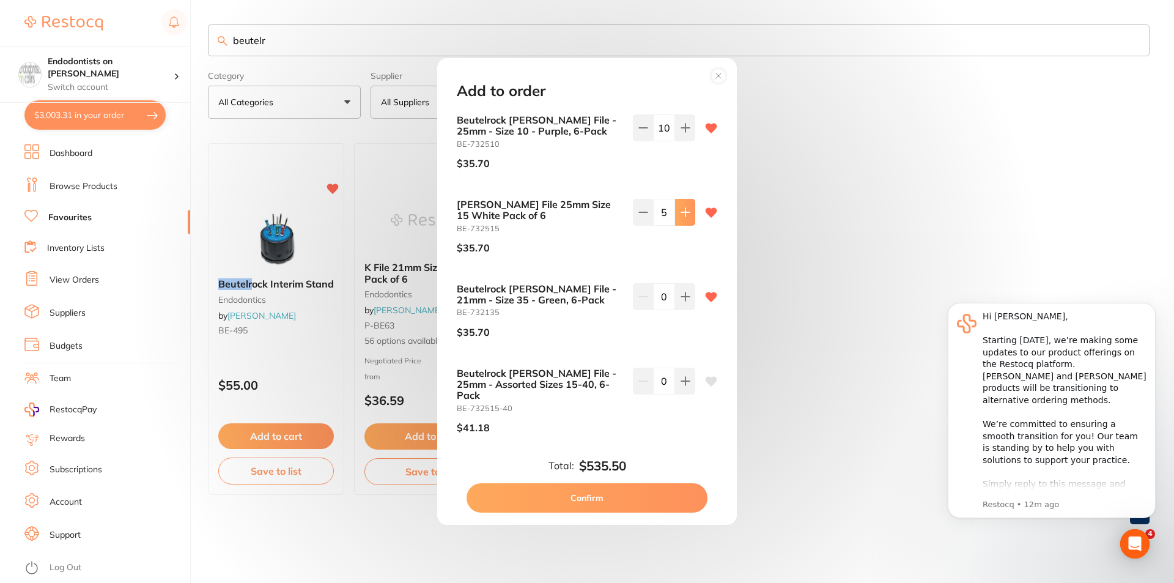
click at [684, 133] on icon at bounding box center [686, 128] width 10 height 10
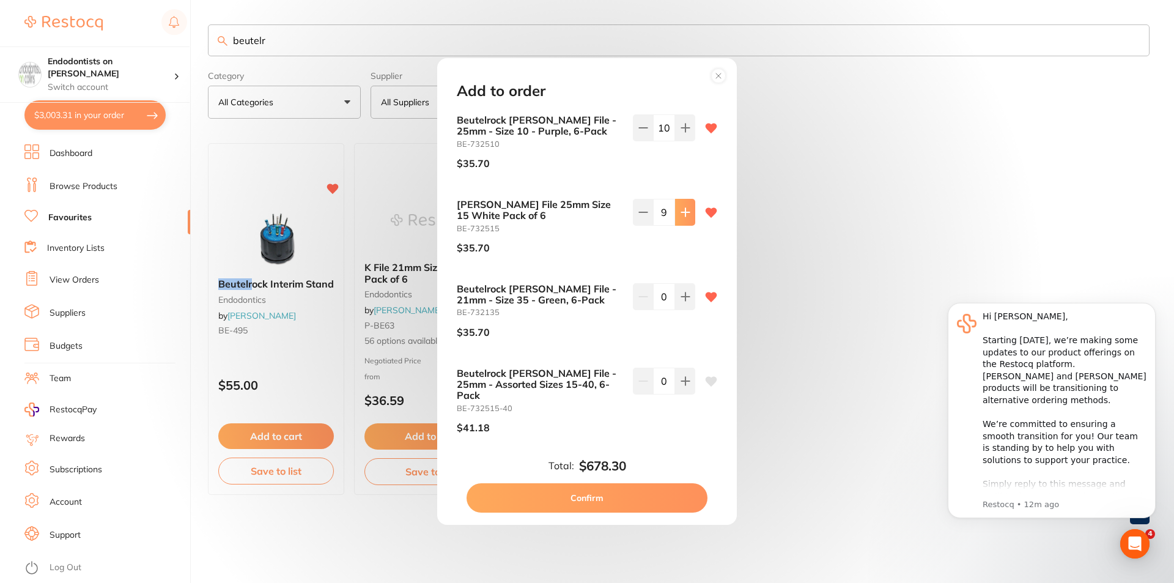
type input "10"
click at [588, 504] on button "Confirm" at bounding box center [587, 497] width 241 height 29
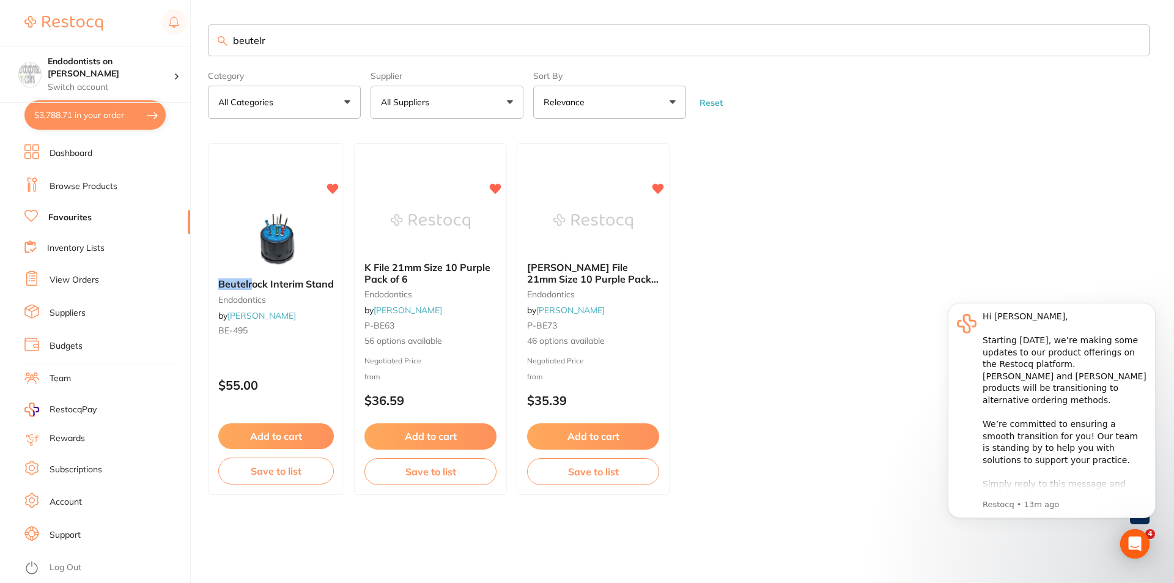
drag, startPoint x: 282, startPoint y: 41, endPoint x: 183, endPoint y: 42, distance: 99.1
click at [184, 42] on div "$3,788.71 Endodontists on Collins Switch account Endodontists on Collins $3,788…" at bounding box center [587, 291] width 1174 height 583
type input "k file"
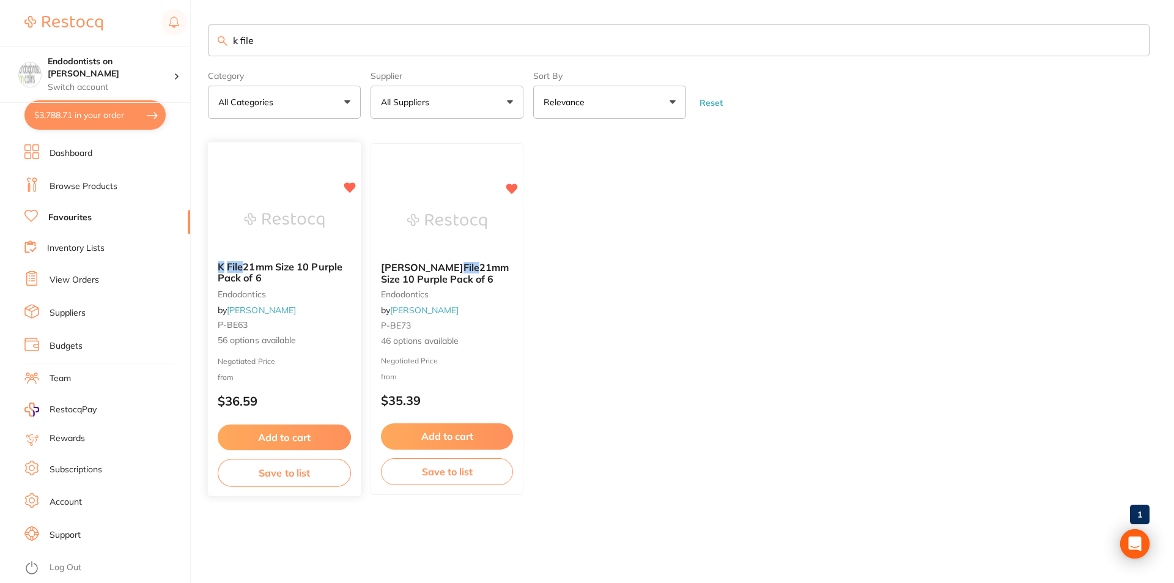
click at [291, 435] on button "Add to cart" at bounding box center [284, 437] width 133 height 26
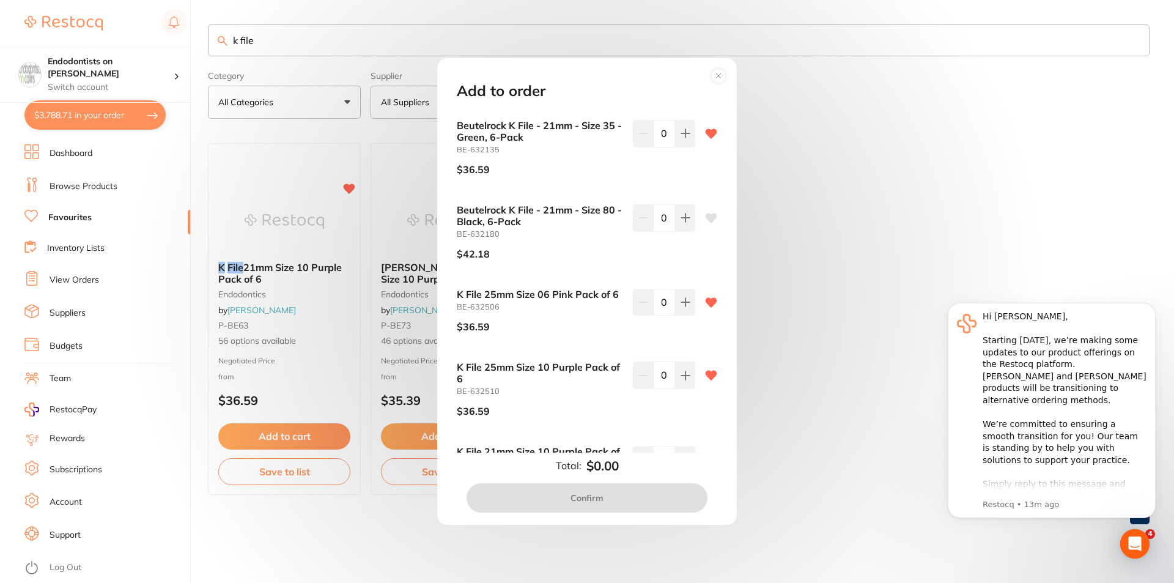
scroll to position [4219, 0]
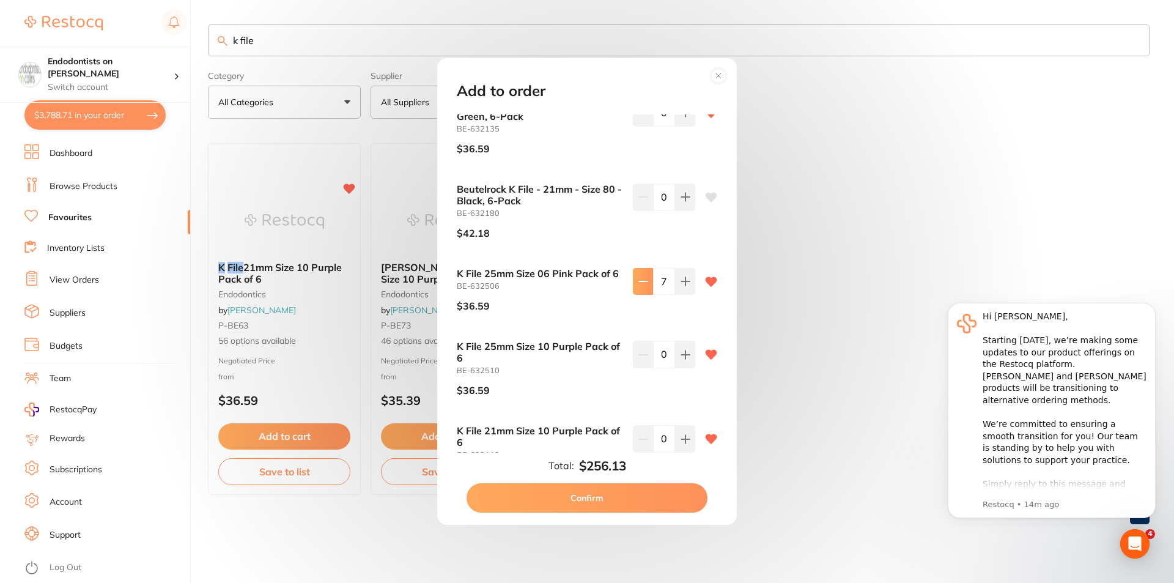
type input "5"
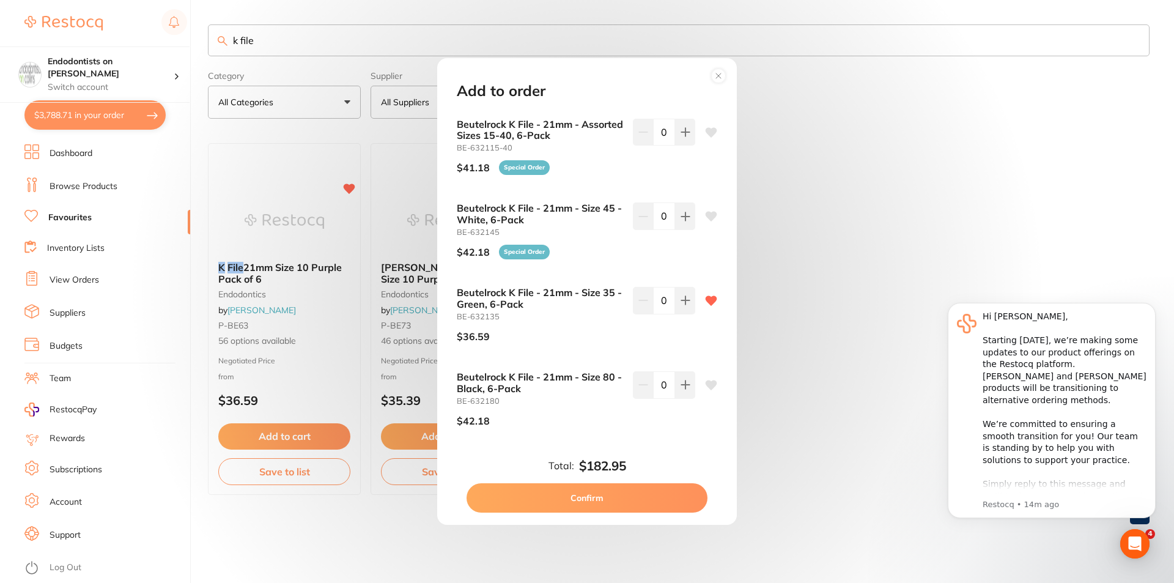
scroll to position [4005, 0]
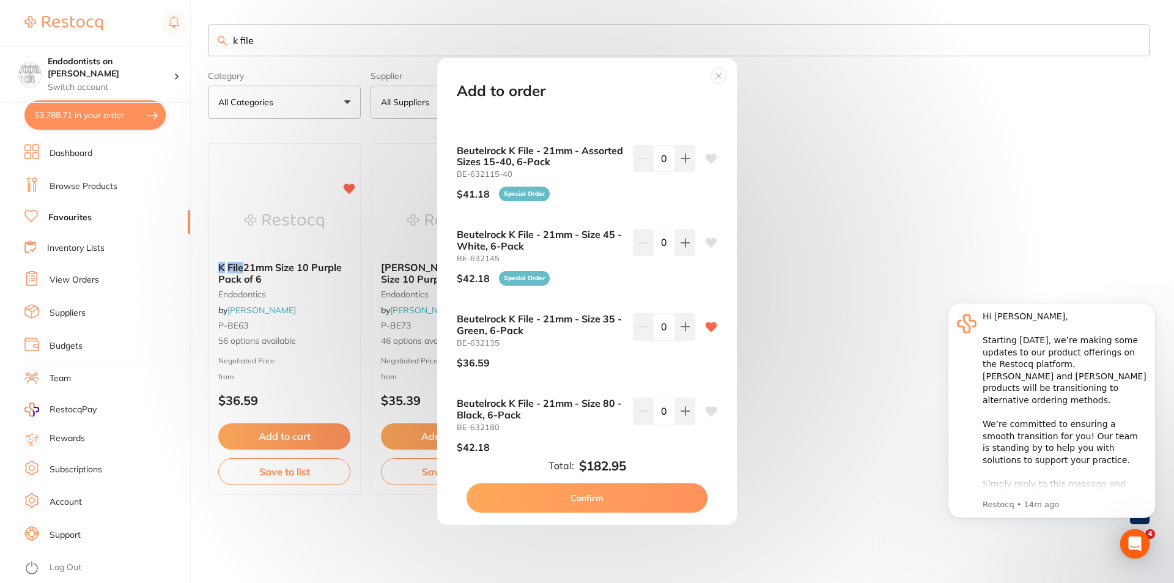
click at [620, 499] on button "Confirm" at bounding box center [587, 497] width 241 height 29
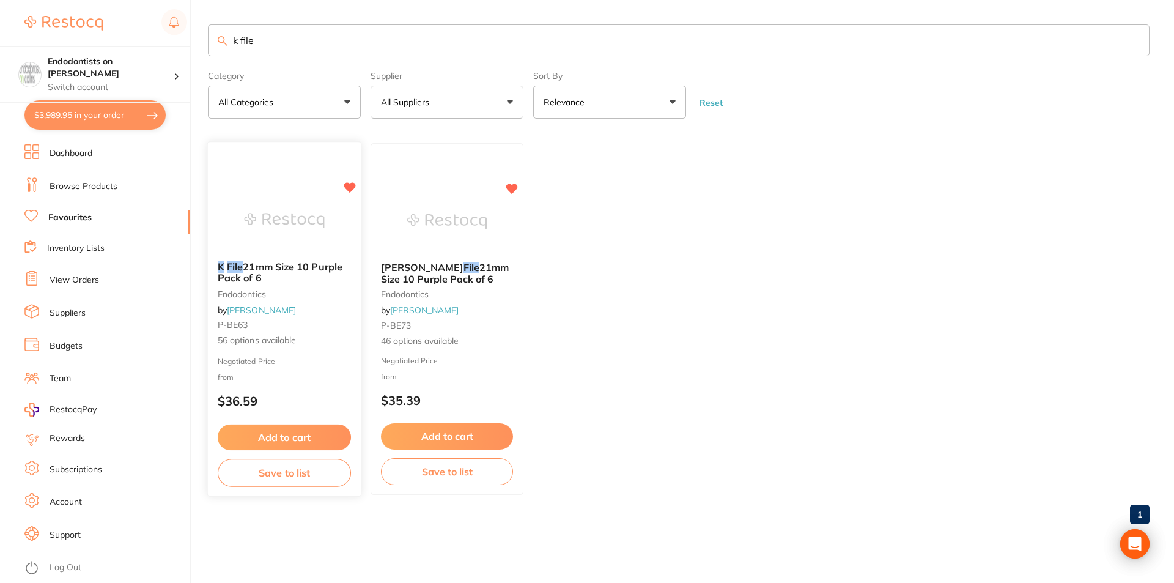
scroll to position [1427, 0]
click at [290, 243] on img at bounding box center [284, 221] width 80 height 62
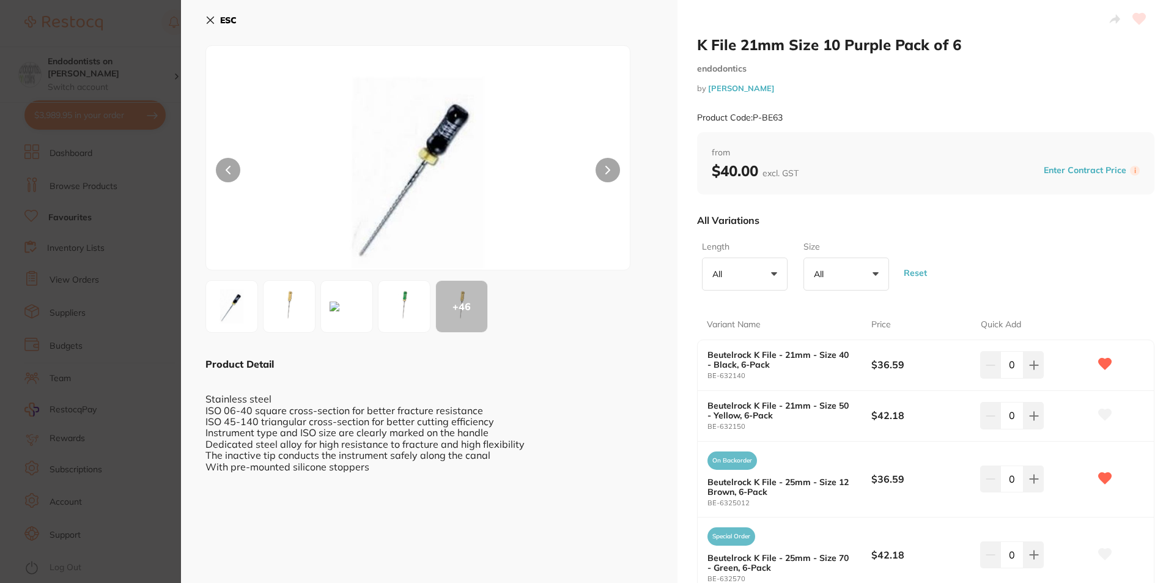
scroll to position [1427, 0]
click at [770, 278] on button "All +0" at bounding box center [745, 273] width 86 height 33
click at [738, 372] on li "25mm" at bounding box center [745, 373] width 76 height 26
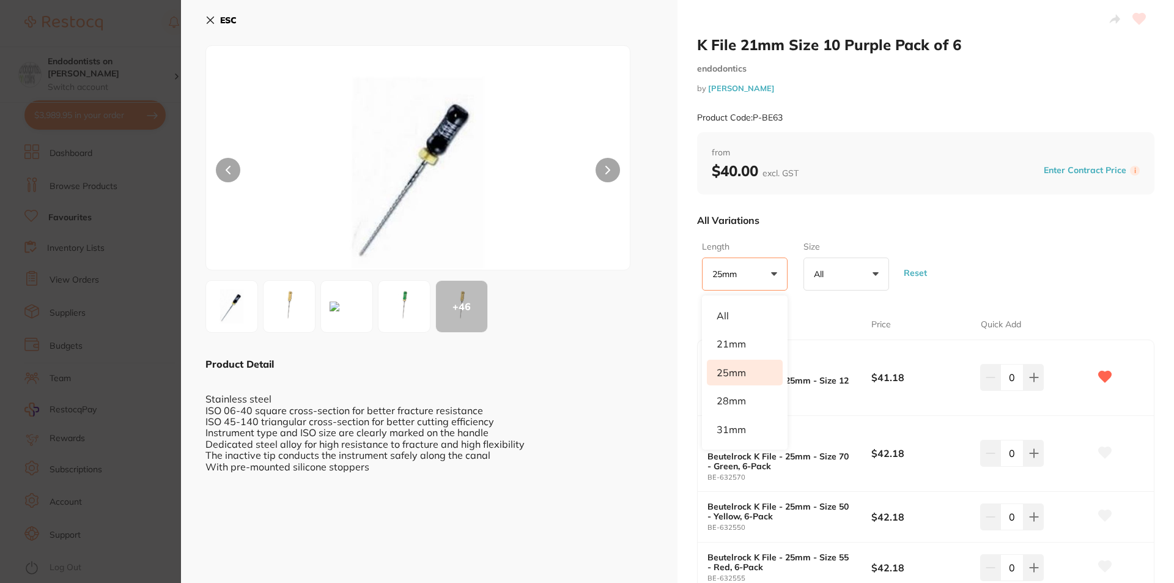
click at [853, 273] on button "All +0" at bounding box center [846, 273] width 86 height 33
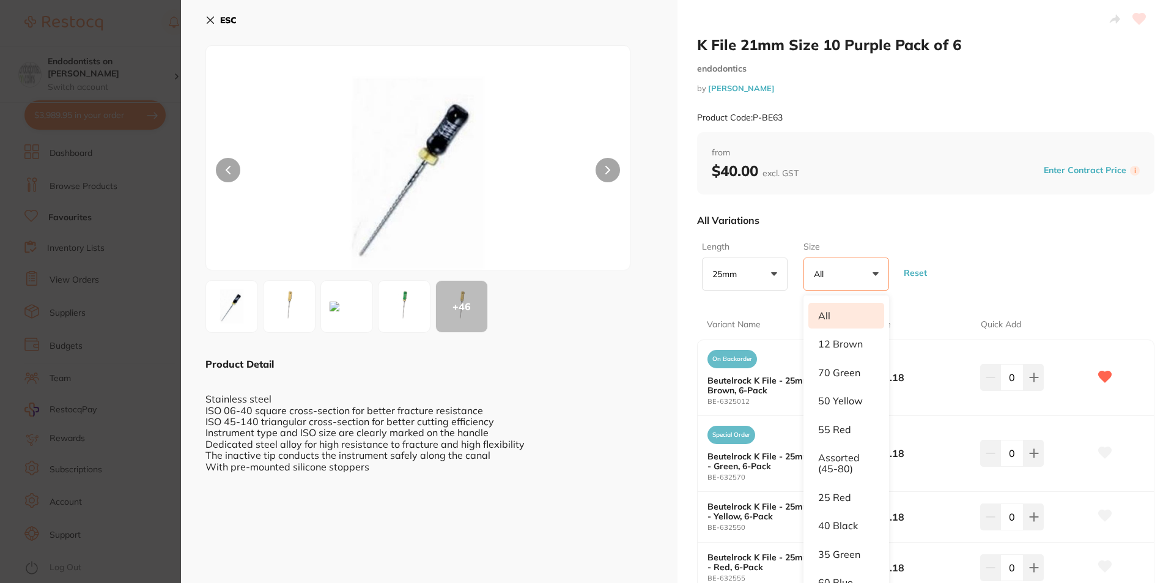
click at [936, 227] on div "All Variations" at bounding box center [925, 220] width 457 height 32
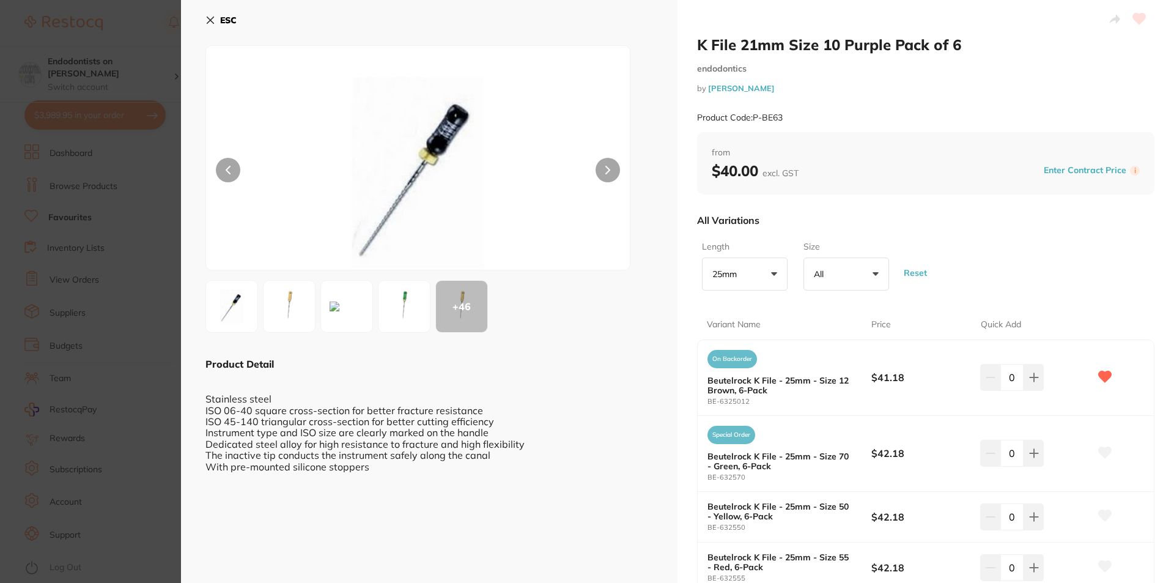
click at [838, 286] on button "All +0" at bounding box center [846, 273] width 86 height 33
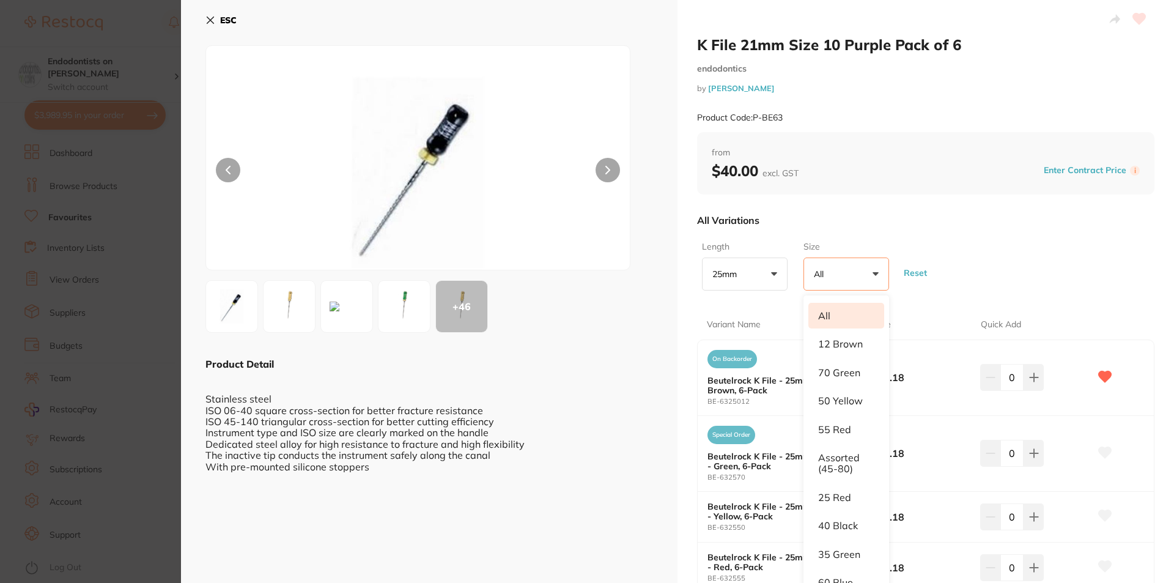
drag, startPoint x: 127, startPoint y: 241, endPoint x: 121, endPoint y: 257, distance: 17.6
click at [120, 254] on section "K File 21mm Size 10 Purple Pack of 6 endodontics by Henry Schein Halas Product …" at bounding box center [587, 291] width 1174 height 583
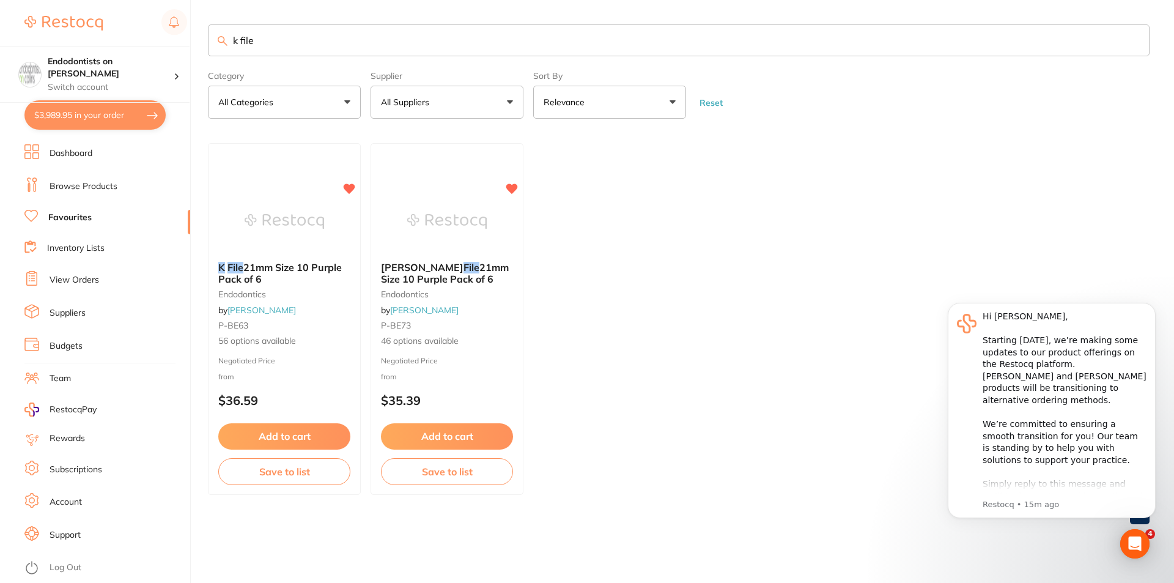
drag, startPoint x: 283, startPoint y: 44, endPoint x: 224, endPoint y: 46, distance: 59.3
click at [224, 46] on input "k file" at bounding box center [679, 40] width 942 height 32
type input "readysteel"
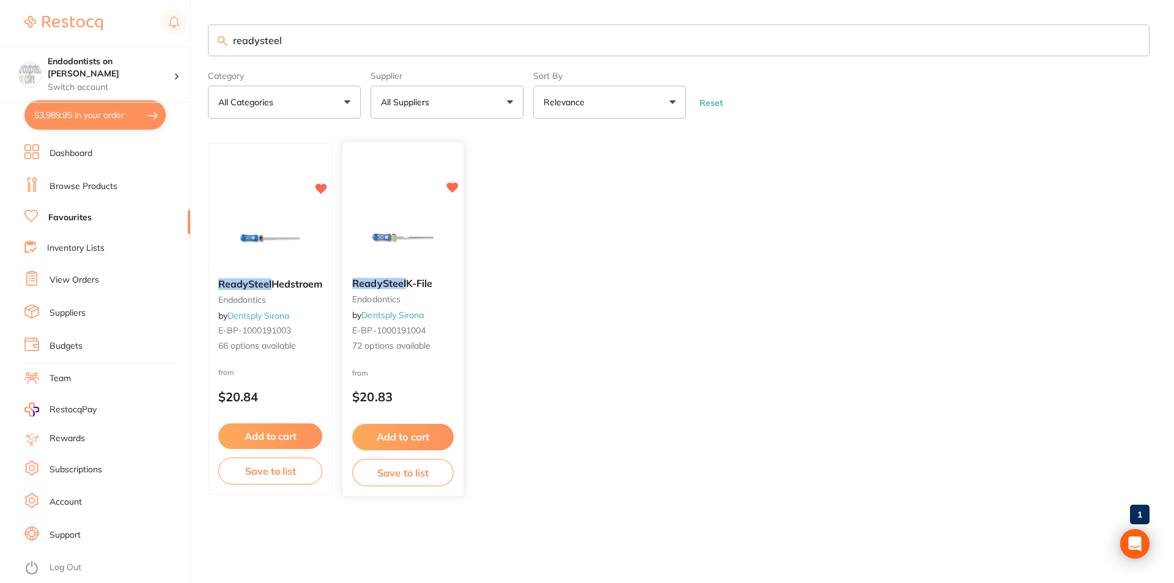
click at [408, 432] on button "Add to cart" at bounding box center [403, 437] width 102 height 26
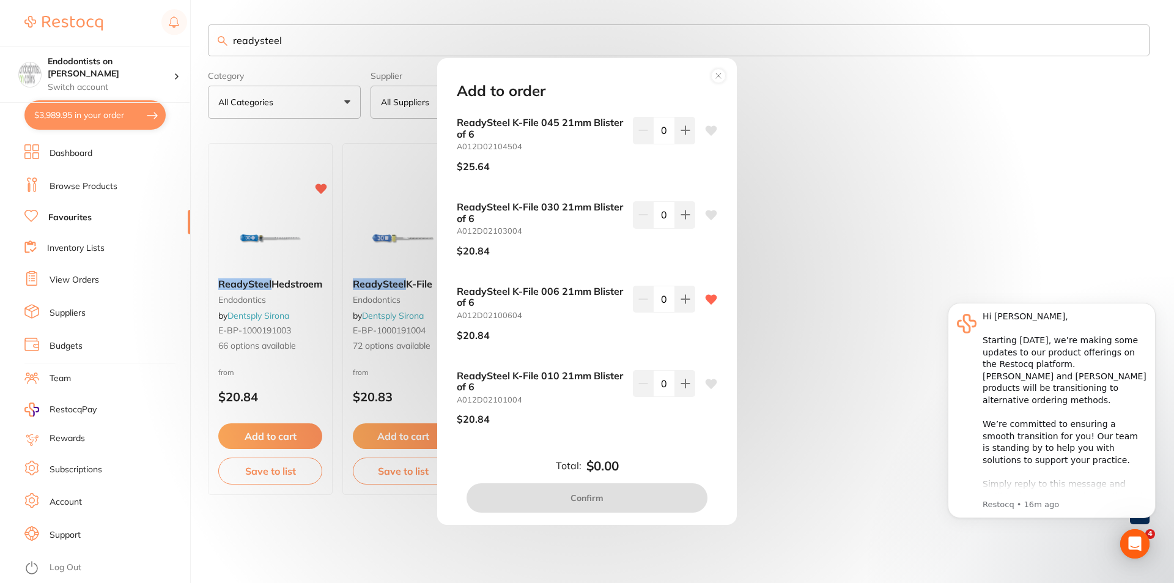
scroll to position [3852, 0]
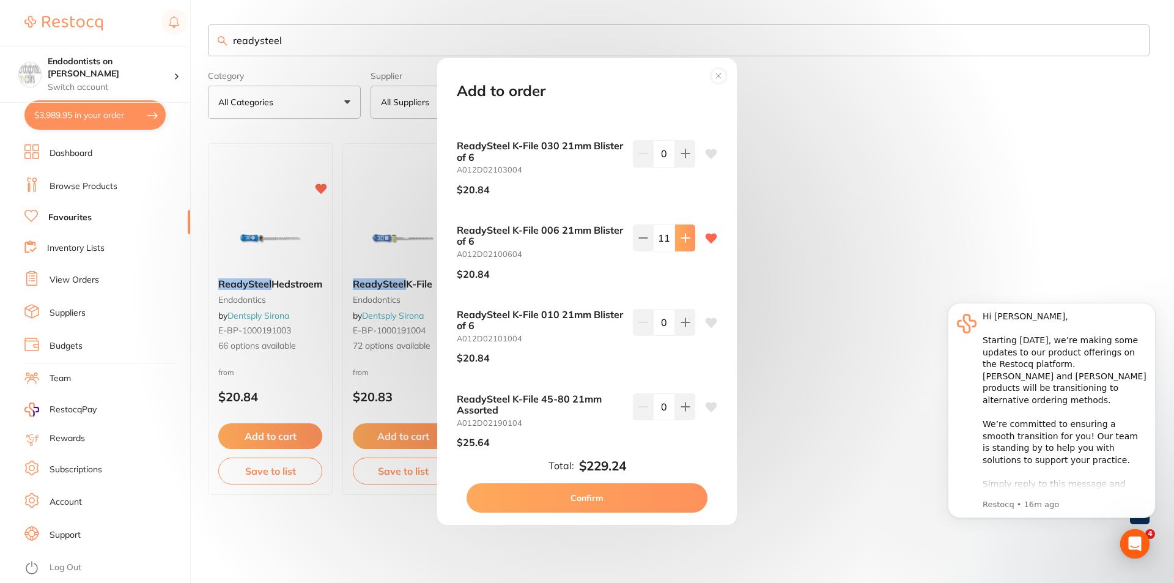
type input "15"
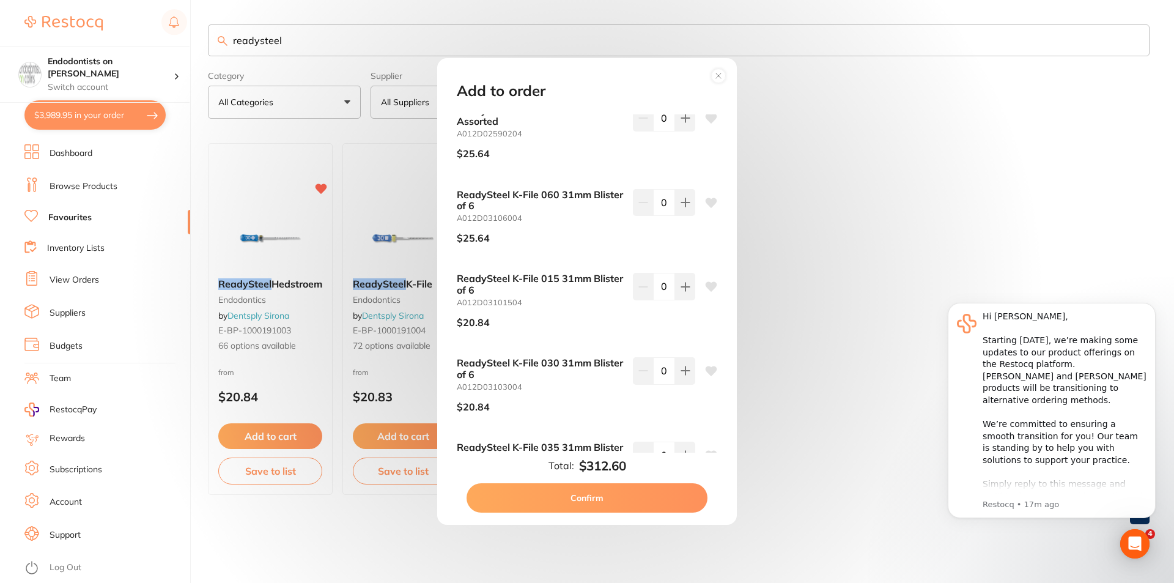
scroll to position [1529, 0]
click at [589, 496] on button "Confirm" at bounding box center [587, 497] width 241 height 29
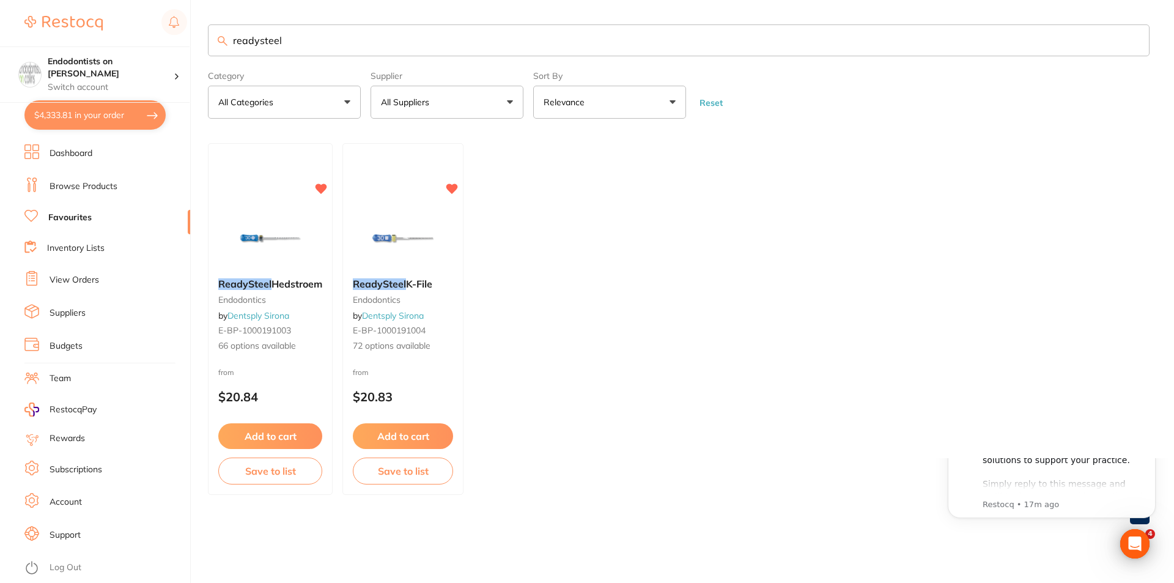
scroll to position [0, 0]
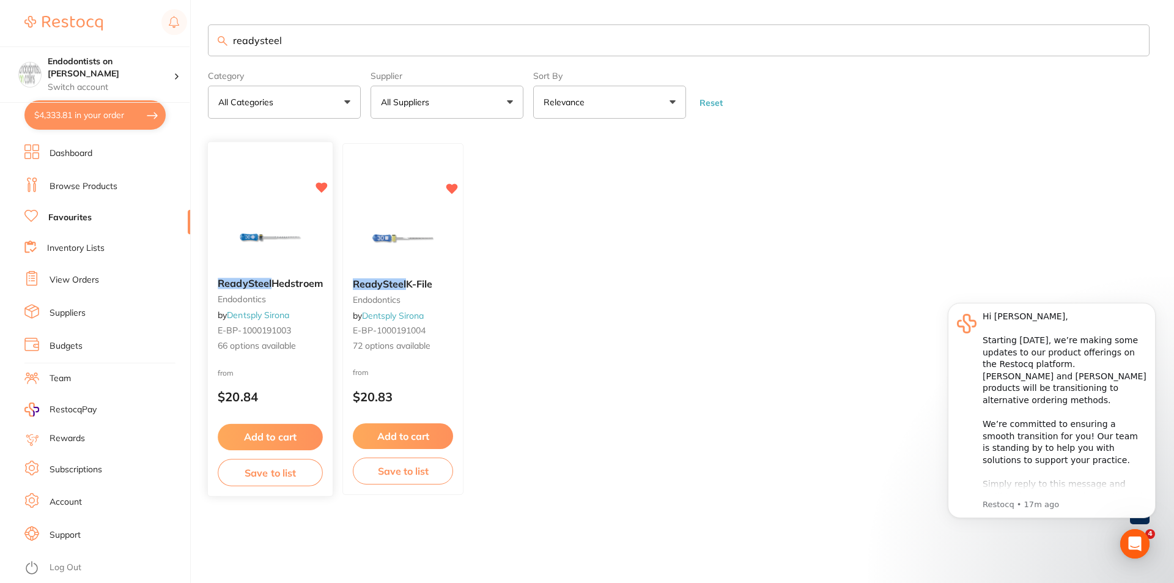
click at [281, 437] on button "Add to cart" at bounding box center [270, 437] width 105 height 26
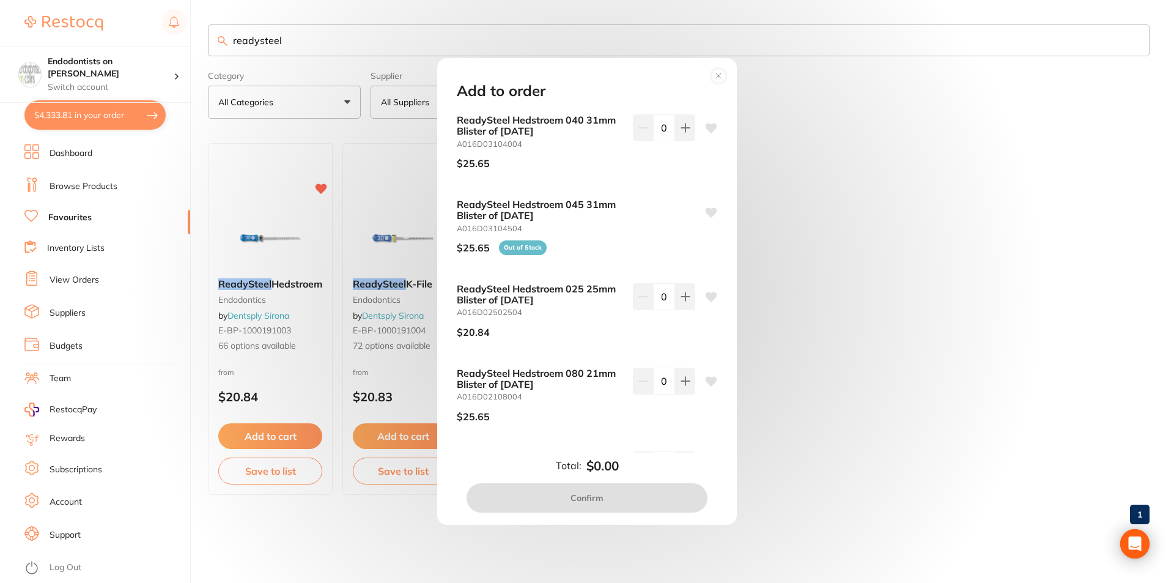
click at [716, 72] on circle at bounding box center [719, 76] width 14 height 14
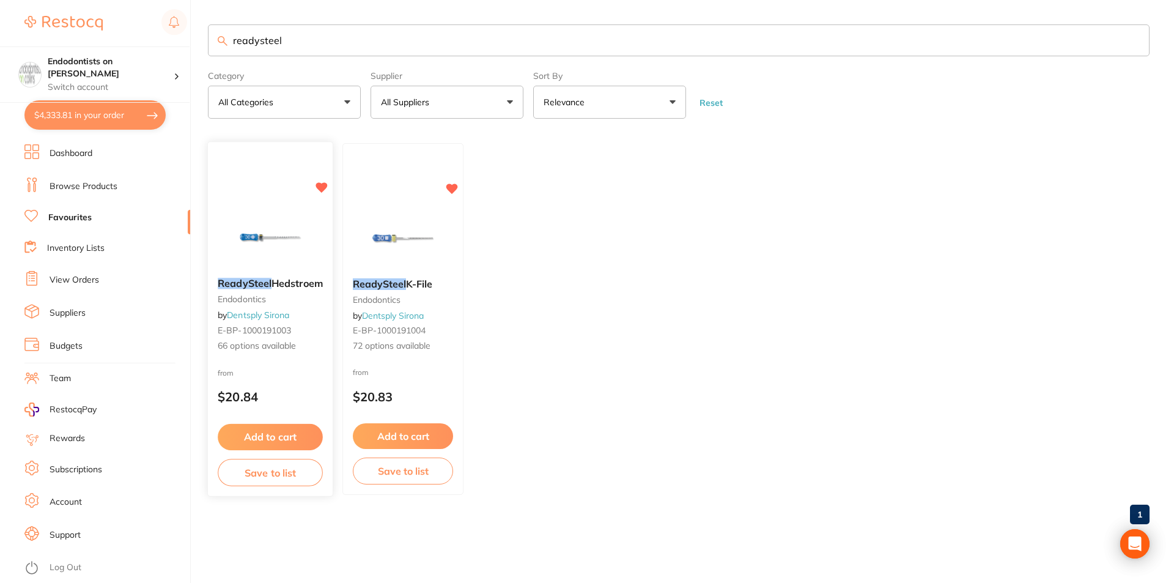
click at [283, 347] on span "66 options available" at bounding box center [270, 347] width 105 height 12
click at [273, 264] on section at bounding box center [587, 291] width 1174 height 583
click at [273, 264] on img at bounding box center [270, 237] width 79 height 61
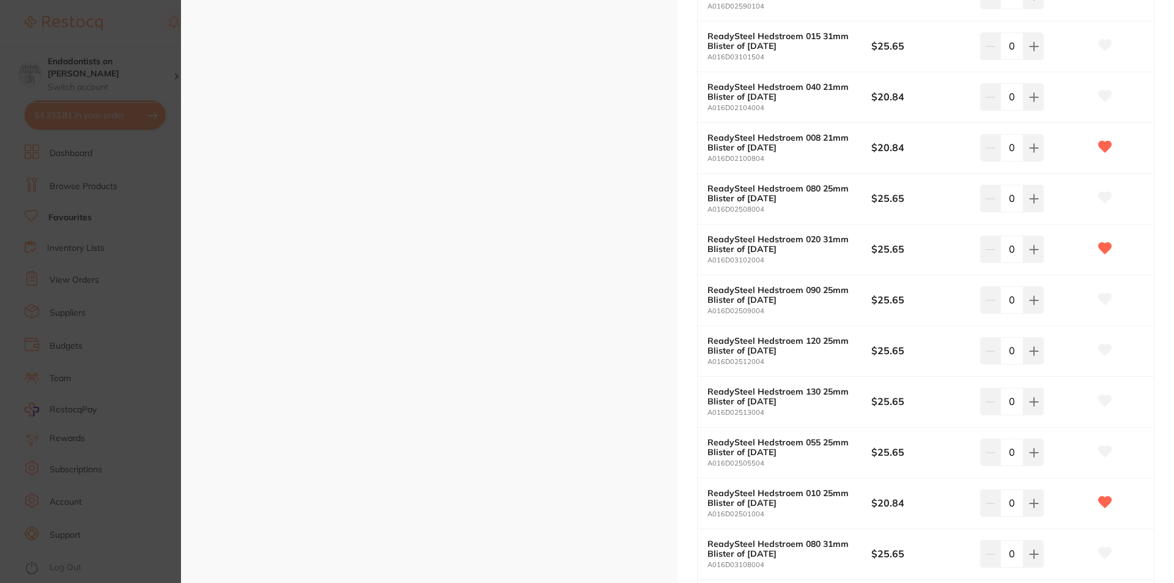
scroll to position [2568, 0]
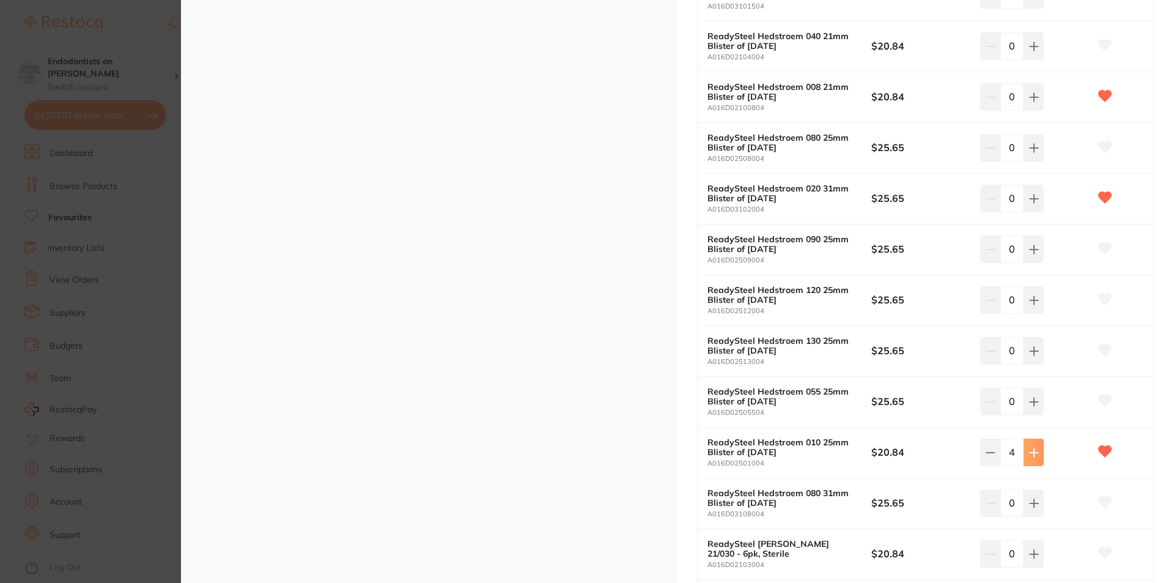
type input "5"
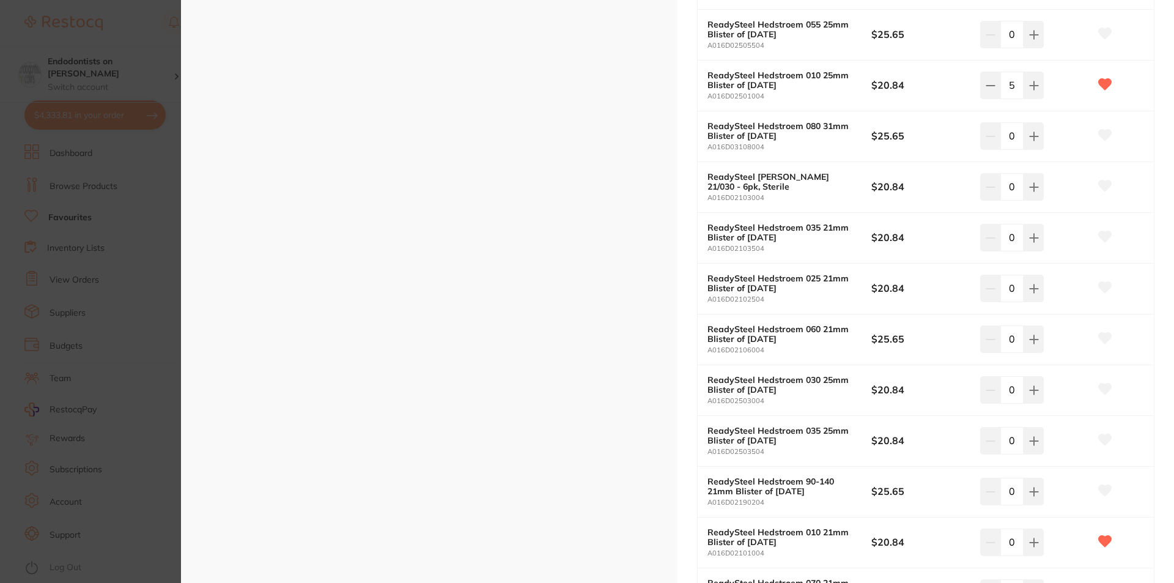
scroll to position [2996, 0]
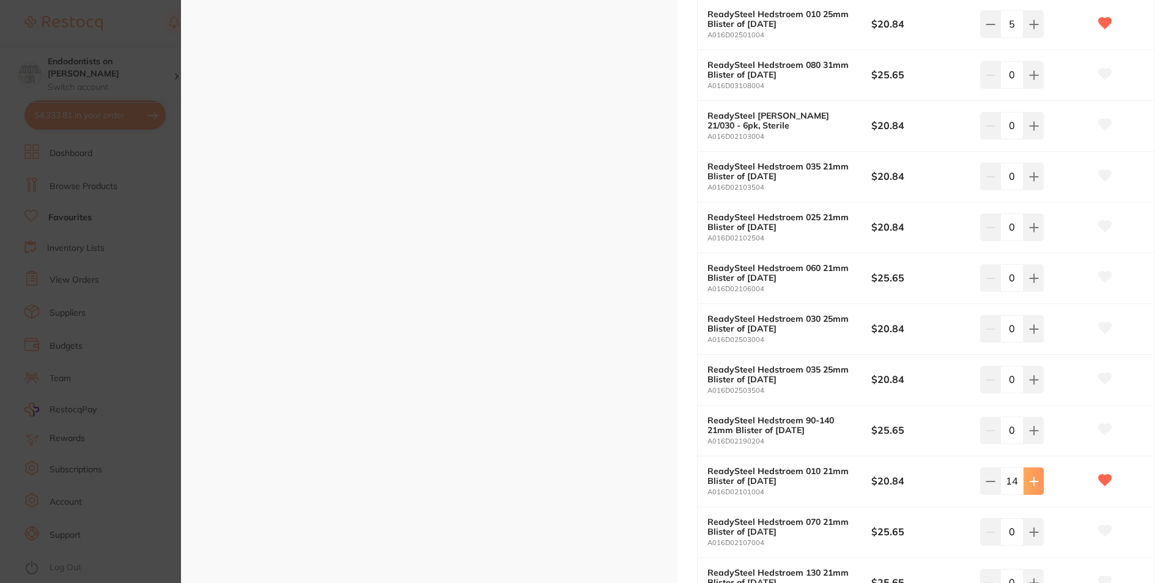
type input "15"
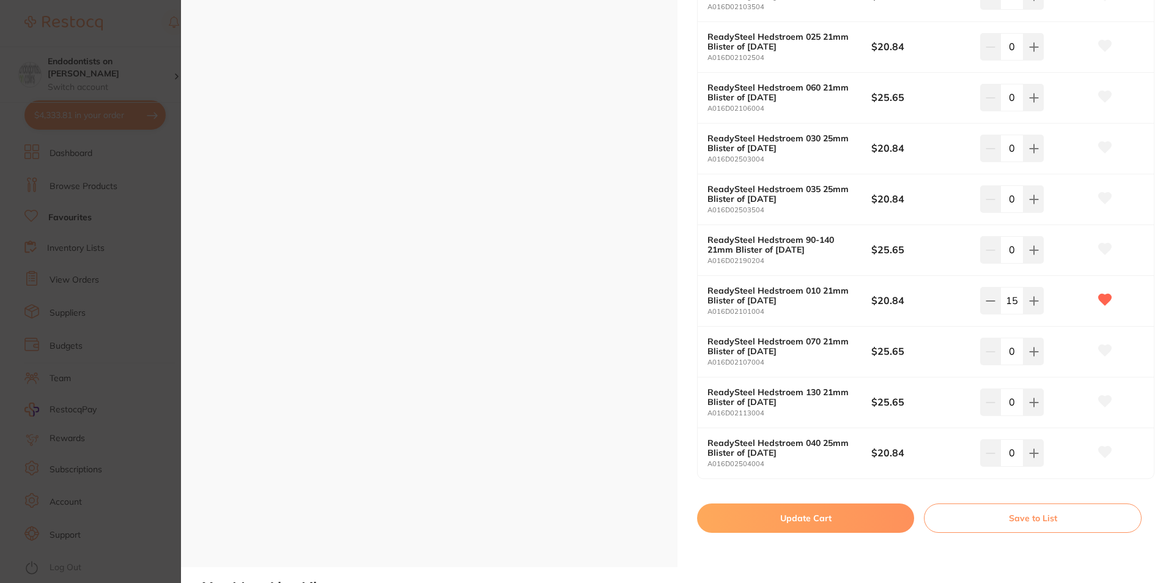
scroll to position [3180, 0]
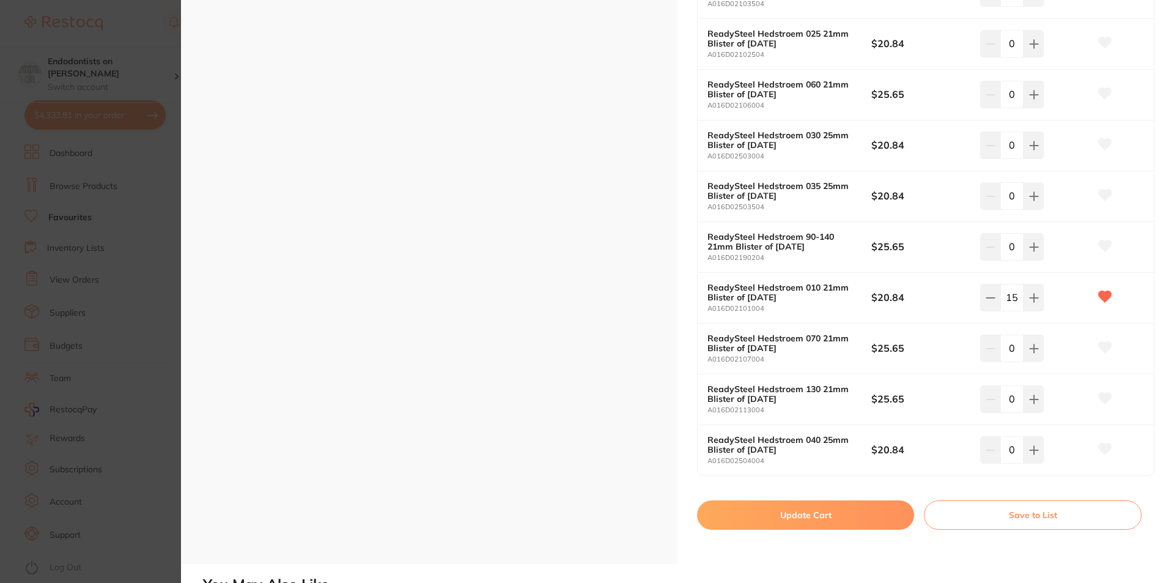
click at [862, 517] on button "Update Cart" at bounding box center [805, 514] width 217 height 29
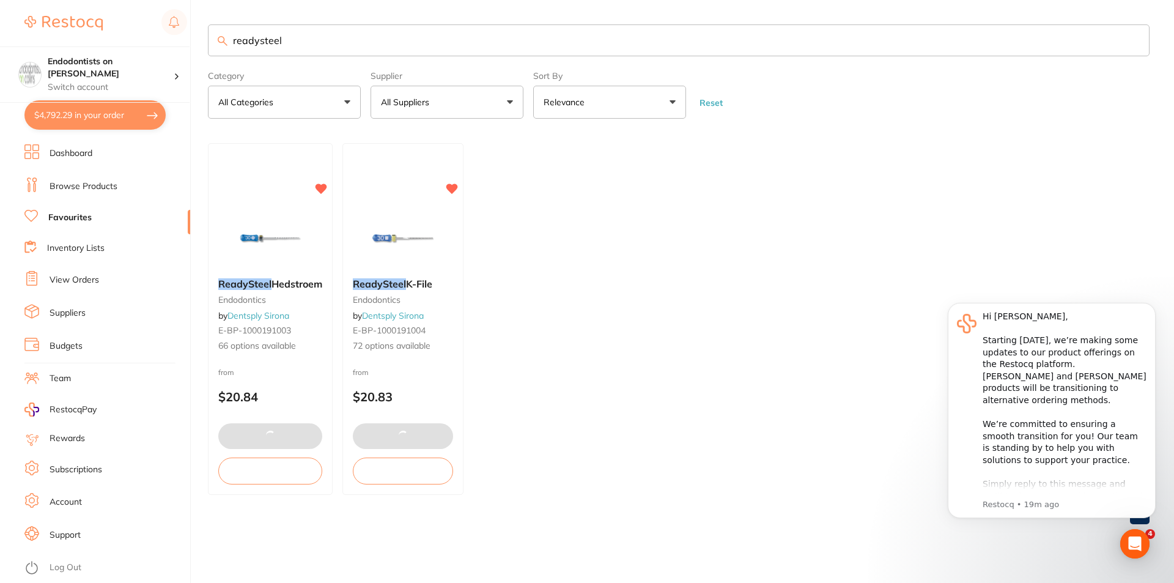
click at [808, 521] on div "1" at bounding box center [679, 514] width 942 height 39
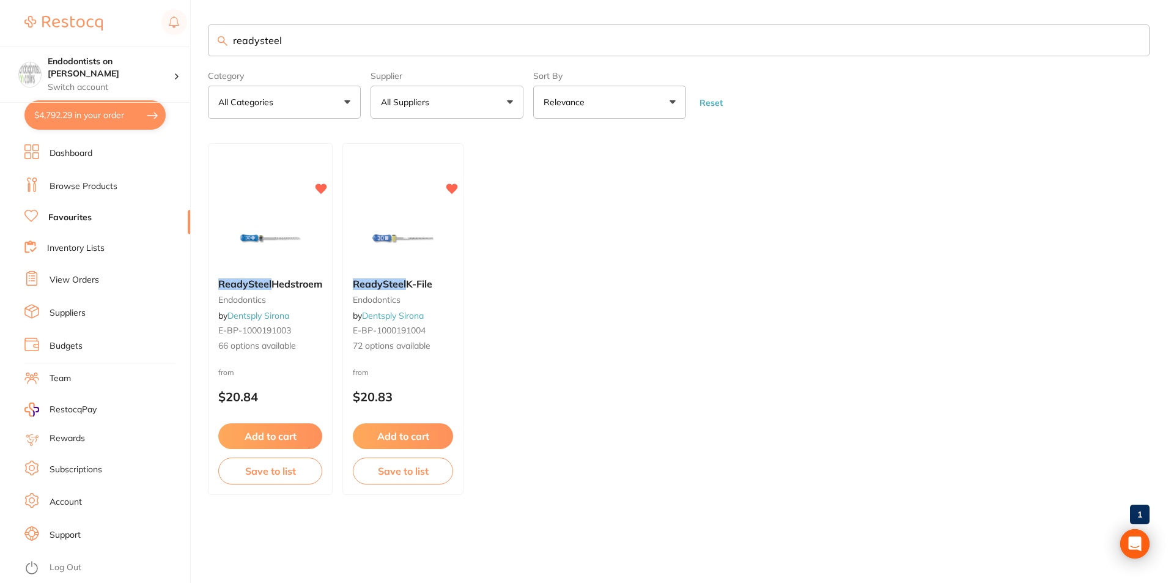
click at [116, 110] on button "$4,792.29 in your order" at bounding box center [94, 114] width 141 height 29
checkbox input "true"
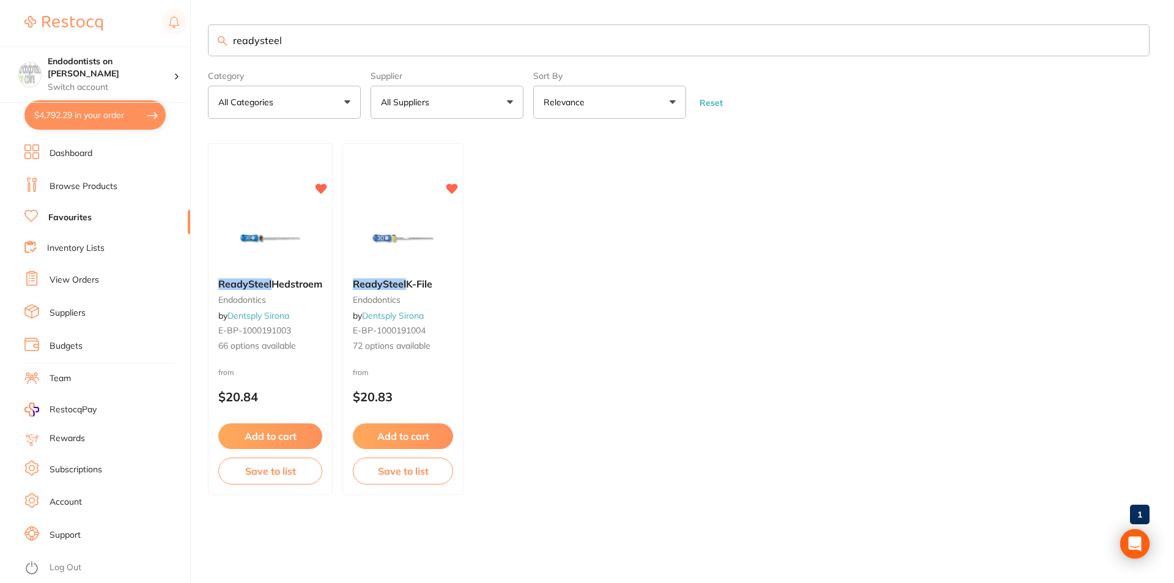
checkbox input "true"
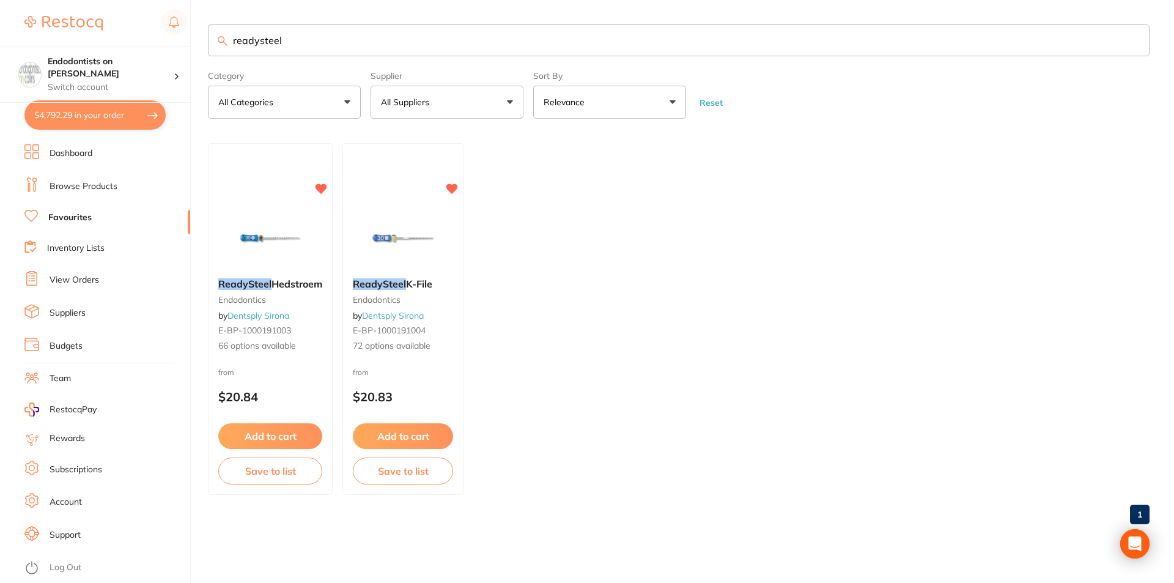
checkbox input "true"
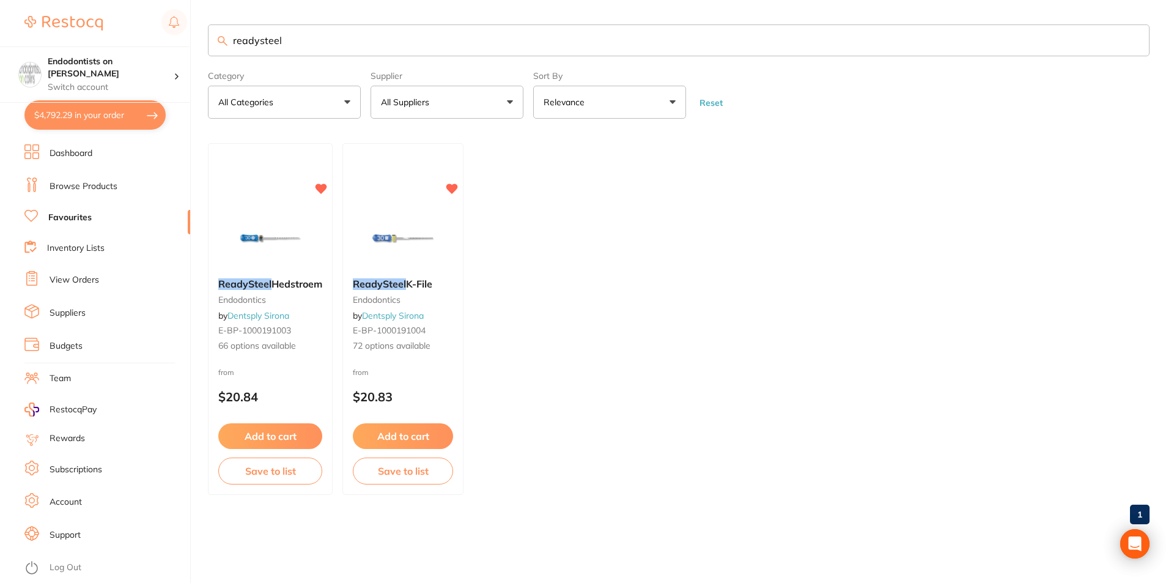
checkbox input "true"
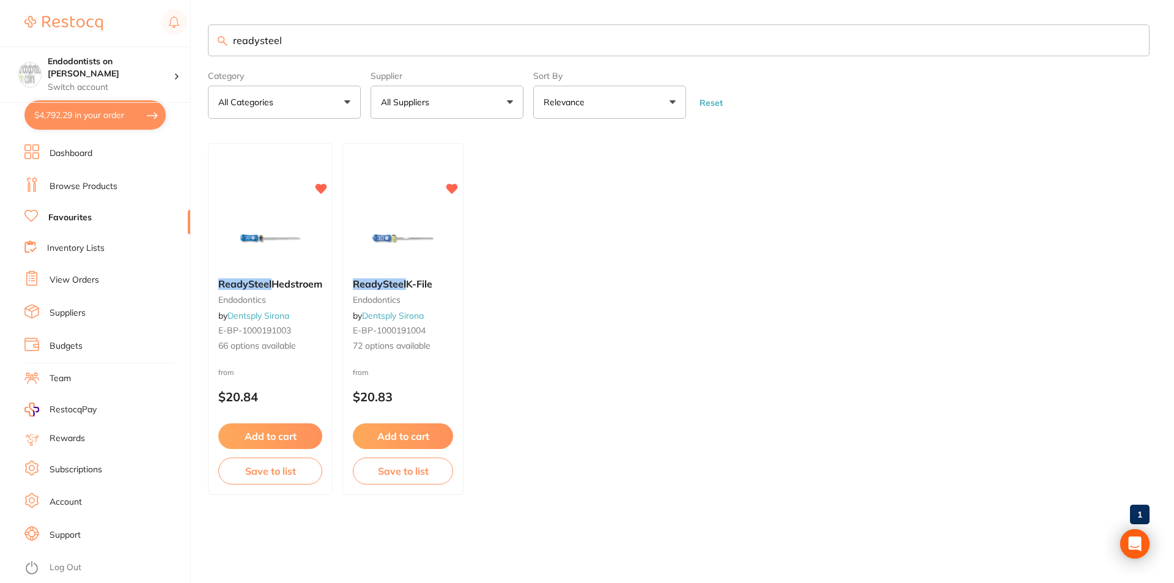
checkbox input "true"
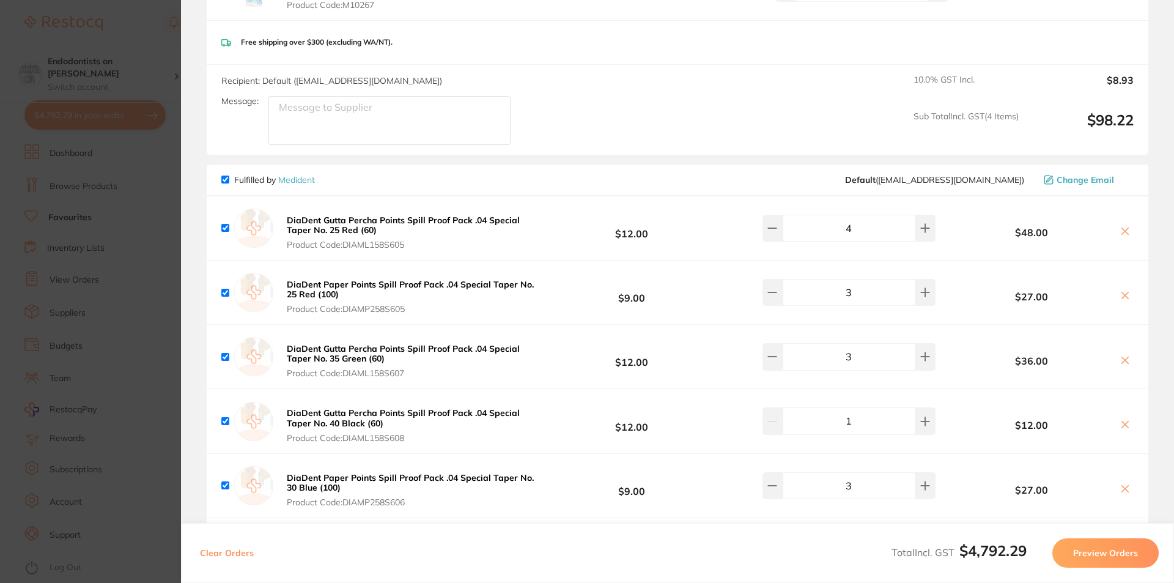
click at [1164, 127] on section "Review Orders Your orders are being processed and we will notify you once we ha…" at bounding box center [677, 291] width 993 height 583
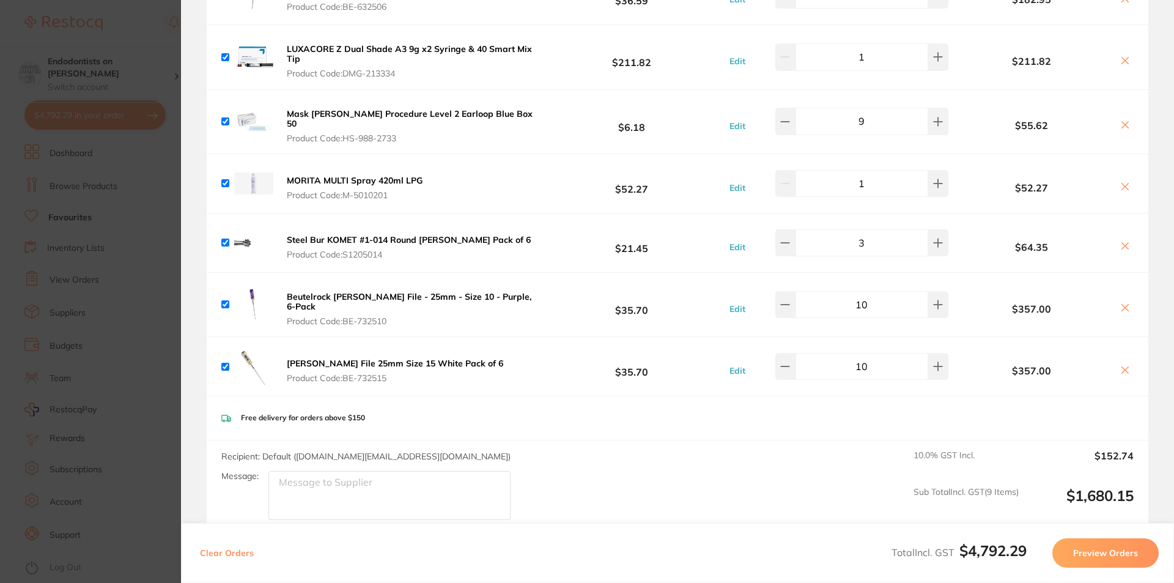
scroll to position [327, 0]
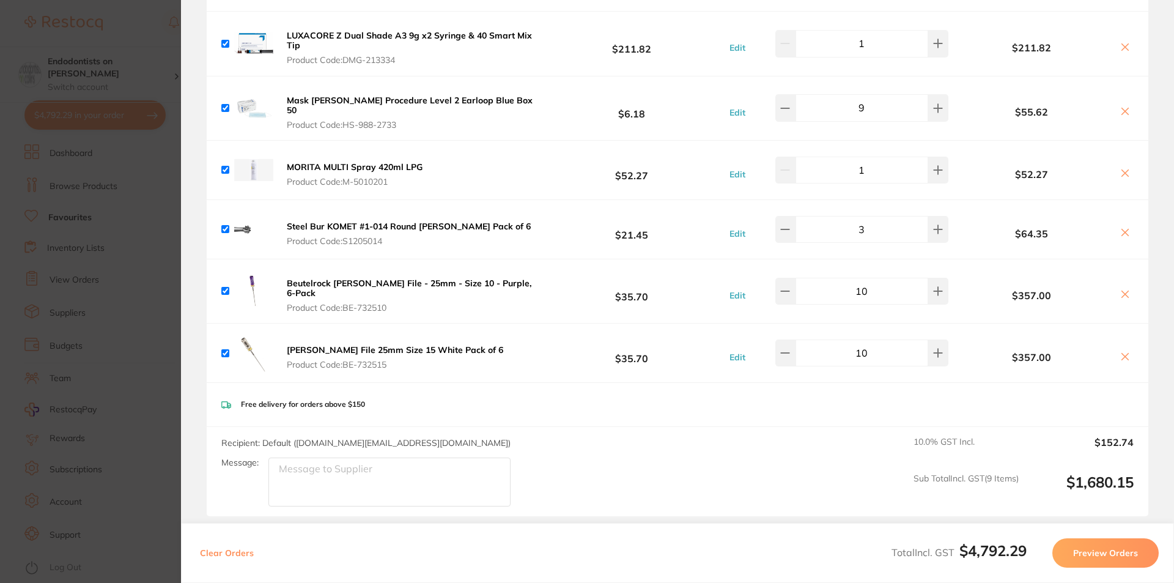
drag, startPoint x: 81, startPoint y: 135, endPoint x: 421, endPoint y: 434, distance: 452.7
click at [81, 135] on section "Update RRP Set your pre negotiated price for this item. Item Agreed RRP (excl. …" at bounding box center [587, 291] width 1174 height 583
click at [352, 205] on div "ReadySteel K-File endodontics by Dentsply Sirona E-BP-1000191004 72 options ava…" at bounding box center [402, 319] width 121 height 352
click at [421, 434] on section at bounding box center [587, 291] width 1174 height 583
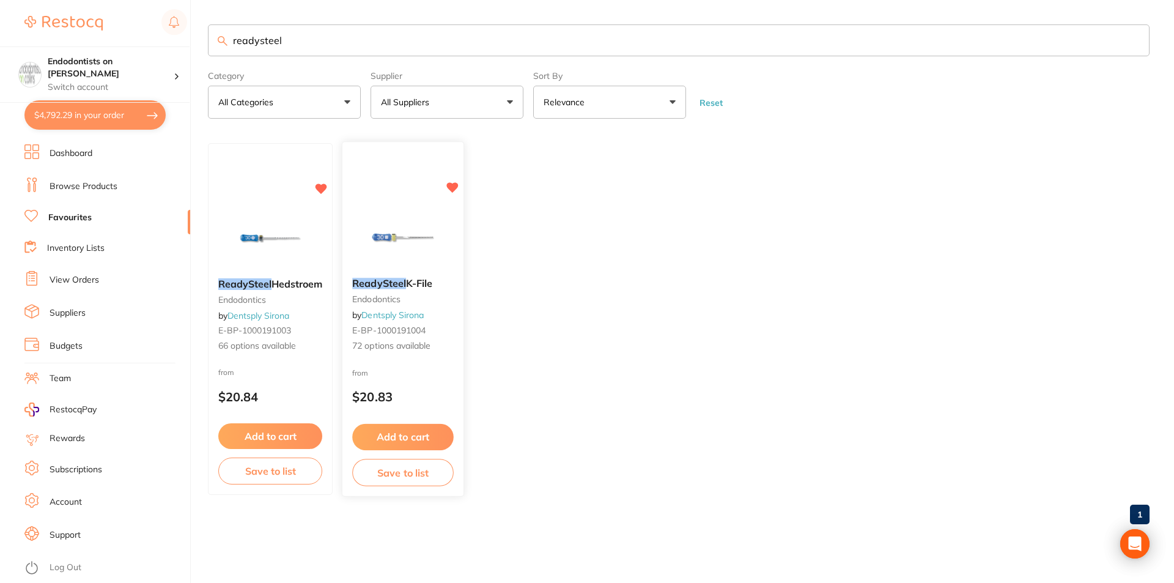
click at [418, 235] on img at bounding box center [403, 238] width 80 height 62
click at [422, 225] on section at bounding box center [587, 291] width 1174 height 583
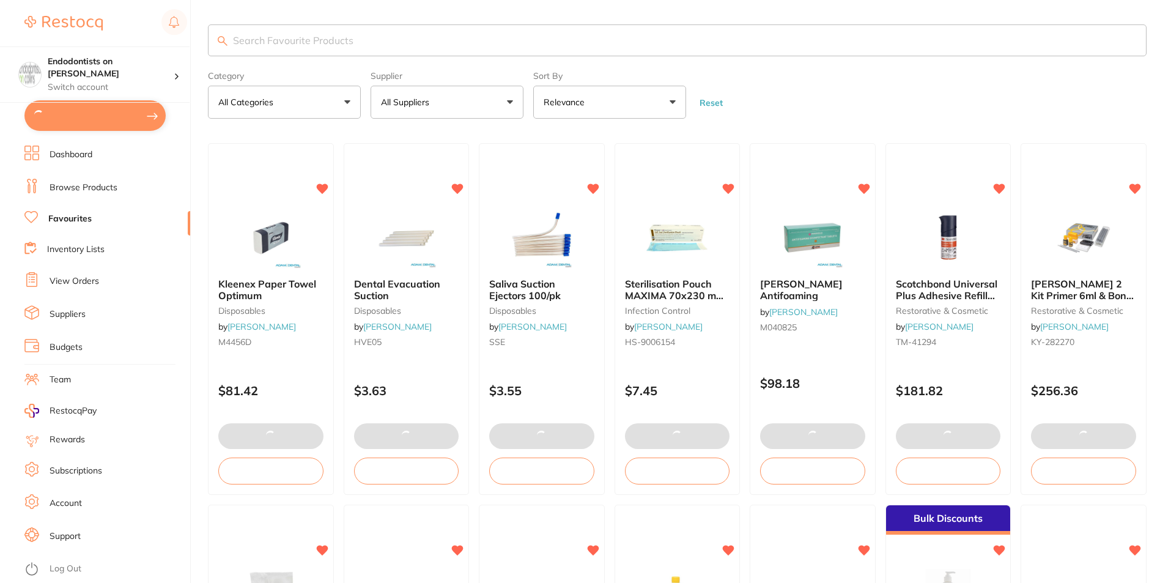
click at [248, 39] on input "search" at bounding box center [677, 40] width 939 height 32
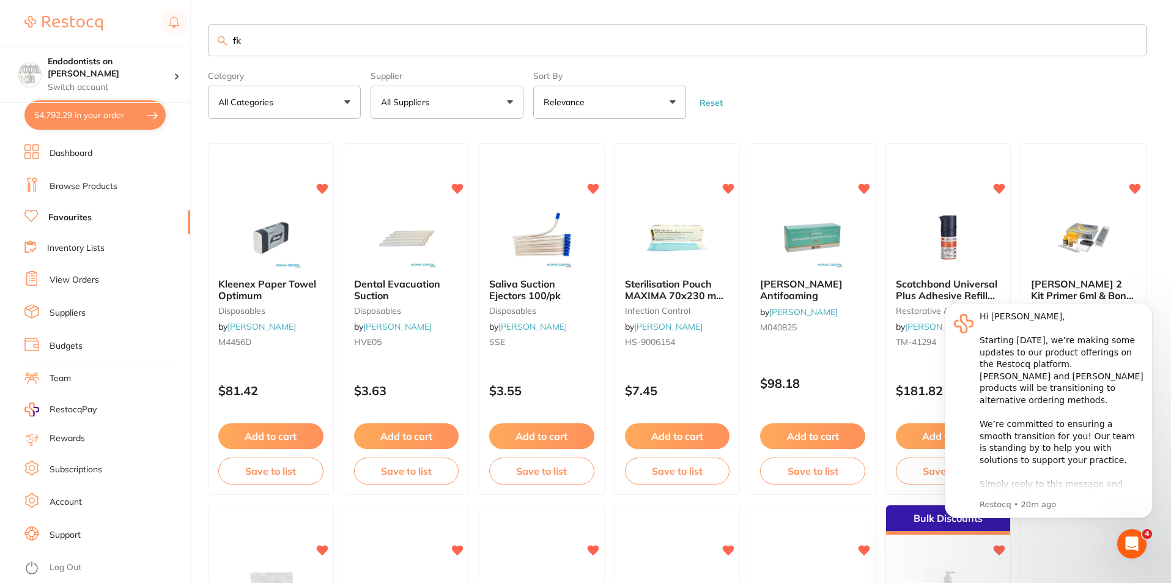
type input "f"
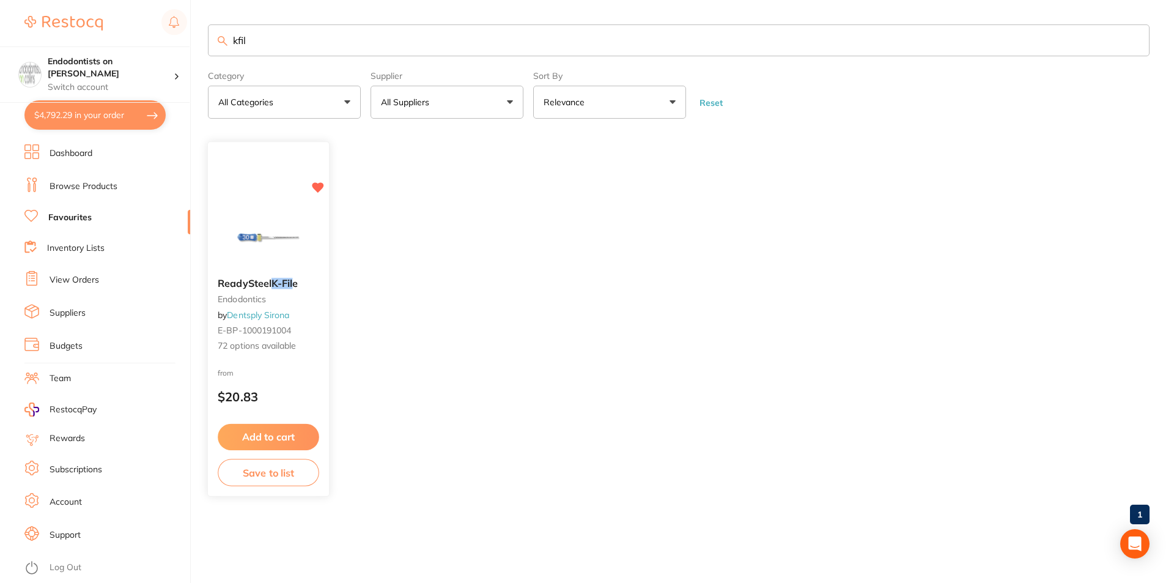
type input "kfil"
click at [288, 228] on img at bounding box center [268, 237] width 79 height 61
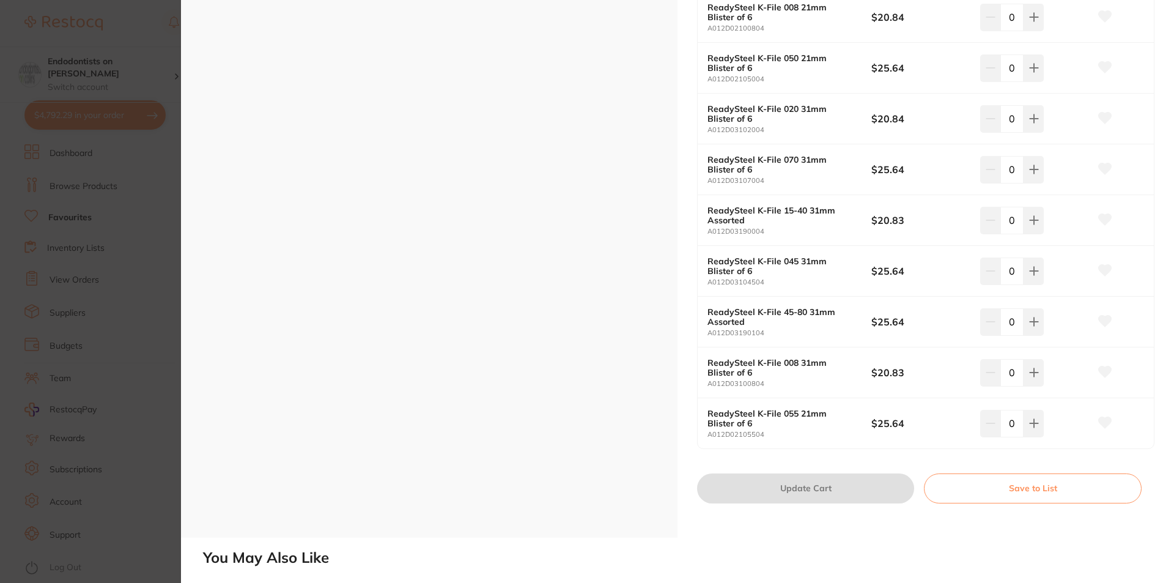
scroll to position [3424, 0]
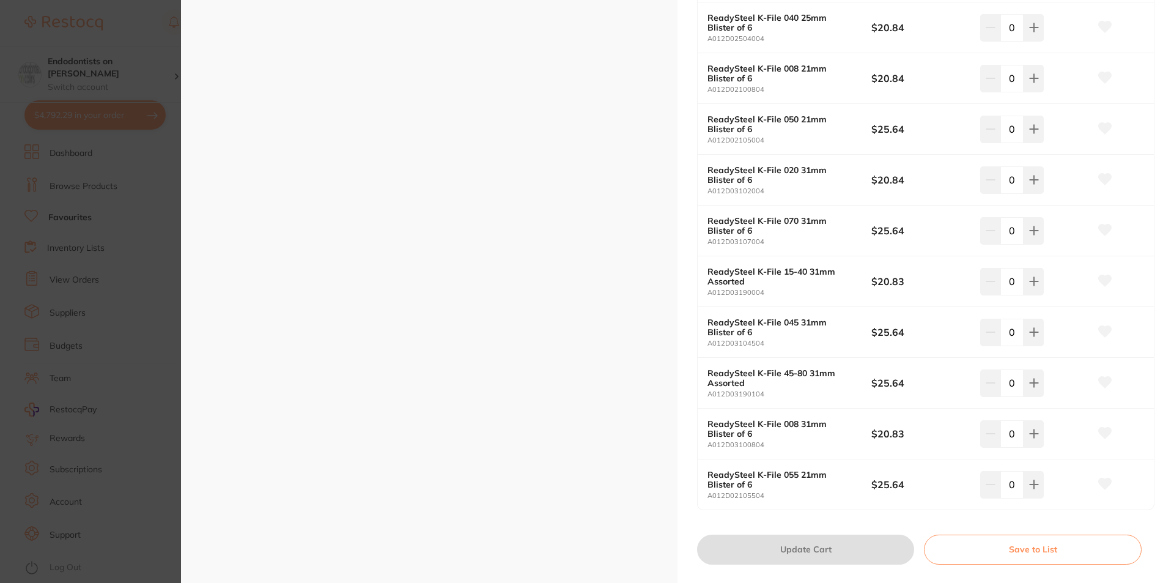
click at [1104, 79] on icon at bounding box center [1105, 77] width 13 height 11
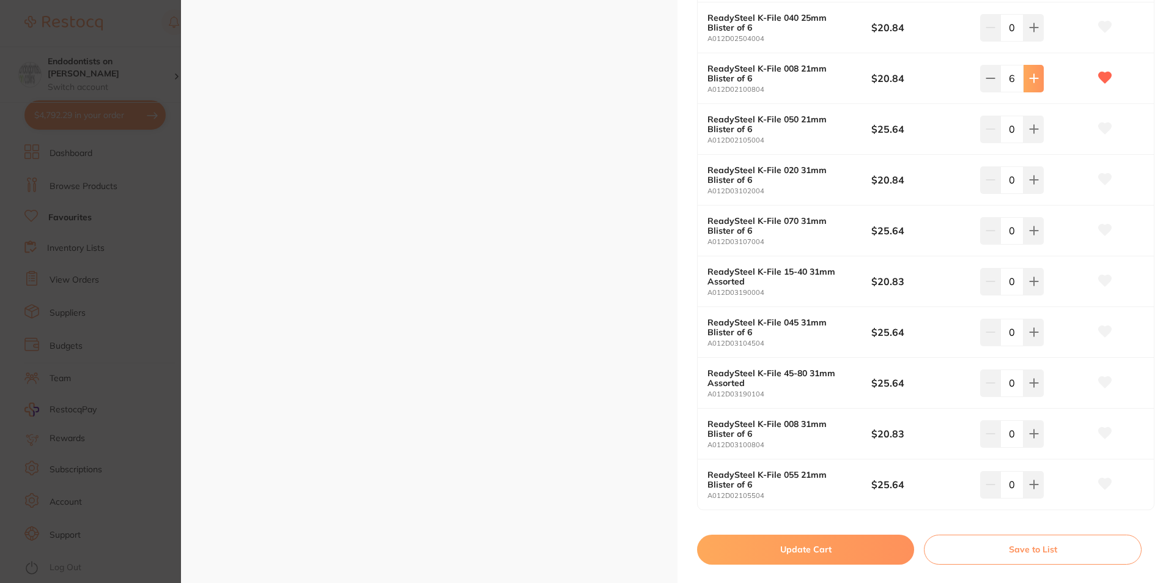
type input "10"
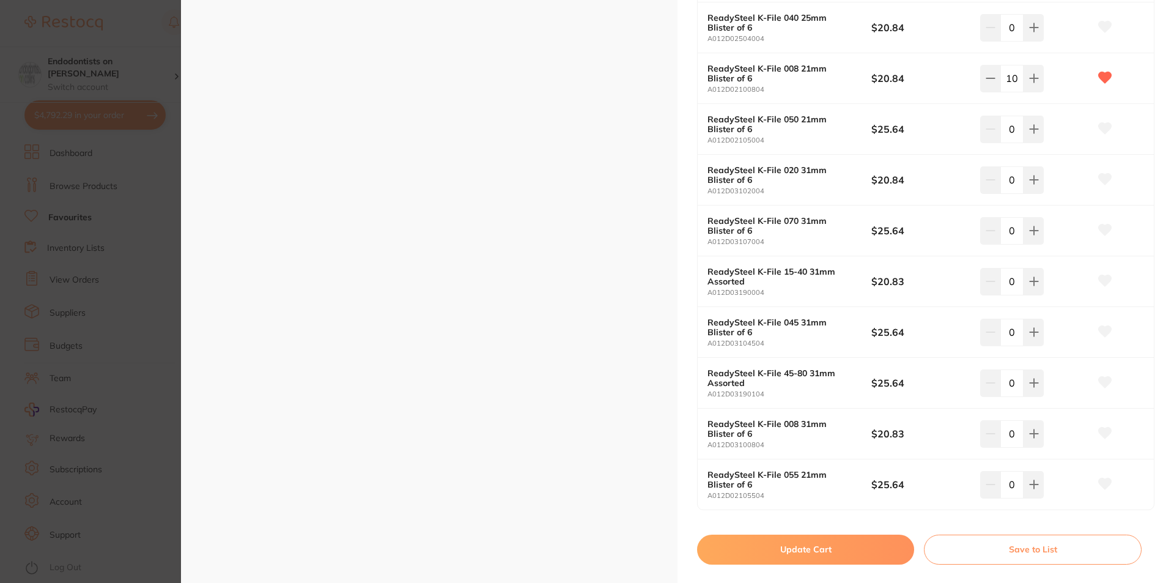
click at [789, 544] on button "Update Cart" at bounding box center [805, 548] width 217 height 29
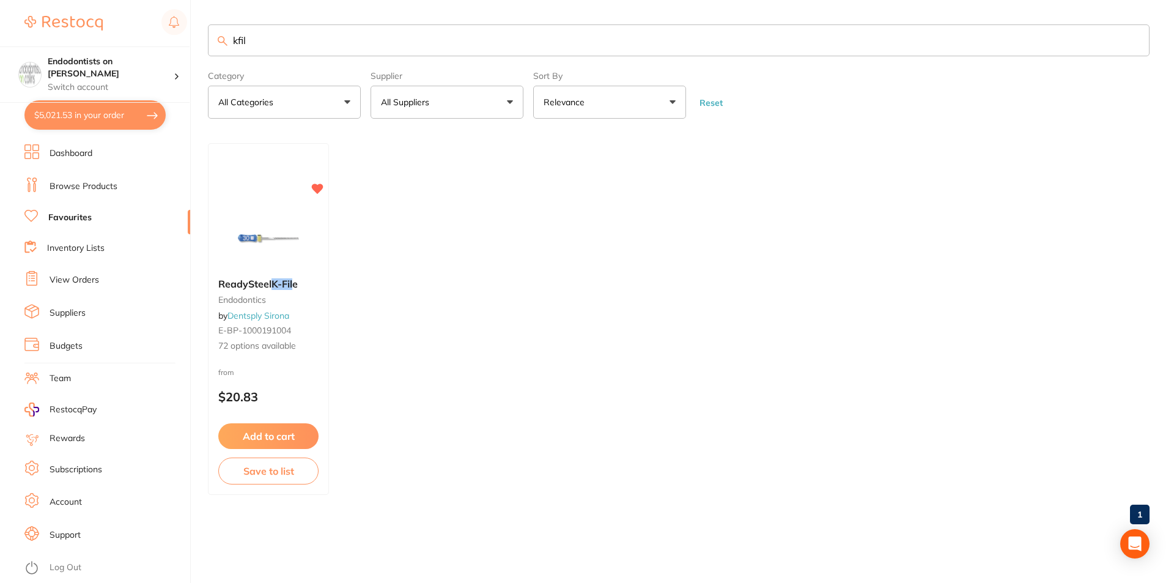
click at [293, 237] on img at bounding box center [268, 237] width 79 height 61
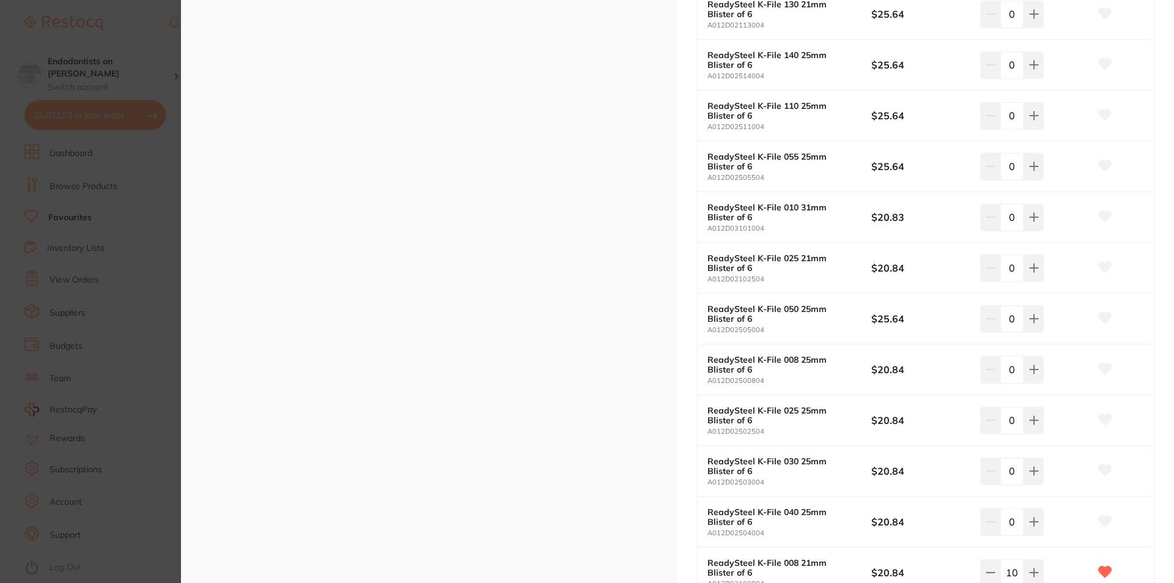
scroll to position [2935, 0]
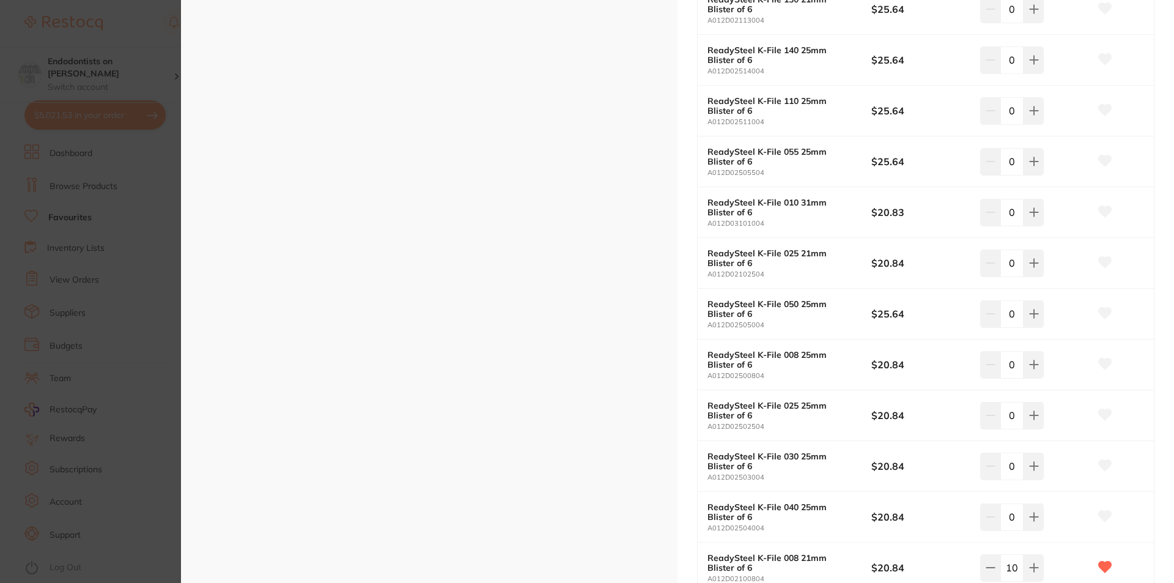
click at [1108, 361] on icon at bounding box center [1105, 363] width 13 height 11
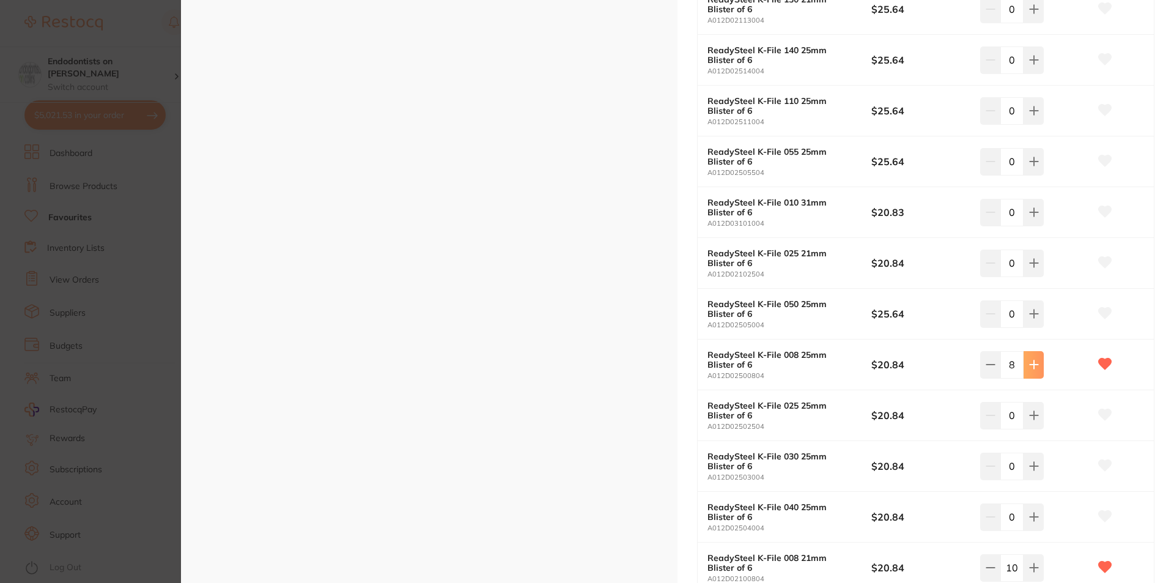
type input "10"
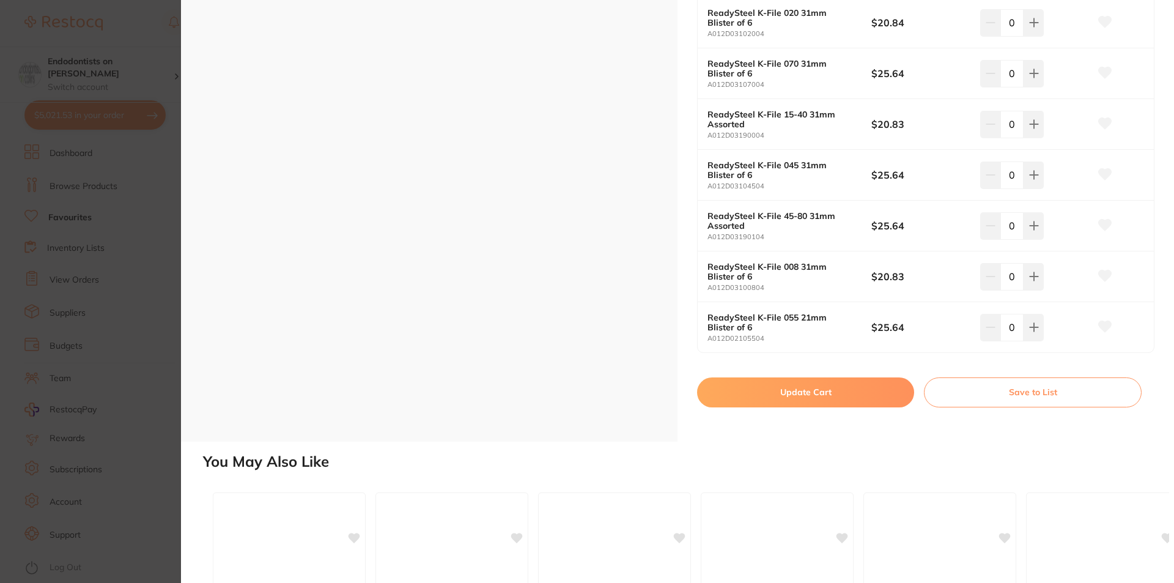
scroll to position [3608, 0]
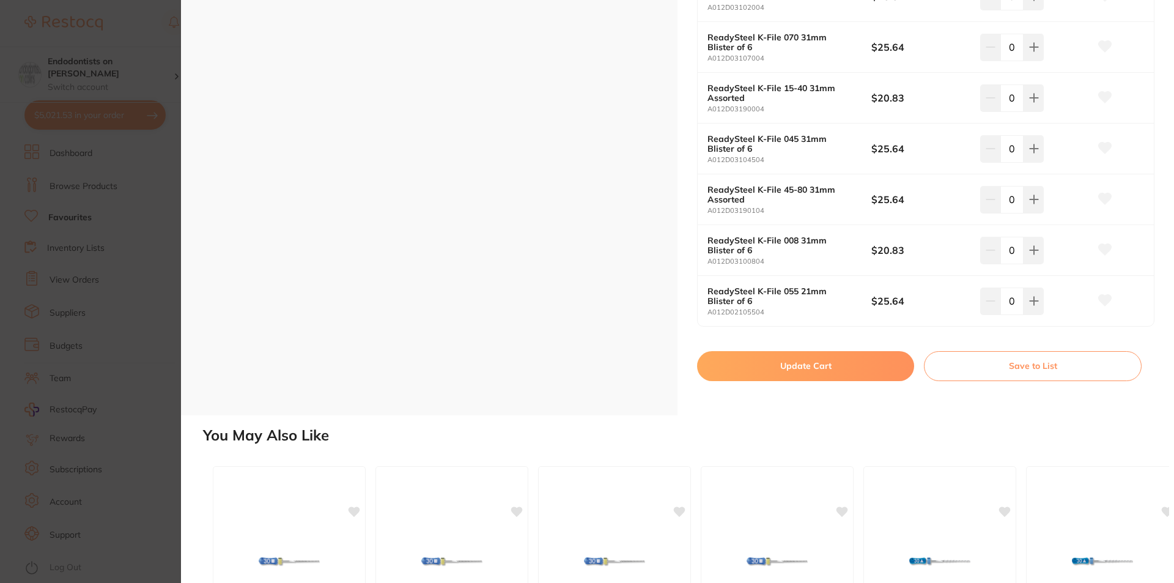
click at [800, 356] on button "Update Cart" at bounding box center [805, 365] width 217 height 29
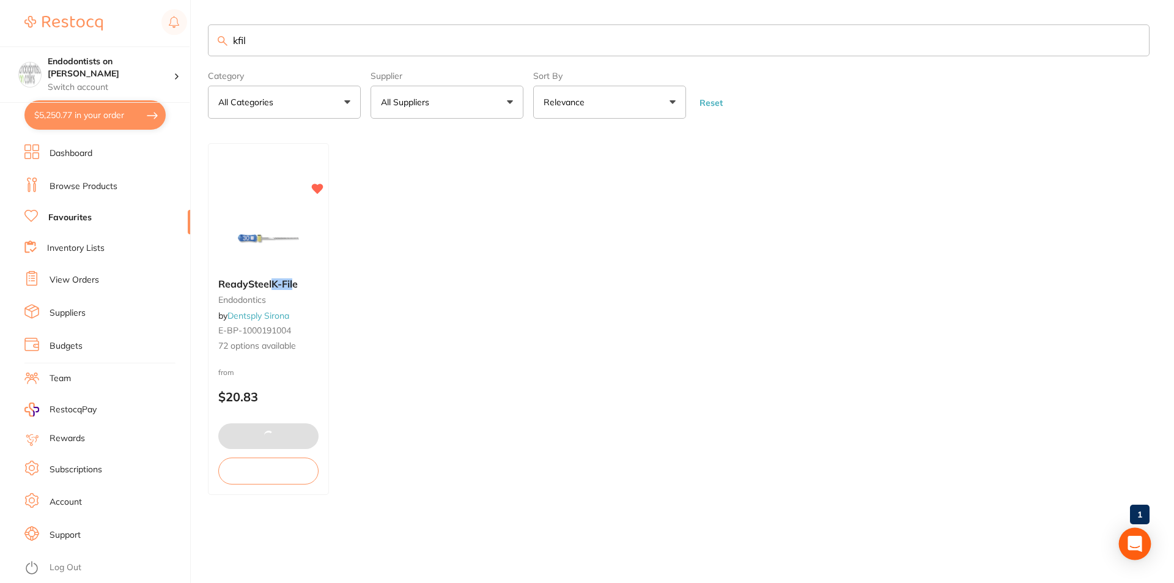
click at [1144, 542] on div "Open Intercom Messenger" at bounding box center [1135, 544] width 32 height 32
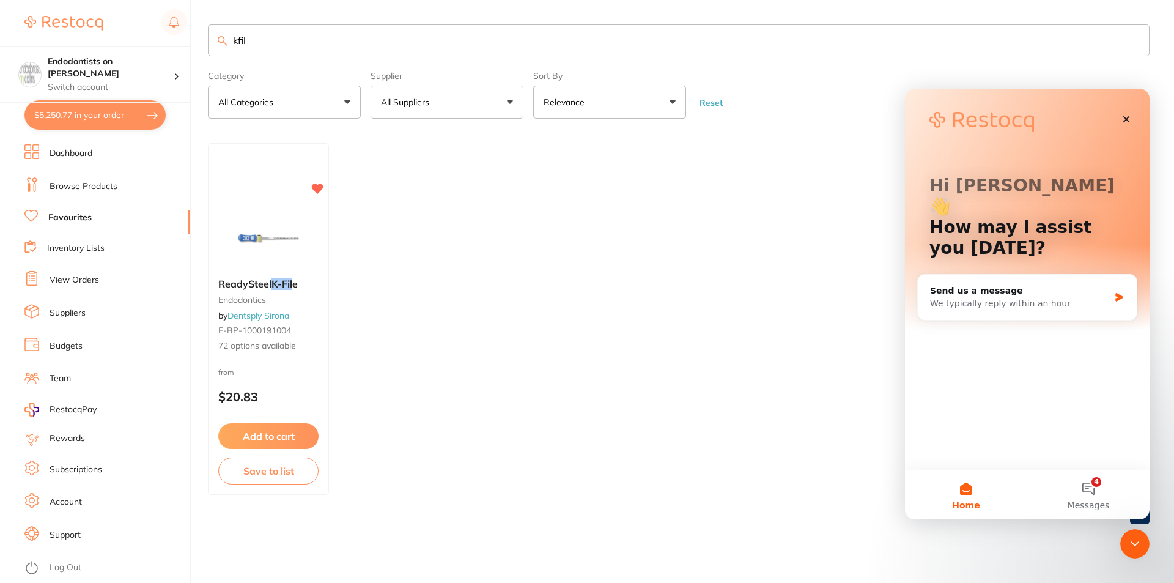
click at [139, 116] on button "$5,250.77 in your order" at bounding box center [94, 114] width 141 height 29
checkbox input "true"
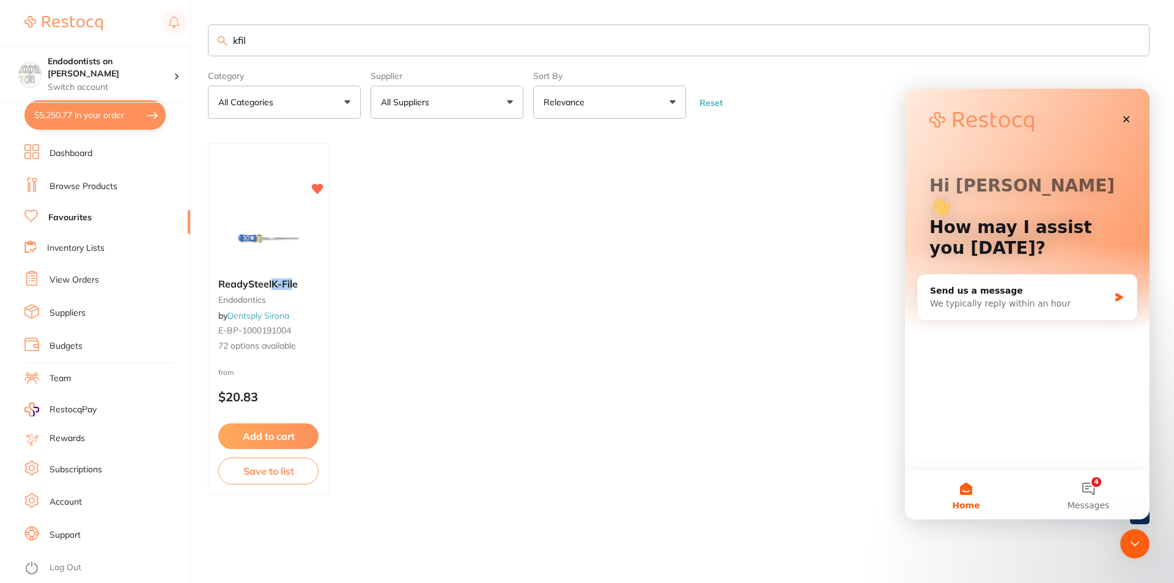
checkbox input "true"
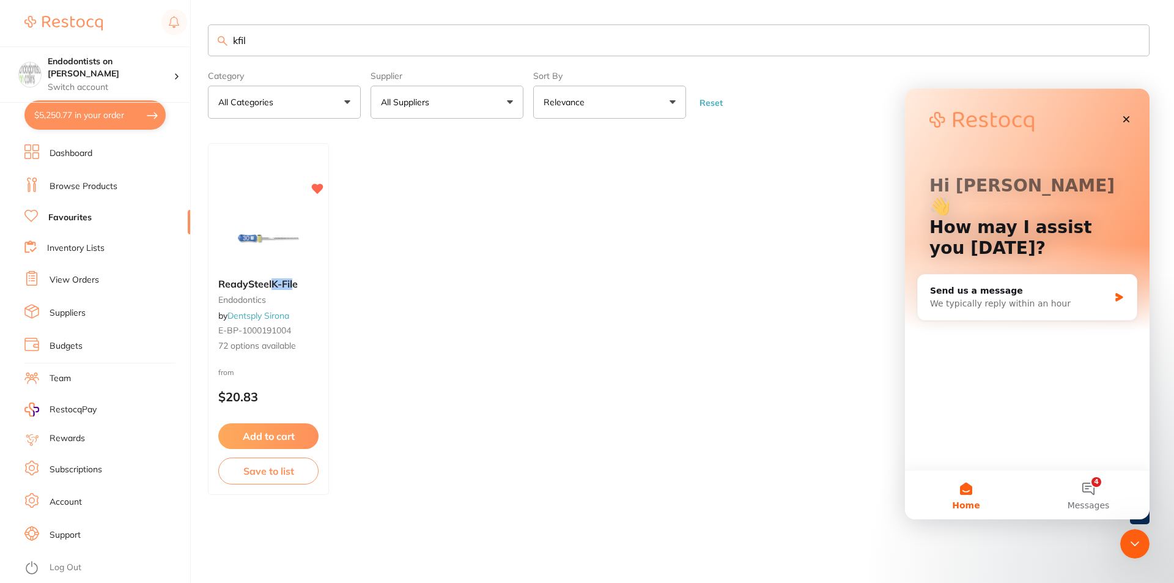
checkbox input "true"
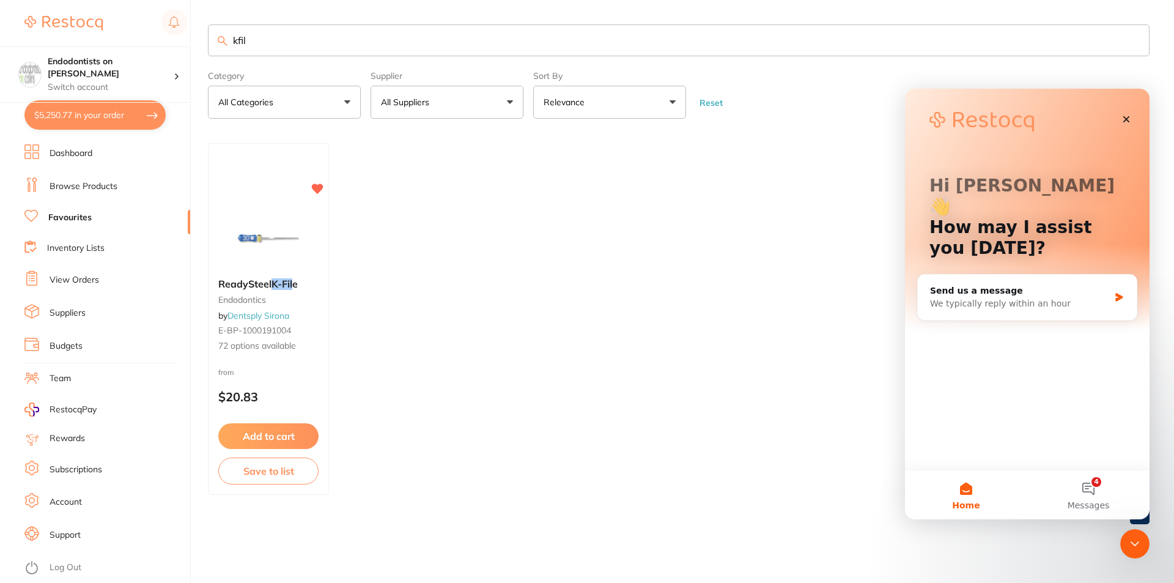
checkbox input "true"
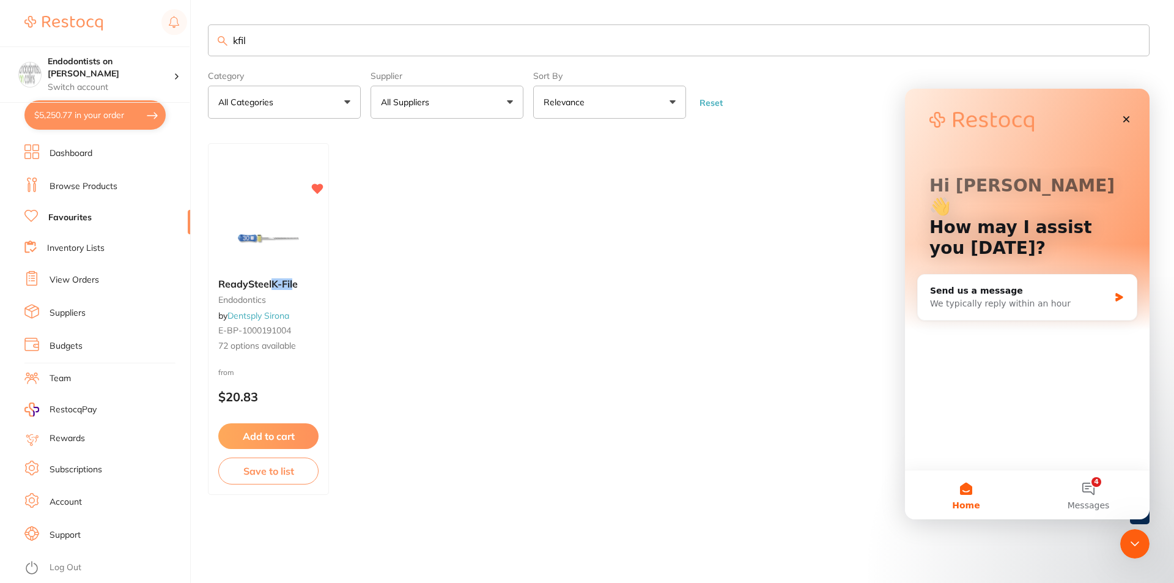
checkbox input "true"
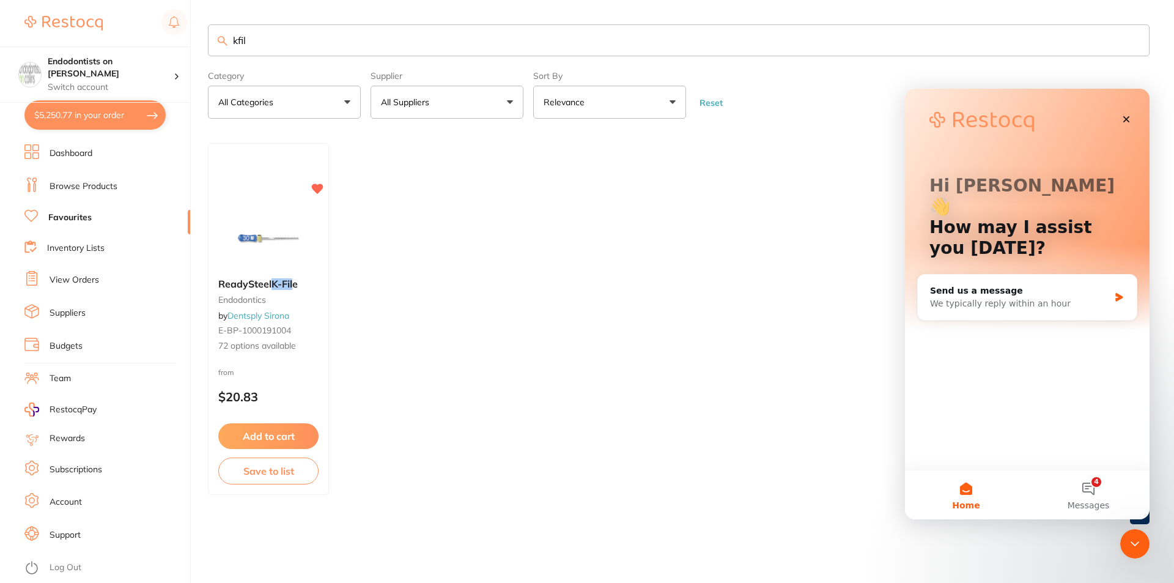
checkbox input "true"
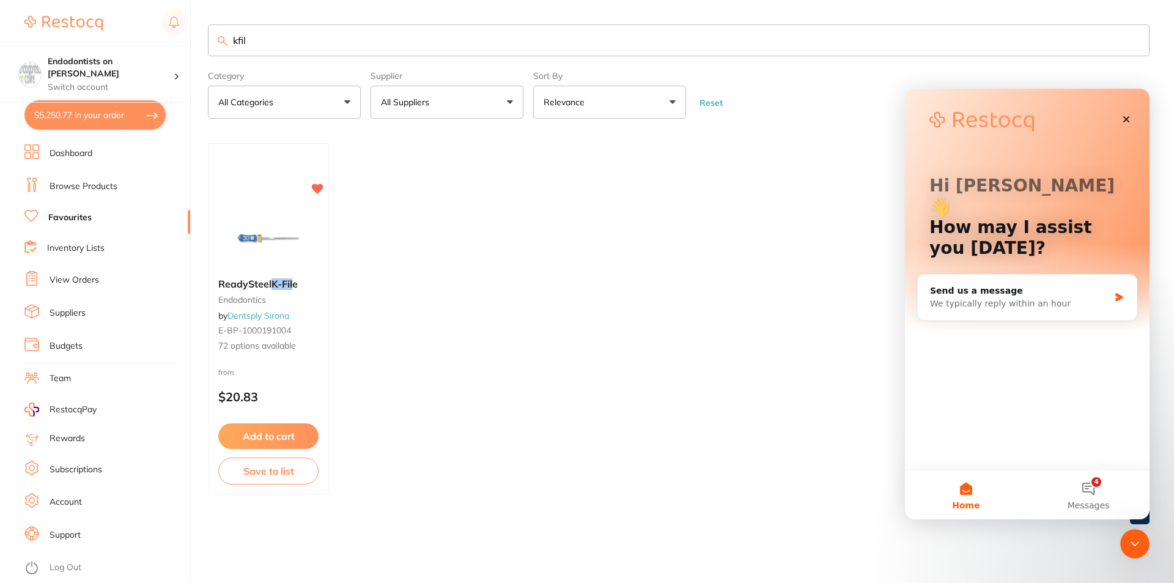
checkbox input "true"
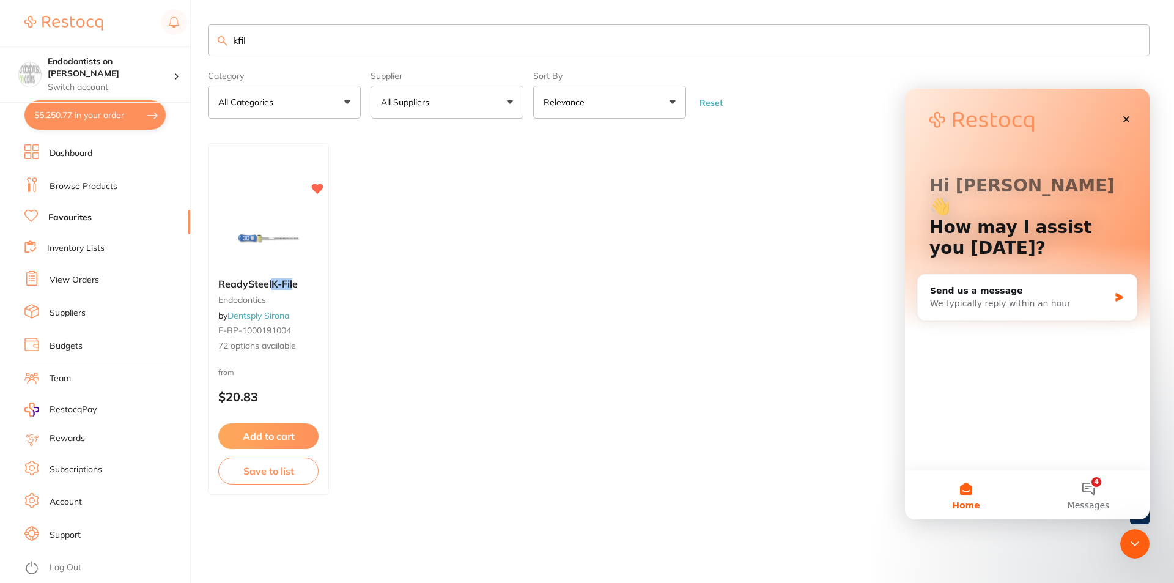
checkbox input "true"
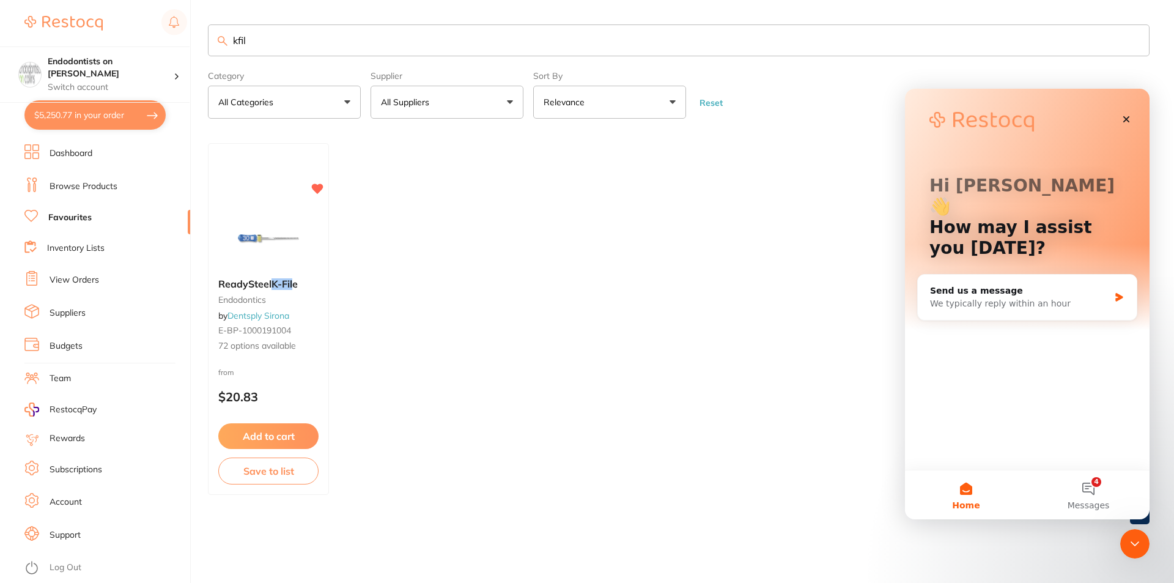
checkbox input "true"
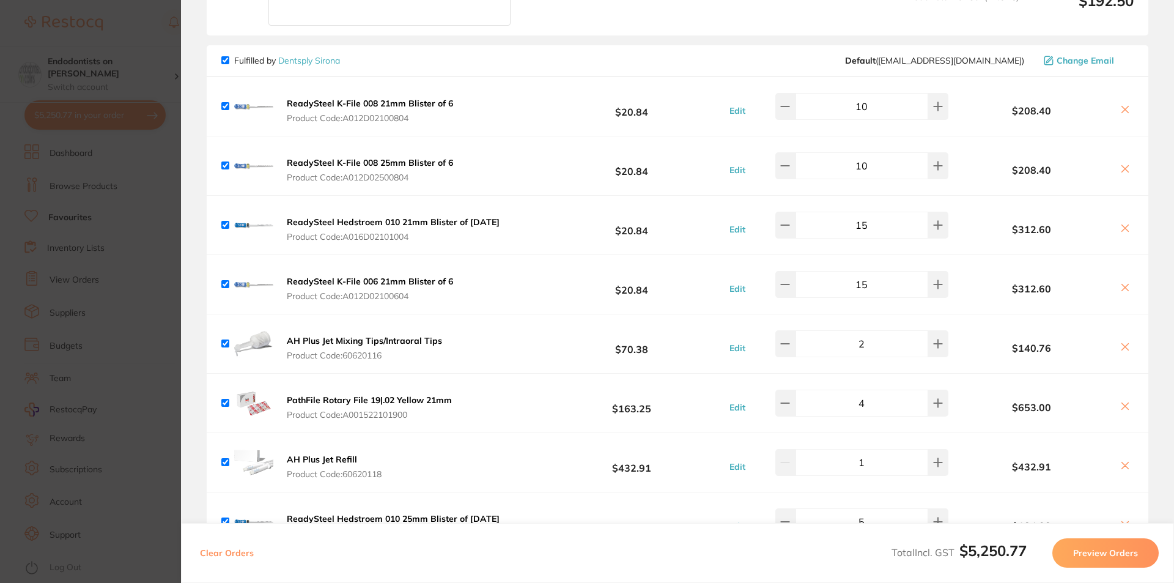
scroll to position [2690, 0]
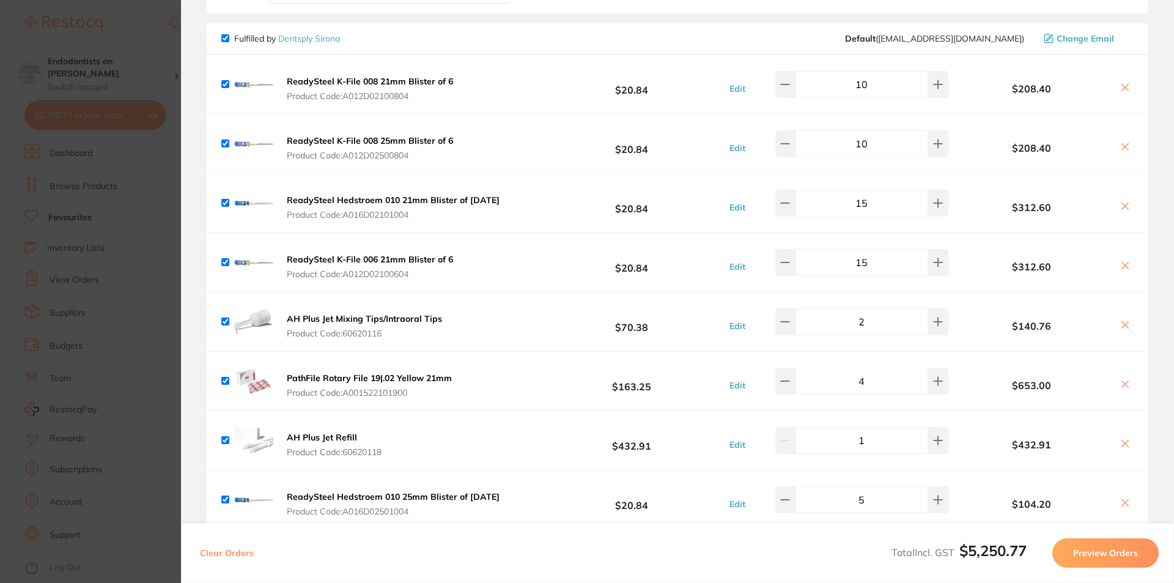
click at [84, 202] on section "Update RRP Set your pre negotiated price for this item. Item Agreed RRP (excl. …" at bounding box center [587, 291] width 1174 height 583
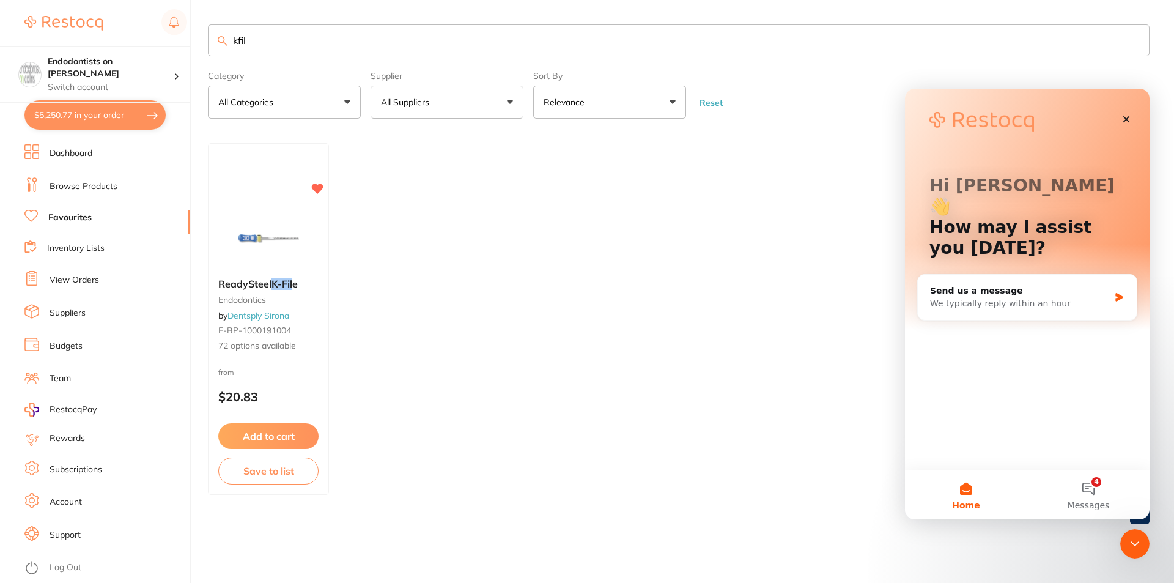
drag, startPoint x: 273, startPoint y: 37, endPoint x: 147, endPoint y: 40, distance: 126.0
click at [147, 40] on div "$5,250.77 Endodontists on [PERSON_NAME] Switch account Endodontists on [PERSON_…" at bounding box center [587, 291] width 1174 height 583
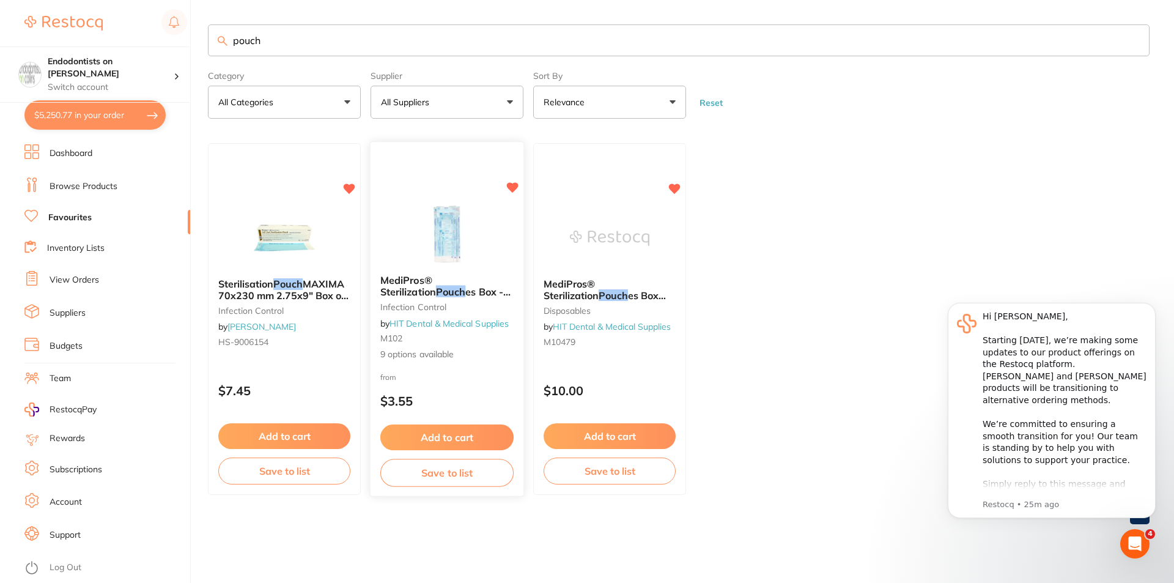
scroll to position [0, 0]
click at [466, 239] on img at bounding box center [447, 234] width 80 height 62
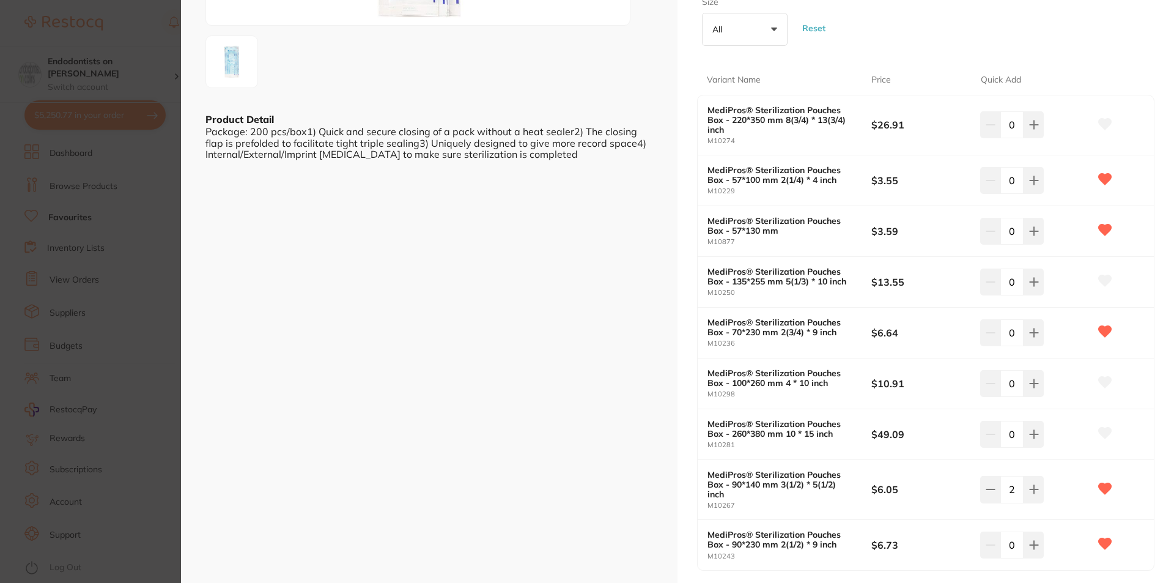
scroll to position [489, 0]
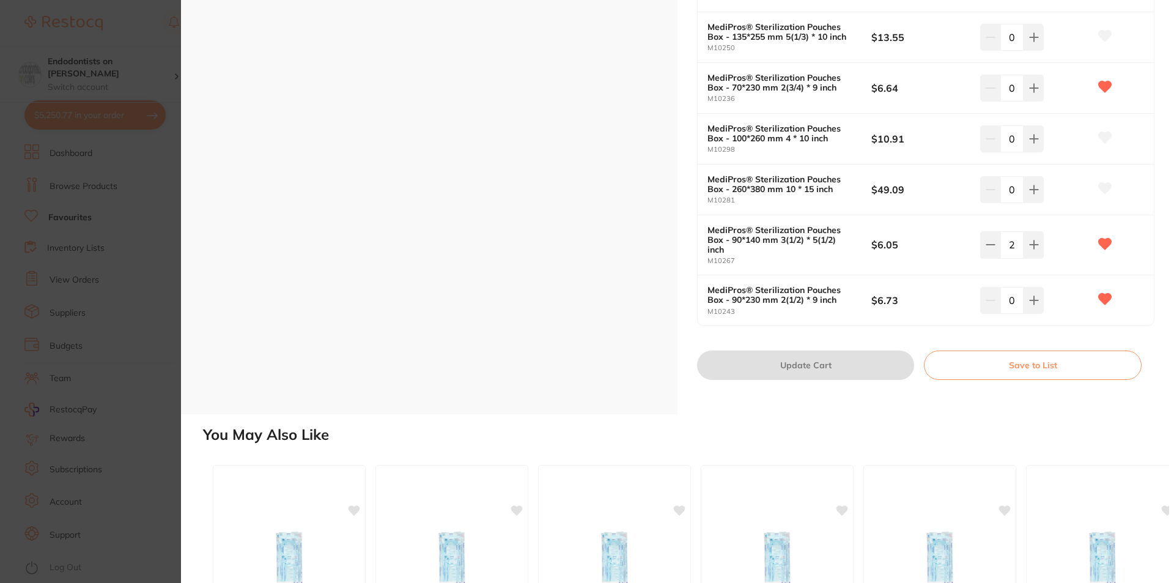
click at [137, 190] on section "MediPros® Sterilization Pouches Box - 100*260 mm 4 * 10 inch infection control …" at bounding box center [587, 291] width 1174 height 583
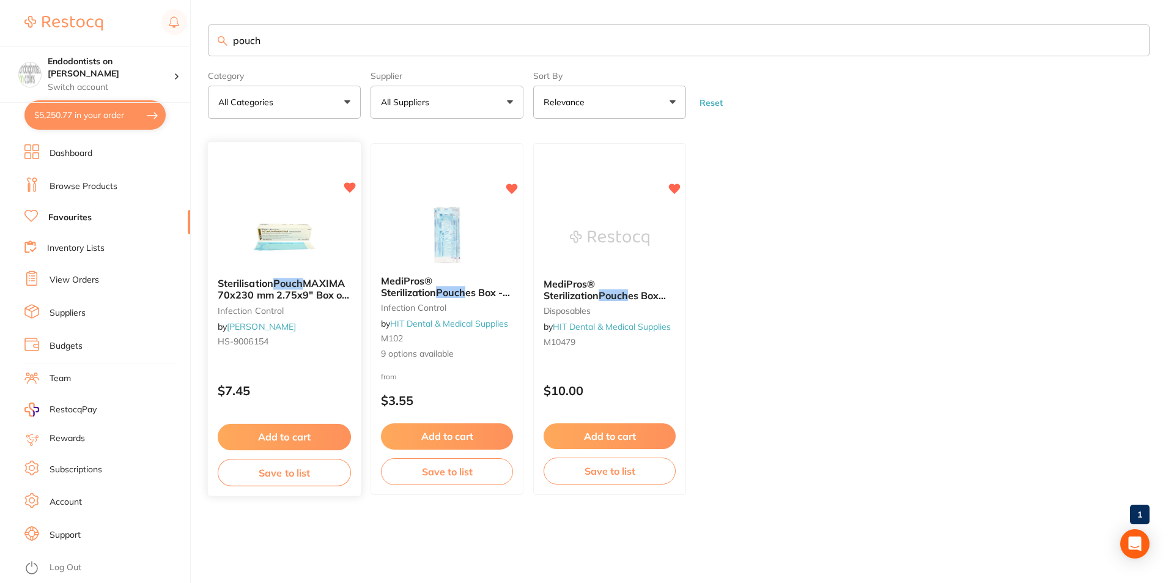
click at [268, 232] on img at bounding box center [284, 238] width 80 height 62
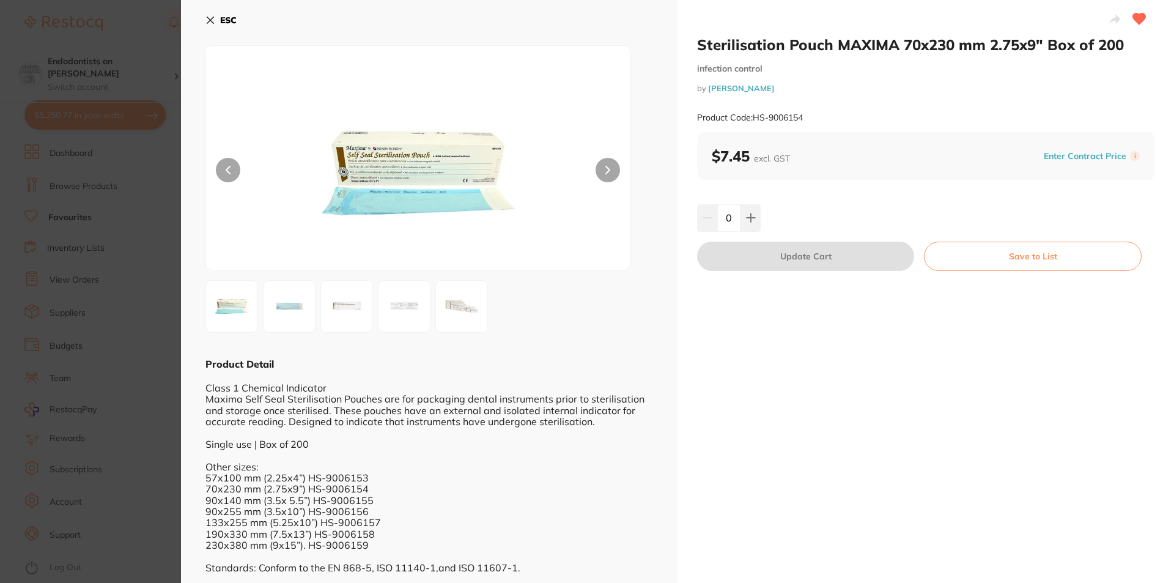
click at [103, 209] on section "Sterilisation Pouch MAXIMA 70x230 mm 2.75x9" Box of 200 infection control by [P…" at bounding box center [587, 291] width 1174 height 583
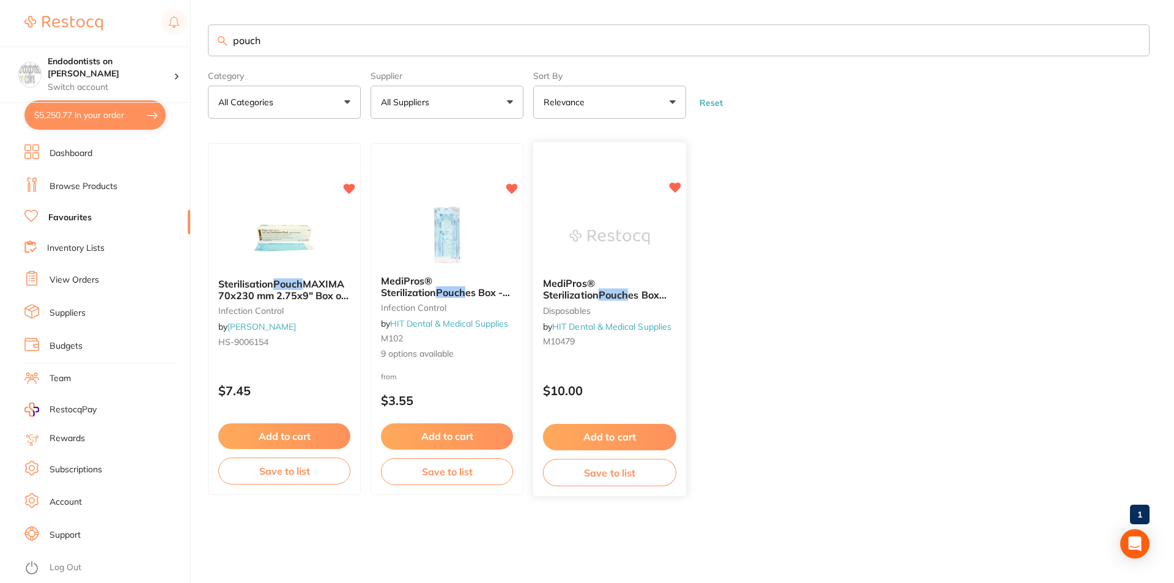
click at [578, 234] on img at bounding box center [609, 238] width 80 height 62
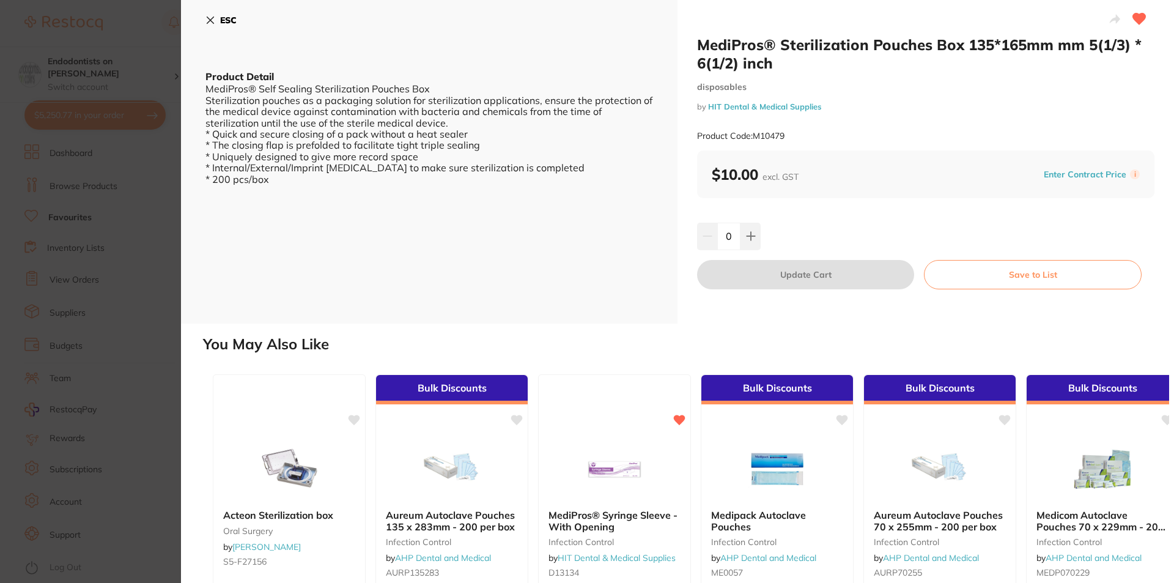
click at [130, 183] on section "MediPros® Sterilization Pouches Box 135*165mm mm 5(1/3) * 6(1/2) inch disposabl…" at bounding box center [587, 291] width 1174 height 583
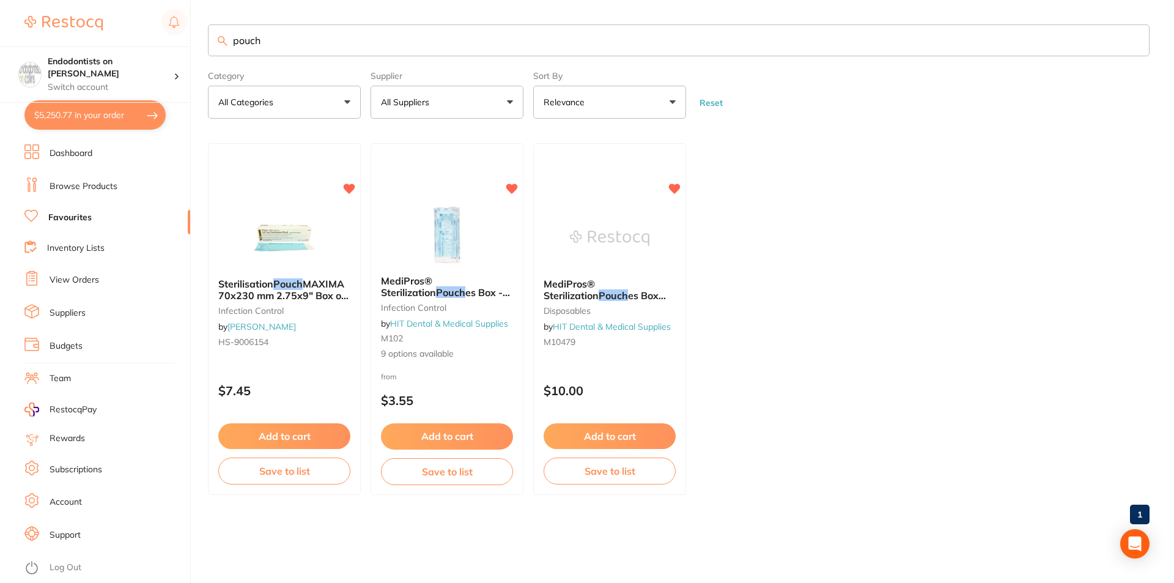
click at [278, 39] on input "pouch" at bounding box center [679, 40] width 942 height 32
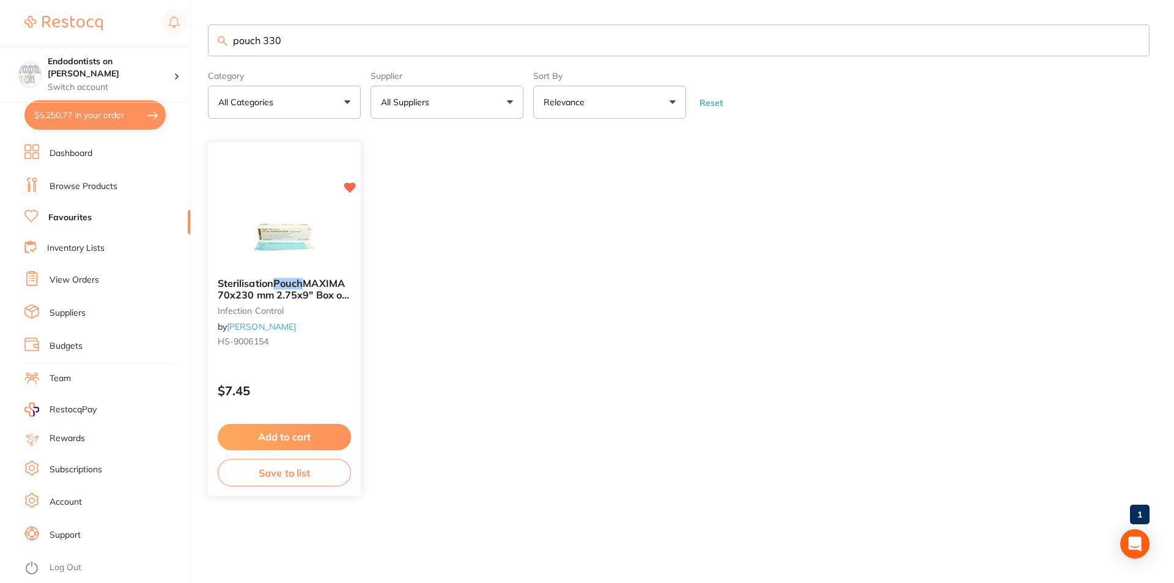
click at [317, 254] on img at bounding box center [284, 238] width 80 height 62
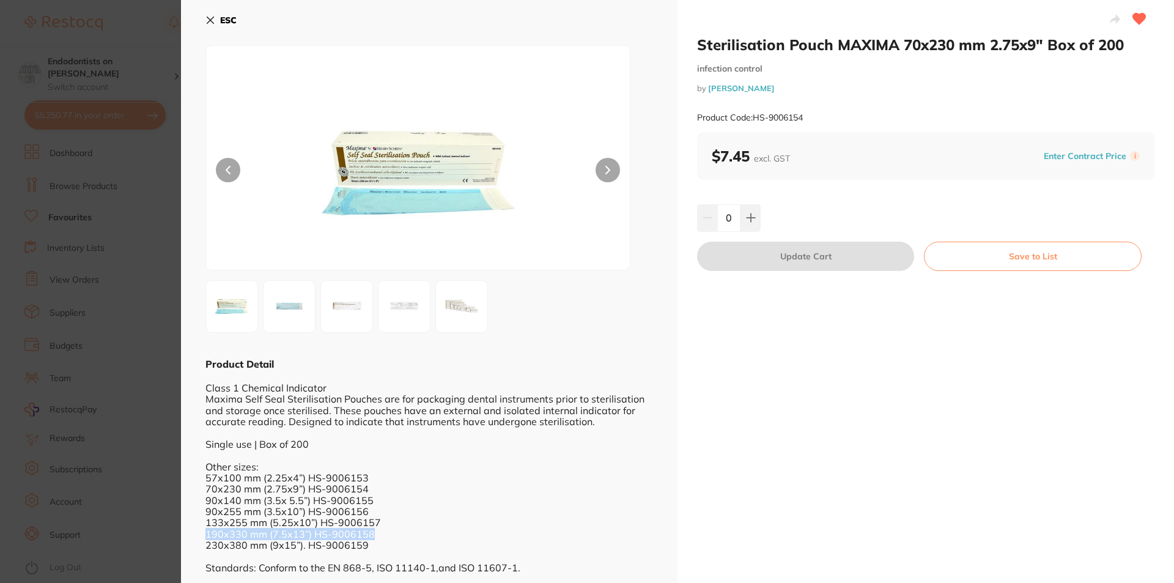
drag, startPoint x: 391, startPoint y: 537, endPoint x: 205, endPoint y: 537, distance: 185.9
click at [205, 537] on div "ESC Product Detail Class 1 Chemical Indicator Maxima Self Seal Sterilisation Po…" at bounding box center [429, 291] width 496 height 583
copy div "190x330 mm (7.5x13”) HS-9006158"
click at [141, 233] on section "Sterilisation Pouch MAXIMA 70x230 mm 2.75x9" Box of 200 infection control by [P…" at bounding box center [587, 291] width 1174 height 583
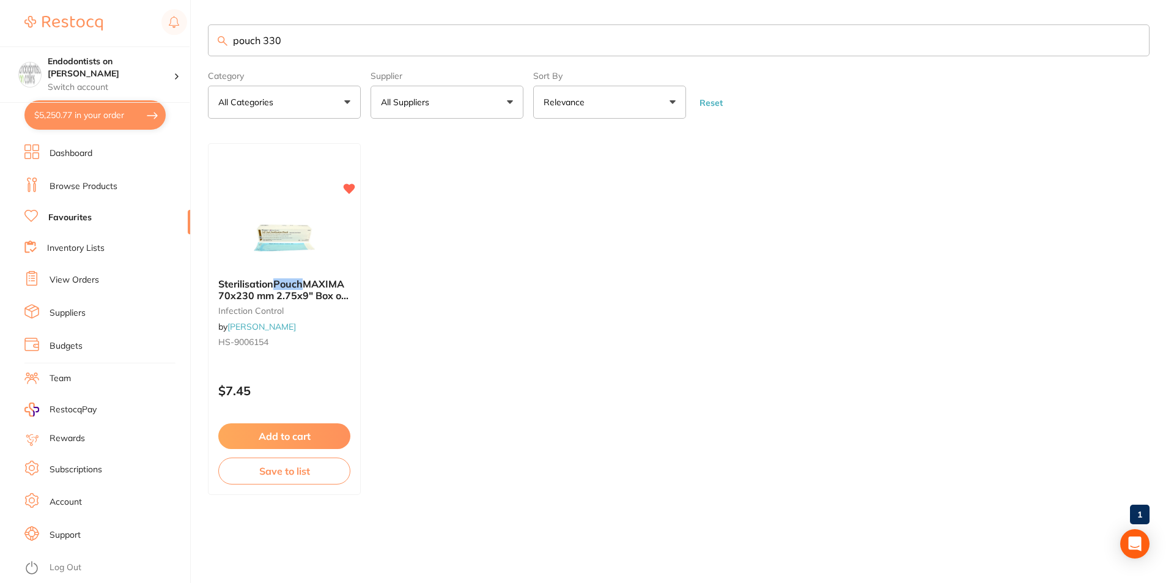
drag, startPoint x: 314, startPoint y: 39, endPoint x: 0, endPoint y: 7, distance: 315.9
click at [0, 7] on div "$5,250.77 Endodontists on [PERSON_NAME] Switch account Endodontists on [PERSON_…" at bounding box center [587, 291] width 1174 height 583
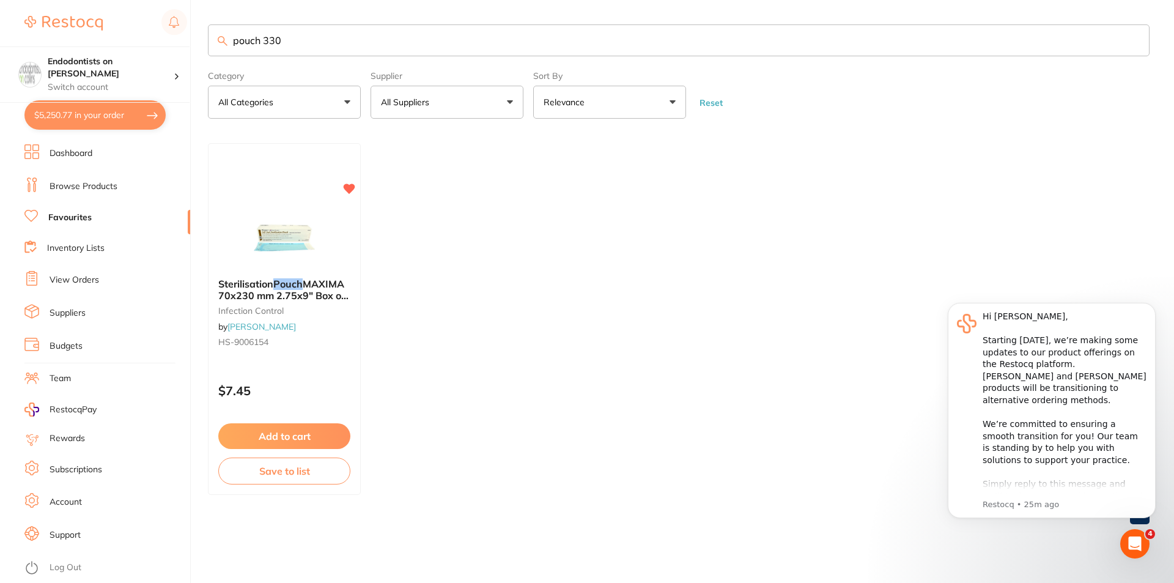
paste input "190x330 mm (7.5x13”) HS-9006158"
type input "190x330 mm (7.5x13”) HS-9006158"
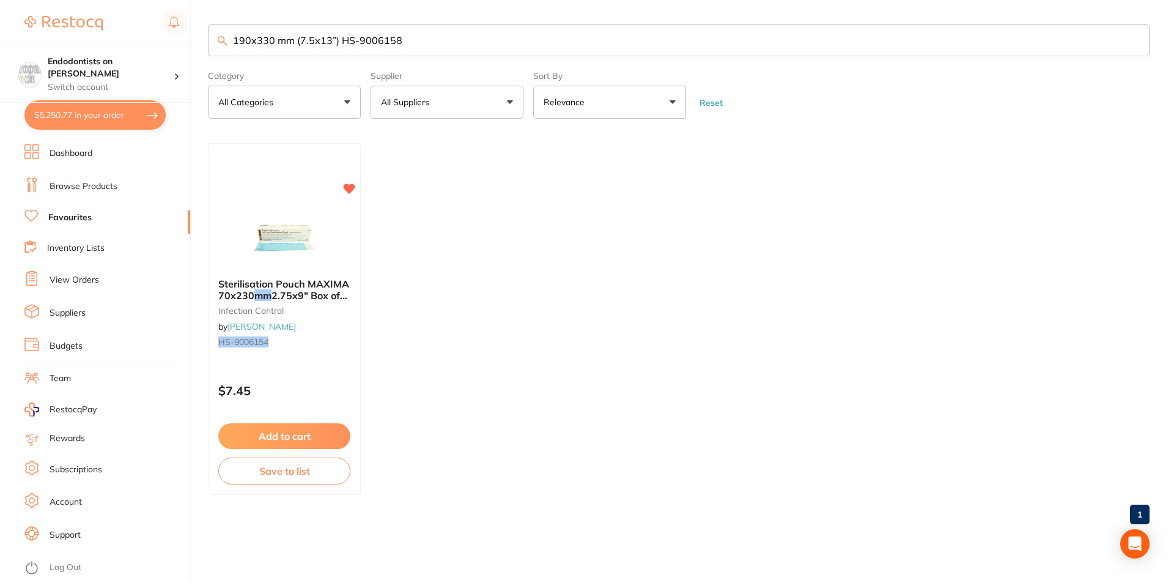
click at [422, 39] on input "190x330 mm (7.5x13”) HS-9006158" at bounding box center [679, 40] width 942 height 32
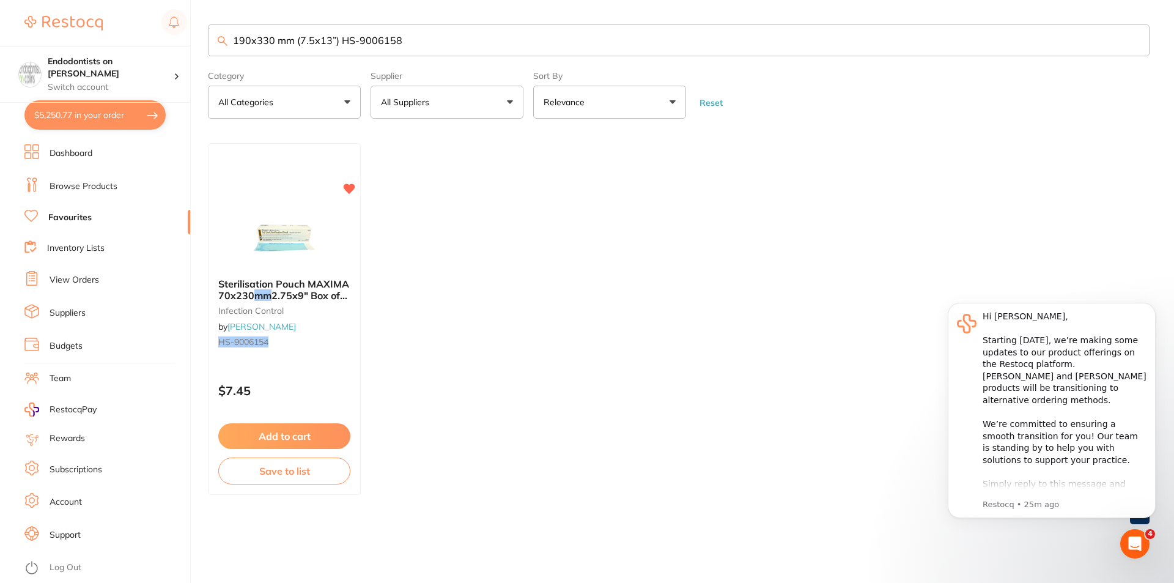
click at [416, 42] on input "190x330 mm (7.5x13”) HS-9006158" at bounding box center [679, 40] width 942 height 32
drag, startPoint x: 400, startPoint y: 42, endPoint x: 182, endPoint y: 45, distance: 217.7
click at [182, 45] on div "$5,250.77 Endodontists on [PERSON_NAME] Switch account Endodontists on [PERSON_…" at bounding box center [587, 291] width 1174 height 583
click at [119, 186] on li "Browse Products" at bounding box center [107, 186] width 166 height 18
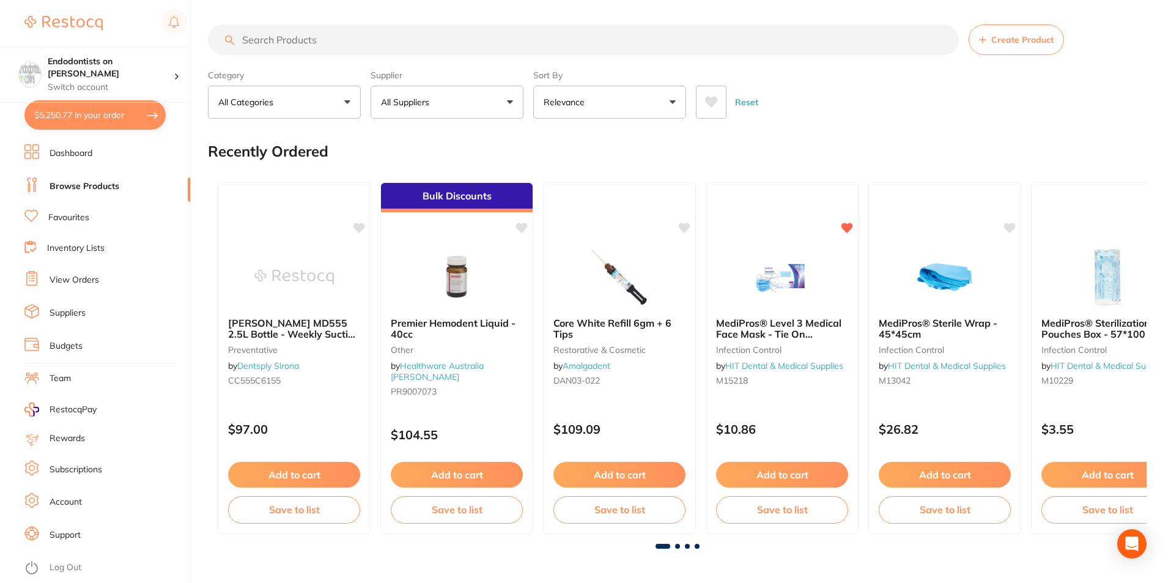
click at [306, 39] on input "search" at bounding box center [583, 39] width 751 height 31
paste input "190x330 mm (7.5x13”) HS-9006158"
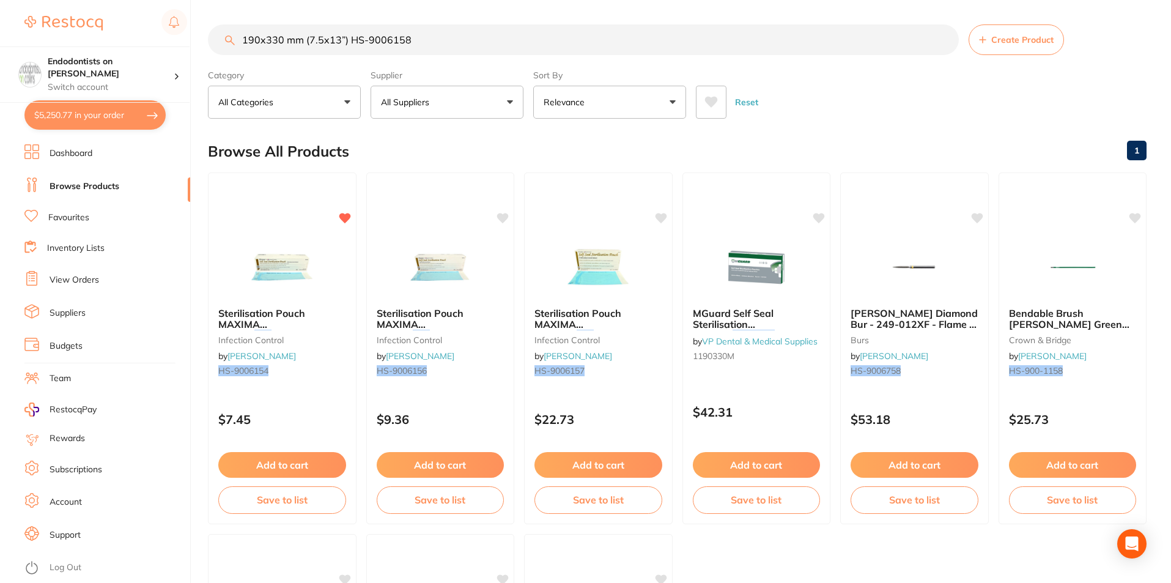
type input "190x330 mm (7.5x13”) HS-9006158"
